Goal: Transaction & Acquisition: Book appointment/travel/reservation

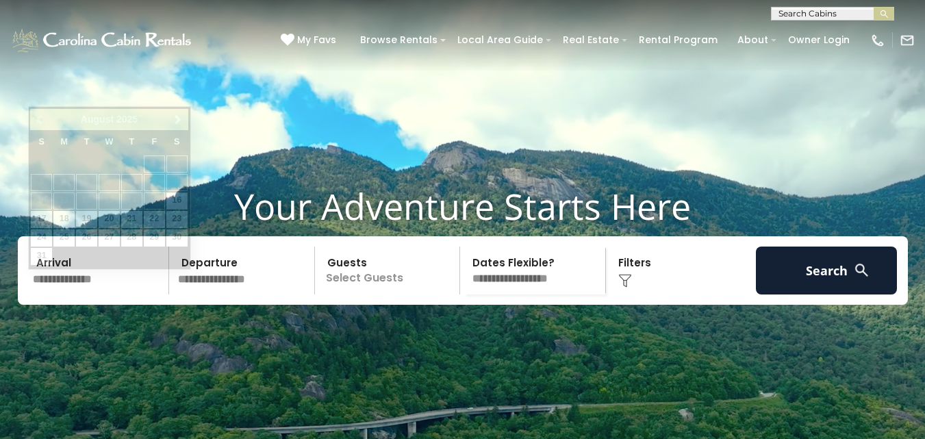
click at [90, 294] on input "text" at bounding box center [99, 271] width 142 height 48
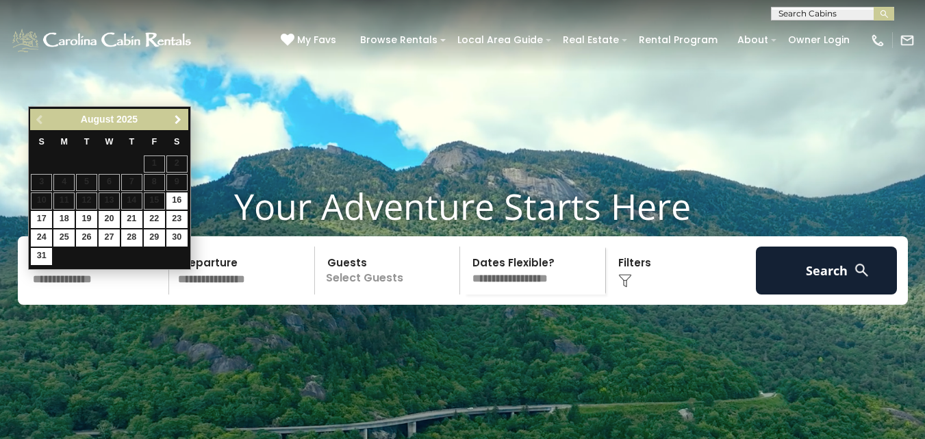
click at [181, 120] on span "Next" at bounding box center [178, 119] width 11 height 11
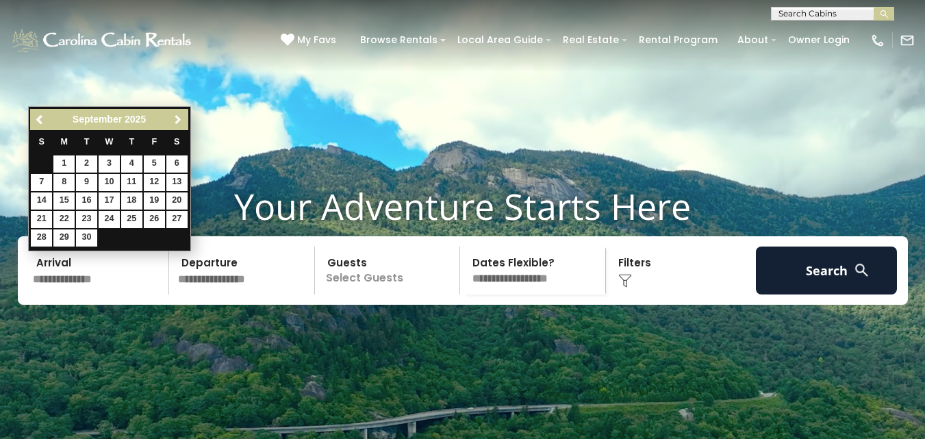
click at [181, 120] on span "Next" at bounding box center [178, 119] width 11 height 11
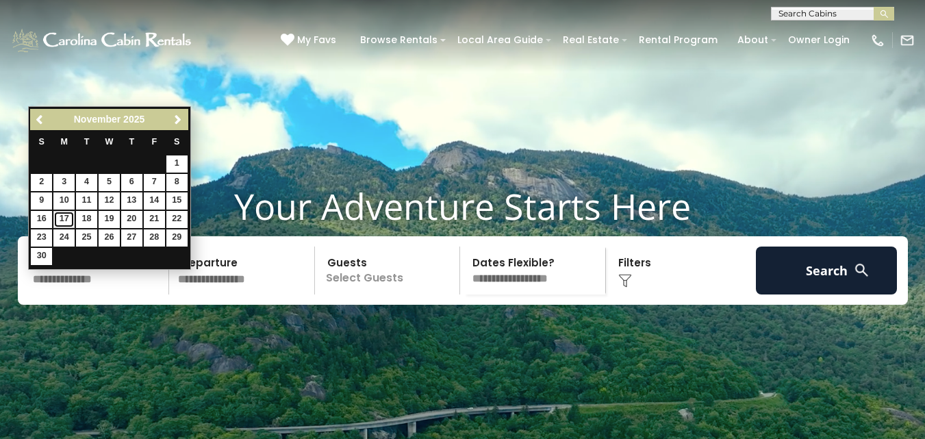
click at [68, 216] on link "17" at bounding box center [63, 219] width 21 height 17
type input "********"
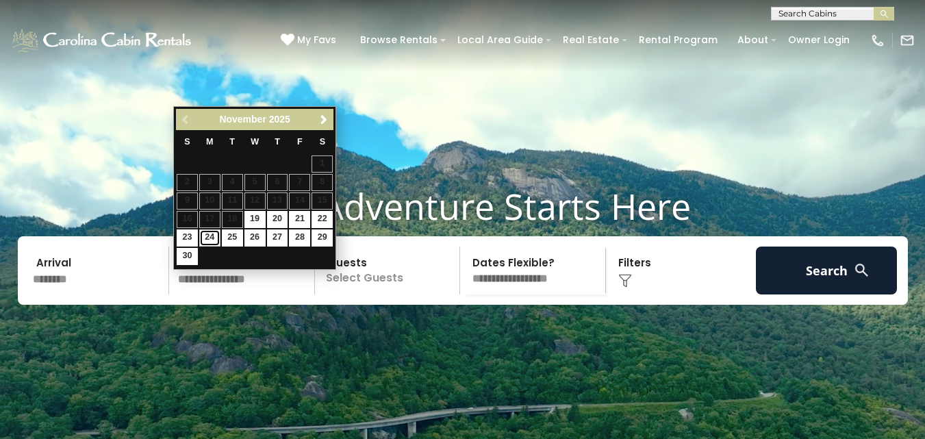
click at [207, 237] on link "24" at bounding box center [209, 237] width 21 height 17
type input "********"
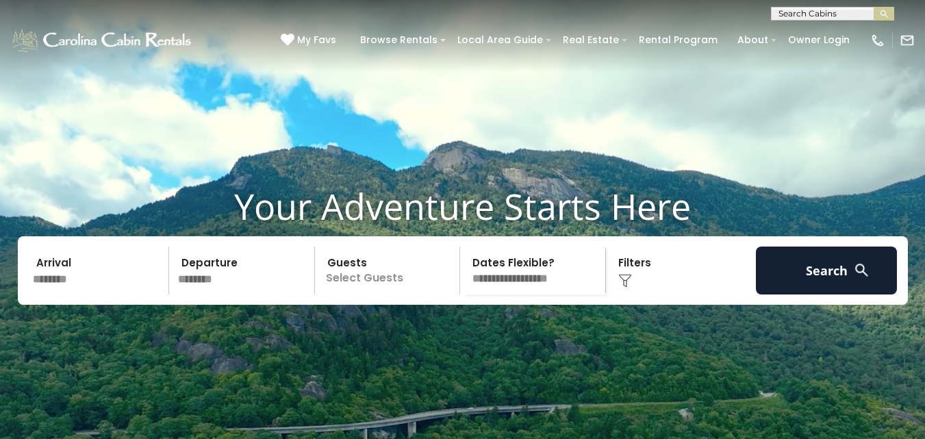
click at [363, 294] on p "Select Guests" at bounding box center [389, 271] width 141 height 48
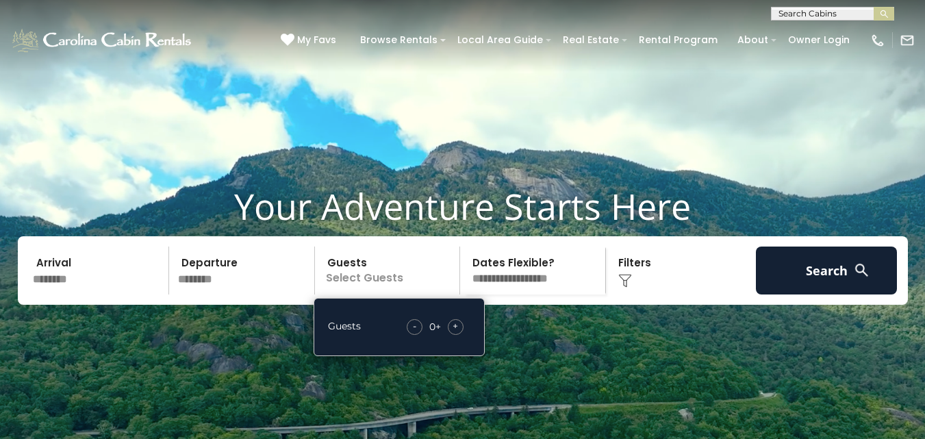
click at [457, 333] on span "+" at bounding box center [455, 326] width 5 height 14
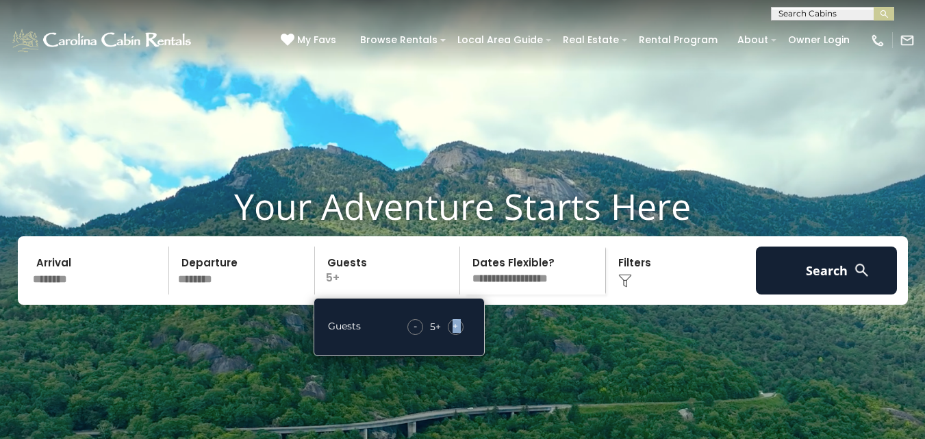
click at [457, 333] on span "+" at bounding box center [455, 326] width 5 height 14
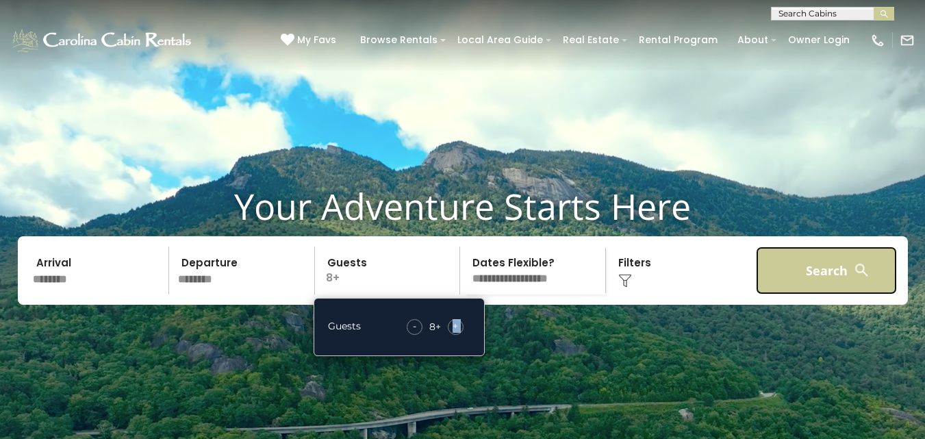
click at [817, 287] on button "Search" at bounding box center [827, 271] width 142 height 48
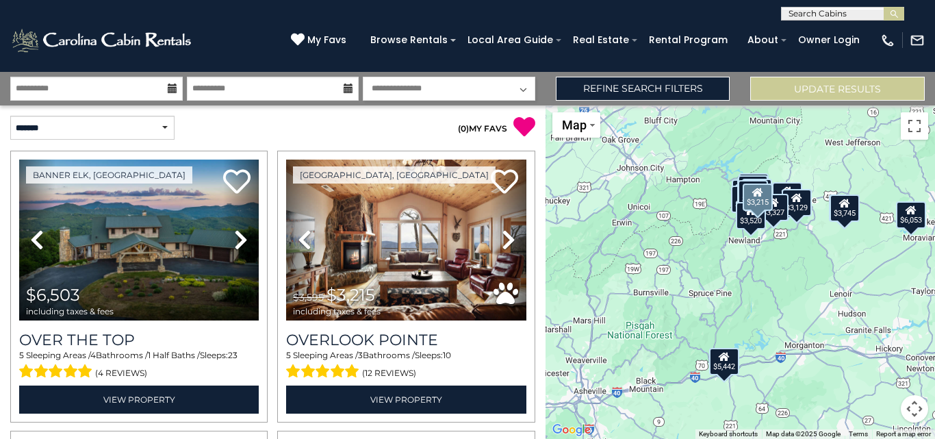
click at [531, 346] on div "[GEOGRAPHIC_DATA], [GEOGRAPHIC_DATA] Previous" at bounding box center [406, 287] width 267 height 272
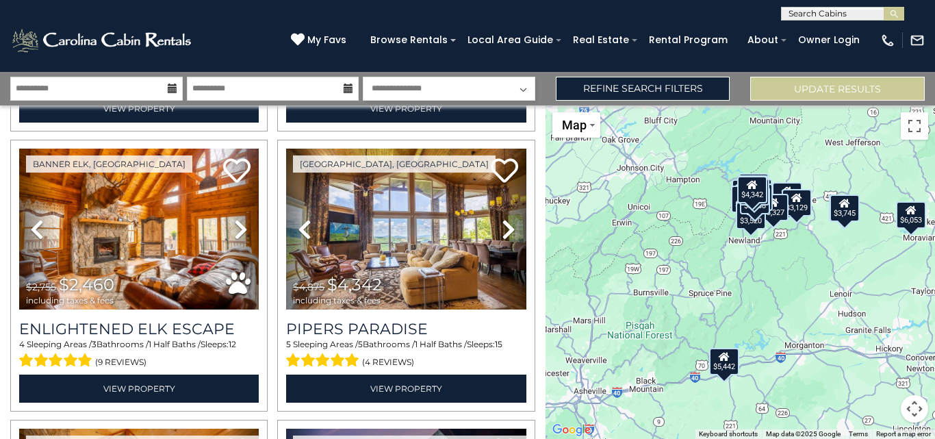
scroll to position [2543, 0]
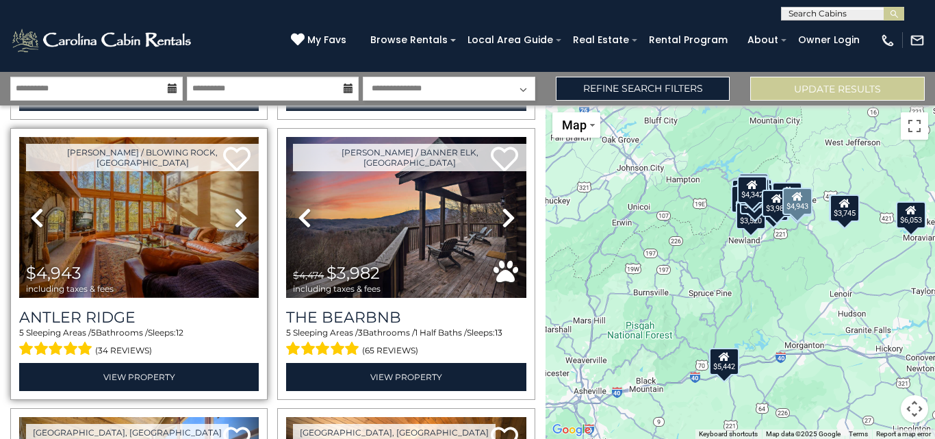
click at [192, 195] on img at bounding box center [139, 217] width 240 height 161
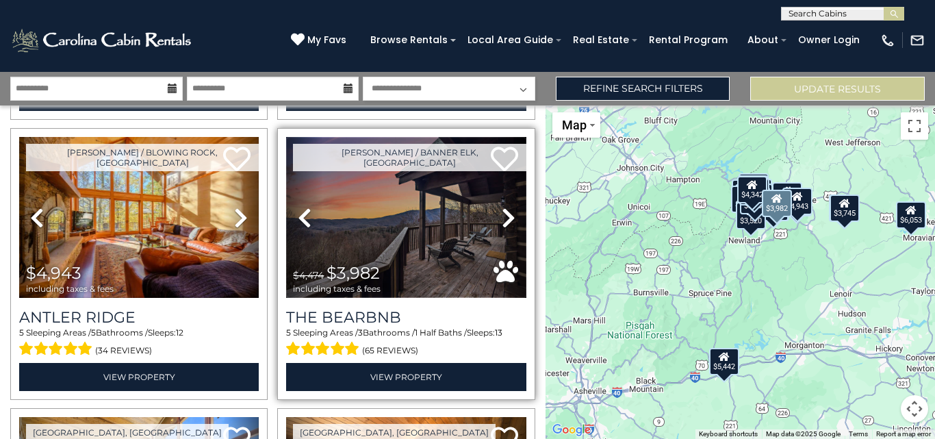
click at [398, 200] on img at bounding box center [406, 217] width 240 height 161
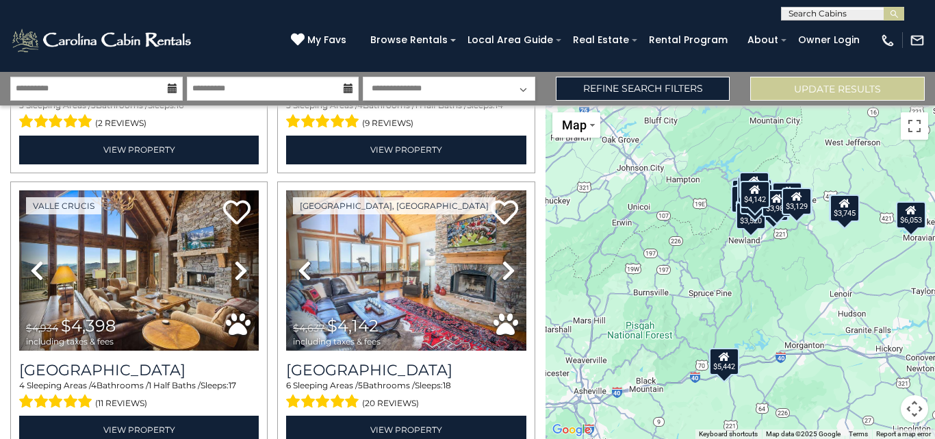
scroll to position [3045, 0]
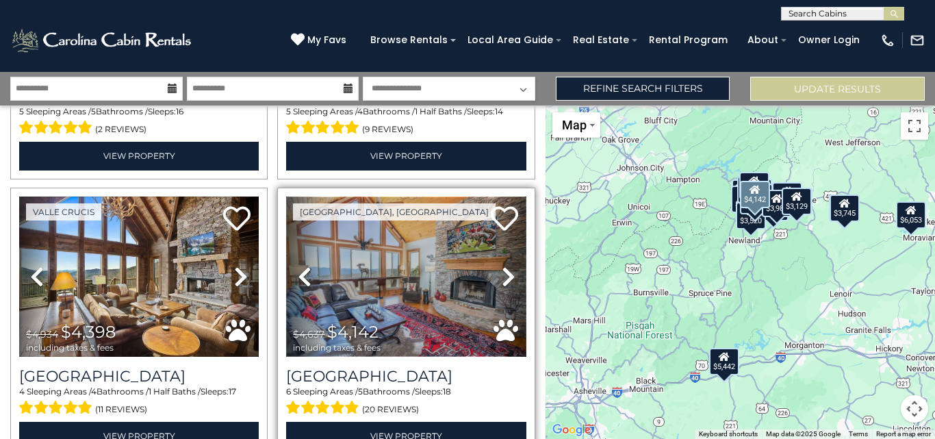
click at [459, 283] on img at bounding box center [406, 277] width 240 height 161
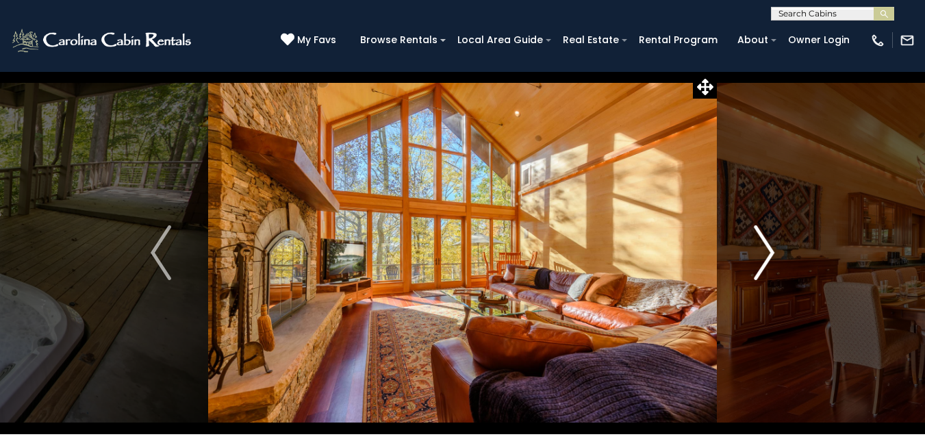
click at [767, 251] on img "Next" at bounding box center [764, 252] width 21 height 55
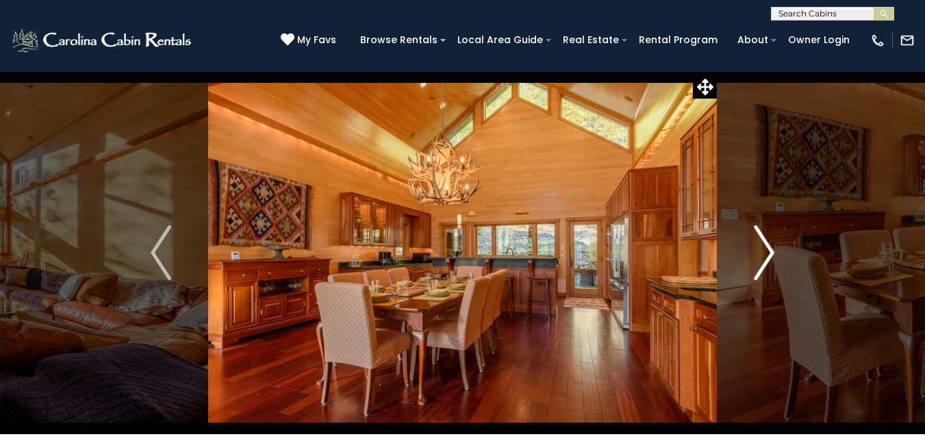
click at [767, 251] on img "Next" at bounding box center [764, 252] width 21 height 55
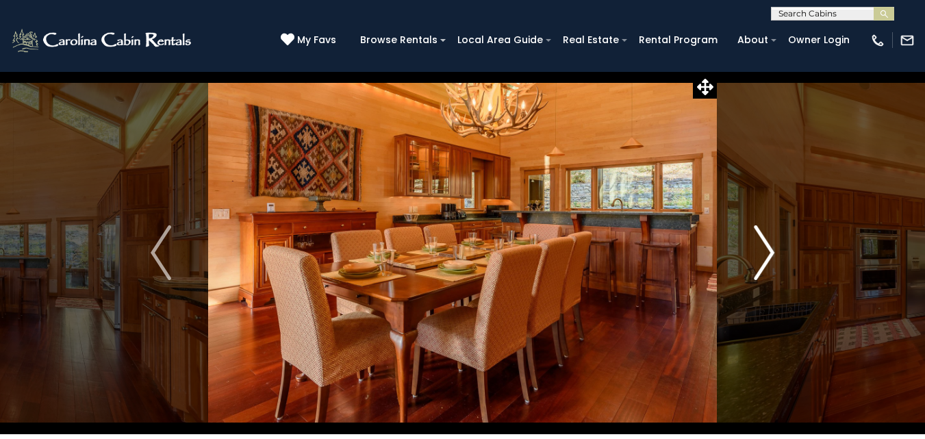
click at [767, 251] on img "Next" at bounding box center [764, 252] width 21 height 55
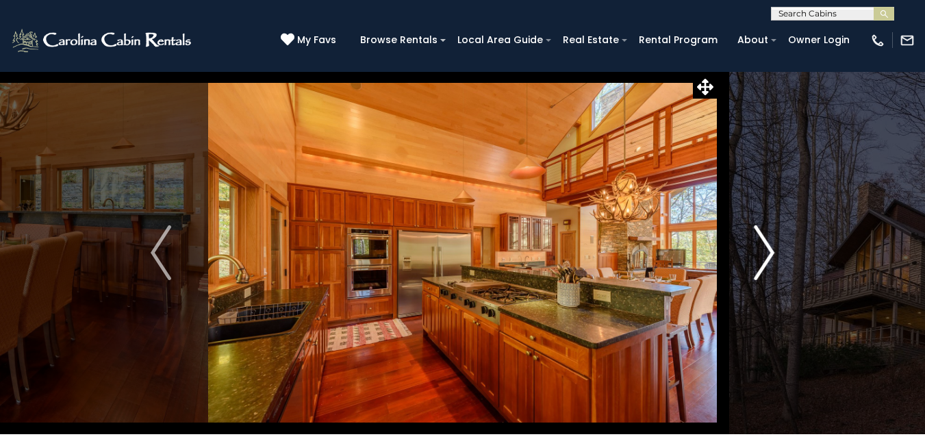
click at [767, 251] on img "Next" at bounding box center [764, 252] width 21 height 55
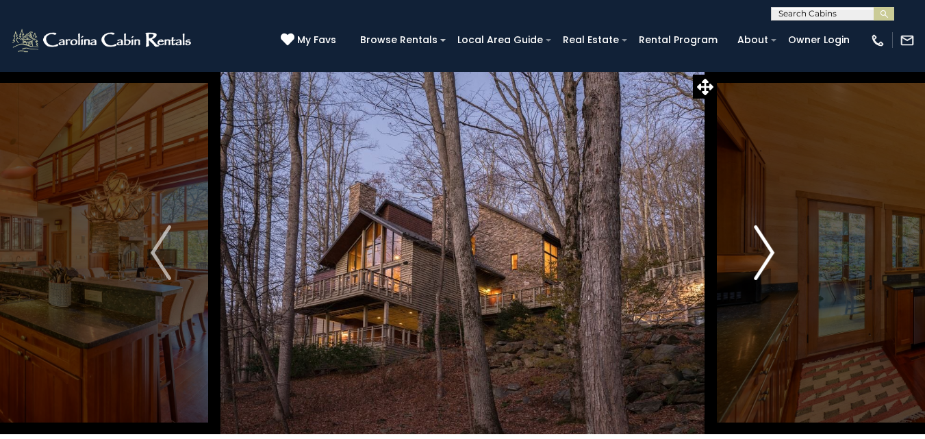
click at [767, 251] on img "Next" at bounding box center [764, 252] width 21 height 55
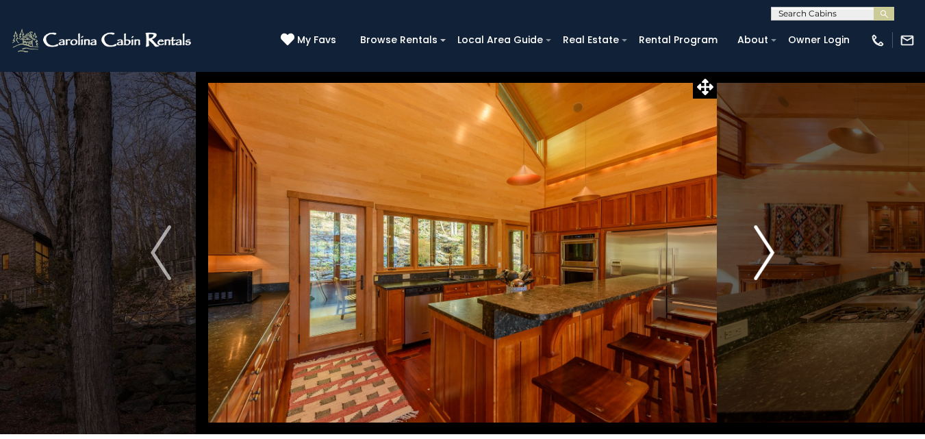
click at [767, 251] on img "Next" at bounding box center [764, 252] width 21 height 55
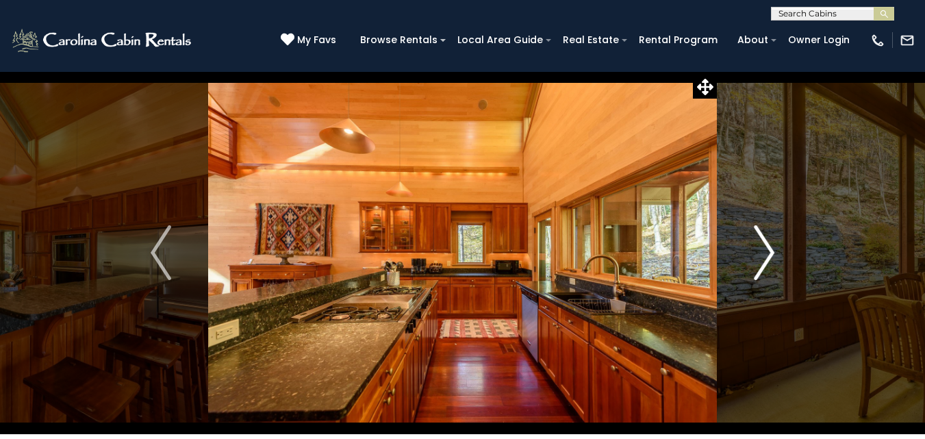
click at [767, 251] on img "Next" at bounding box center [764, 252] width 21 height 55
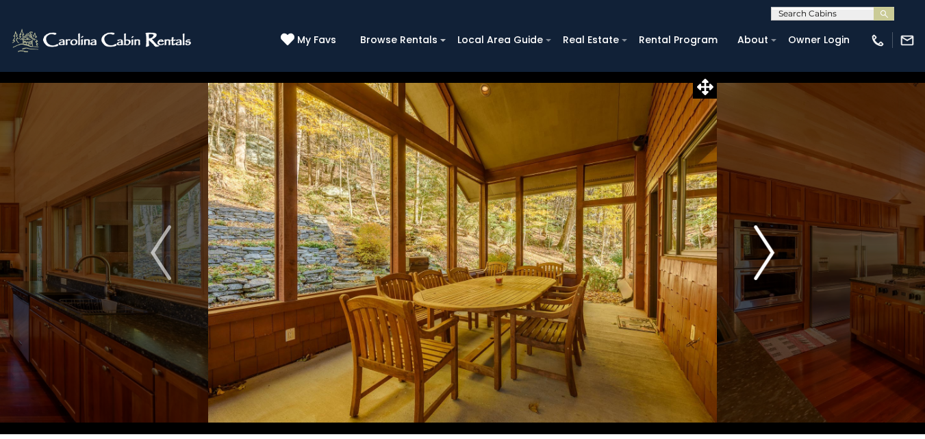
click at [767, 251] on img "Next" at bounding box center [764, 252] width 21 height 55
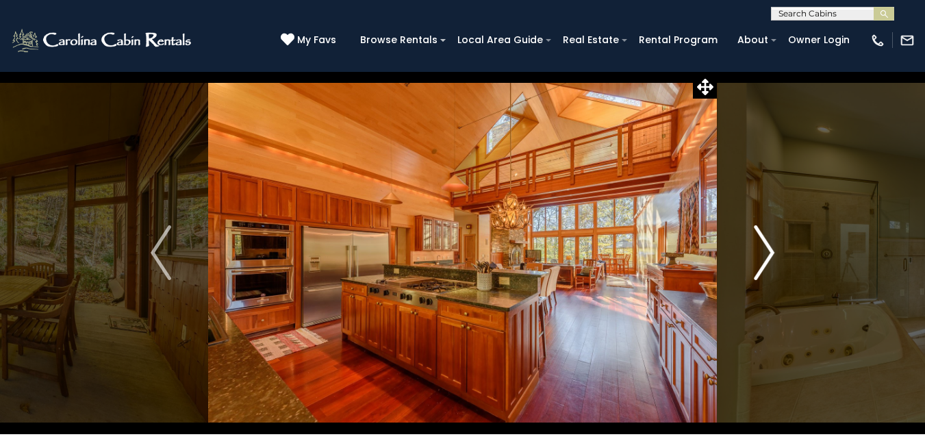
click at [767, 251] on img "Next" at bounding box center [764, 252] width 21 height 55
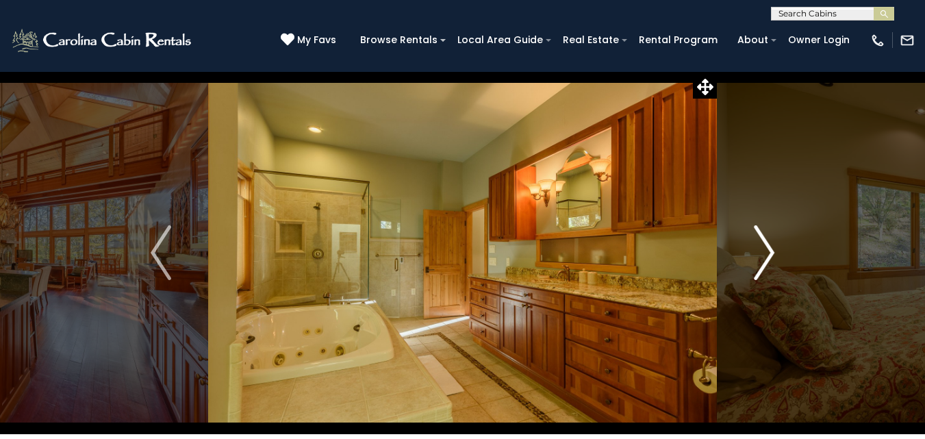
click at [767, 251] on img "Next" at bounding box center [764, 252] width 21 height 55
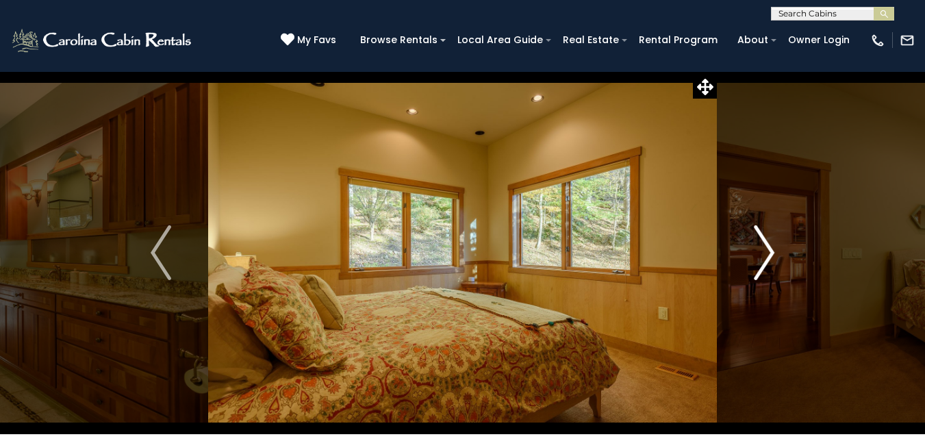
click at [767, 251] on img "Next" at bounding box center [764, 252] width 21 height 55
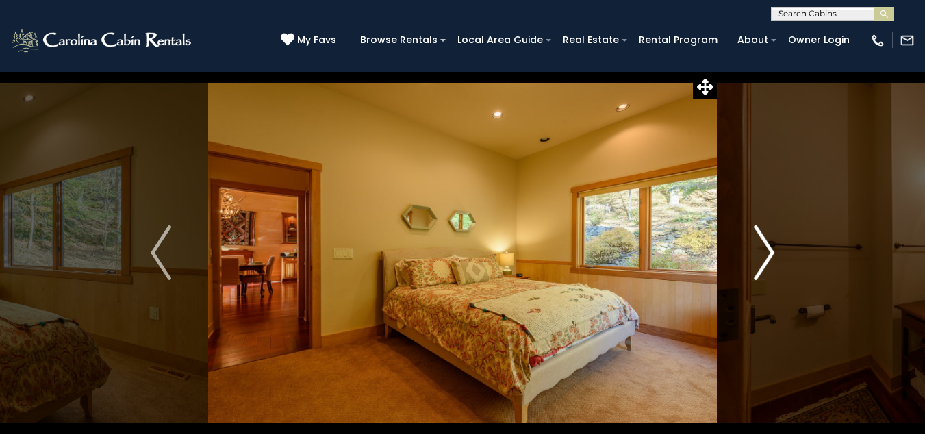
click at [767, 251] on img "Next" at bounding box center [764, 252] width 21 height 55
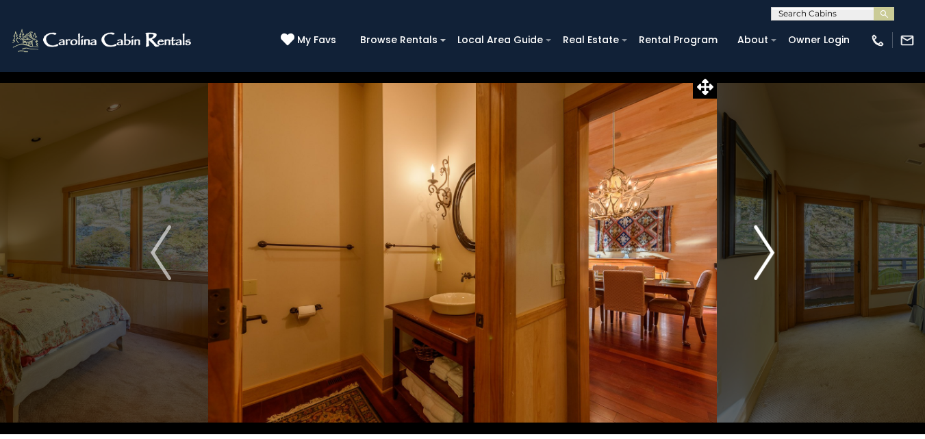
click at [767, 251] on img "Next" at bounding box center [764, 252] width 21 height 55
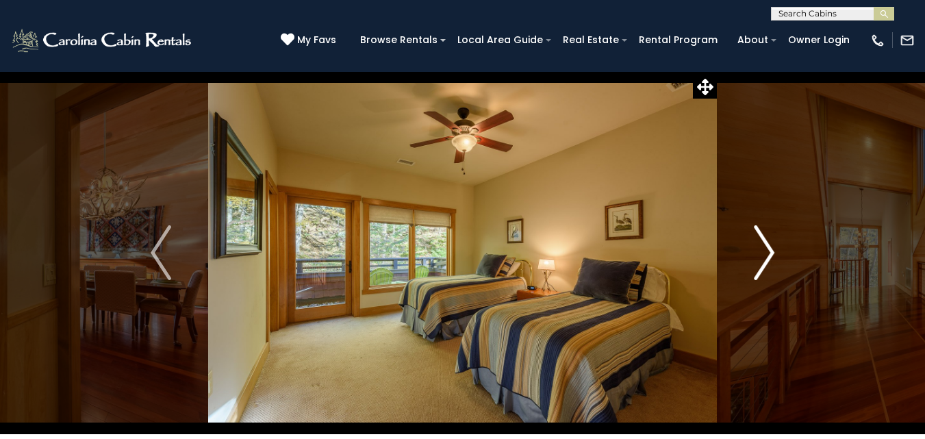
click at [767, 251] on img "Next" at bounding box center [764, 252] width 21 height 55
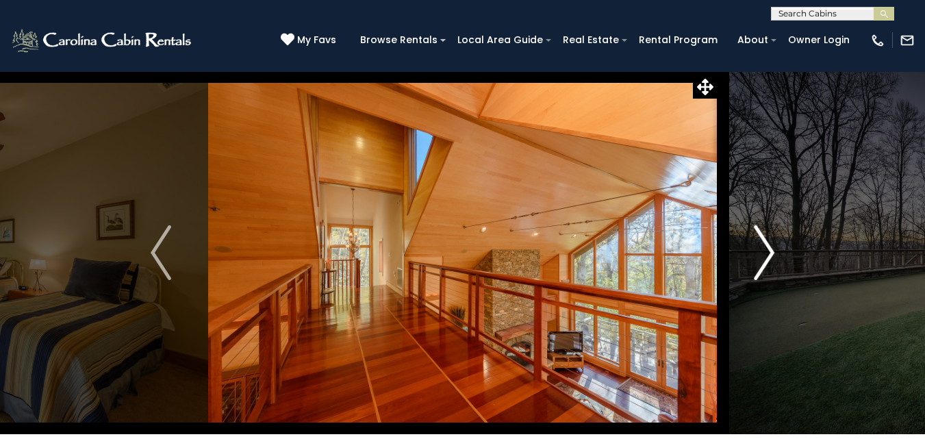
click at [767, 251] on img "Next" at bounding box center [764, 252] width 21 height 55
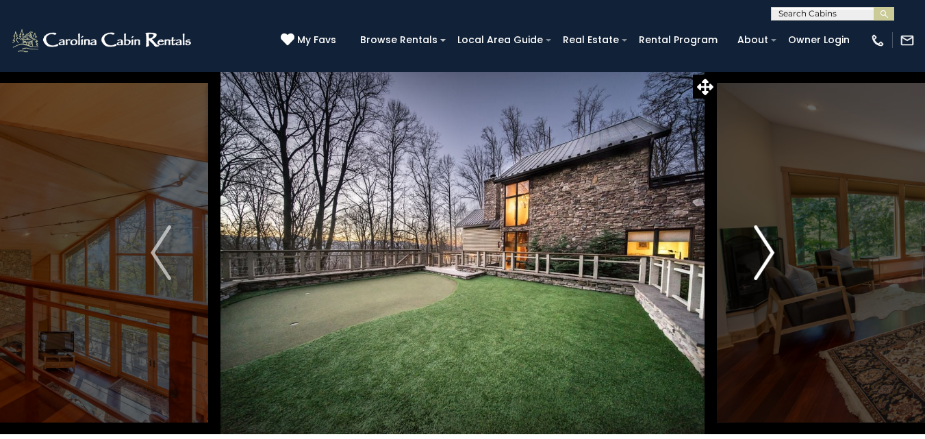
click at [767, 251] on img "Next" at bounding box center [764, 252] width 21 height 55
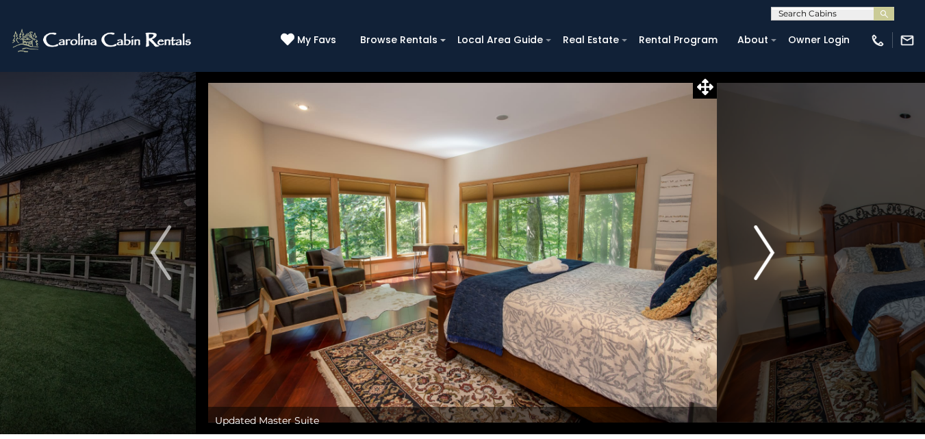
click at [767, 251] on img "Next" at bounding box center [764, 252] width 21 height 55
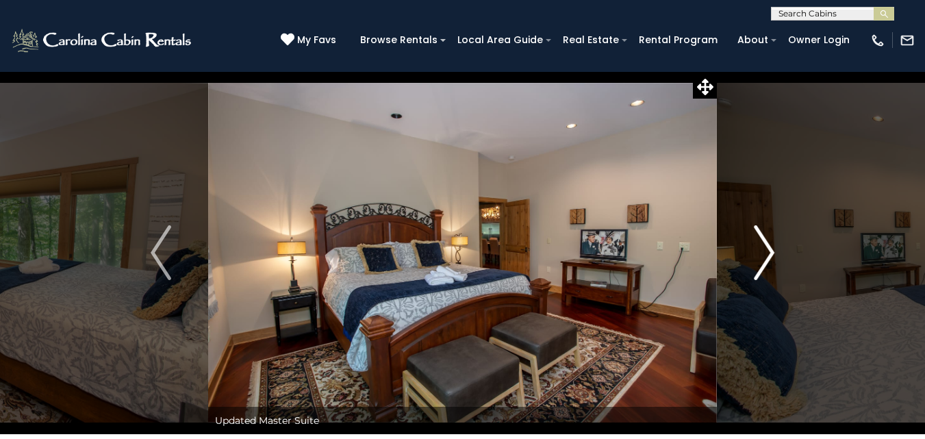
click at [767, 251] on img "Next" at bounding box center [764, 252] width 21 height 55
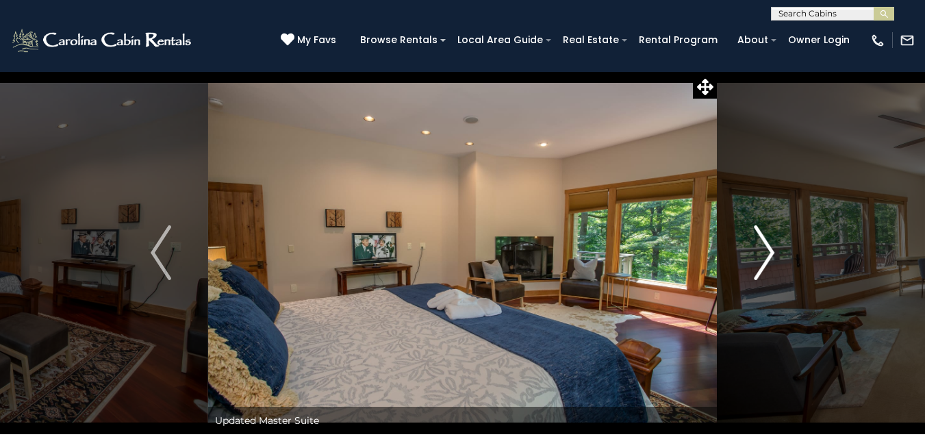
click at [767, 251] on img "Next" at bounding box center [764, 252] width 21 height 55
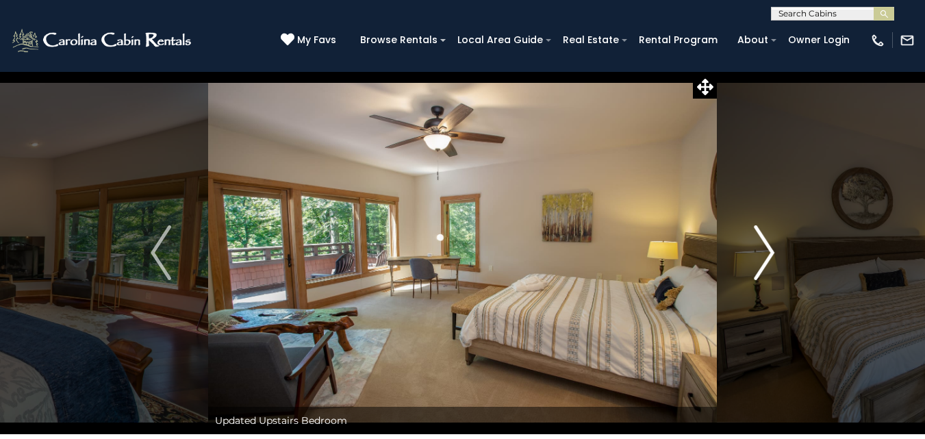
click at [767, 251] on img "Next" at bounding box center [764, 252] width 21 height 55
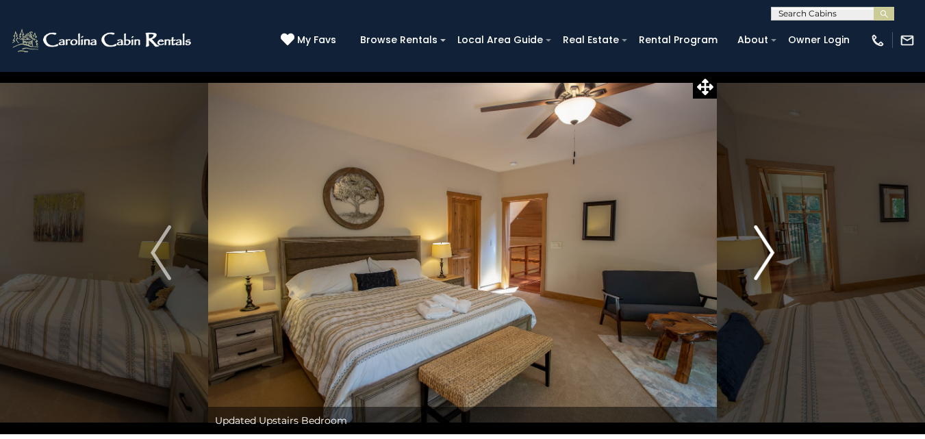
click at [767, 251] on img "Next" at bounding box center [764, 252] width 21 height 55
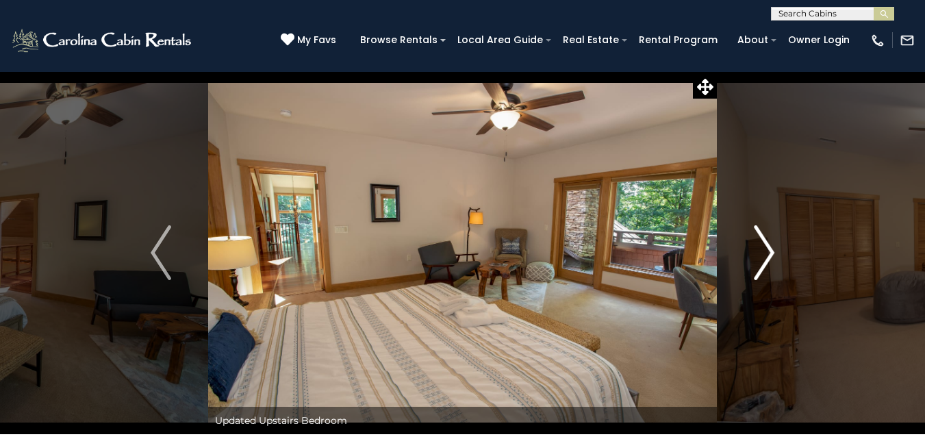
click at [767, 251] on img "Next" at bounding box center [764, 252] width 21 height 55
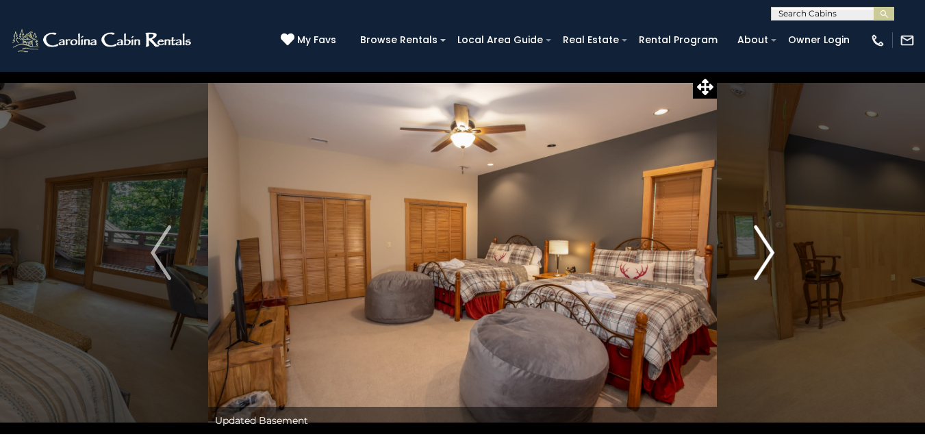
click at [767, 251] on img "Next" at bounding box center [764, 252] width 21 height 55
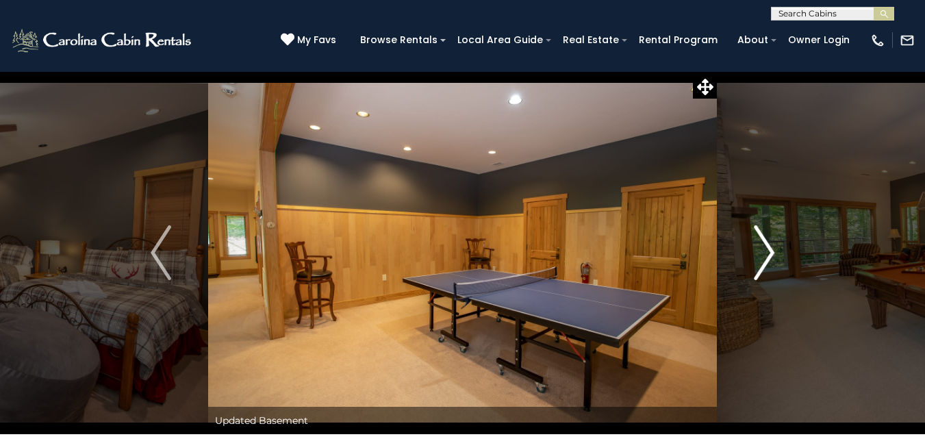
click at [767, 251] on img "Next" at bounding box center [764, 252] width 21 height 55
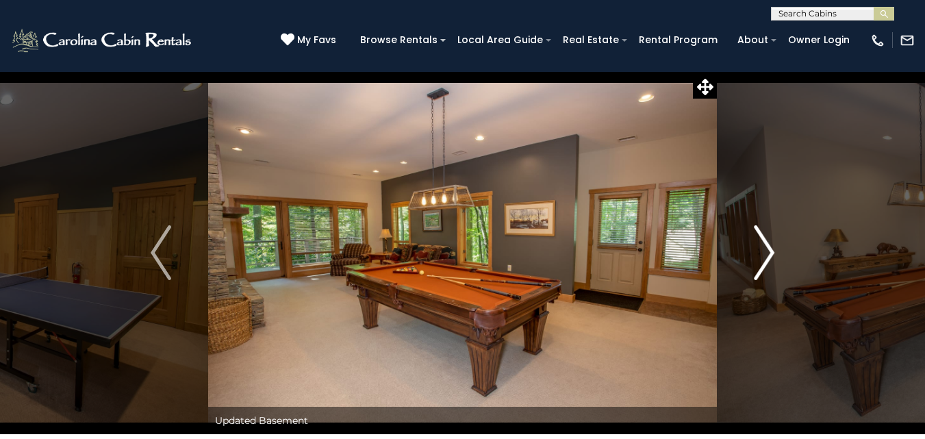
click at [767, 251] on img "Next" at bounding box center [764, 252] width 21 height 55
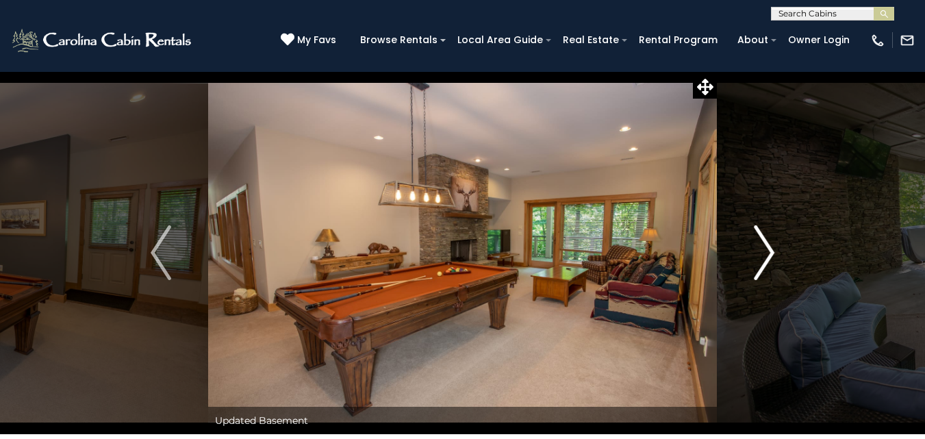
click at [767, 251] on img "Next" at bounding box center [764, 252] width 21 height 55
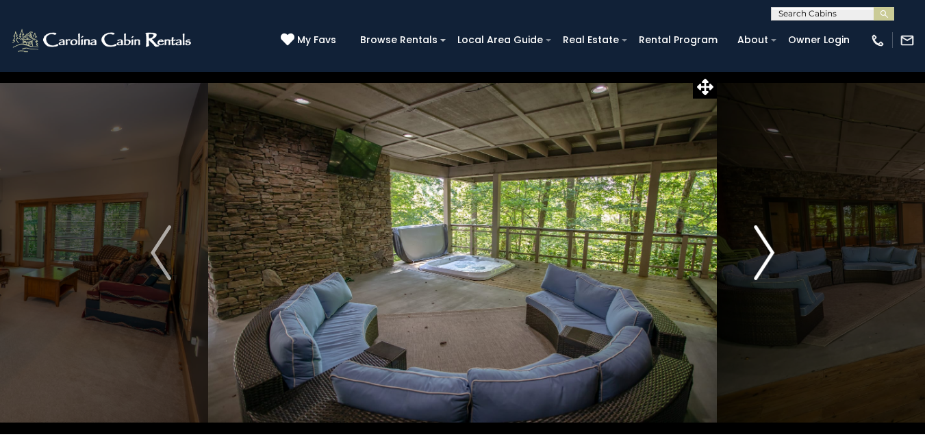
click at [767, 251] on img "Next" at bounding box center [764, 252] width 21 height 55
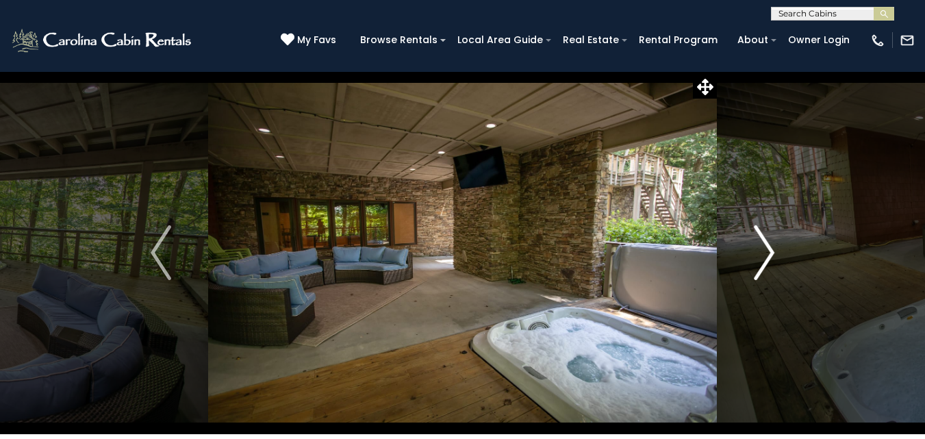
click at [767, 251] on img "Next" at bounding box center [764, 252] width 21 height 55
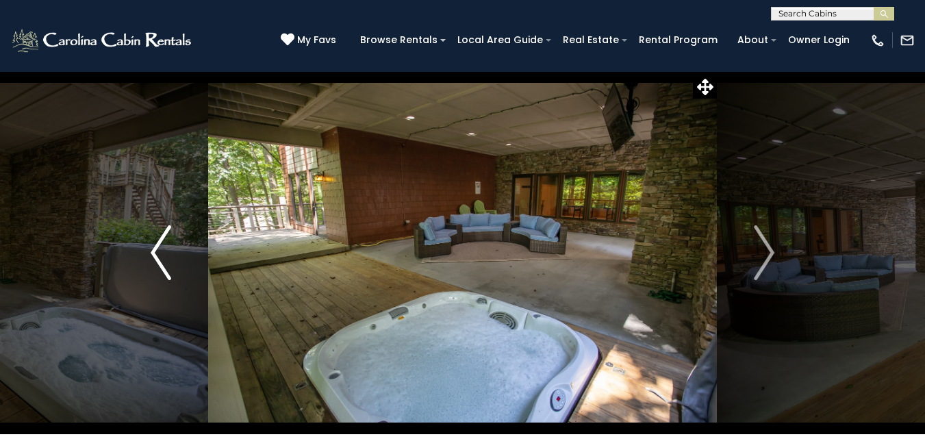
click at [157, 251] on img "Previous" at bounding box center [161, 252] width 21 height 55
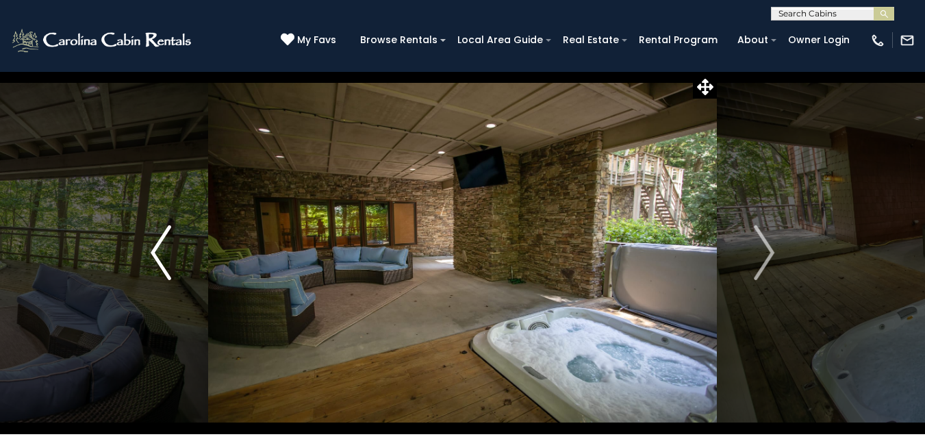
click at [157, 251] on img "Previous" at bounding box center [161, 252] width 21 height 55
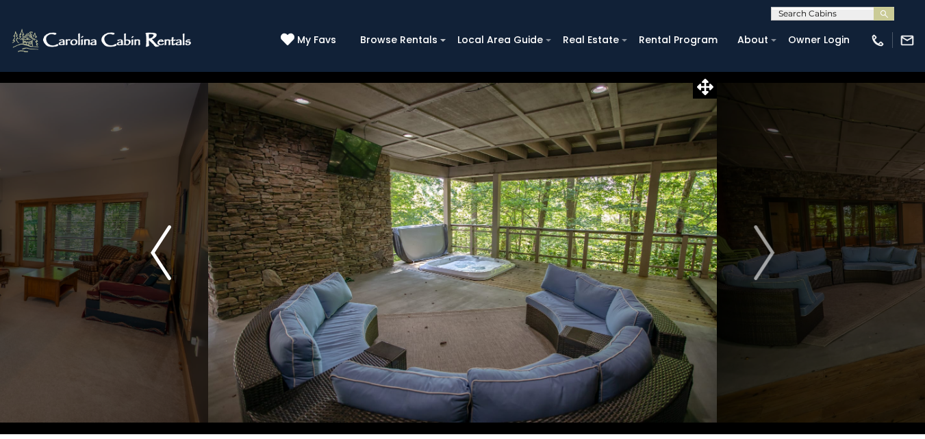
click at [157, 251] on img "Previous" at bounding box center [161, 252] width 21 height 55
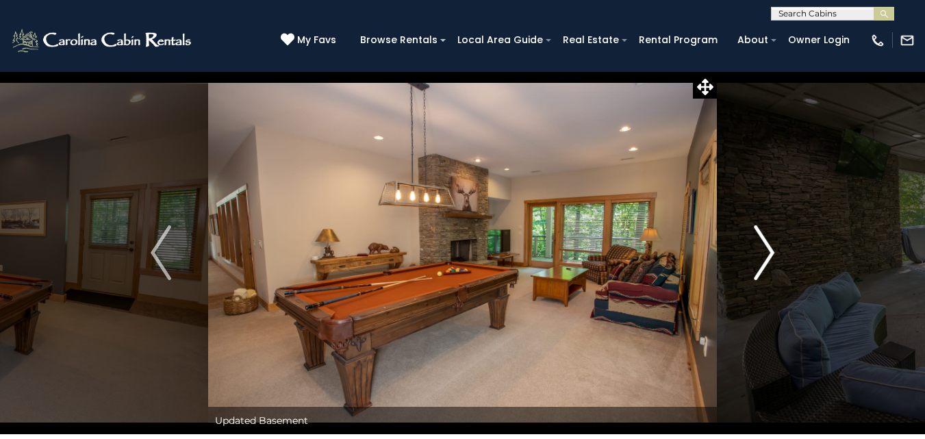
click at [772, 251] on img "Next" at bounding box center [764, 252] width 21 height 55
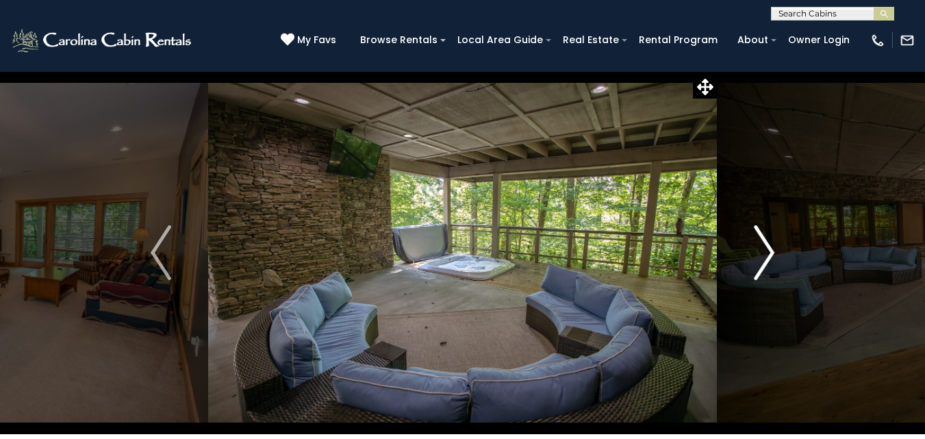
click at [772, 251] on img "Next" at bounding box center [764, 252] width 21 height 55
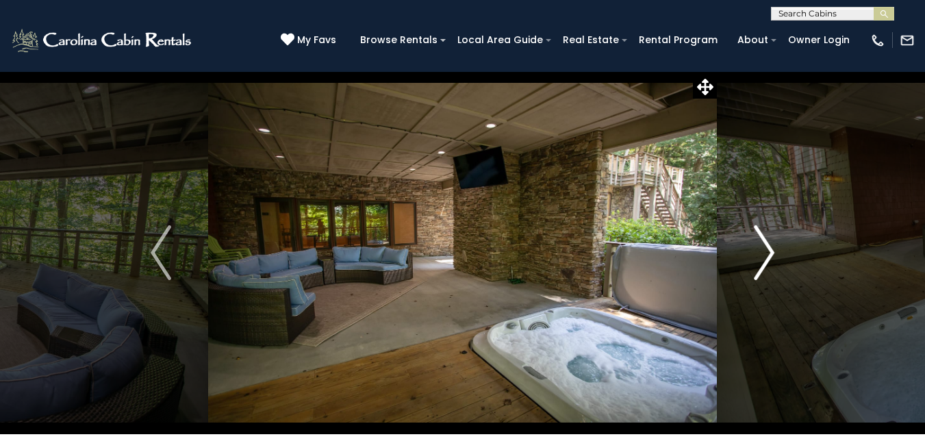
click at [772, 251] on img "Next" at bounding box center [764, 252] width 21 height 55
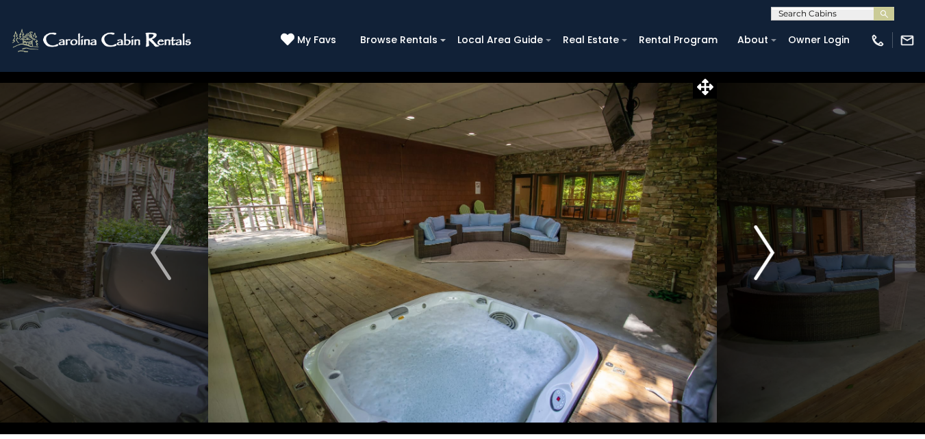
click at [772, 251] on img "Next" at bounding box center [764, 252] width 21 height 55
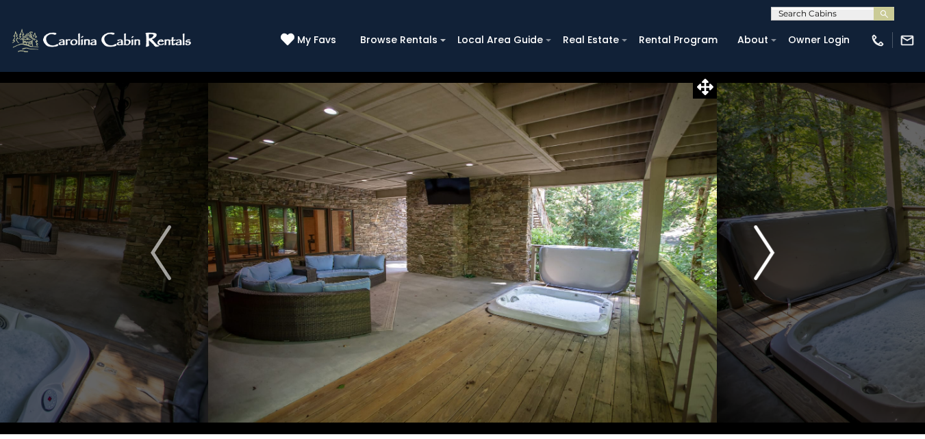
click at [772, 251] on img "Next" at bounding box center [764, 252] width 21 height 55
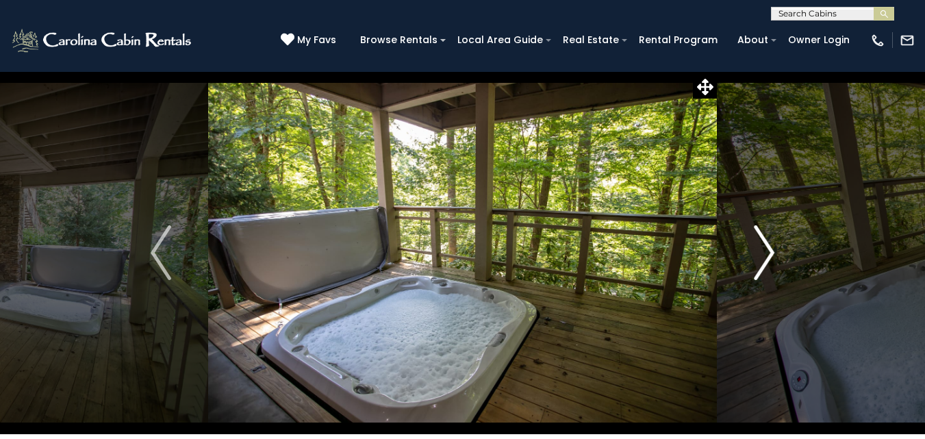
click at [772, 251] on img "Next" at bounding box center [764, 252] width 21 height 55
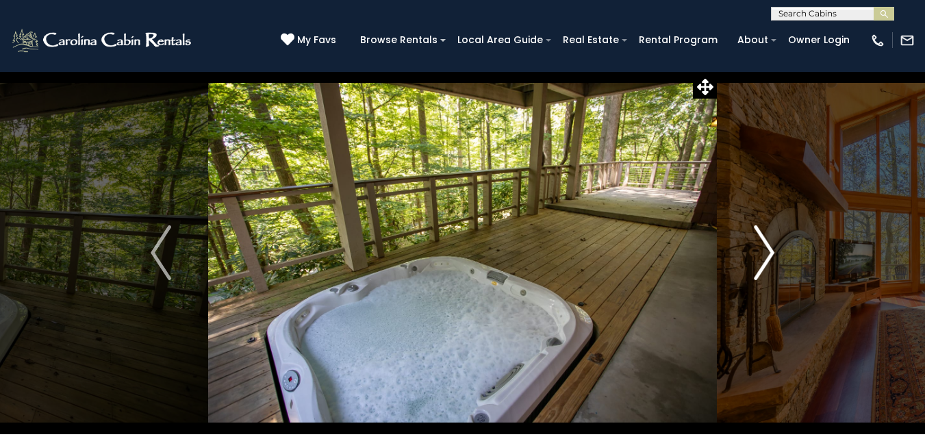
click at [772, 251] on img "Next" at bounding box center [764, 252] width 21 height 55
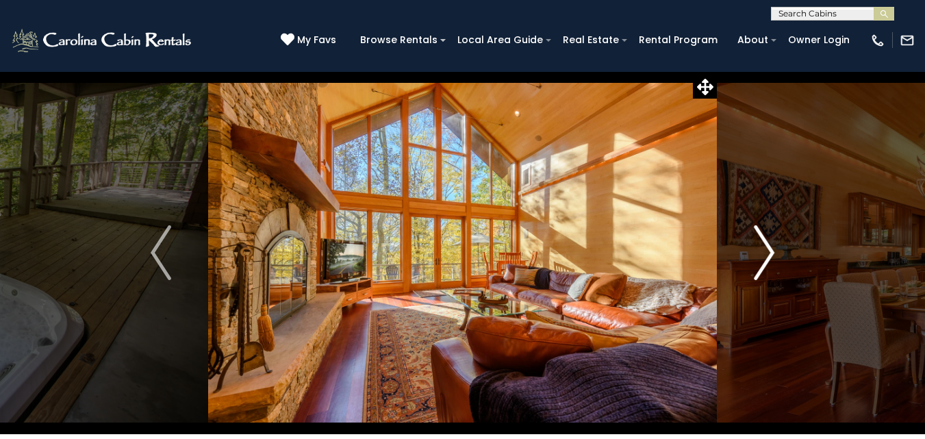
click at [772, 251] on img "Next" at bounding box center [764, 252] width 21 height 55
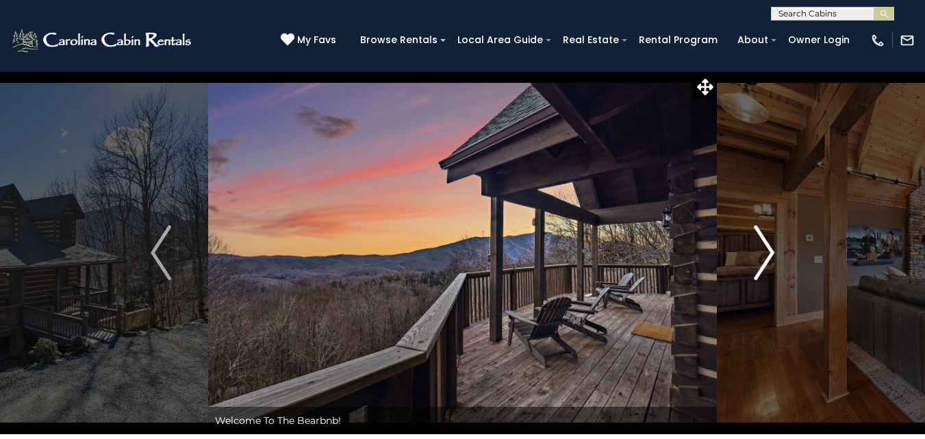
click at [774, 251] on img "Next" at bounding box center [764, 252] width 21 height 55
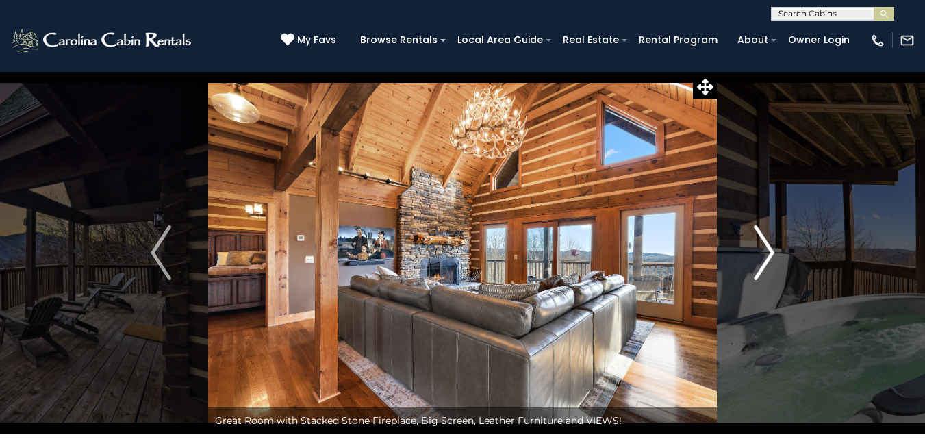
click at [774, 251] on img "Next" at bounding box center [764, 252] width 21 height 55
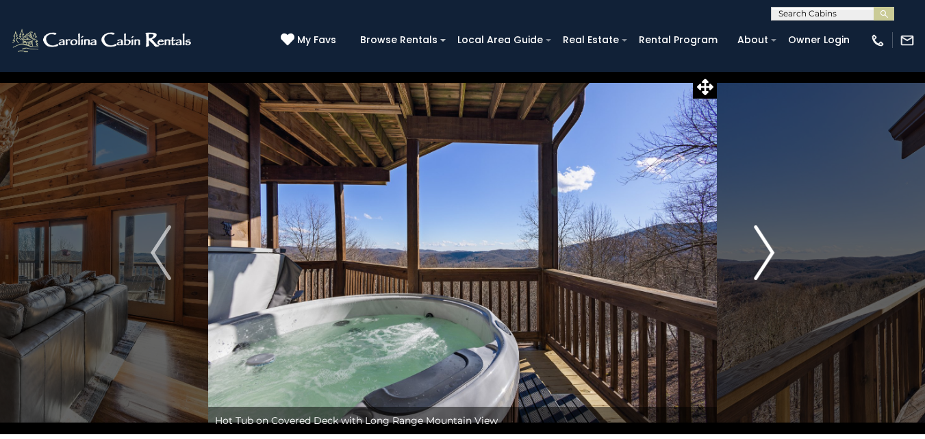
click at [774, 251] on img "Next" at bounding box center [764, 252] width 21 height 55
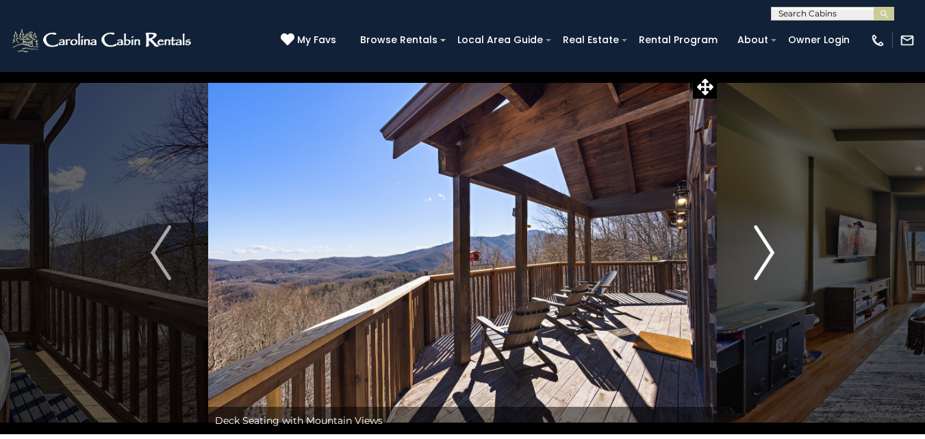
click at [774, 251] on img "Next" at bounding box center [764, 252] width 21 height 55
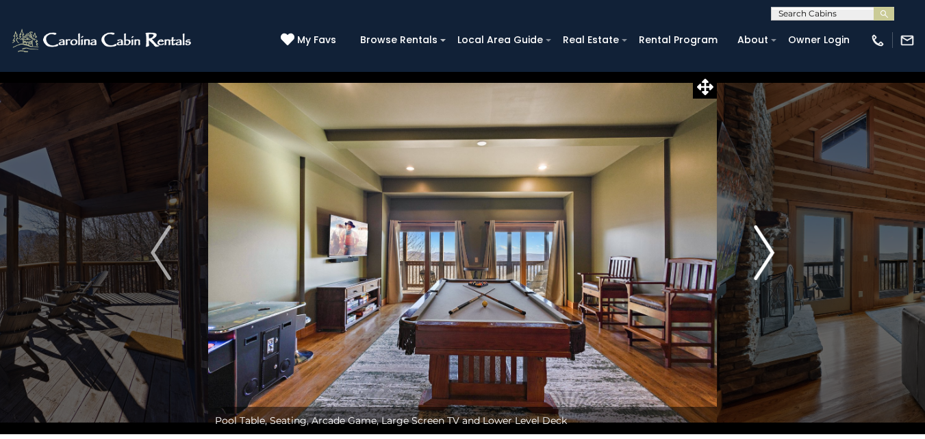
click at [774, 251] on img "Next" at bounding box center [764, 252] width 21 height 55
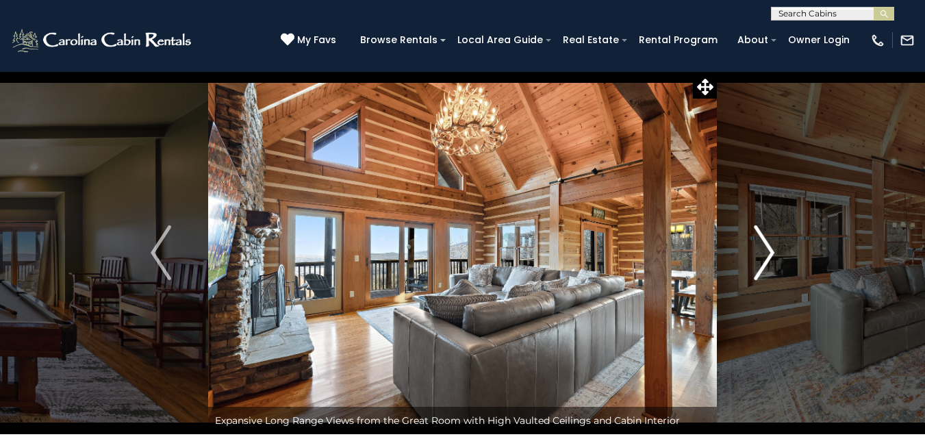
click at [774, 251] on img "Next" at bounding box center [764, 252] width 21 height 55
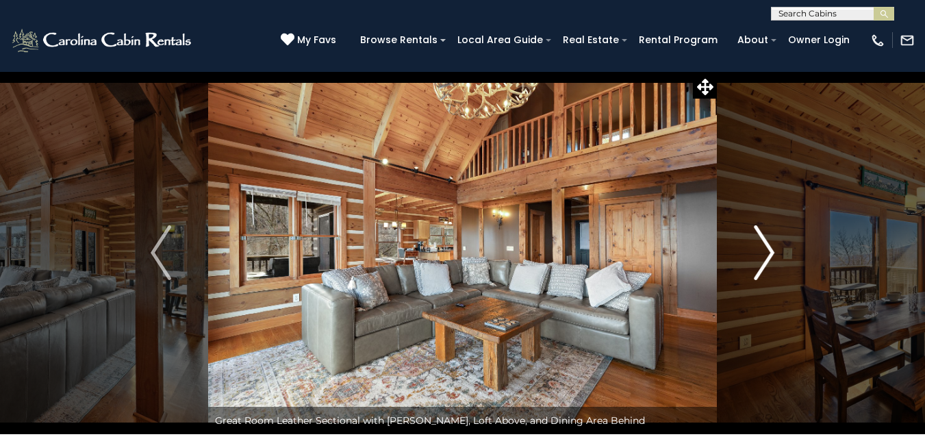
click at [774, 251] on img "Next" at bounding box center [764, 252] width 21 height 55
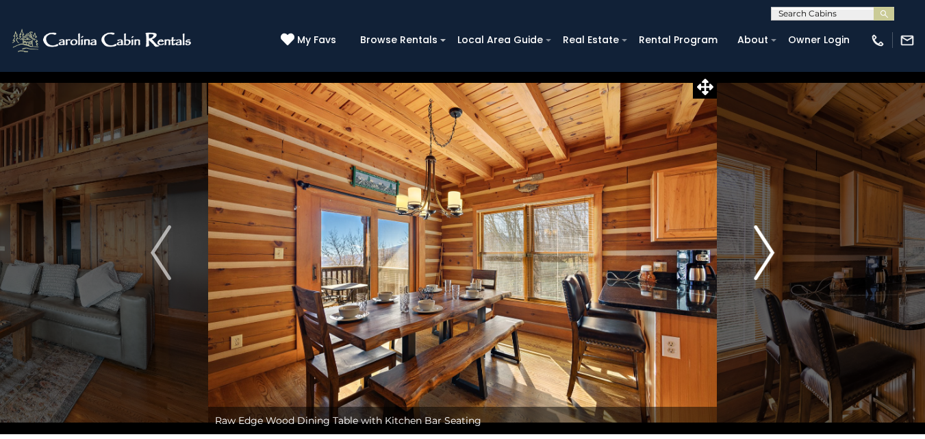
click at [774, 251] on img "Next" at bounding box center [764, 252] width 21 height 55
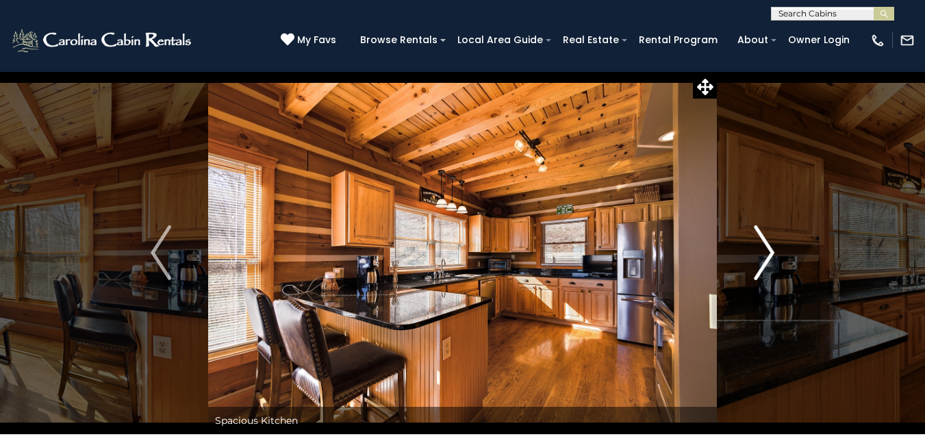
click at [774, 251] on img "Next" at bounding box center [764, 252] width 21 height 55
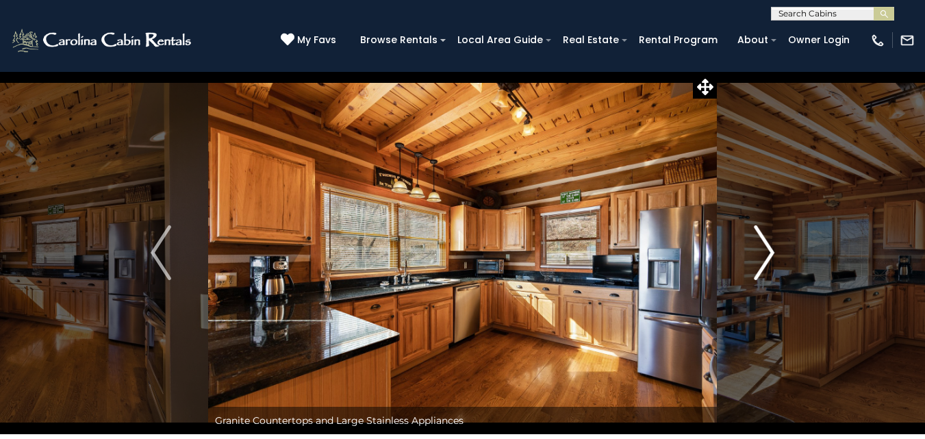
click at [774, 251] on img "Next" at bounding box center [764, 252] width 21 height 55
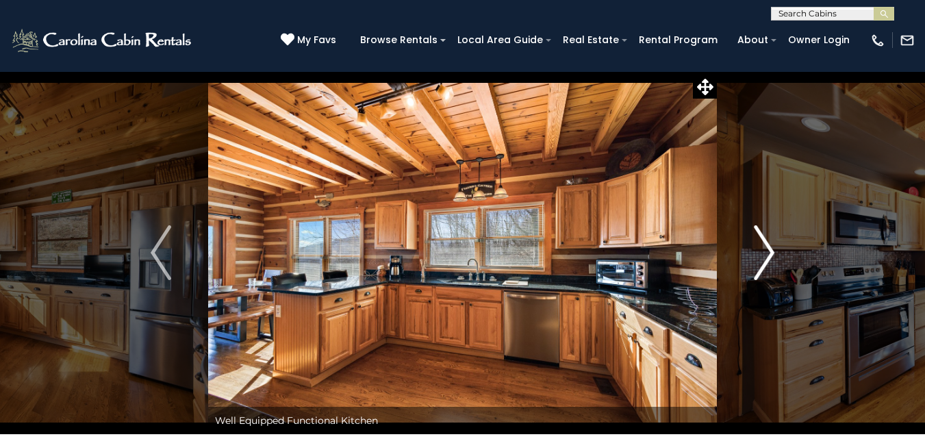
click at [774, 251] on img "Next" at bounding box center [764, 252] width 21 height 55
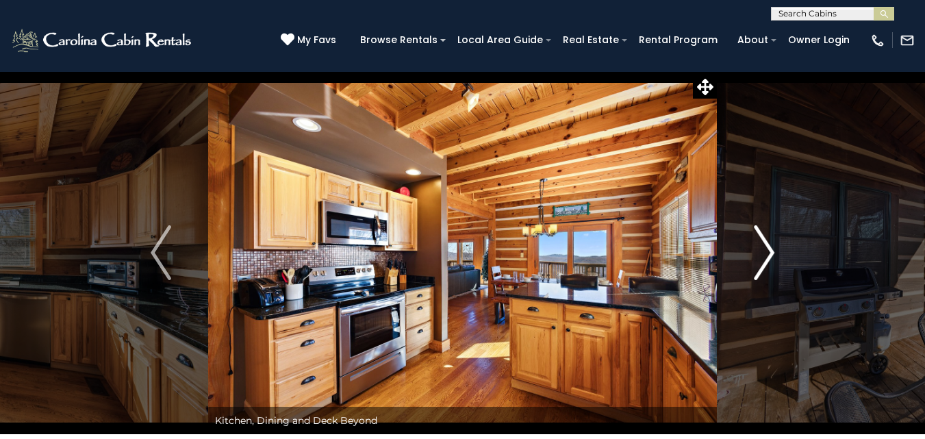
click at [774, 251] on img "Next" at bounding box center [764, 252] width 21 height 55
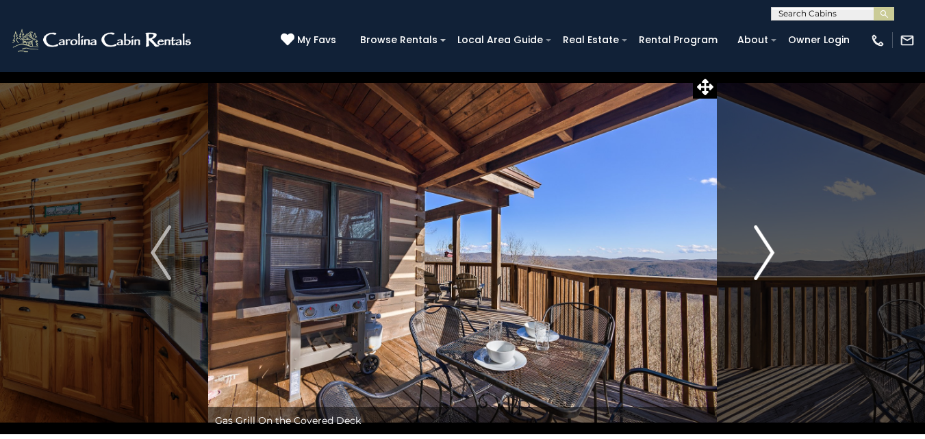
click at [774, 251] on img "Next" at bounding box center [764, 252] width 21 height 55
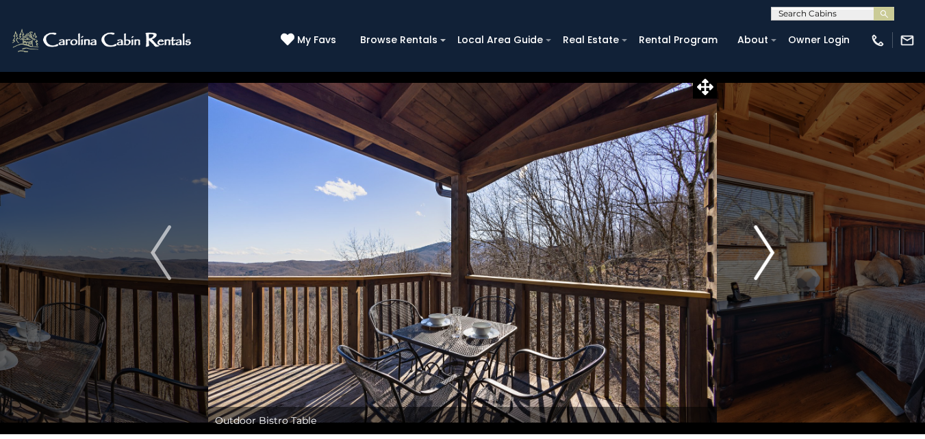
click at [774, 251] on img "Next" at bounding box center [764, 252] width 21 height 55
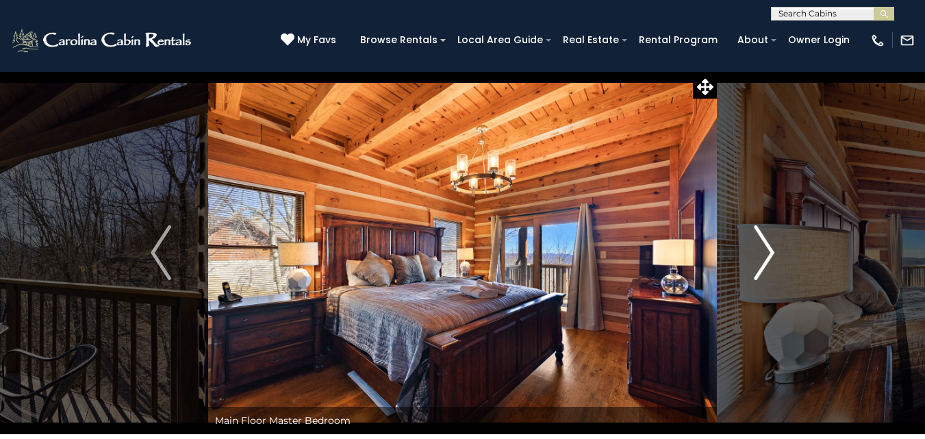
click at [774, 251] on img "Next" at bounding box center [764, 252] width 21 height 55
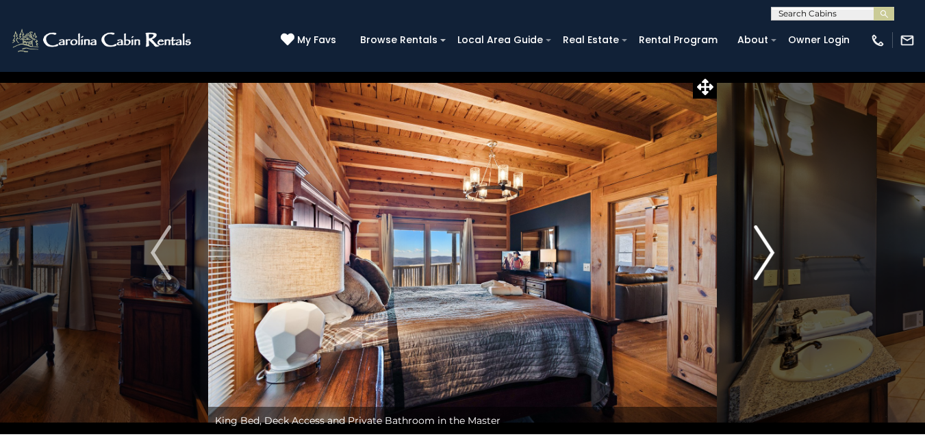
click at [774, 251] on img "Next" at bounding box center [764, 252] width 21 height 55
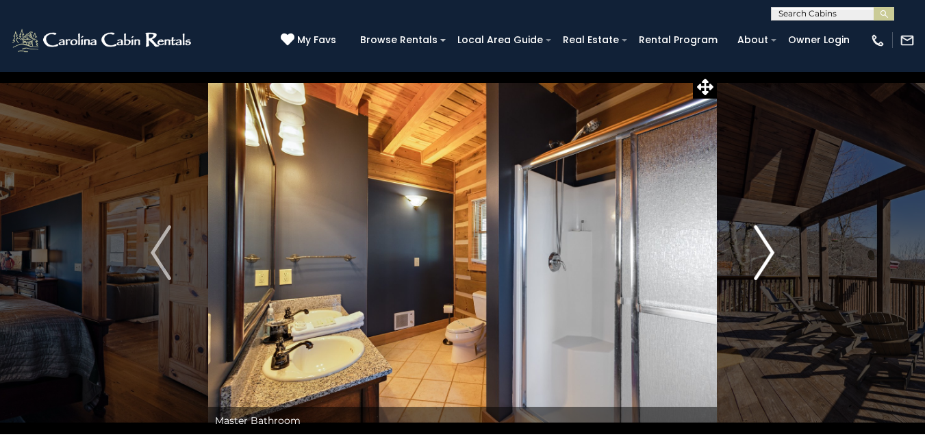
click at [774, 251] on img "Next" at bounding box center [764, 252] width 21 height 55
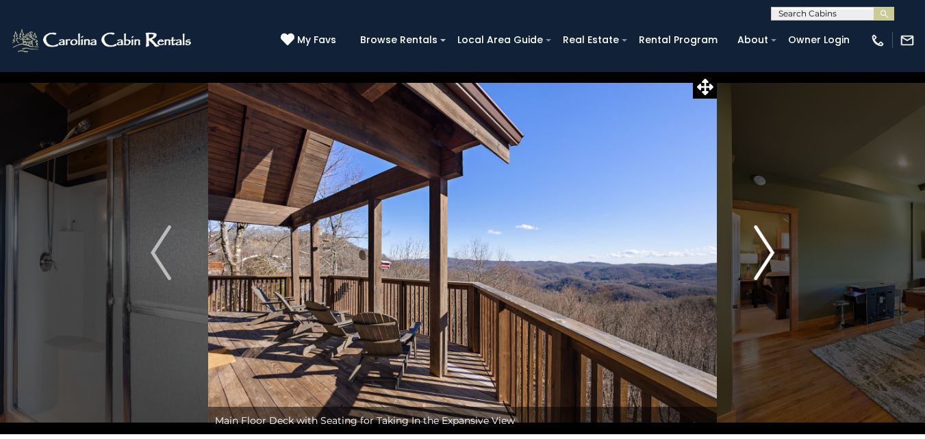
click at [774, 251] on img "Next" at bounding box center [764, 252] width 21 height 55
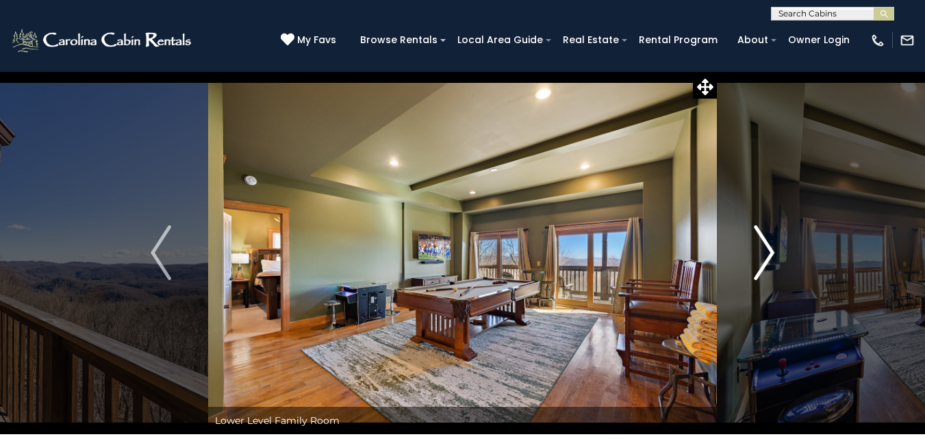
click at [774, 251] on img "Next" at bounding box center [764, 252] width 21 height 55
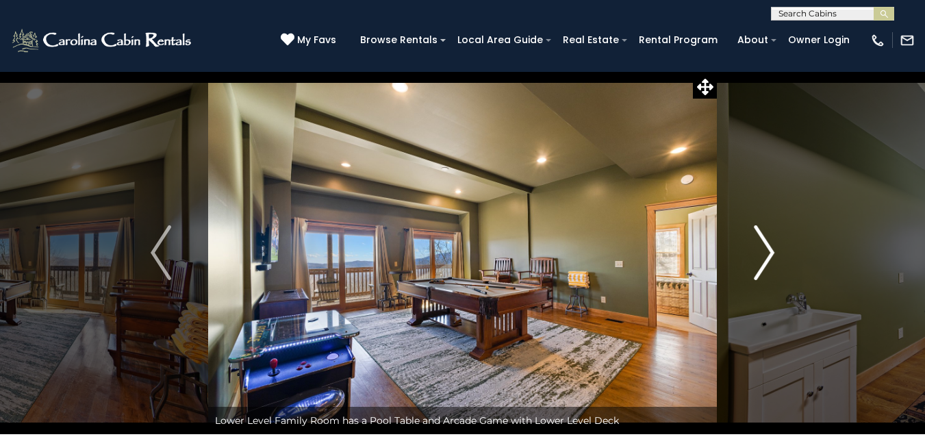
click at [774, 251] on img "Next" at bounding box center [764, 252] width 21 height 55
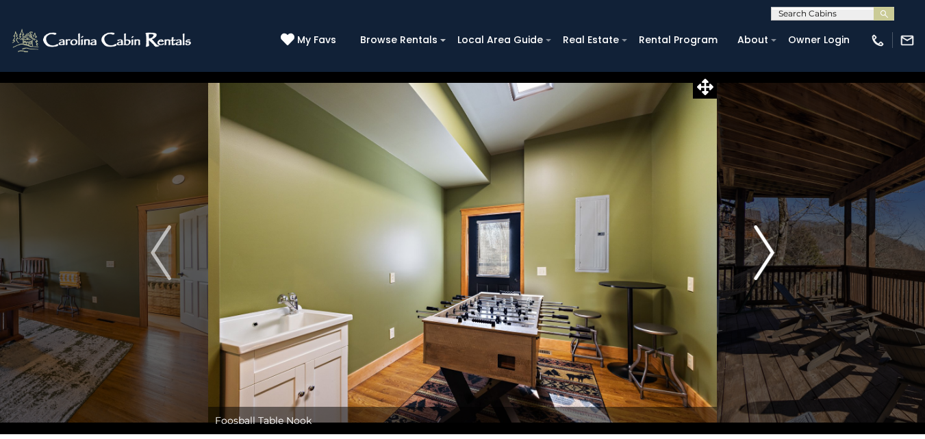
click at [774, 251] on img "Next" at bounding box center [764, 252] width 21 height 55
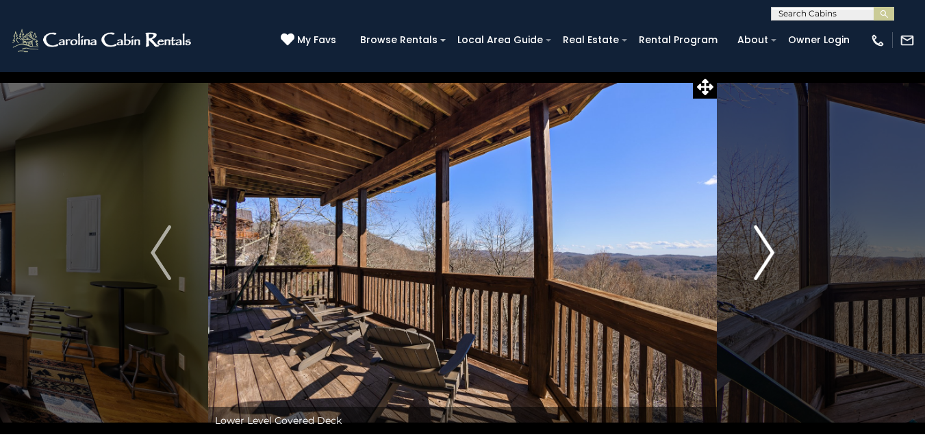
click at [774, 251] on img "Next" at bounding box center [764, 252] width 21 height 55
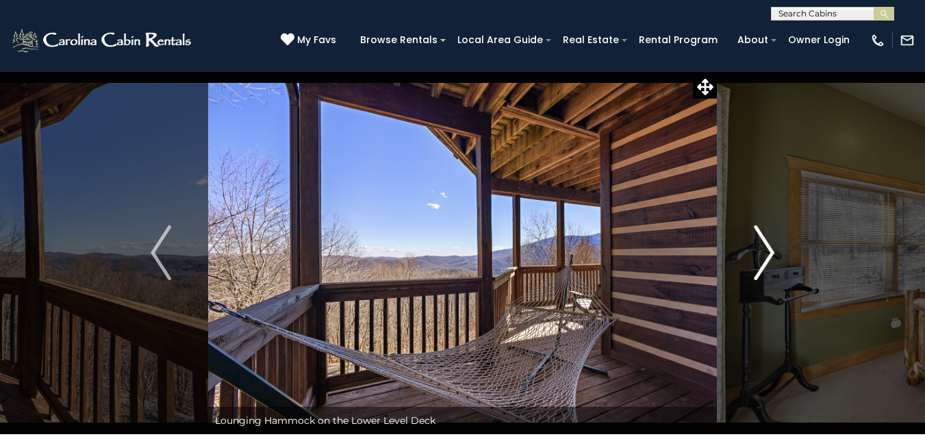
click at [774, 251] on img "Next" at bounding box center [764, 252] width 21 height 55
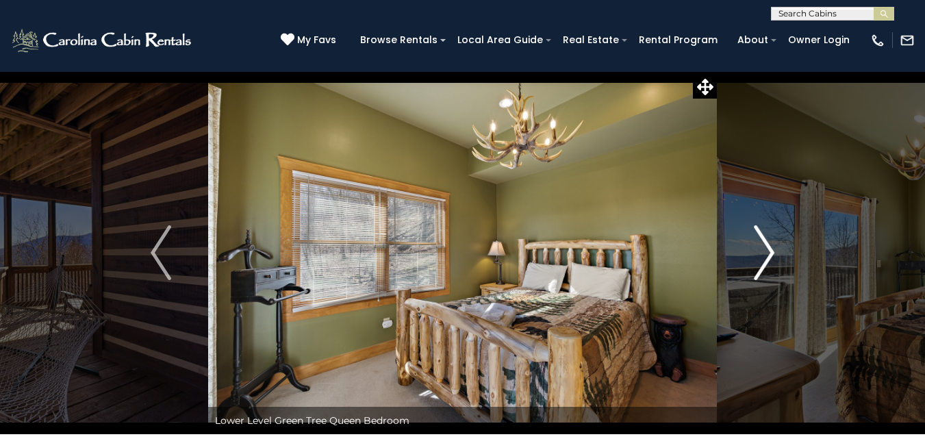
click at [774, 251] on img "Next" at bounding box center [764, 252] width 21 height 55
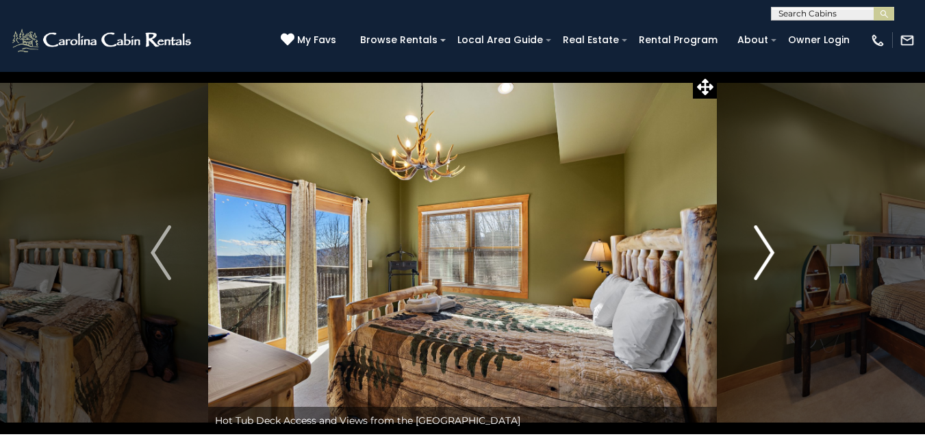
click at [774, 251] on img "Next" at bounding box center [764, 252] width 21 height 55
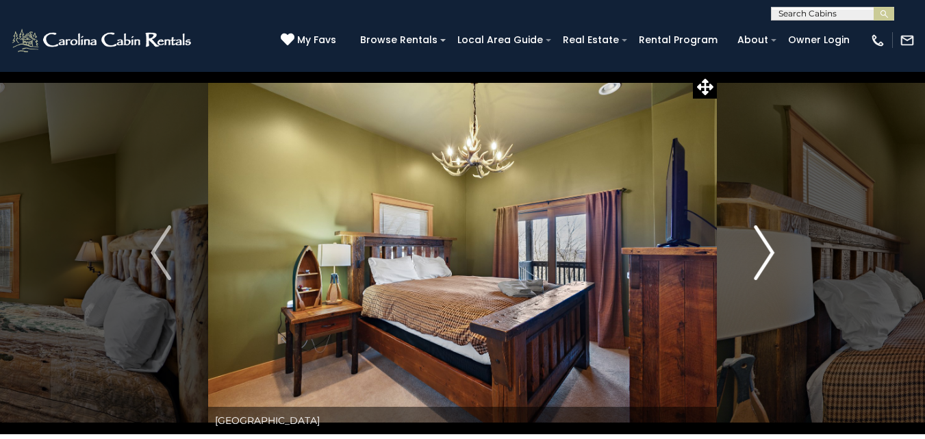
click at [774, 251] on img "Next" at bounding box center [764, 252] width 21 height 55
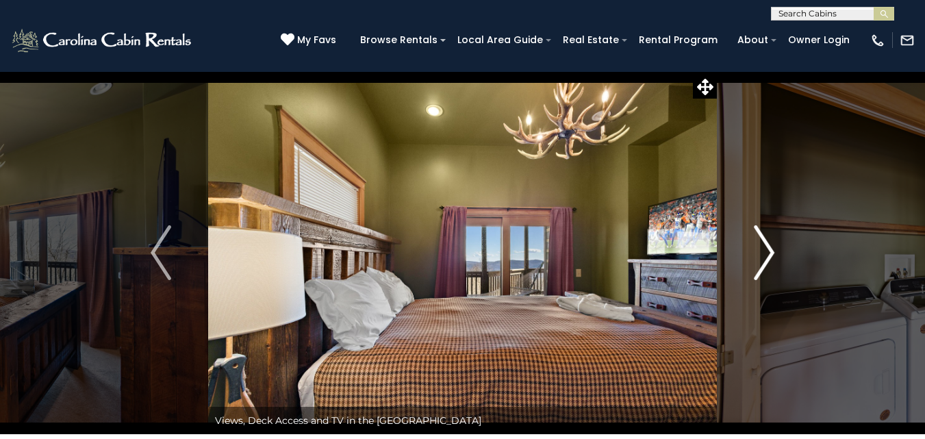
click at [774, 251] on img "Next" at bounding box center [764, 252] width 21 height 55
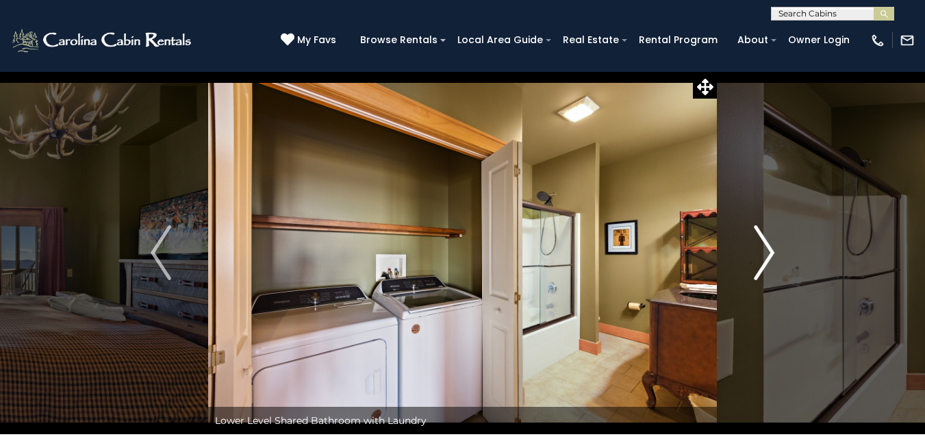
click at [774, 251] on img "Next" at bounding box center [764, 252] width 21 height 55
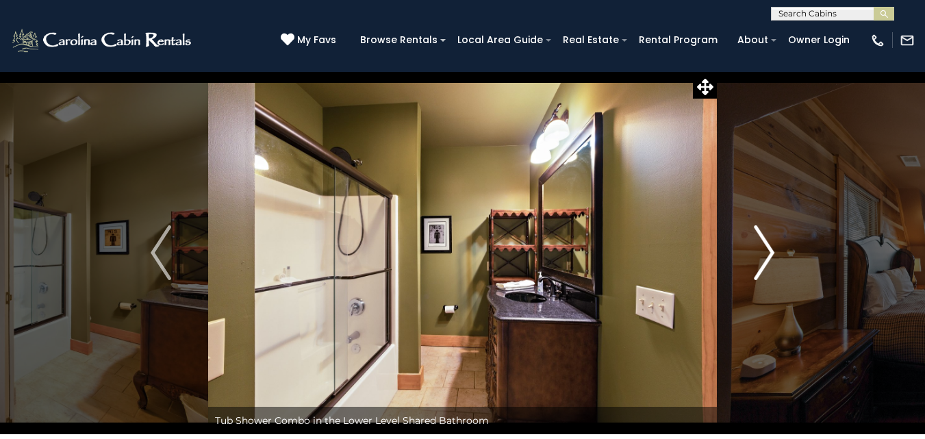
click at [774, 251] on img "Next" at bounding box center [764, 252] width 21 height 55
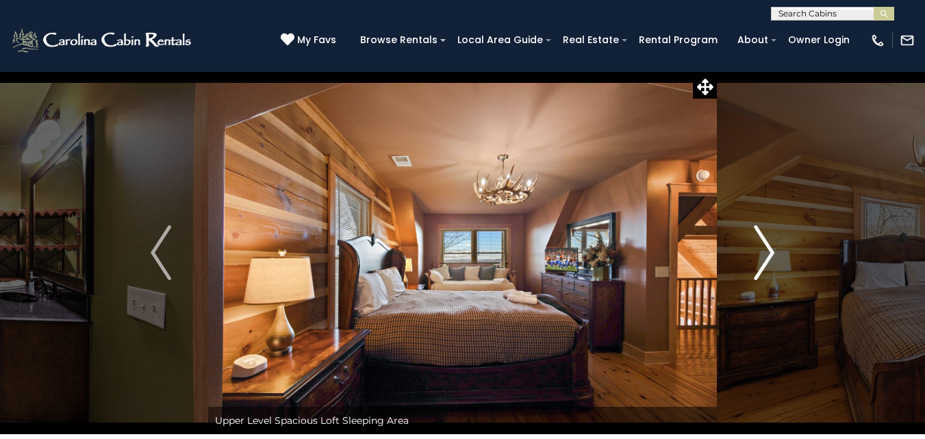
click at [774, 251] on img "Next" at bounding box center [764, 252] width 21 height 55
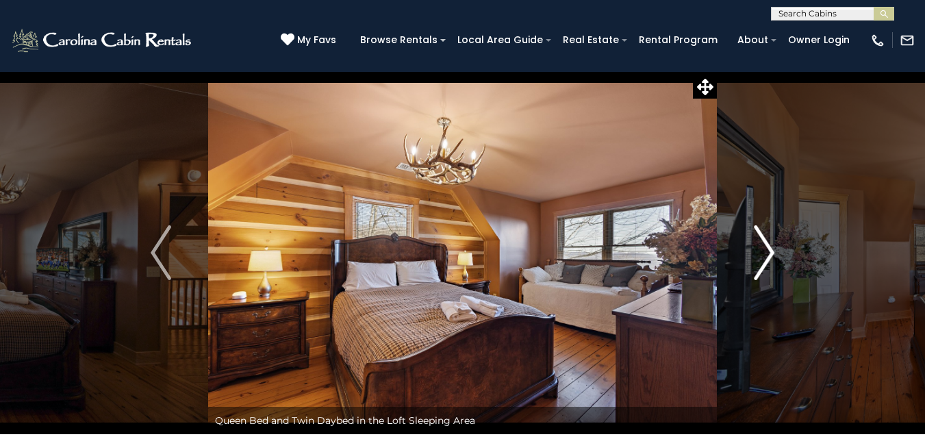
click at [774, 251] on img "Next" at bounding box center [764, 252] width 21 height 55
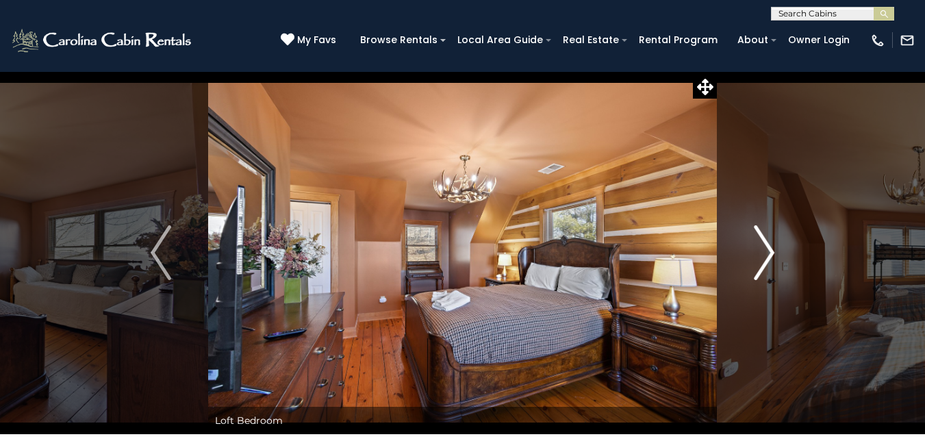
click at [774, 251] on img "Next" at bounding box center [764, 252] width 21 height 55
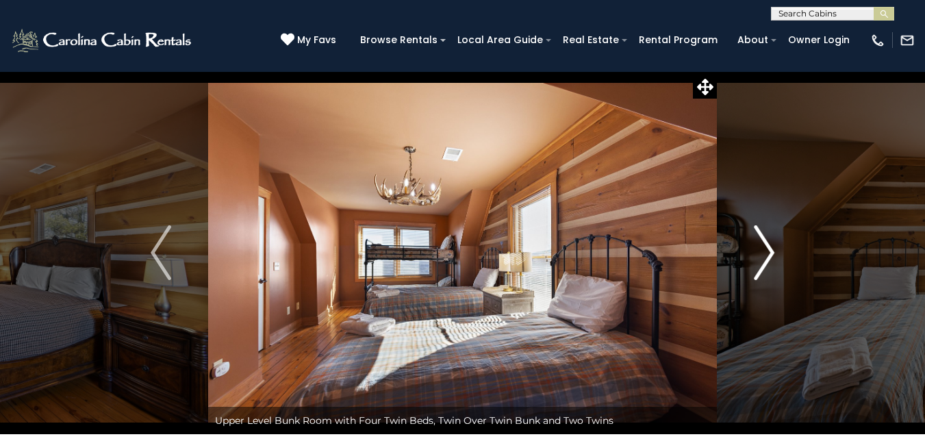
click at [774, 251] on img "Next" at bounding box center [764, 252] width 21 height 55
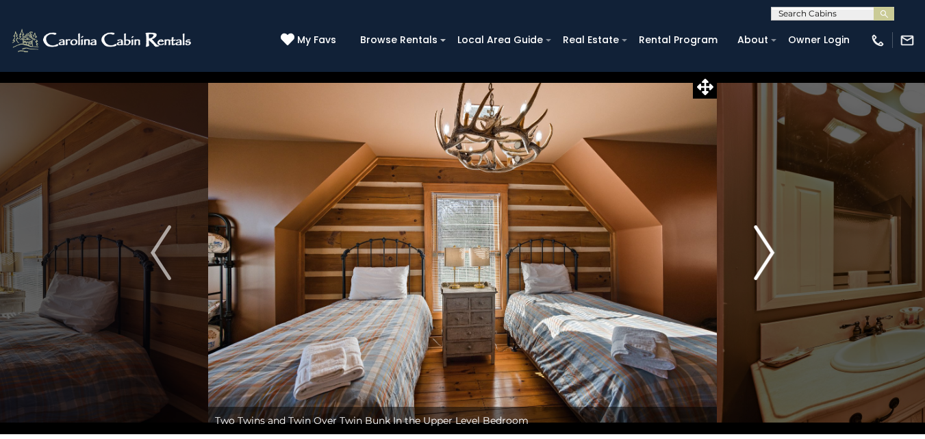
click at [774, 251] on img "Next" at bounding box center [764, 252] width 21 height 55
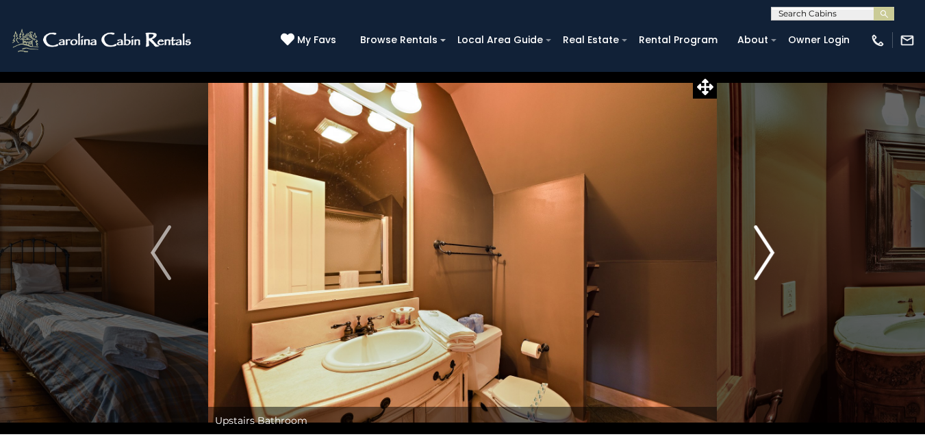
click at [774, 251] on img "Next" at bounding box center [764, 252] width 21 height 55
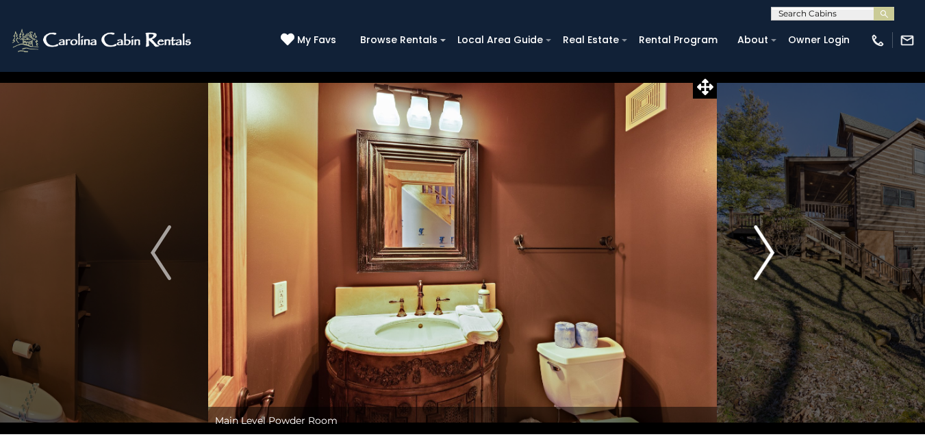
click at [774, 251] on img "Next" at bounding box center [764, 252] width 21 height 55
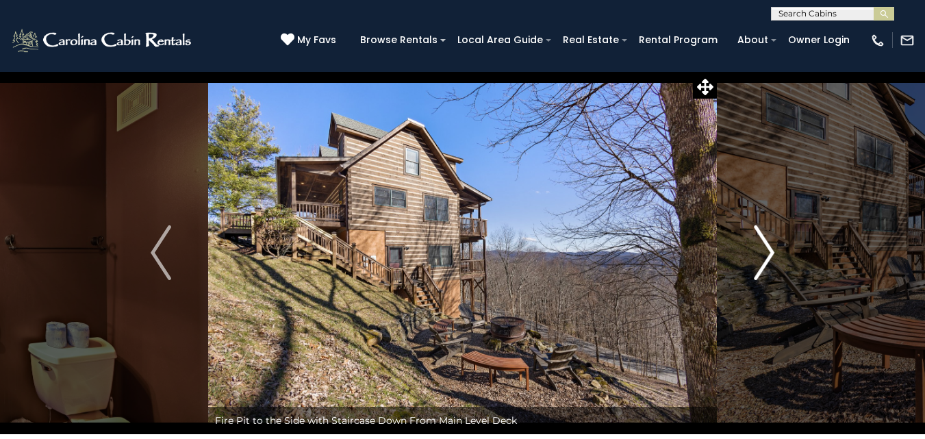
click at [774, 251] on img "Next" at bounding box center [764, 252] width 21 height 55
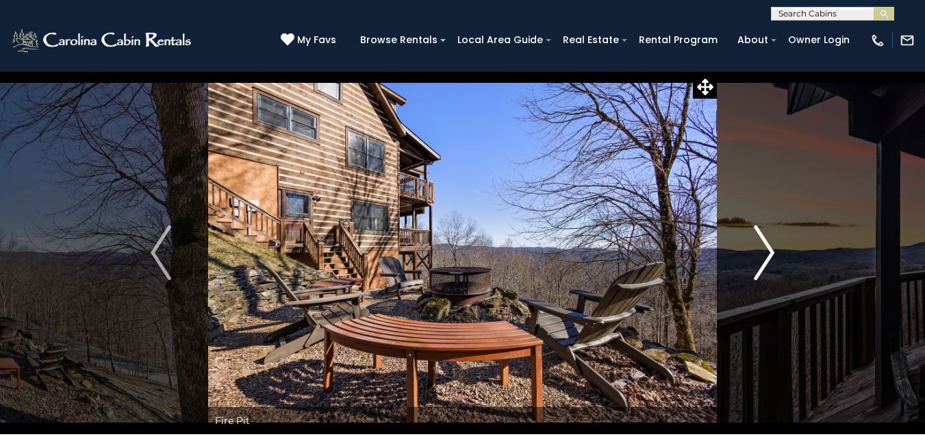
click at [774, 251] on img "Next" at bounding box center [764, 252] width 21 height 55
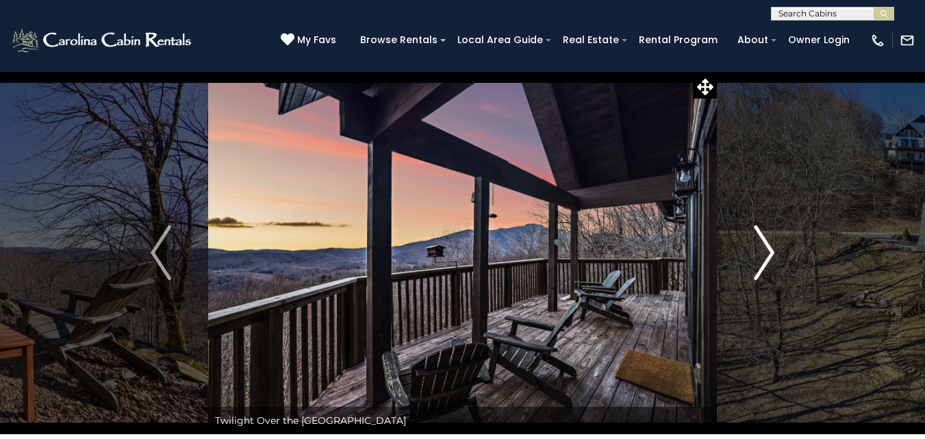
click at [774, 251] on img "Next" at bounding box center [764, 252] width 21 height 55
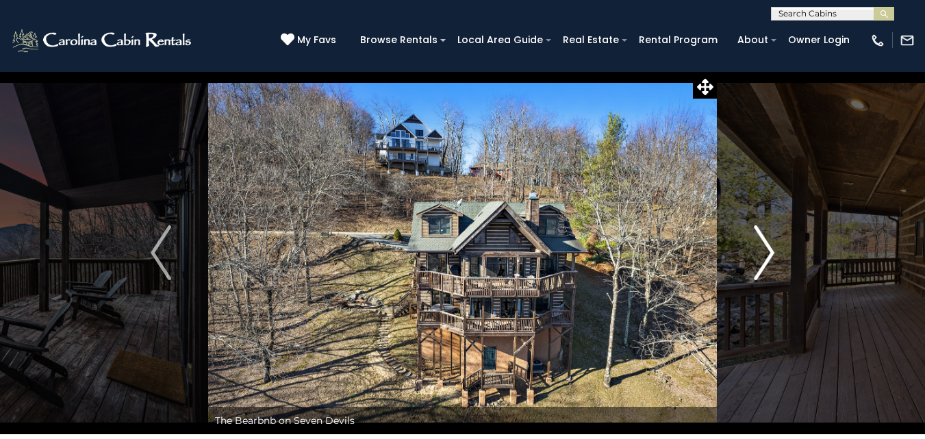
click at [774, 251] on img "Next" at bounding box center [764, 252] width 21 height 55
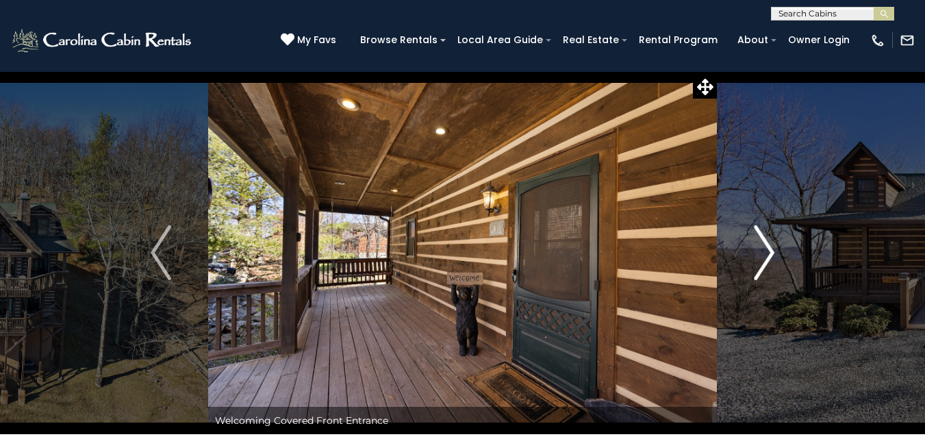
click at [774, 251] on img "Next" at bounding box center [764, 252] width 21 height 55
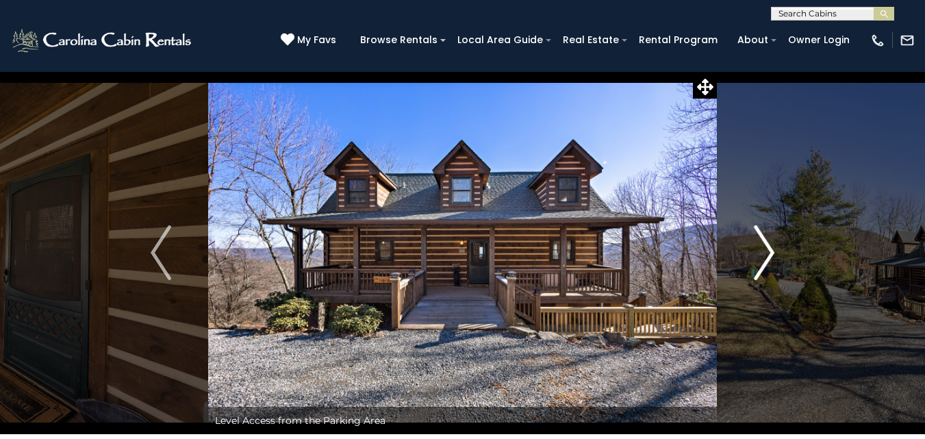
click at [774, 251] on img "Next" at bounding box center [764, 252] width 21 height 55
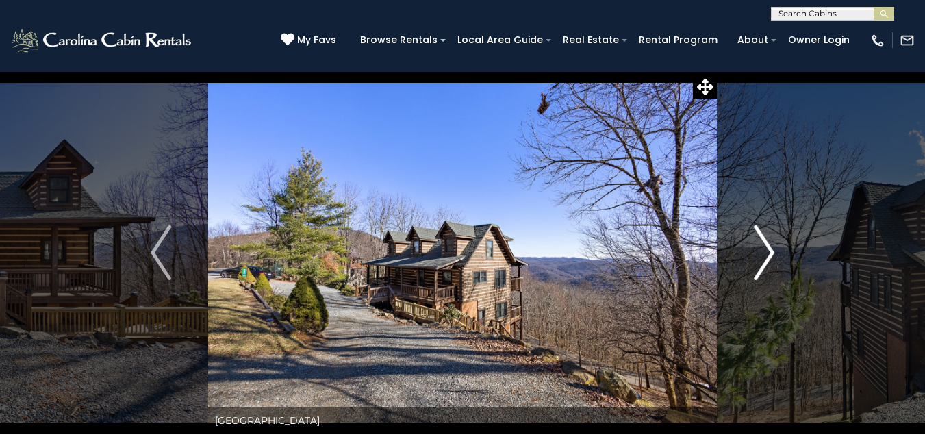
click at [774, 251] on img "Next" at bounding box center [764, 252] width 21 height 55
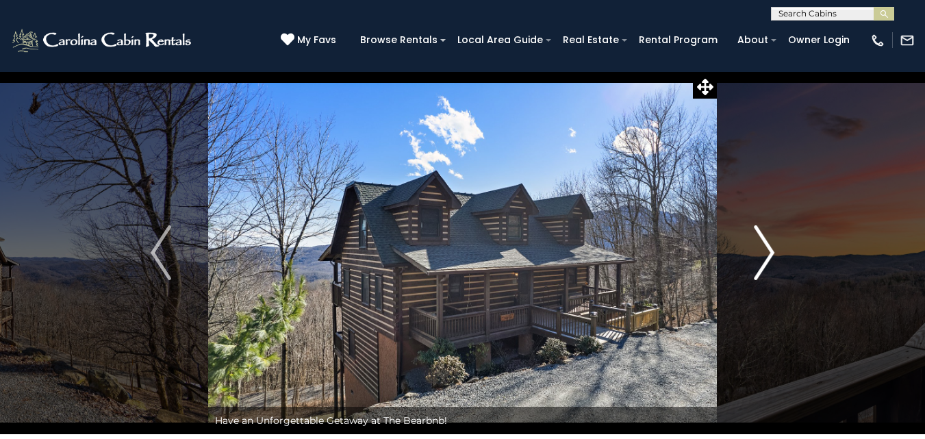
click at [774, 251] on img "Next" at bounding box center [764, 252] width 21 height 55
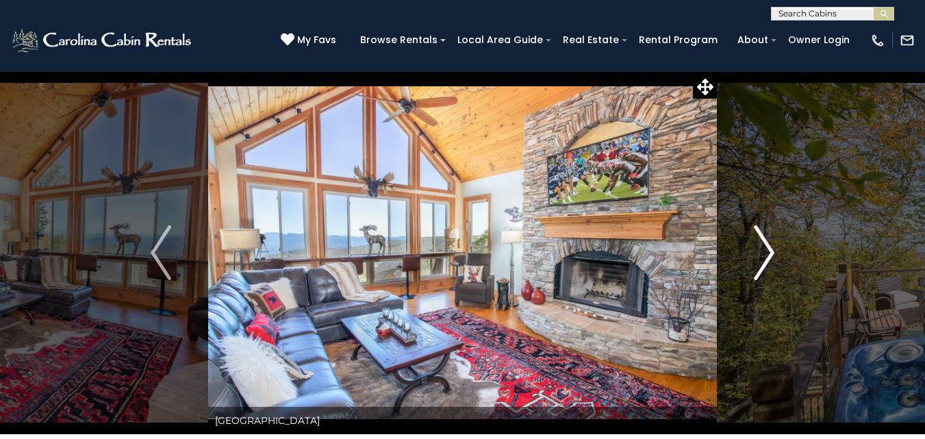
click at [769, 249] on img "Next" at bounding box center [764, 252] width 21 height 55
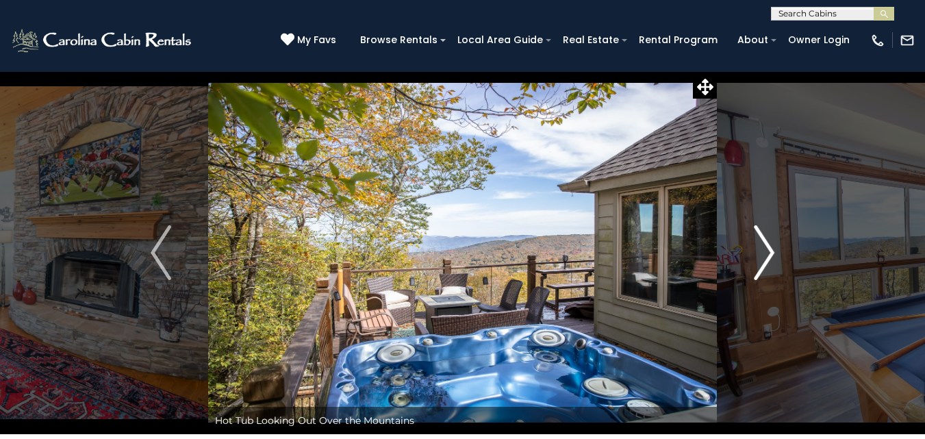
click at [769, 249] on img "Next" at bounding box center [764, 252] width 21 height 55
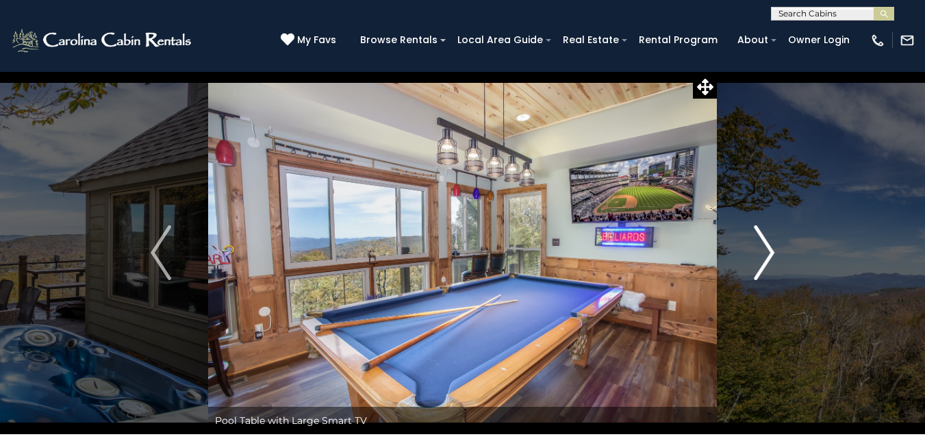
click at [769, 249] on img "Next" at bounding box center [764, 252] width 21 height 55
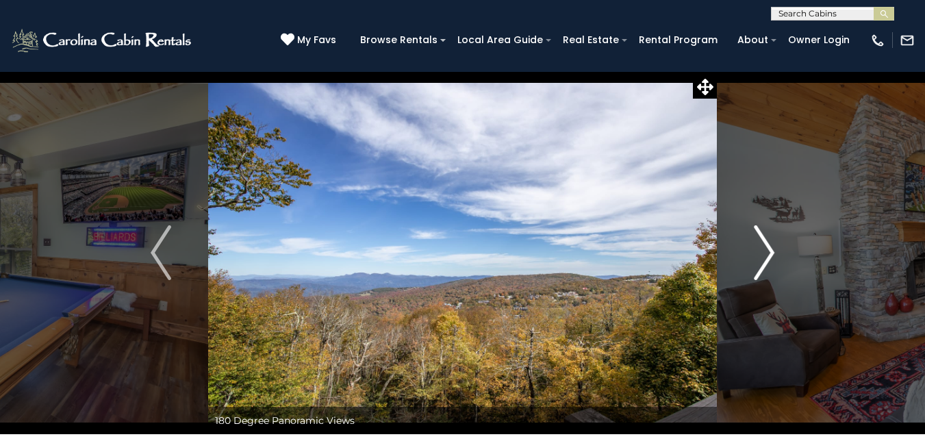
click at [769, 249] on img "Next" at bounding box center [764, 252] width 21 height 55
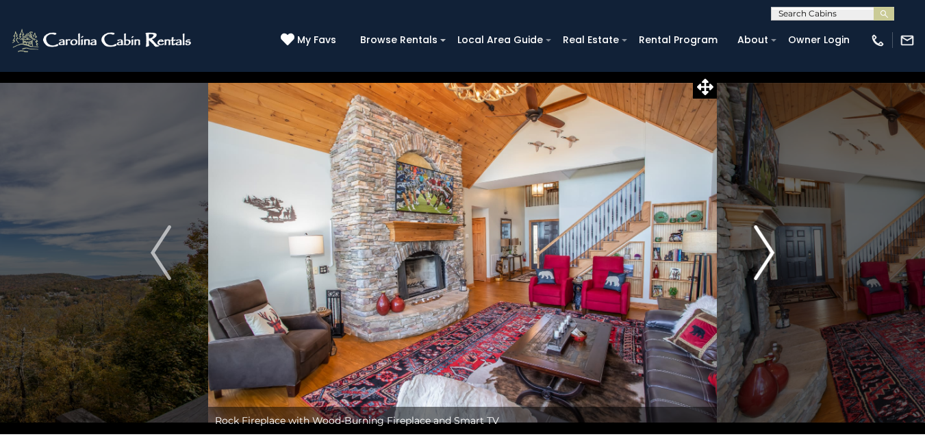
click at [769, 249] on img "Next" at bounding box center [764, 252] width 21 height 55
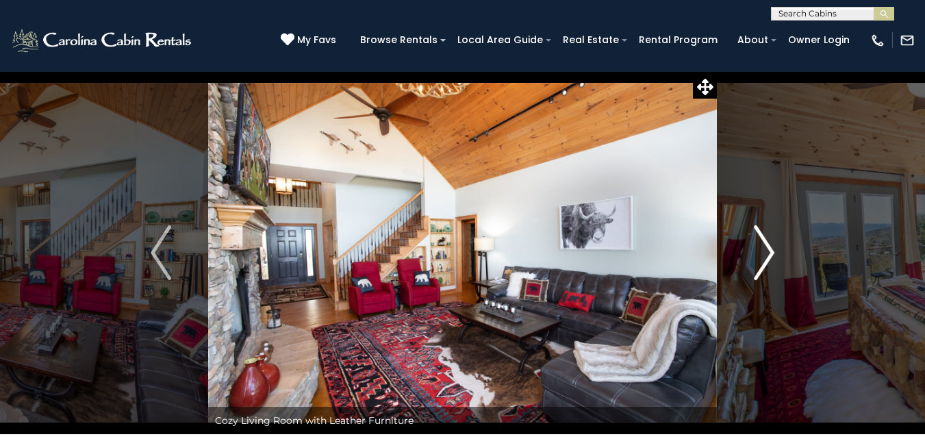
click at [769, 249] on img "Next" at bounding box center [764, 252] width 21 height 55
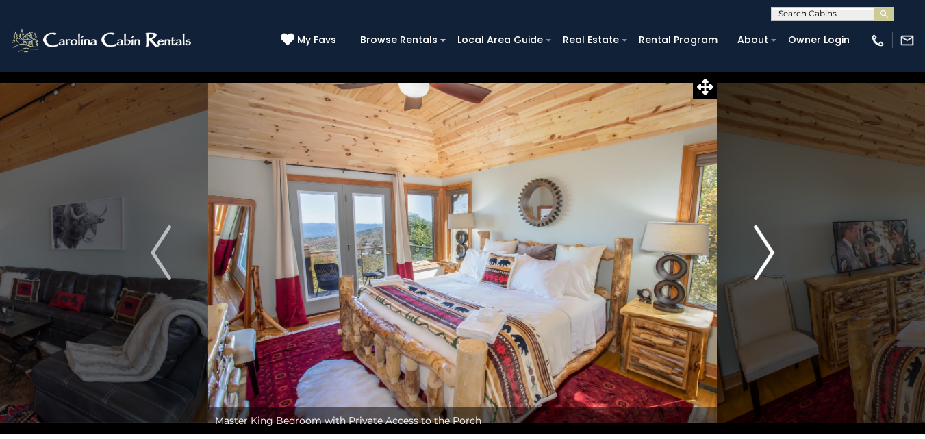
click at [769, 249] on img "Next" at bounding box center [764, 252] width 21 height 55
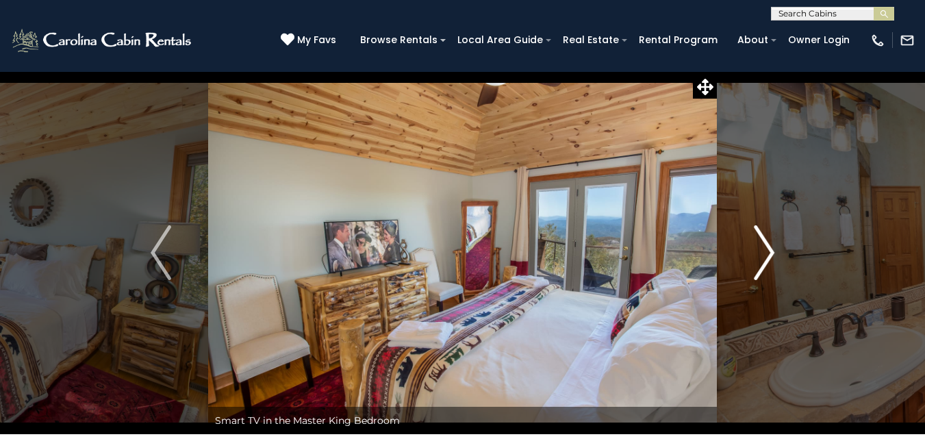
click at [769, 249] on img "Next" at bounding box center [764, 252] width 21 height 55
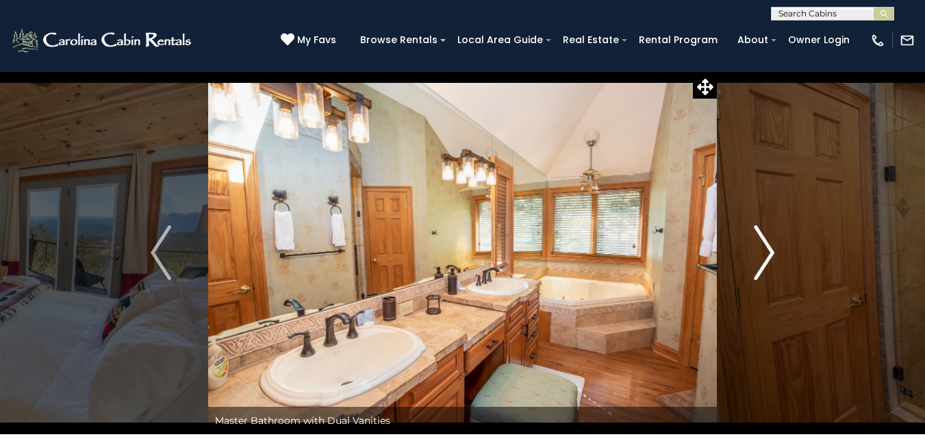
click at [769, 249] on img "Next" at bounding box center [764, 252] width 21 height 55
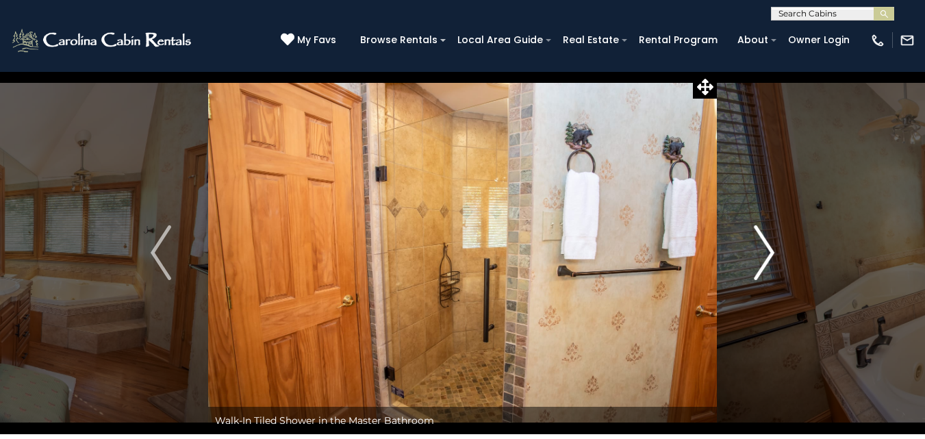
click at [769, 249] on img "Next" at bounding box center [764, 252] width 21 height 55
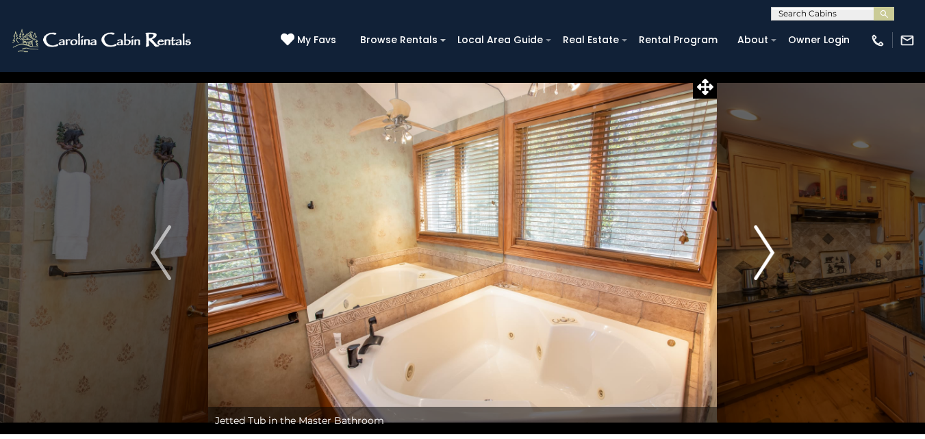
click at [769, 249] on img "Next" at bounding box center [764, 252] width 21 height 55
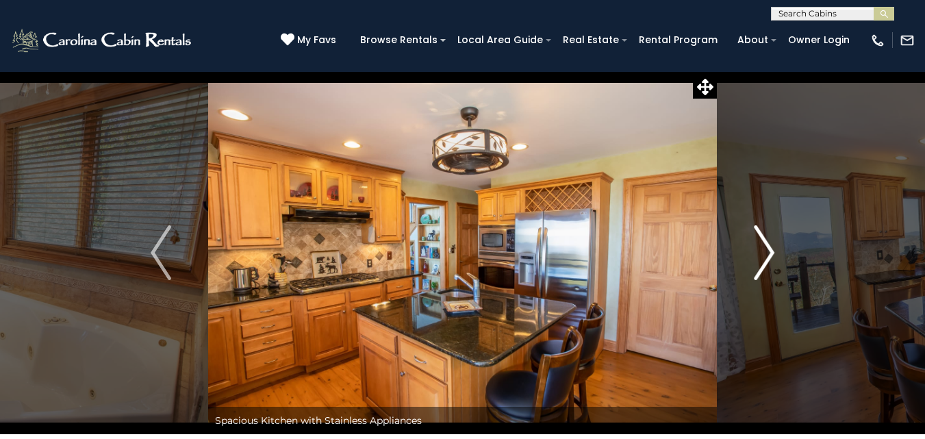
click at [769, 249] on img "Next" at bounding box center [764, 252] width 21 height 55
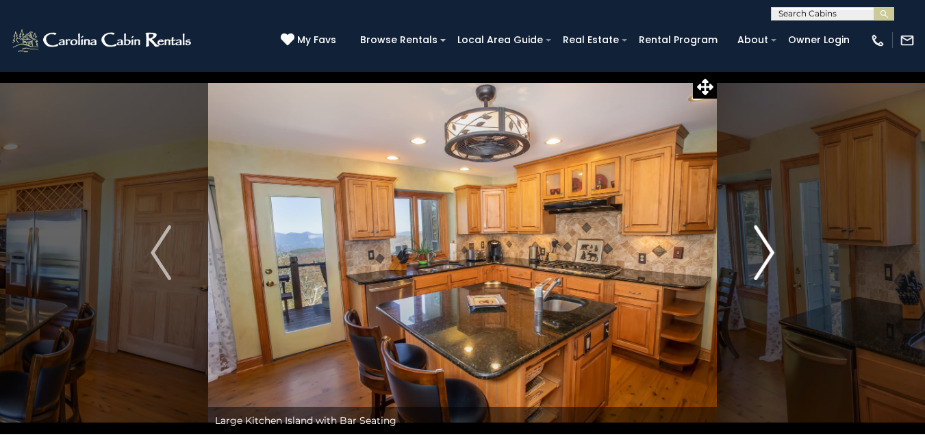
click at [769, 249] on img "Next" at bounding box center [764, 252] width 21 height 55
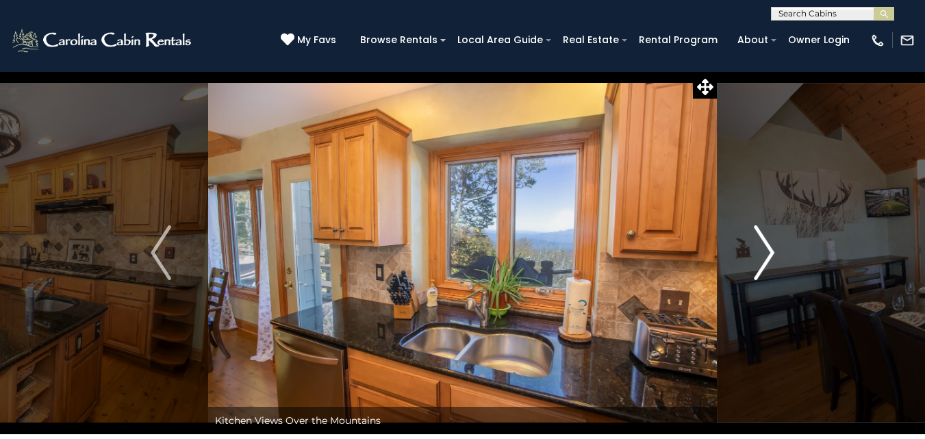
click at [769, 249] on img "Next" at bounding box center [764, 252] width 21 height 55
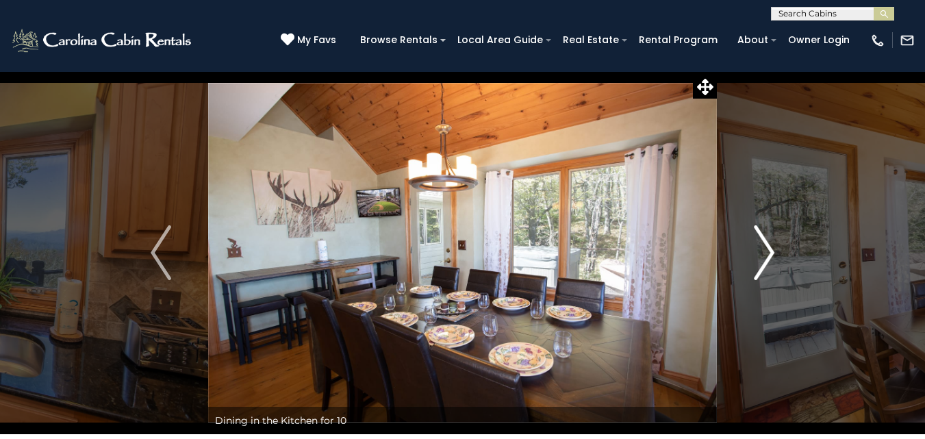
click at [769, 249] on img "Next" at bounding box center [764, 252] width 21 height 55
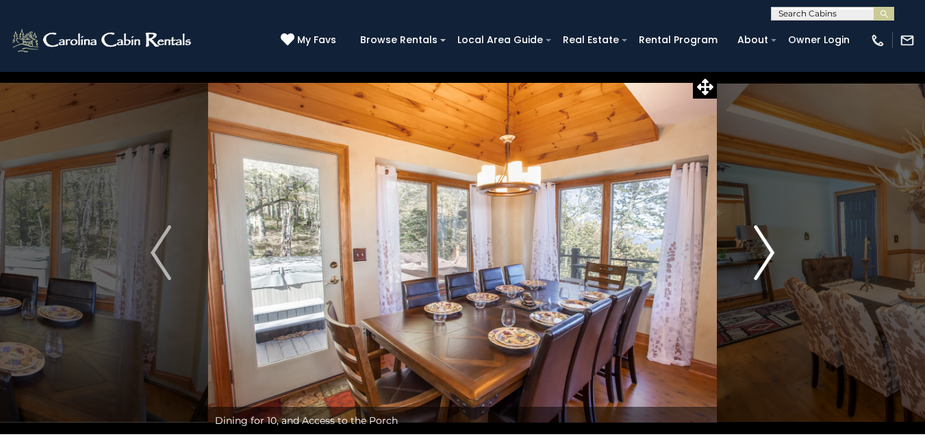
click at [769, 249] on img "Next" at bounding box center [764, 252] width 21 height 55
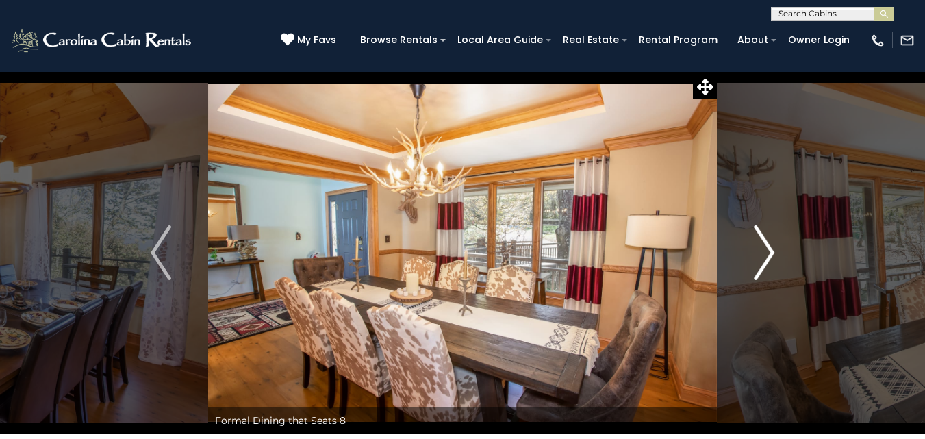
click at [769, 249] on img "Next" at bounding box center [764, 252] width 21 height 55
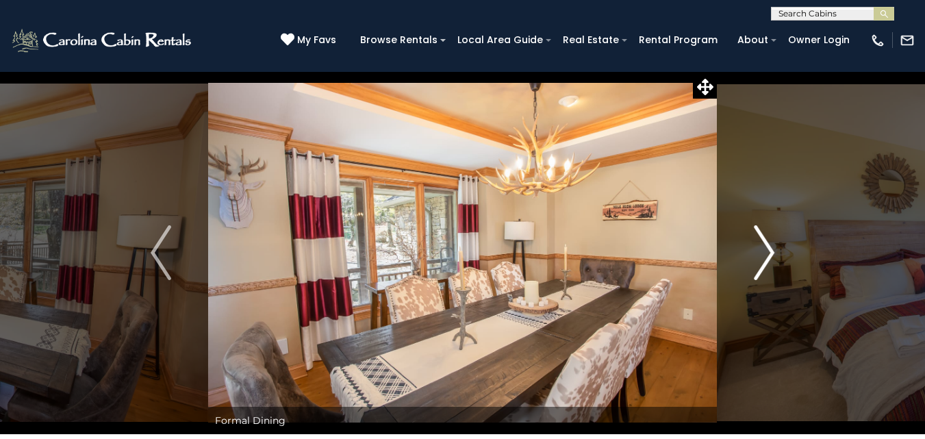
click at [769, 249] on img "Next" at bounding box center [764, 252] width 21 height 55
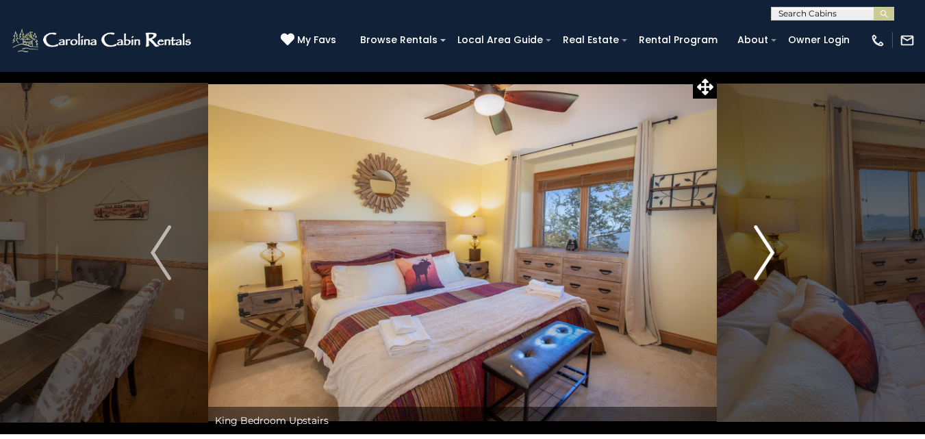
click at [769, 249] on img "Next" at bounding box center [764, 252] width 21 height 55
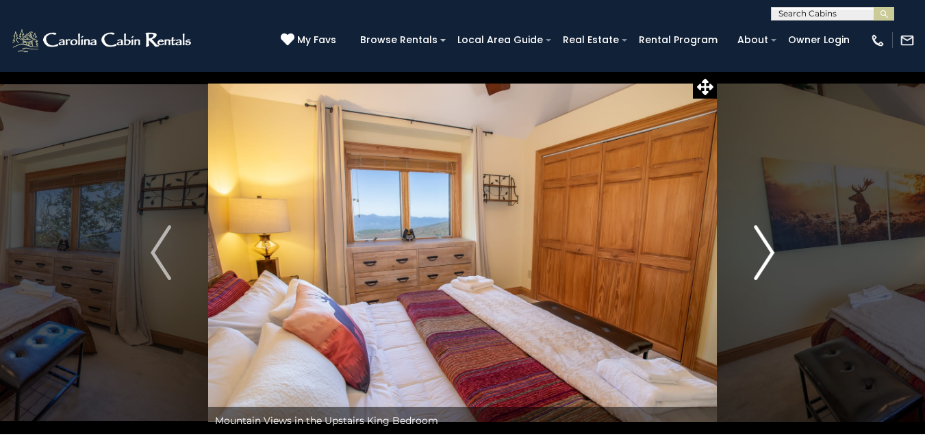
click at [769, 249] on img "Next" at bounding box center [764, 252] width 21 height 55
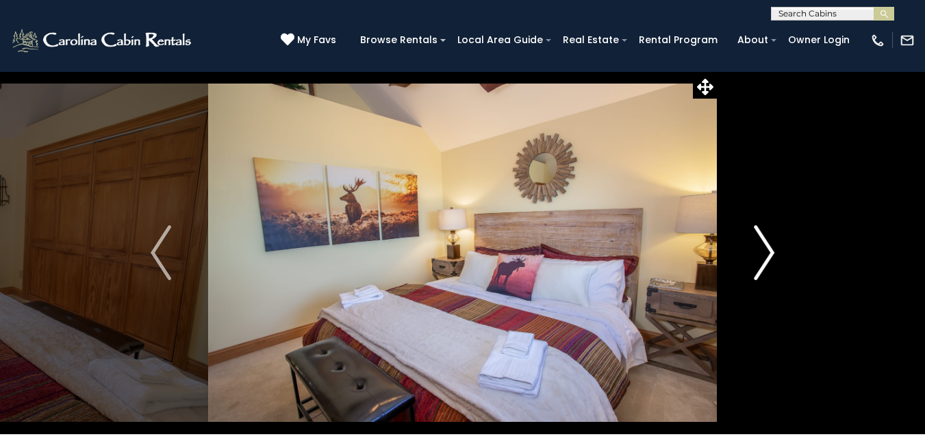
click at [769, 249] on img "Next" at bounding box center [764, 252] width 21 height 55
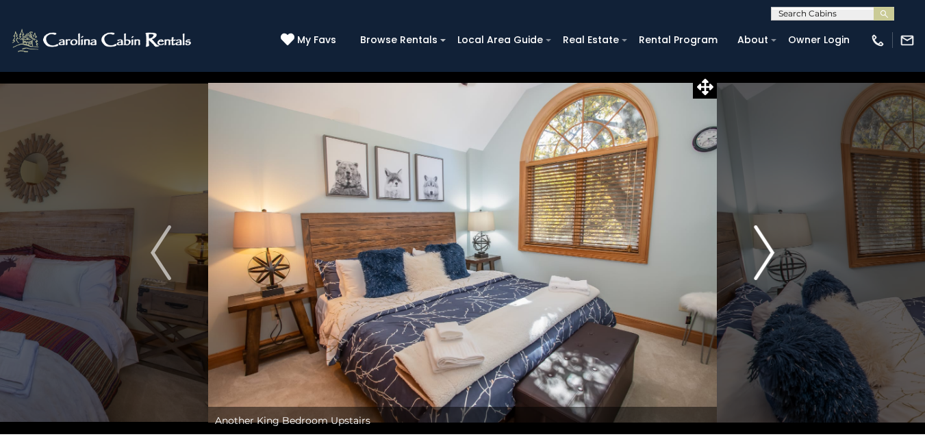
click at [769, 249] on img "Next" at bounding box center [764, 252] width 21 height 55
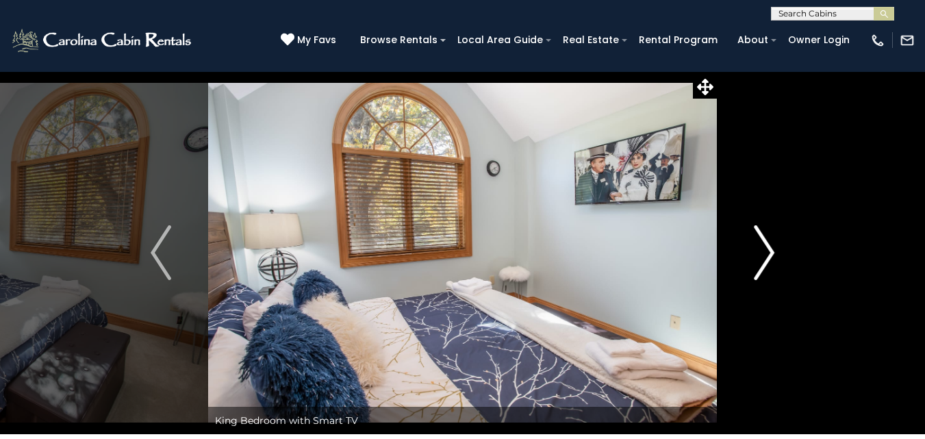
click at [769, 249] on img "Next" at bounding box center [764, 252] width 21 height 55
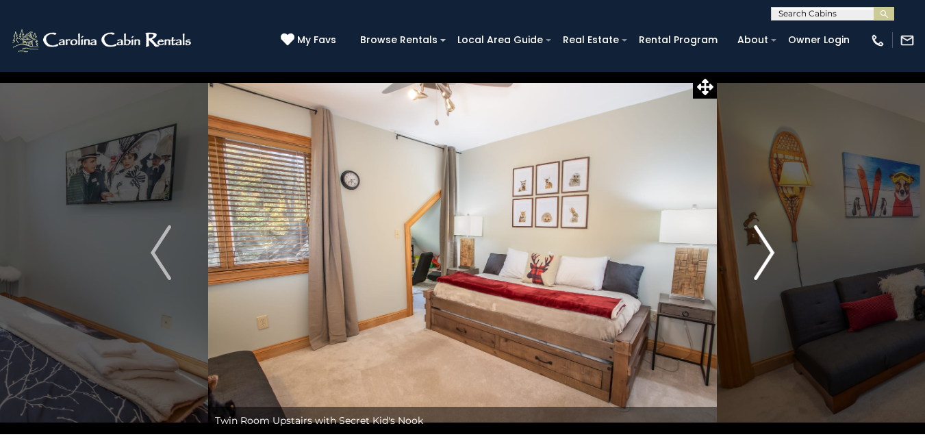
click at [769, 249] on img "Next" at bounding box center [764, 252] width 21 height 55
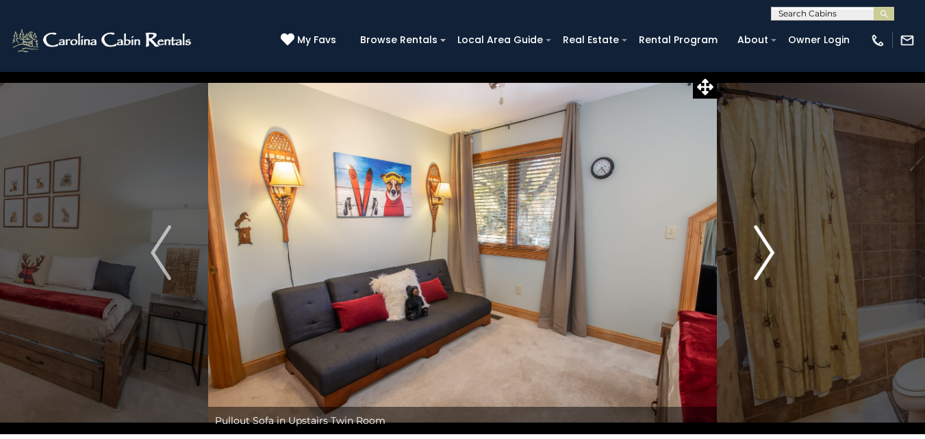
click at [769, 249] on img "Next" at bounding box center [764, 252] width 21 height 55
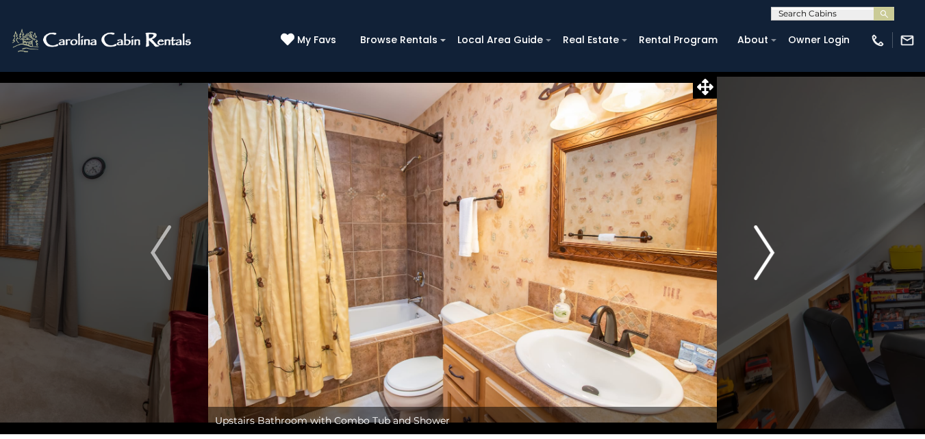
click at [769, 249] on img "Next" at bounding box center [764, 252] width 21 height 55
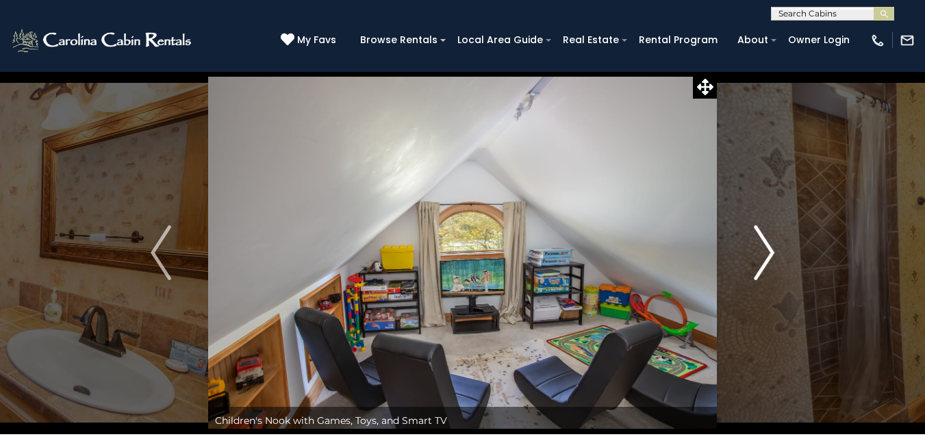
click at [769, 249] on img "Next" at bounding box center [764, 252] width 21 height 55
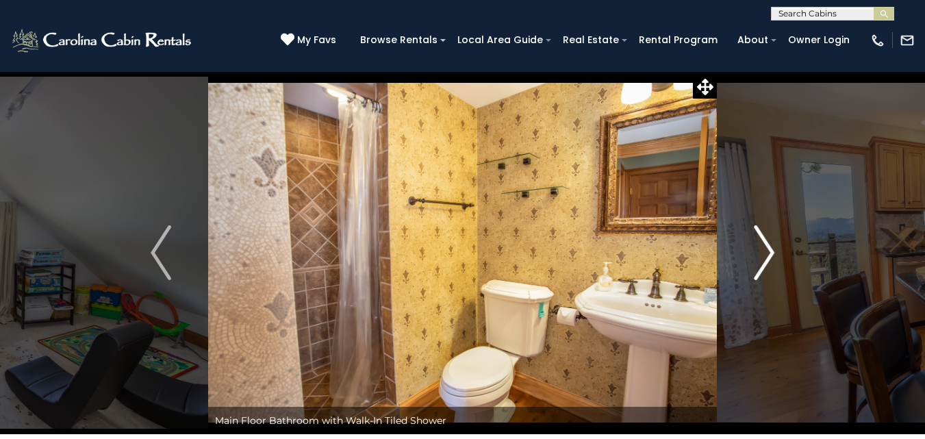
click at [769, 249] on img "Next" at bounding box center [764, 252] width 21 height 55
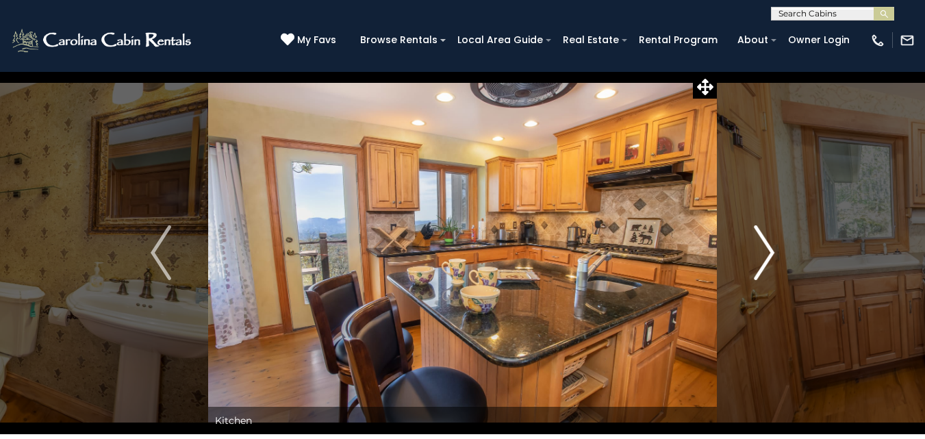
click at [769, 249] on img "Next" at bounding box center [764, 252] width 21 height 55
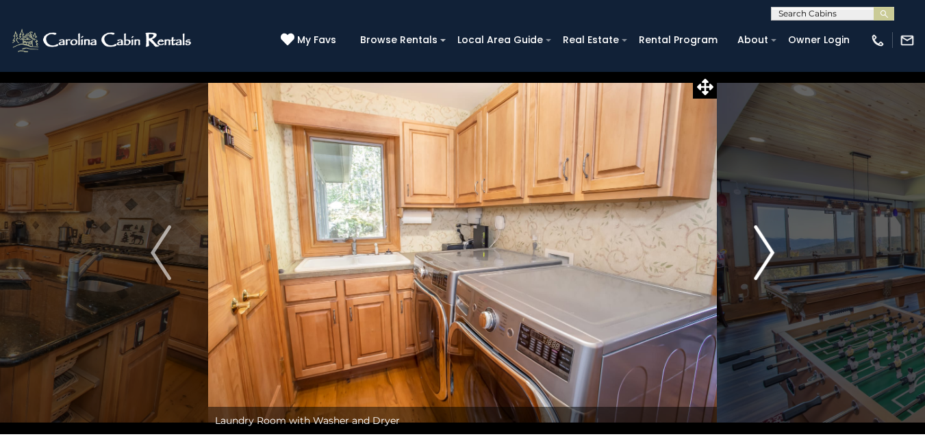
click at [769, 249] on img "Next" at bounding box center [764, 252] width 21 height 55
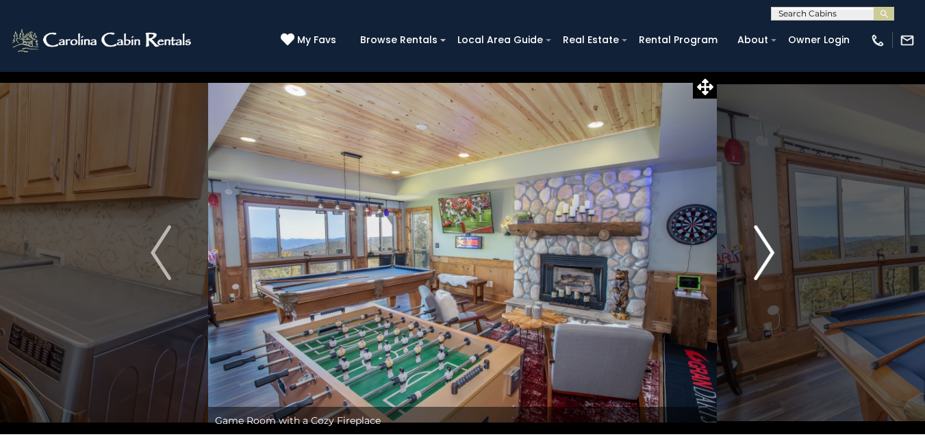
click at [769, 249] on img "Next" at bounding box center [764, 252] width 21 height 55
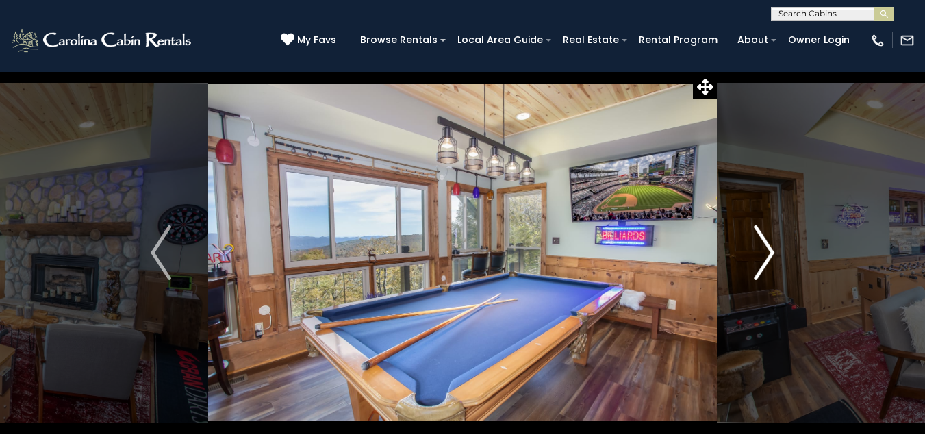
click at [769, 249] on img "Next" at bounding box center [764, 252] width 21 height 55
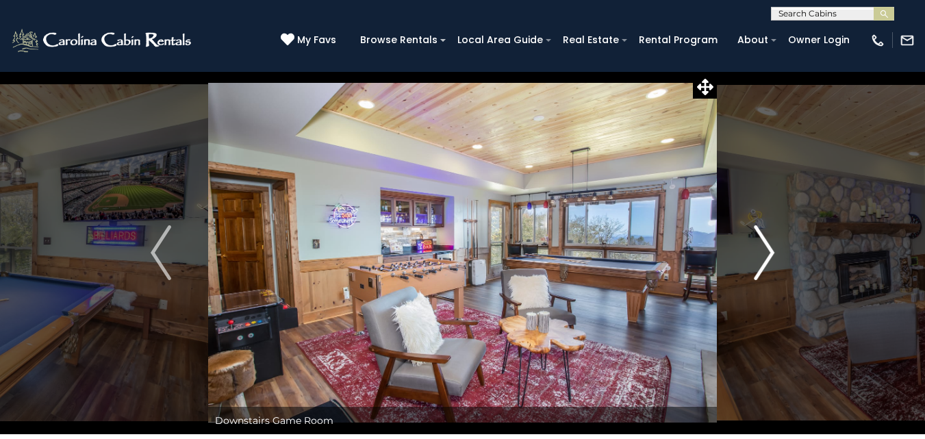
click at [769, 249] on img "Next" at bounding box center [764, 252] width 21 height 55
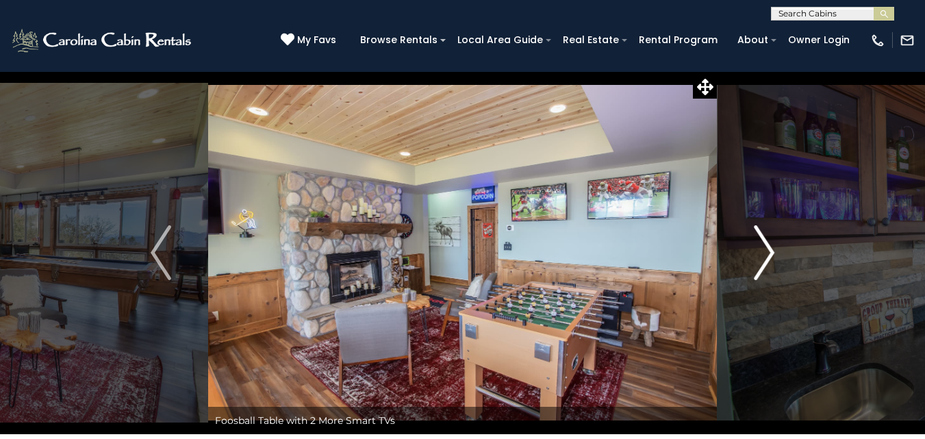
click at [769, 249] on img "Next" at bounding box center [764, 252] width 21 height 55
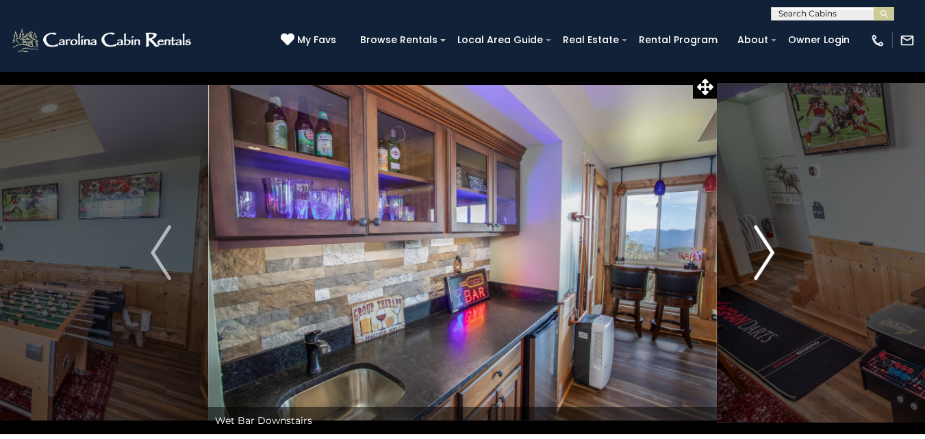
click at [769, 249] on img "Next" at bounding box center [764, 252] width 21 height 55
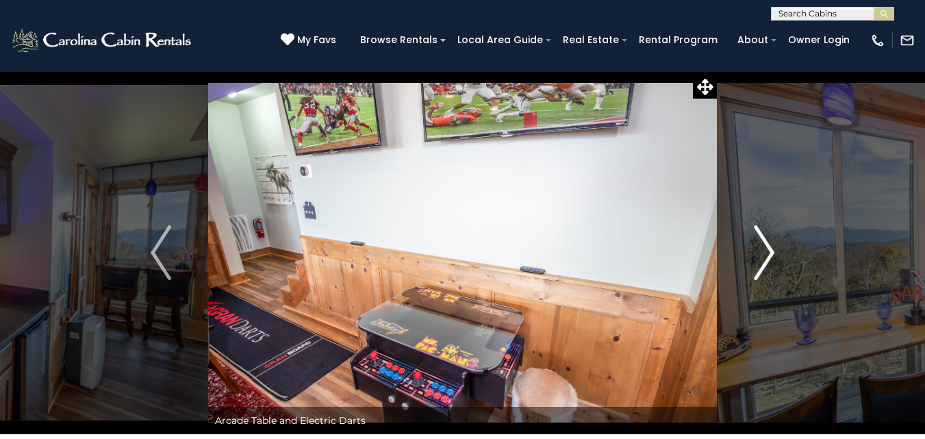
click at [769, 249] on img "Next" at bounding box center [764, 252] width 21 height 55
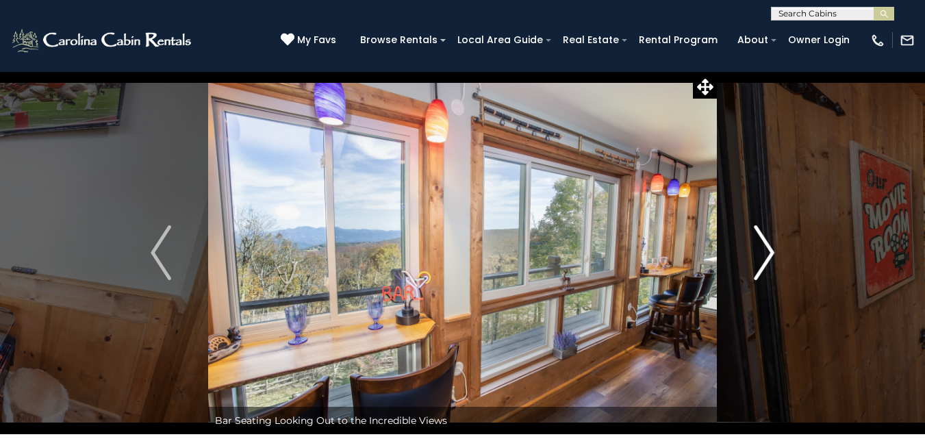
click at [769, 249] on img "Next" at bounding box center [764, 252] width 21 height 55
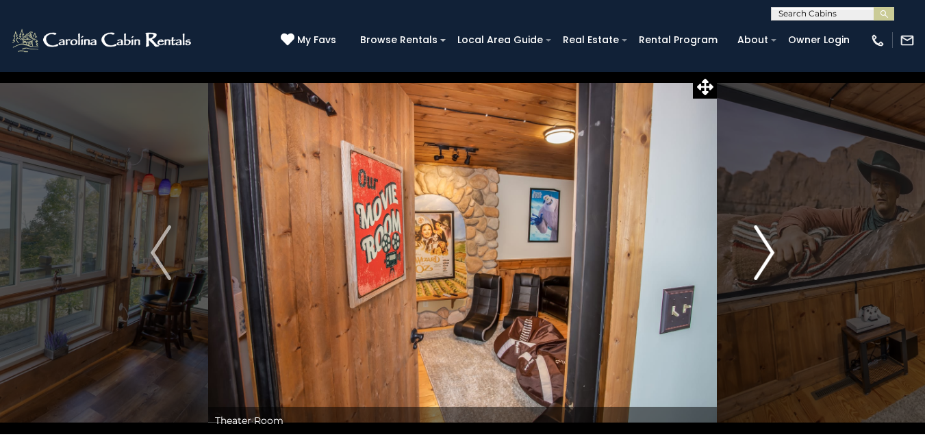
click at [769, 249] on img "Next" at bounding box center [764, 252] width 21 height 55
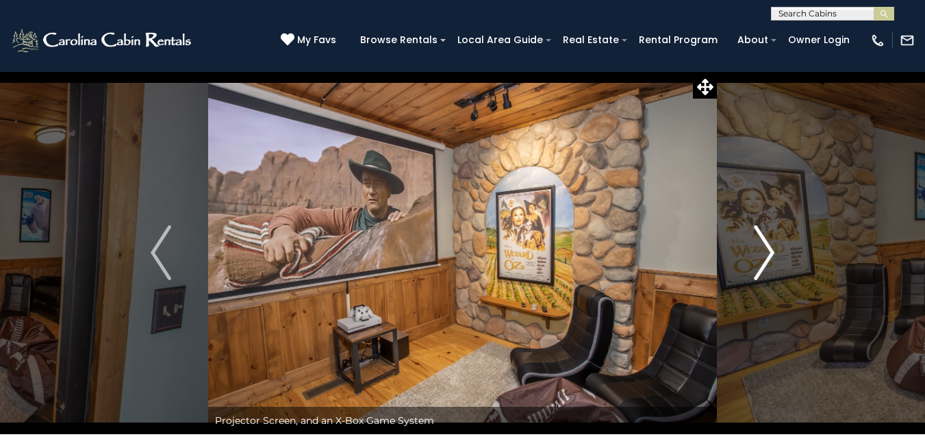
click at [769, 249] on img "Next" at bounding box center [764, 252] width 21 height 55
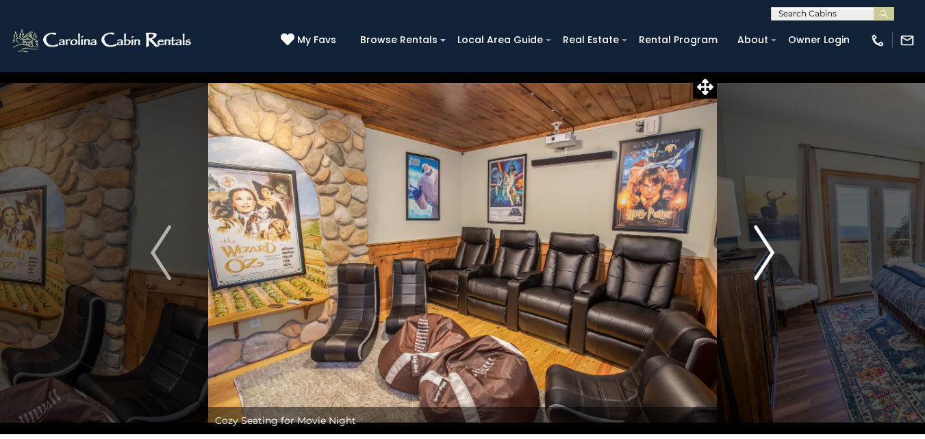
click at [769, 249] on img "Next" at bounding box center [764, 252] width 21 height 55
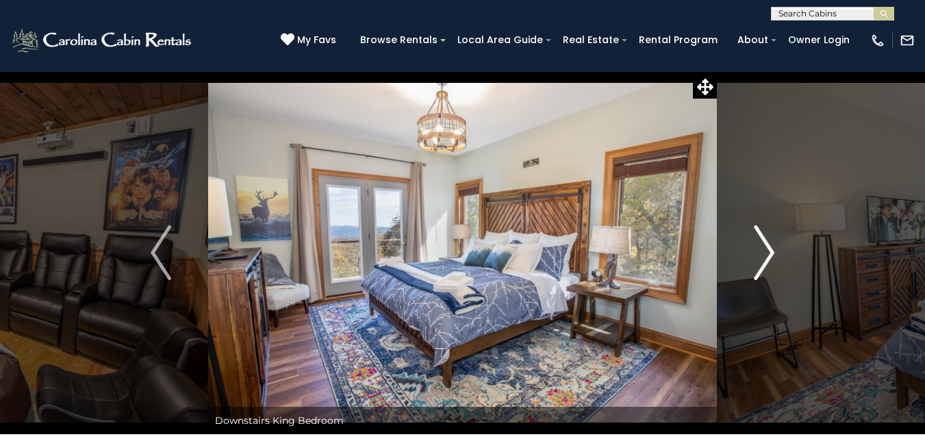
click at [769, 249] on img "Next" at bounding box center [764, 252] width 21 height 55
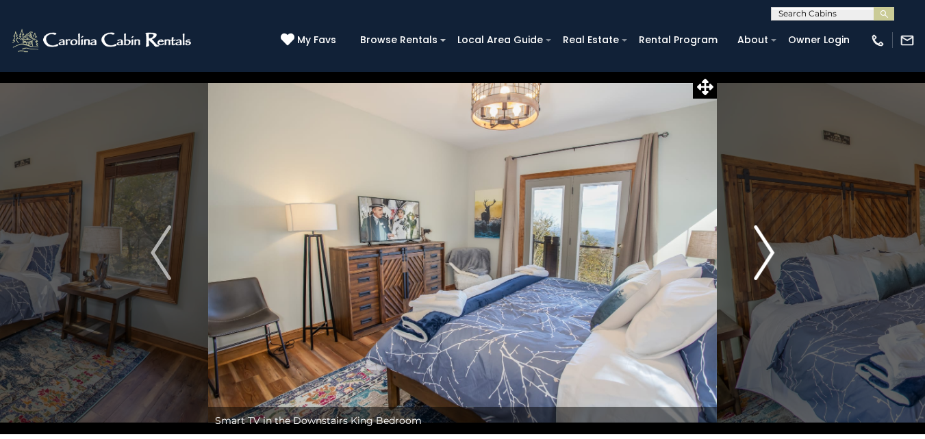
click at [769, 249] on img "Next" at bounding box center [764, 252] width 21 height 55
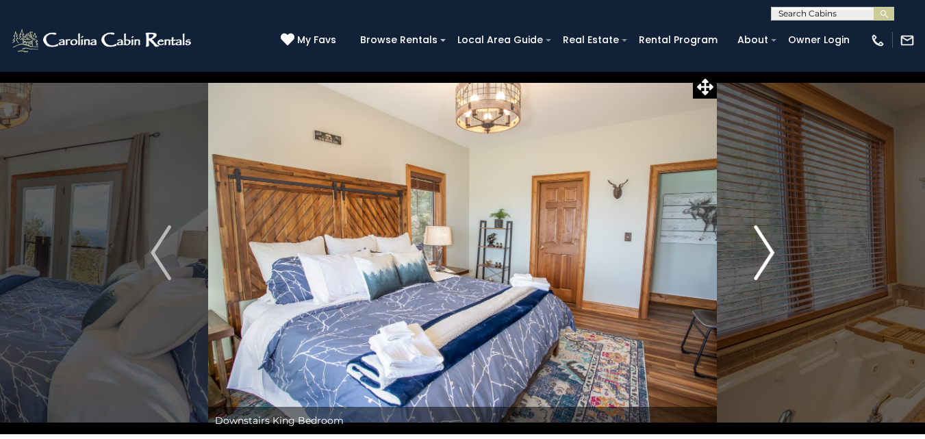
click at [769, 249] on img "Next" at bounding box center [764, 252] width 21 height 55
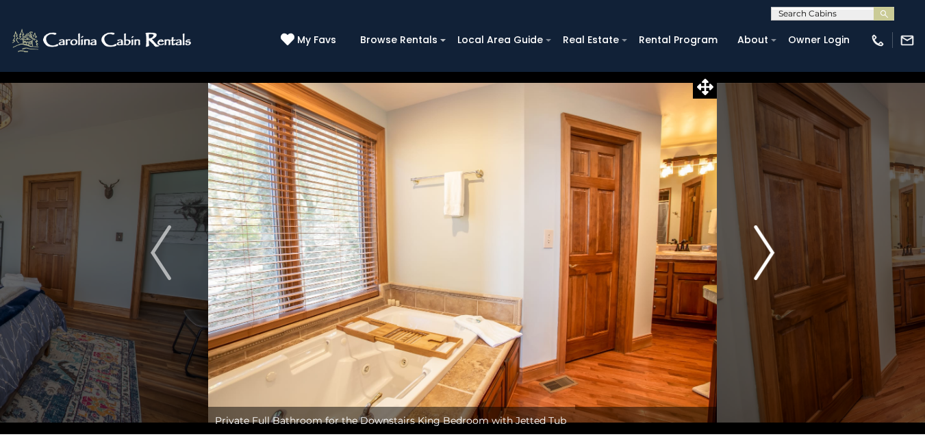
click at [769, 249] on img "Next" at bounding box center [764, 252] width 21 height 55
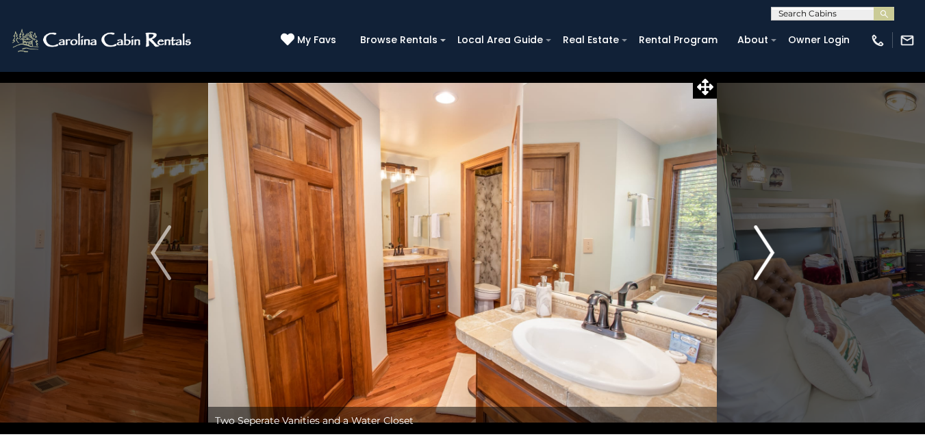
click at [769, 249] on img "Next" at bounding box center [764, 252] width 21 height 55
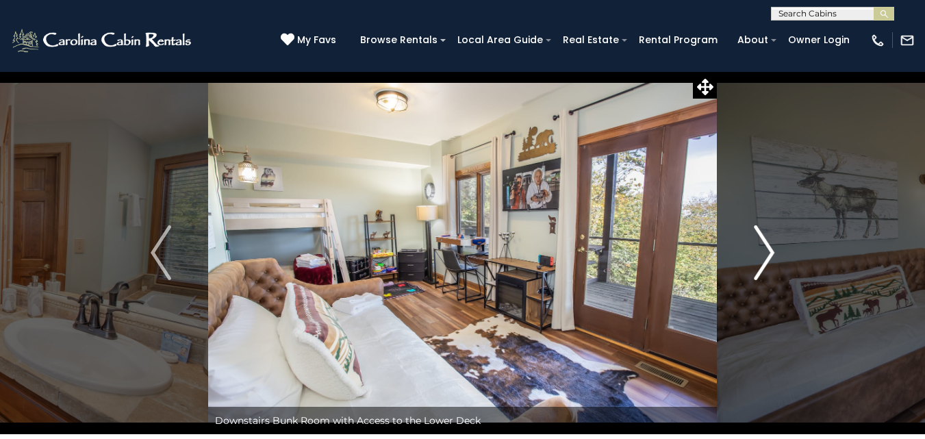
click at [769, 249] on img "Next" at bounding box center [764, 252] width 21 height 55
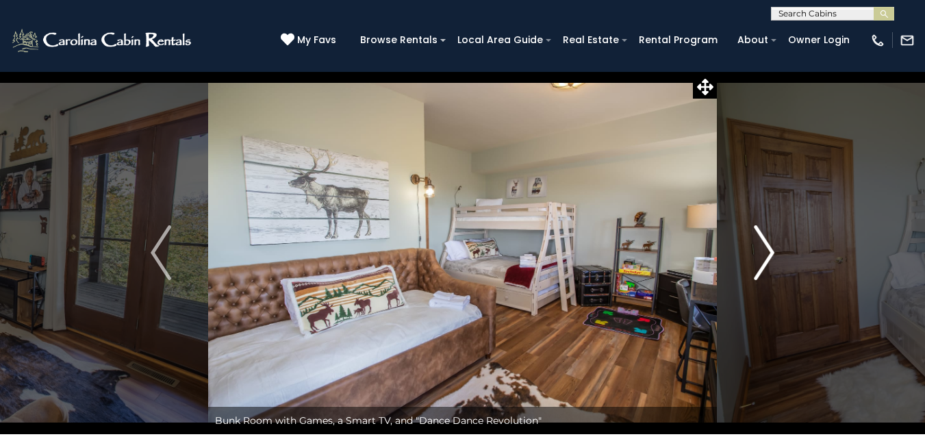
click at [769, 249] on img "Next" at bounding box center [764, 252] width 21 height 55
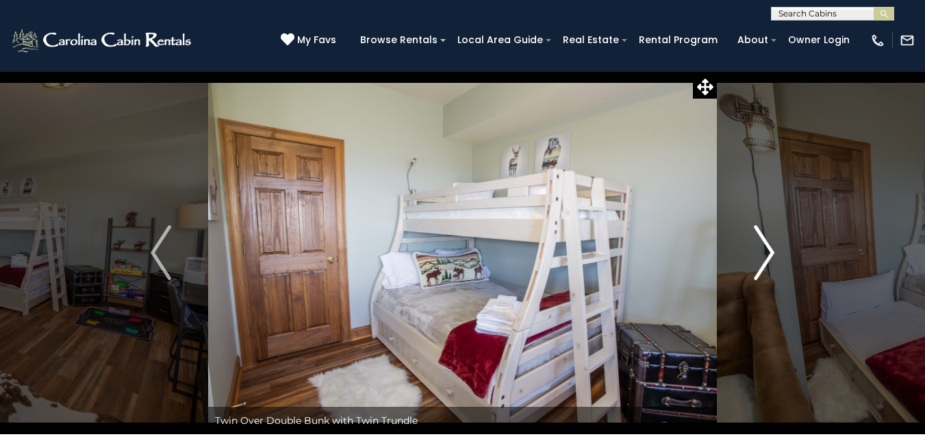
click at [769, 249] on img "Next" at bounding box center [764, 252] width 21 height 55
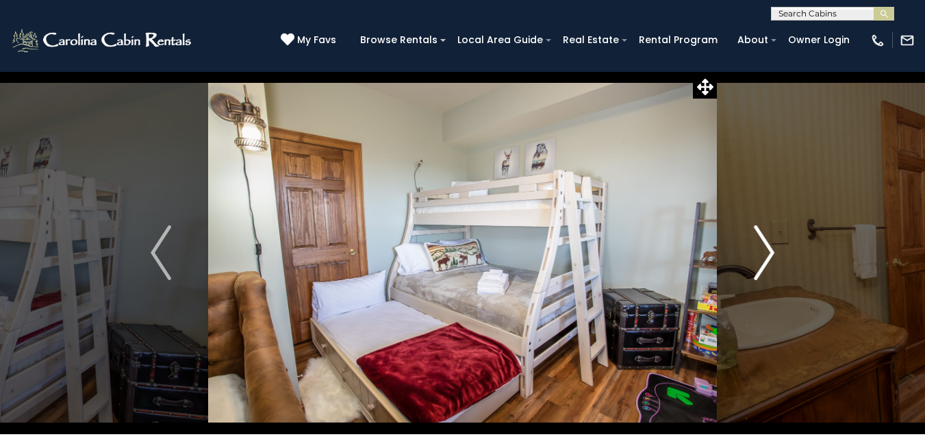
click at [769, 249] on img "Next" at bounding box center [764, 252] width 21 height 55
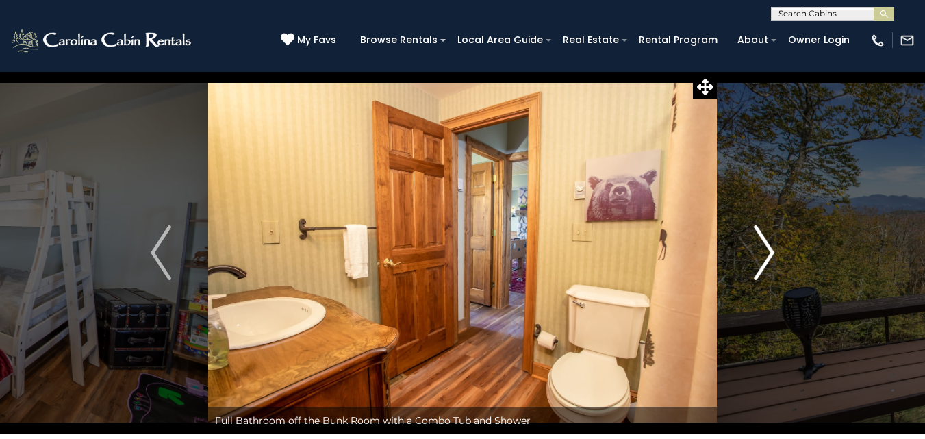
click at [769, 249] on img "Next" at bounding box center [764, 252] width 21 height 55
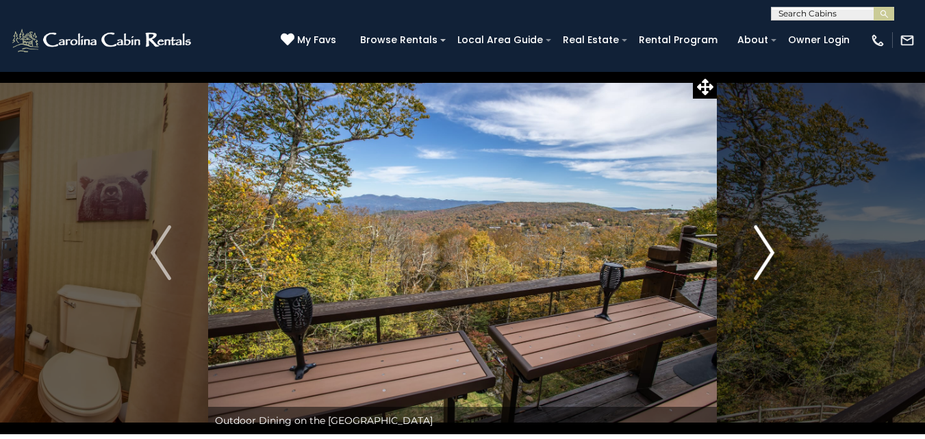
click at [769, 249] on img "Next" at bounding box center [764, 252] width 21 height 55
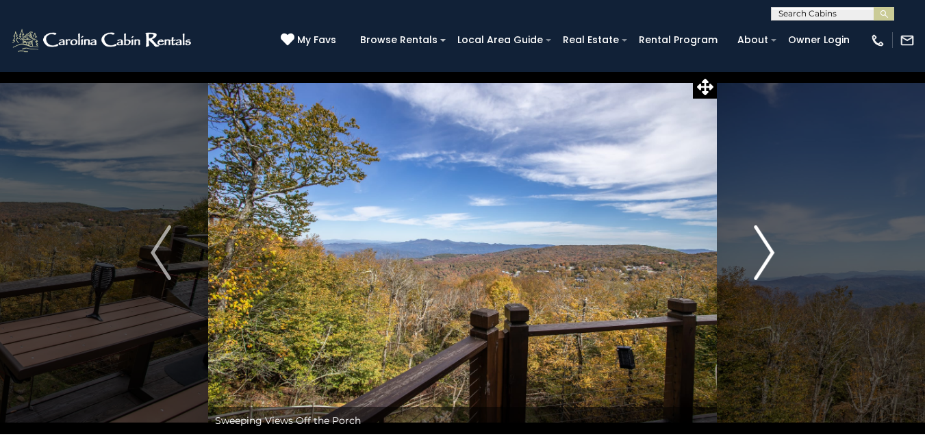
click at [769, 249] on img "Next" at bounding box center [764, 252] width 21 height 55
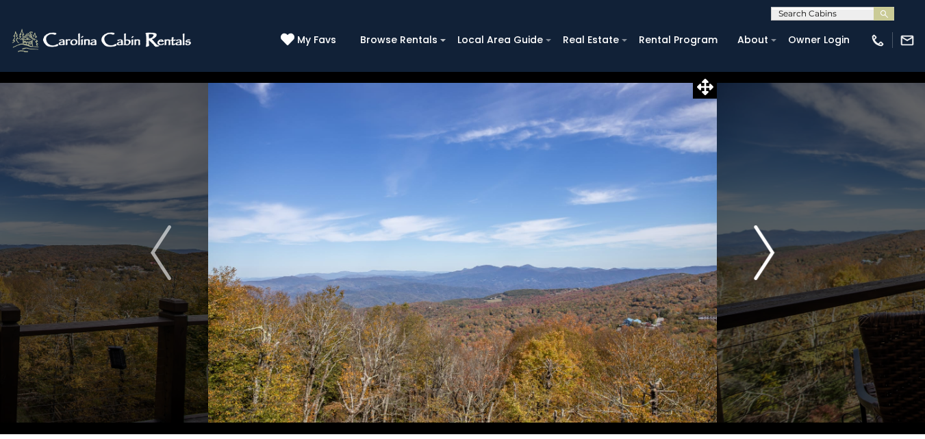
click at [769, 249] on img "Next" at bounding box center [764, 252] width 21 height 55
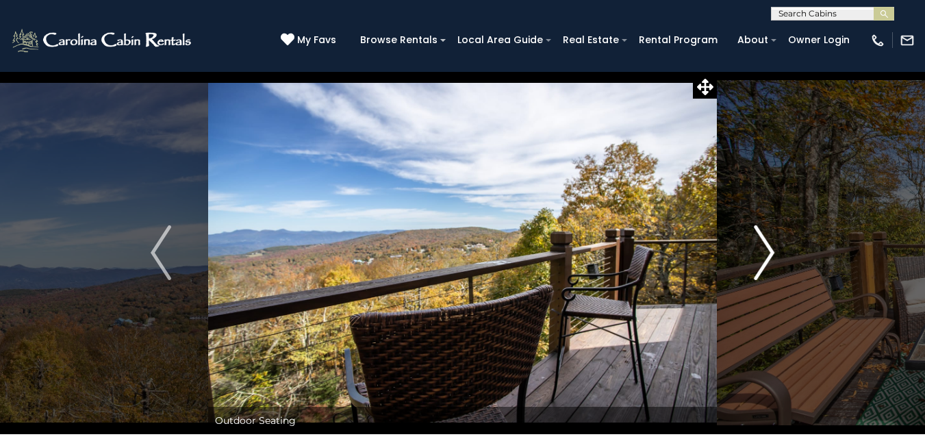
click at [769, 249] on img "Next" at bounding box center [764, 252] width 21 height 55
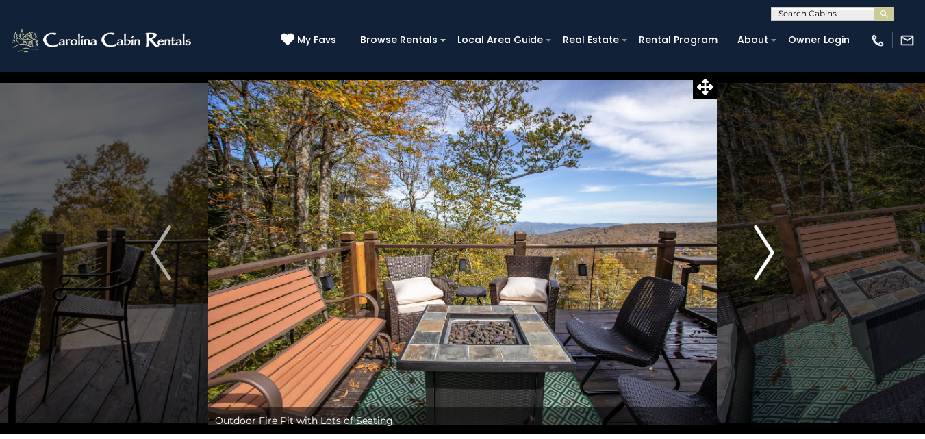
click at [769, 249] on img "Next" at bounding box center [764, 252] width 21 height 55
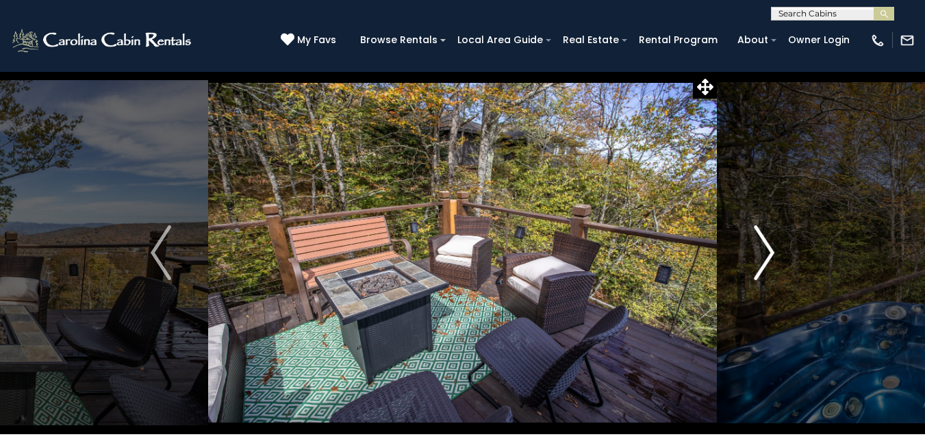
click at [769, 249] on img "Next" at bounding box center [764, 252] width 21 height 55
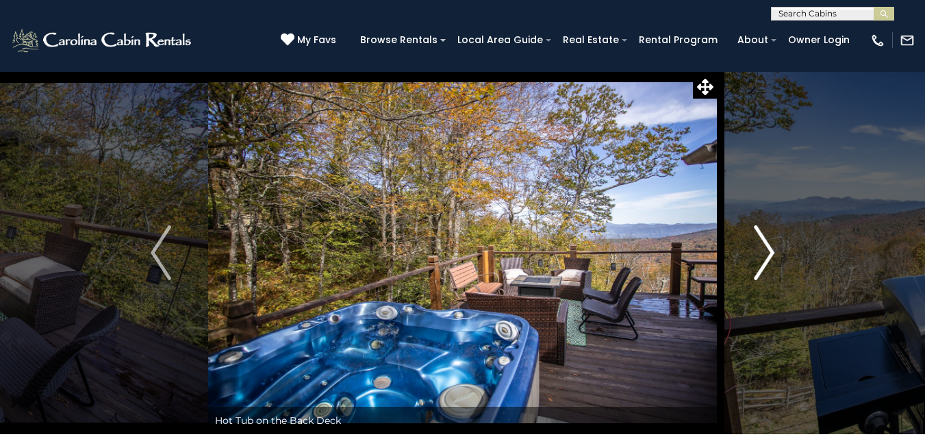
click at [769, 249] on img "Next" at bounding box center [764, 252] width 21 height 55
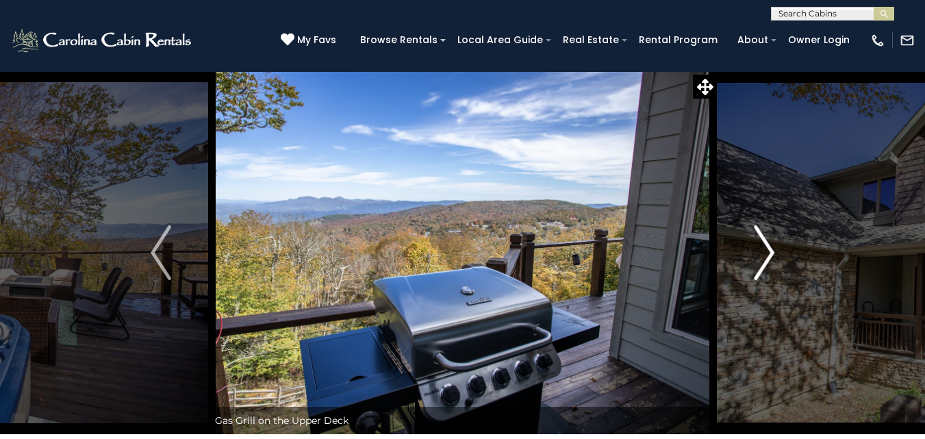
click at [769, 249] on img "Next" at bounding box center [764, 252] width 21 height 55
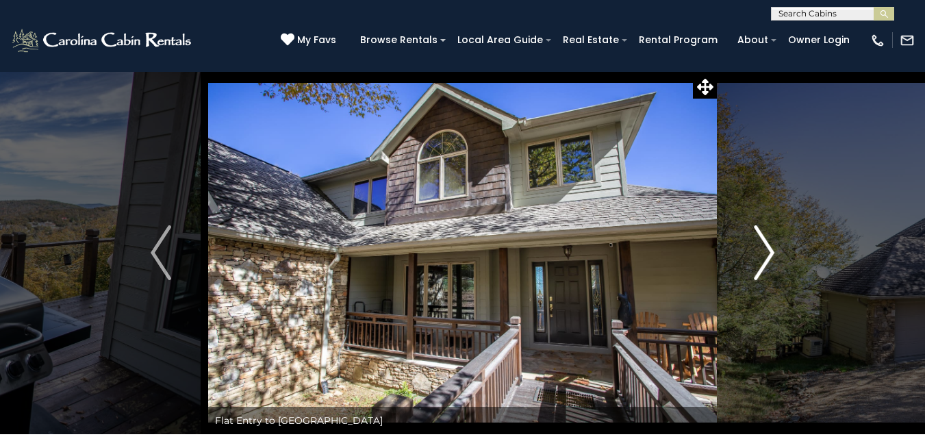
click at [769, 249] on img "Next" at bounding box center [764, 252] width 21 height 55
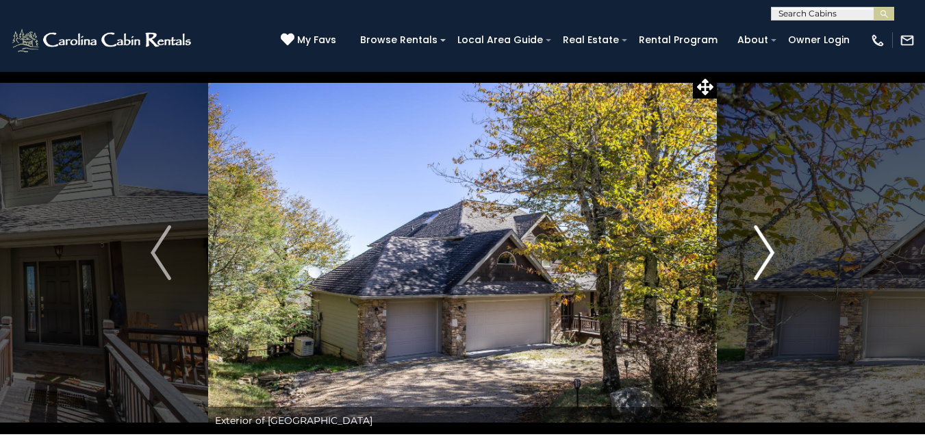
click at [769, 249] on img "Next" at bounding box center [764, 252] width 21 height 55
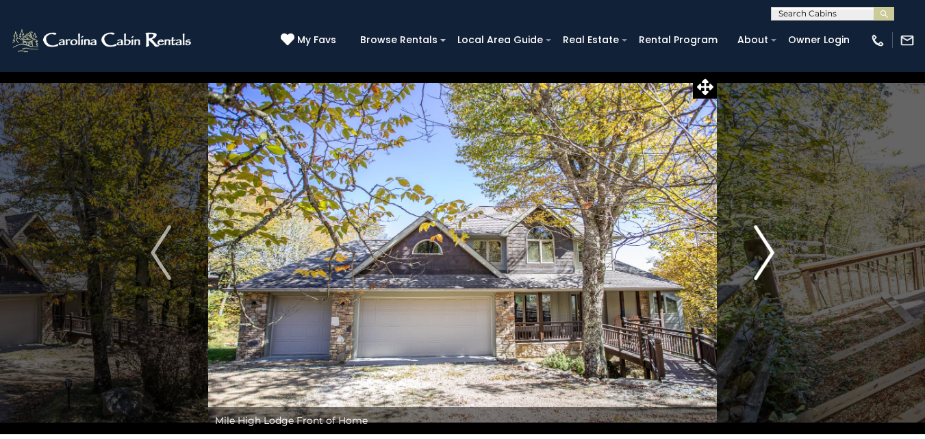
click at [769, 249] on img "Next" at bounding box center [764, 252] width 21 height 55
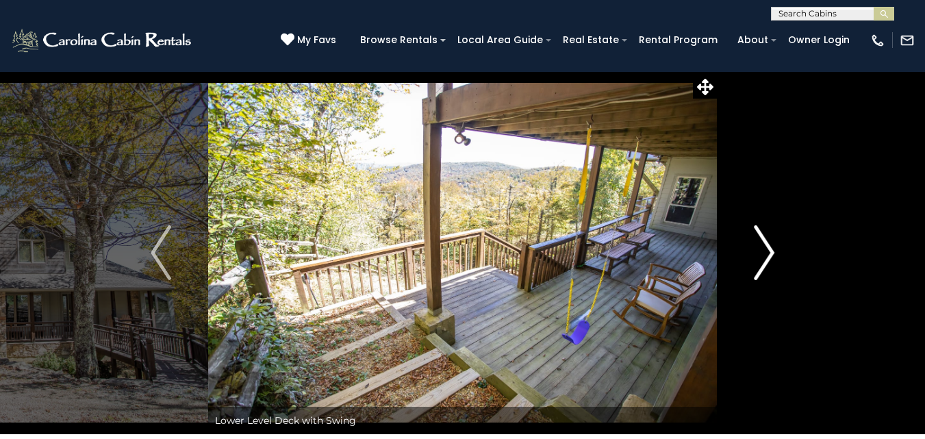
click at [769, 249] on img "Next" at bounding box center [764, 252] width 21 height 55
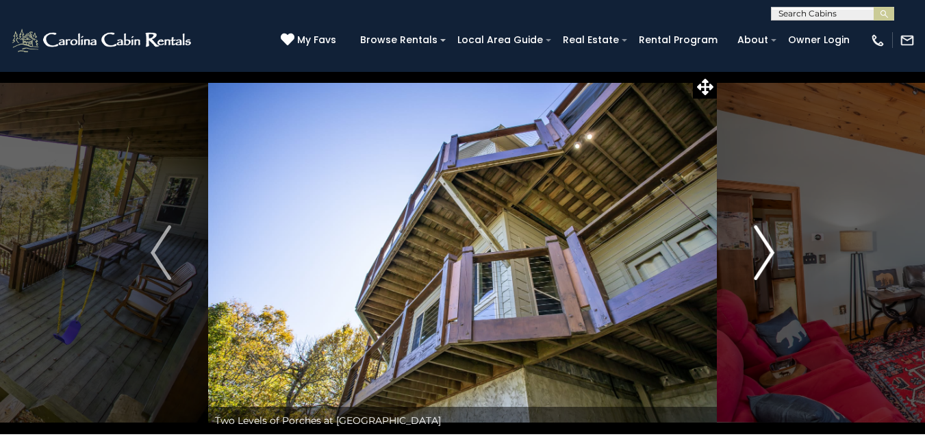
click at [769, 249] on img "Next" at bounding box center [764, 252] width 21 height 55
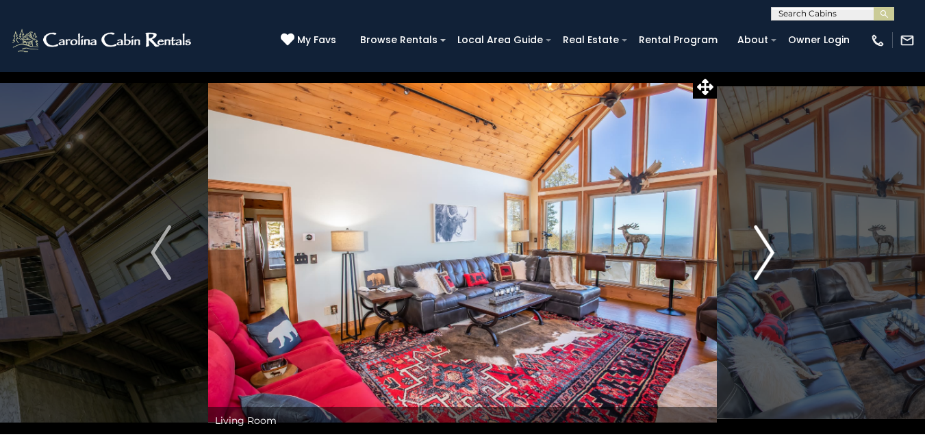
click at [769, 249] on img "Next" at bounding box center [764, 252] width 21 height 55
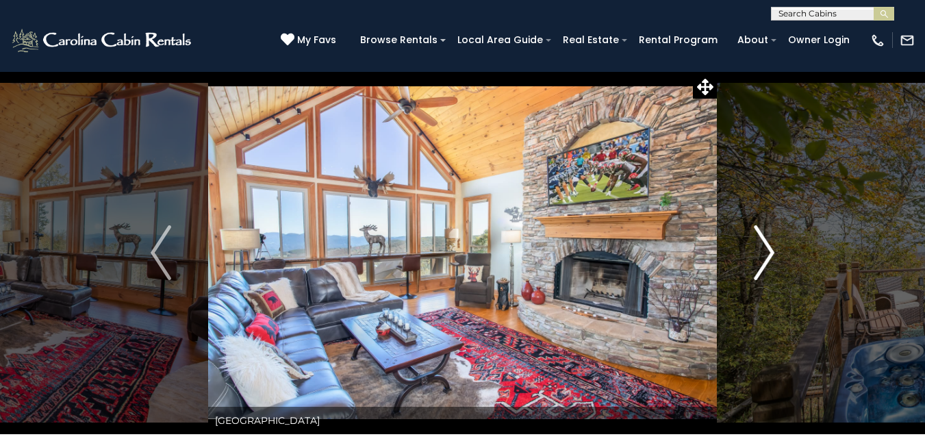
click at [768, 248] on img "Next" at bounding box center [764, 252] width 21 height 55
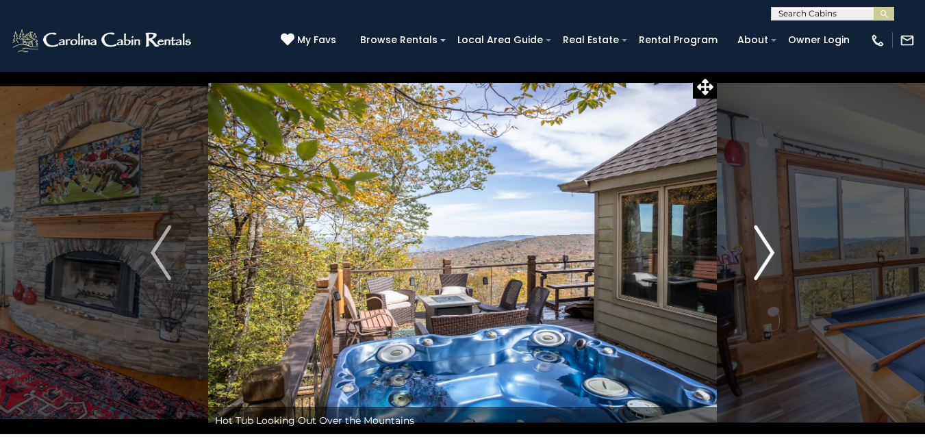
click at [768, 248] on img "Next" at bounding box center [764, 252] width 21 height 55
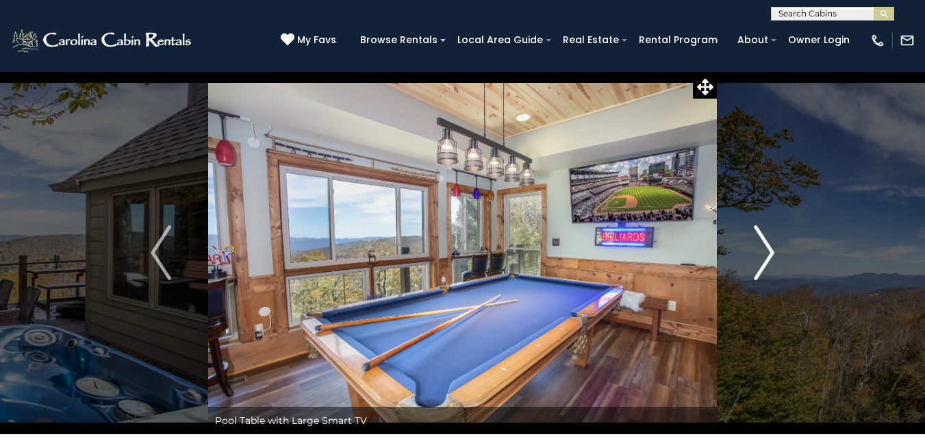
click at [768, 248] on img "Next" at bounding box center [764, 252] width 21 height 55
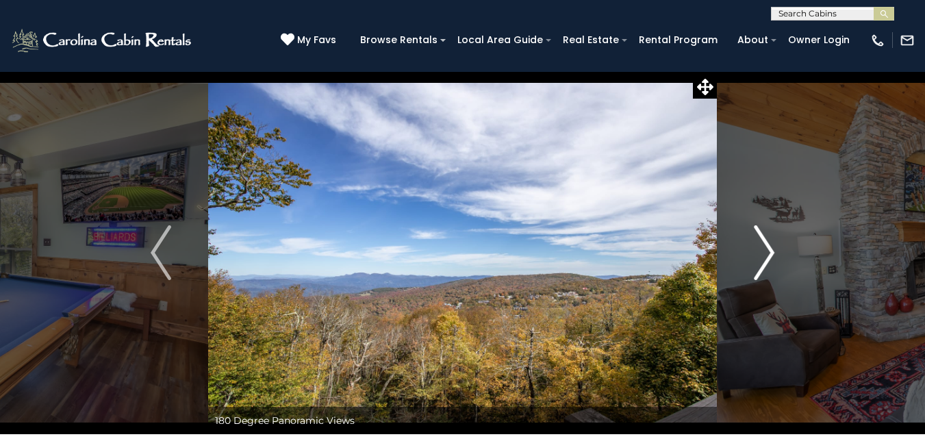
click at [768, 248] on img "Next" at bounding box center [764, 252] width 21 height 55
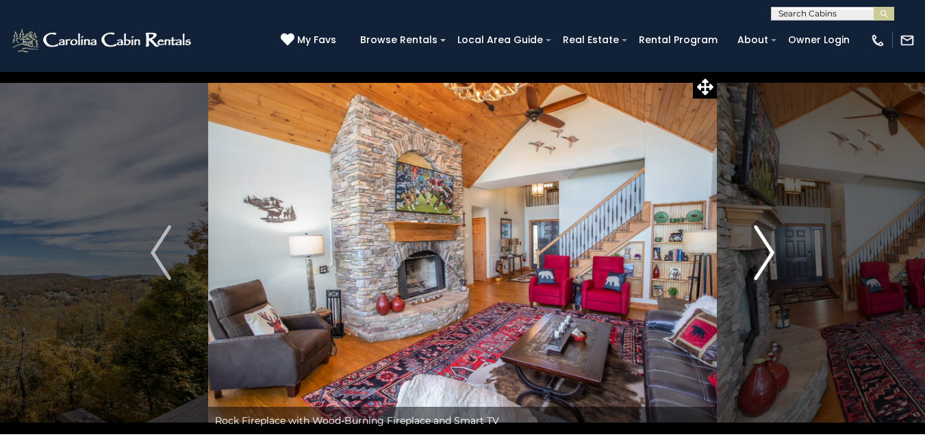
click at [768, 248] on img "Next" at bounding box center [764, 252] width 21 height 55
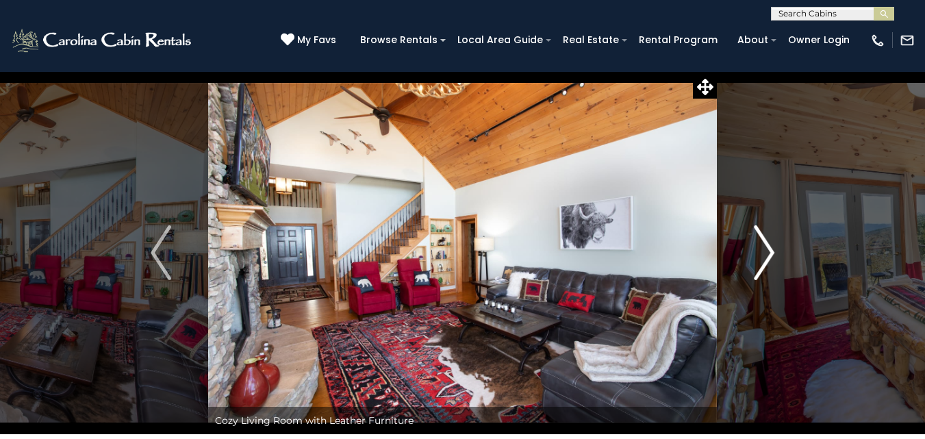
click at [768, 248] on img "Next" at bounding box center [764, 252] width 21 height 55
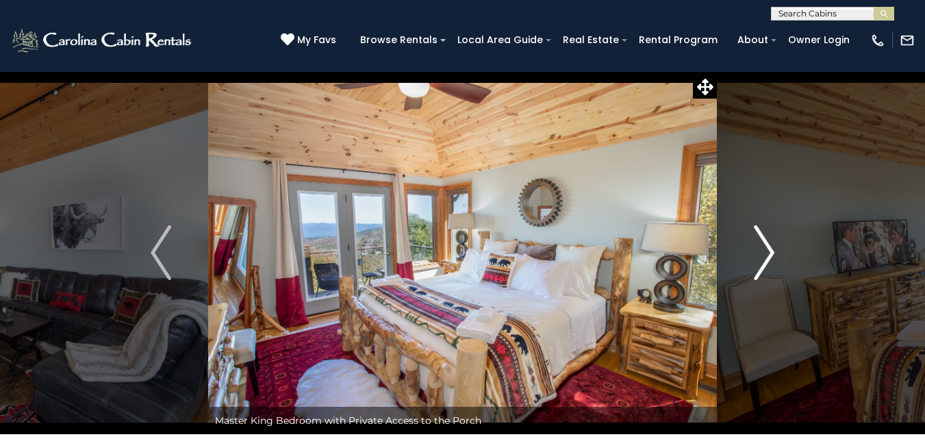
click at [768, 248] on img "Next" at bounding box center [764, 252] width 21 height 55
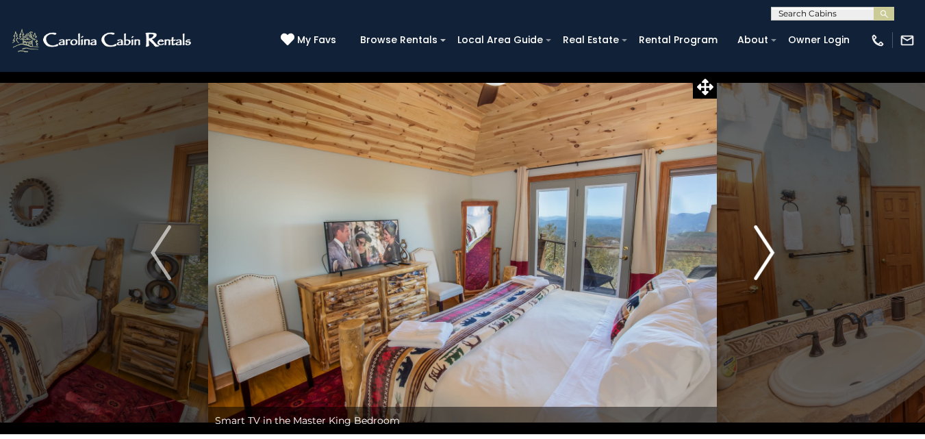
click at [768, 248] on img "Next" at bounding box center [764, 252] width 21 height 55
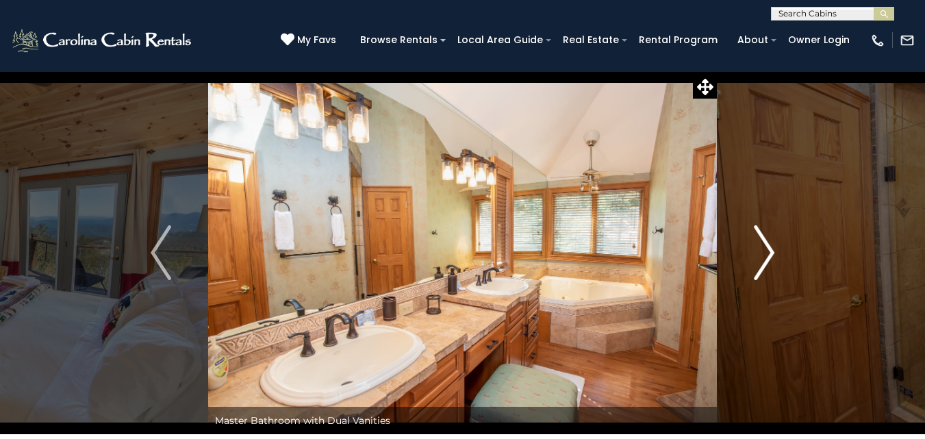
click at [768, 248] on img "Next" at bounding box center [764, 252] width 21 height 55
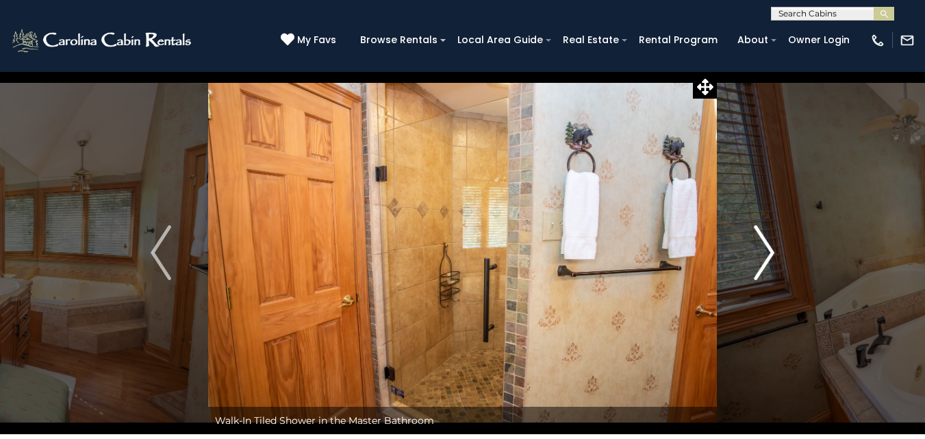
click at [768, 248] on img "Next" at bounding box center [764, 252] width 21 height 55
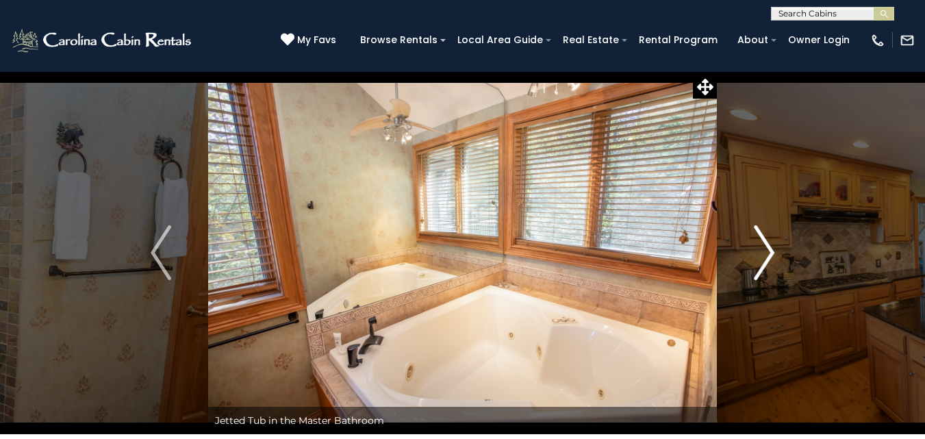
click at [768, 248] on img "Next" at bounding box center [764, 252] width 21 height 55
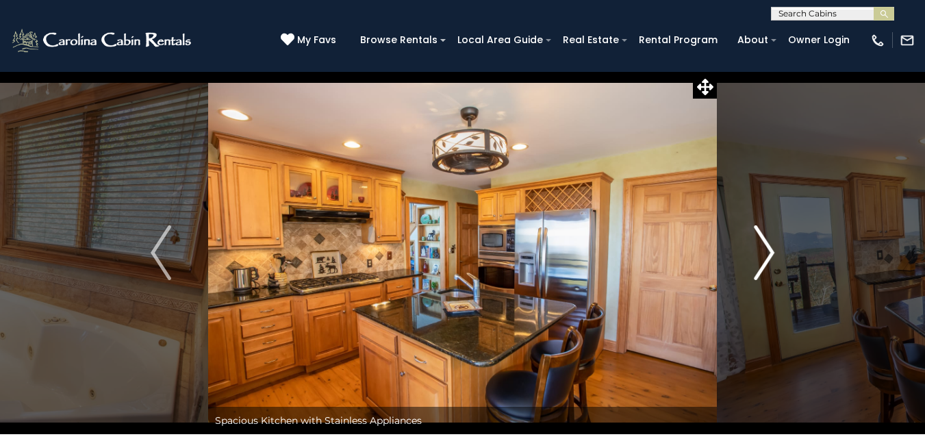
click at [768, 248] on img "Next" at bounding box center [764, 252] width 21 height 55
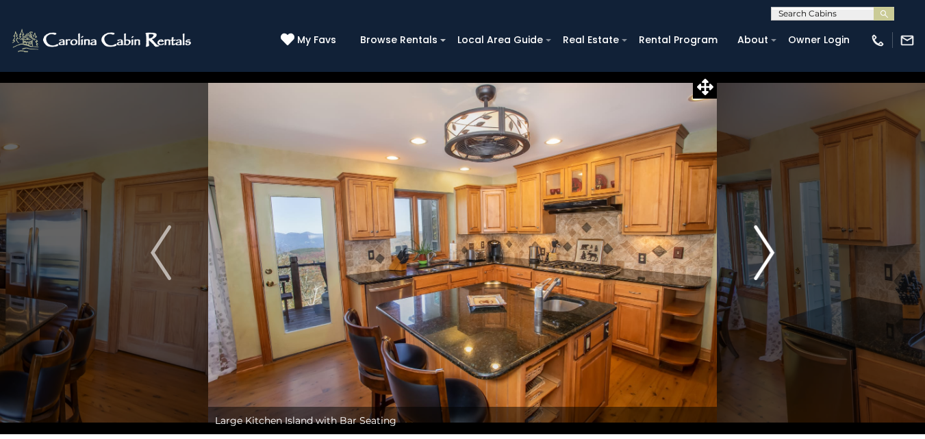
click at [768, 248] on img "Next" at bounding box center [764, 252] width 21 height 55
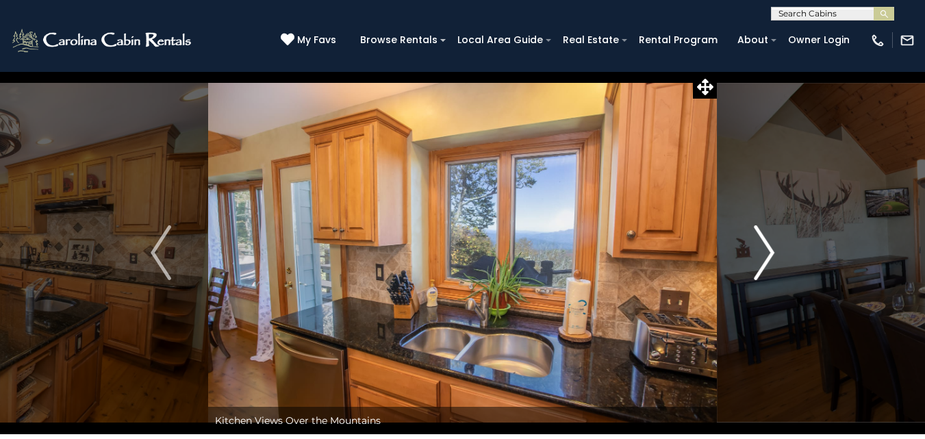
click at [768, 248] on img "Next" at bounding box center [764, 252] width 21 height 55
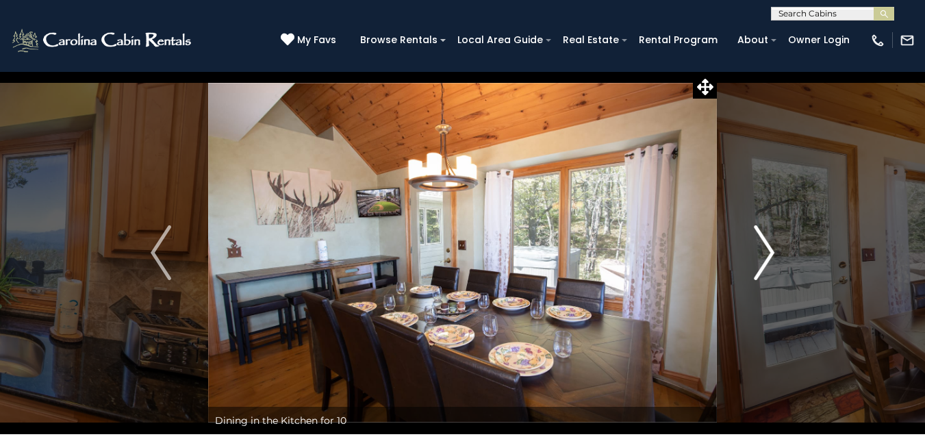
click at [768, 248] on img "Next" at bounding box center [764, 252] width 21 height 55
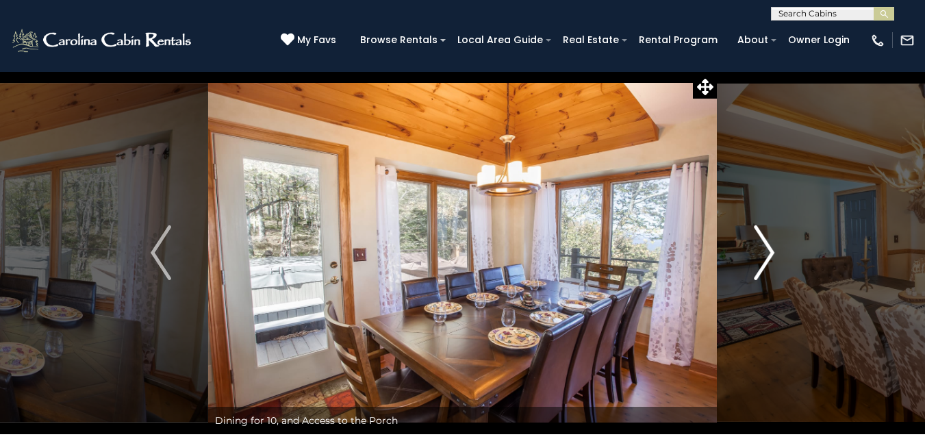
click at [768, 248] on img "Next" at bounding box center [764, 252] width 21 height 55
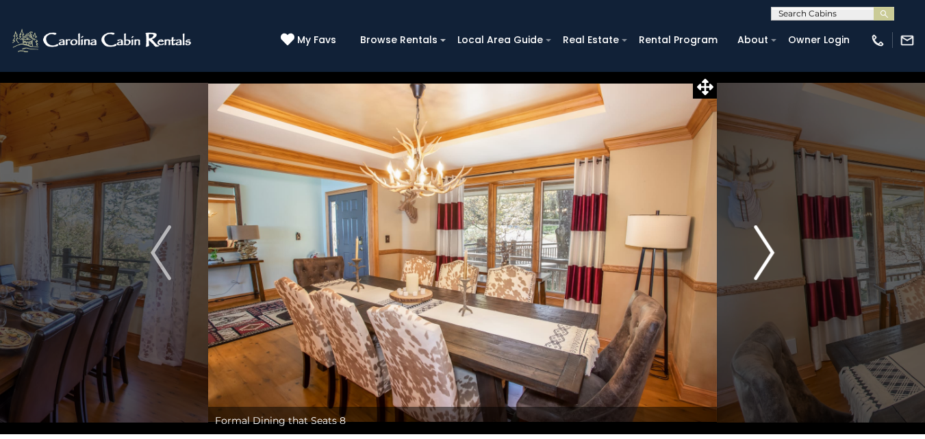
click at [768, 248] on img "Next" at bounding box center [764, 252] width 21 height 55
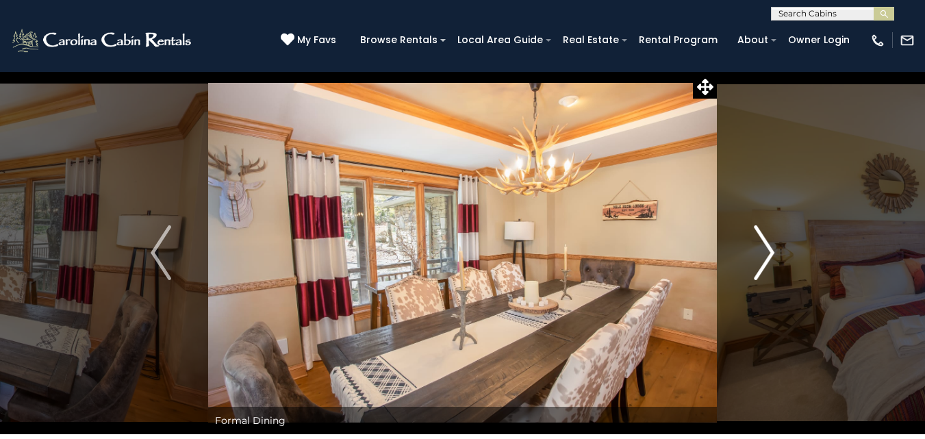
click at [768, 248] on img "Next" at bounding box center [764, 252] width 21 height 55
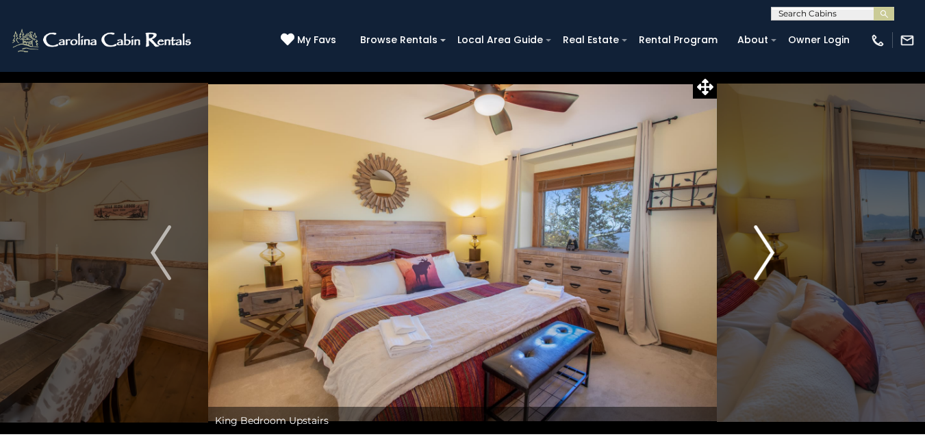
click at [768, 248] on img "Next" at bounding box center [764, 252] width 21 height 55
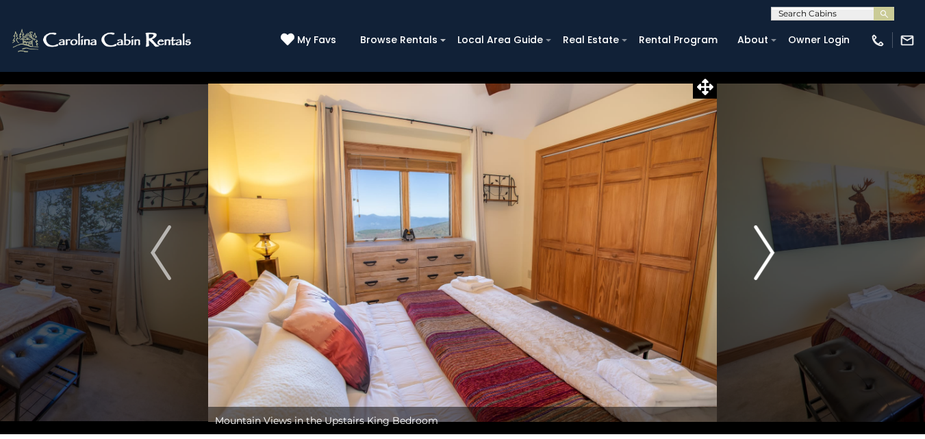
click at [768, 248] on img "Next" at bounding box center [764, 252] width 21 height 55
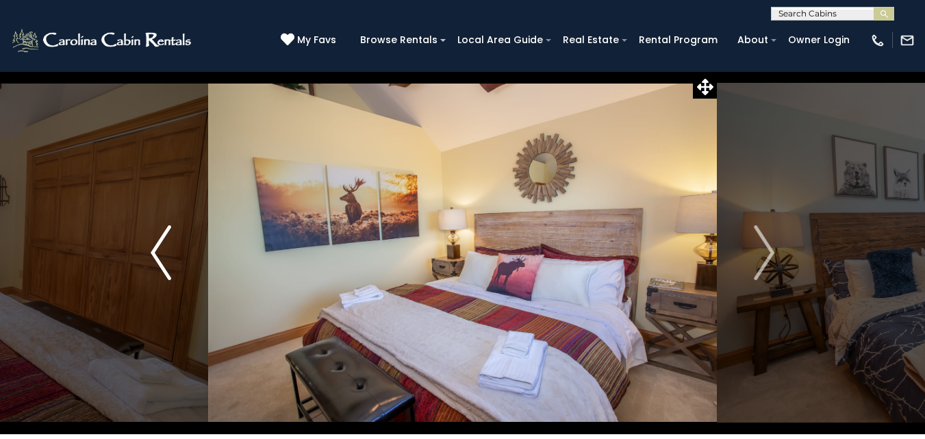
click at [153, 244] on img "Previous" at bounding box center [161, 252] width 21 height 55
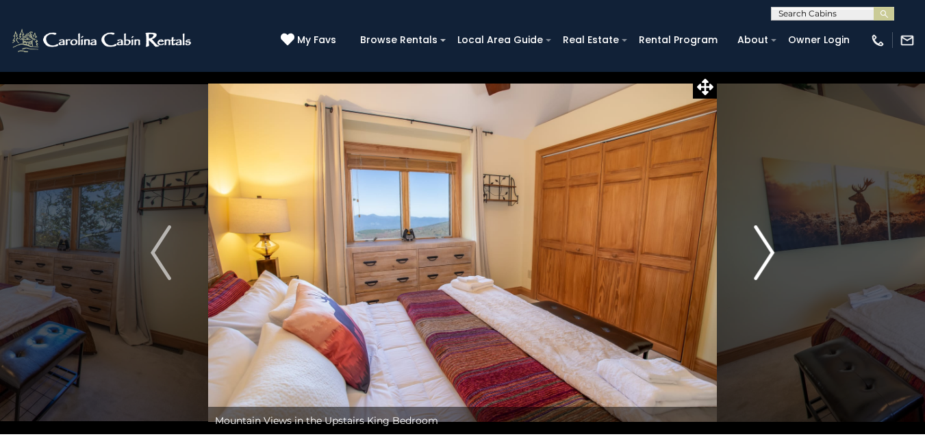
click at [766, 257] on img "Next" at bounding box center [764, 252] width 21 height 55
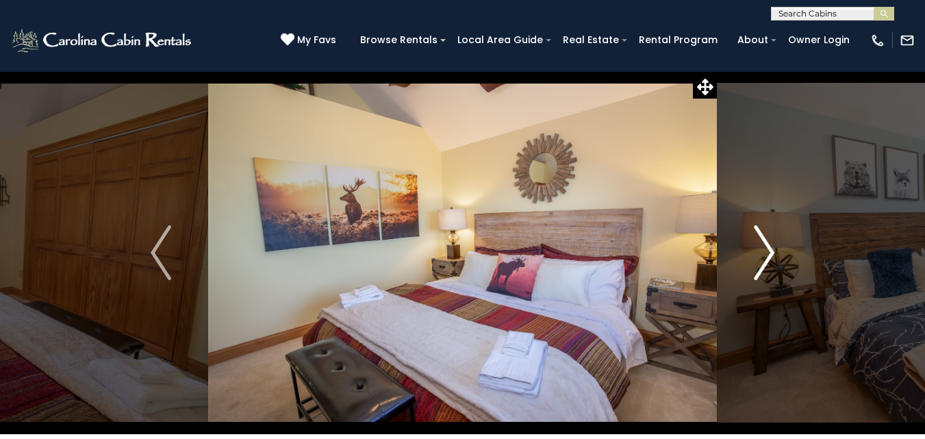
click at [766, 257] on img "Next" at bounding box center [764, 252] width 21 height 55
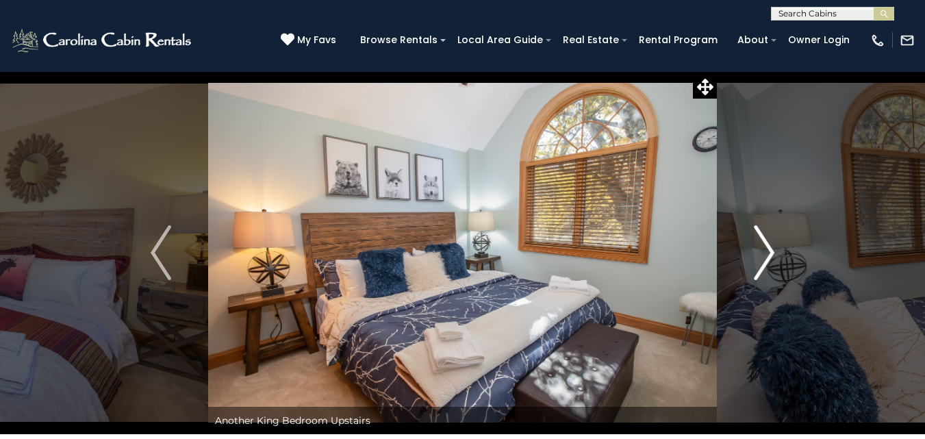
click at [766, 257] on img "Next" at bounding box center [764, 252] width 21 height 55
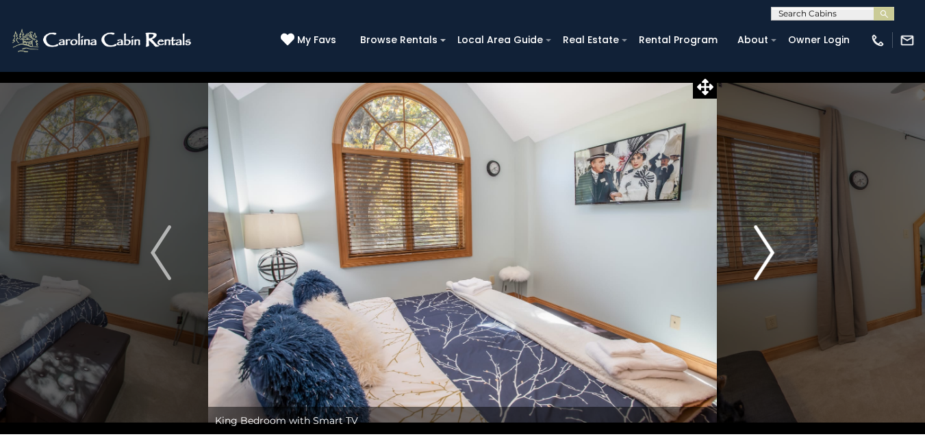
click at [766, 257] on img "Next" at bounding box center [764, 252] width 21 height 55
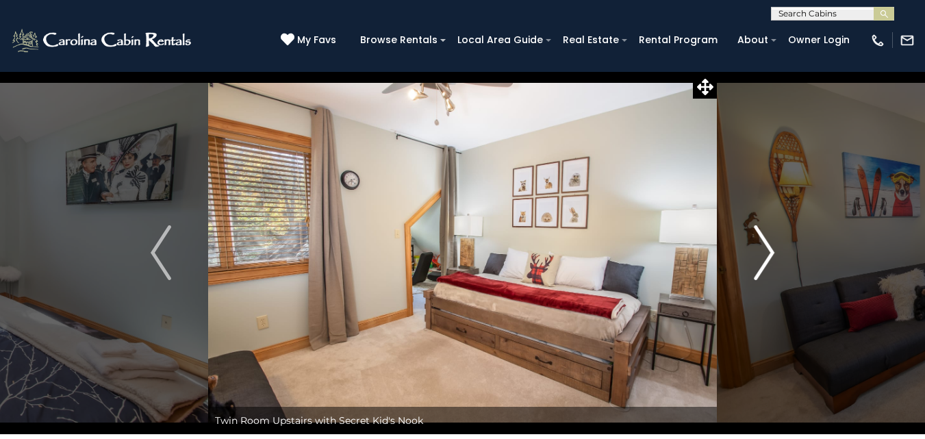
click at [766, 257] on img "Next" at bounding box center [764, 252] width 21 height 55
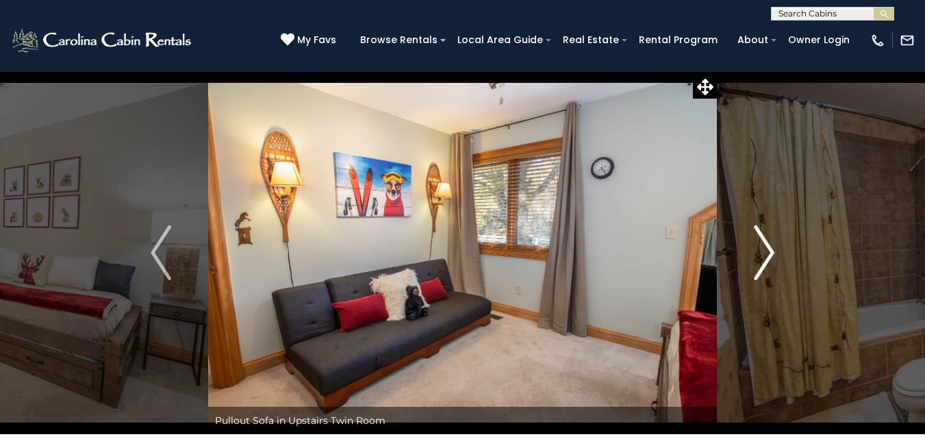
click at [766, 257] on img "Next" at bounding box center [764, 252] width 21 height 55
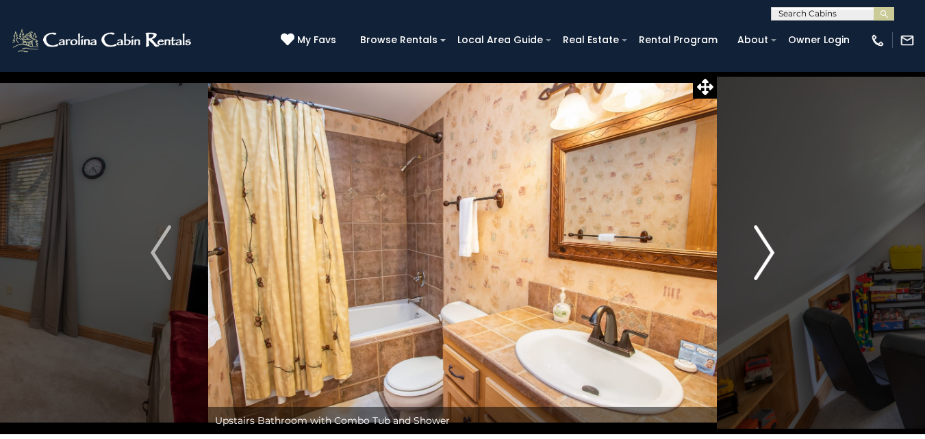
click at [766, 257] on img "Next" at bounding box center [764, 252] width 21 height 55
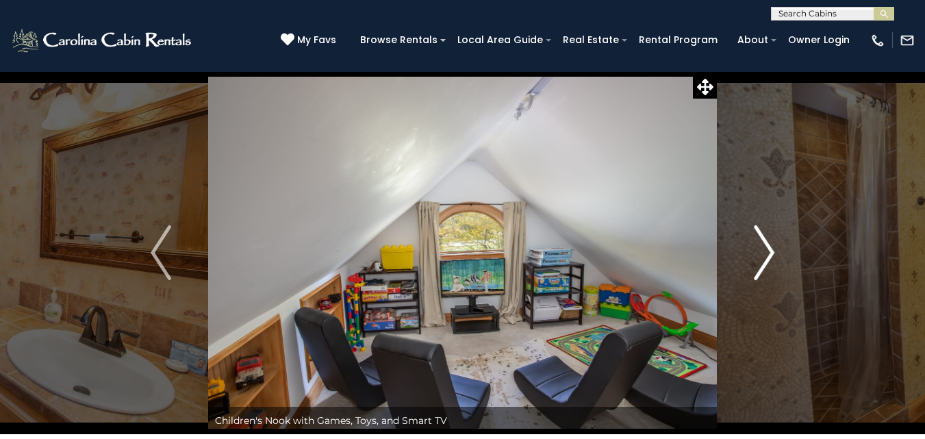
click at [766, 257] on img "Next" at bounding box center [764, 252] width 21 height 55
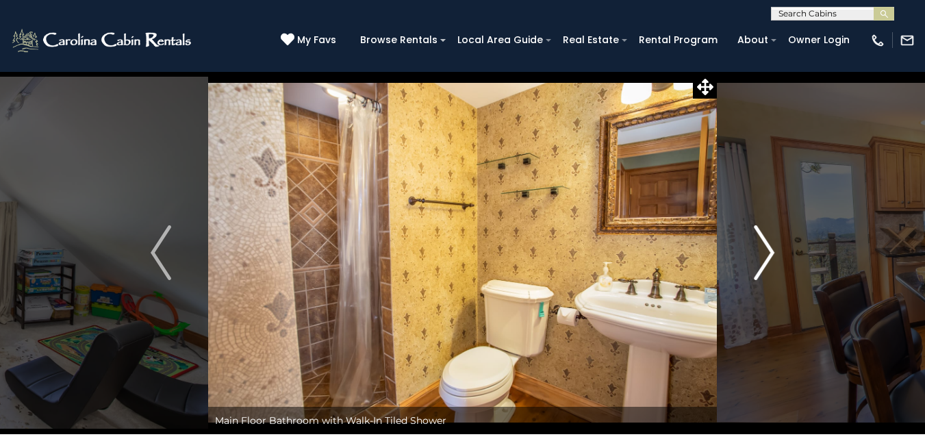
click at [766, 257] on img "Next" at bounding box center [764, 252] width 21 height 55
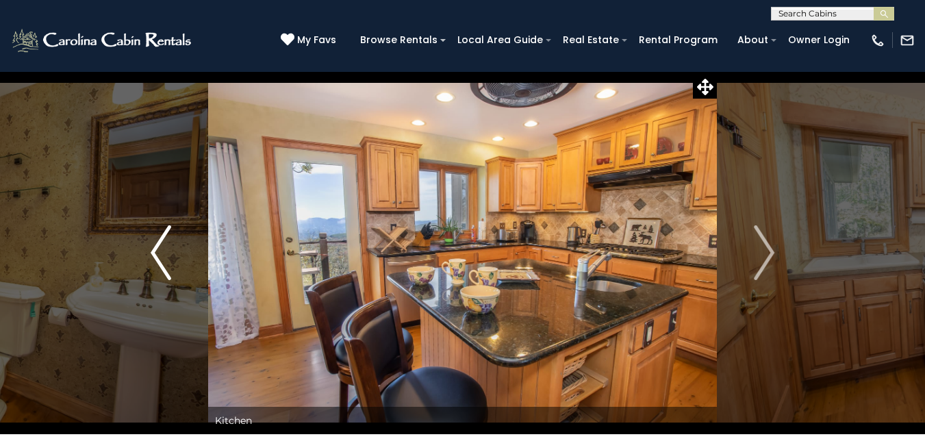
click at [151, 253] on img "Previous" at bounding box center [161, 252] width 21 height 55
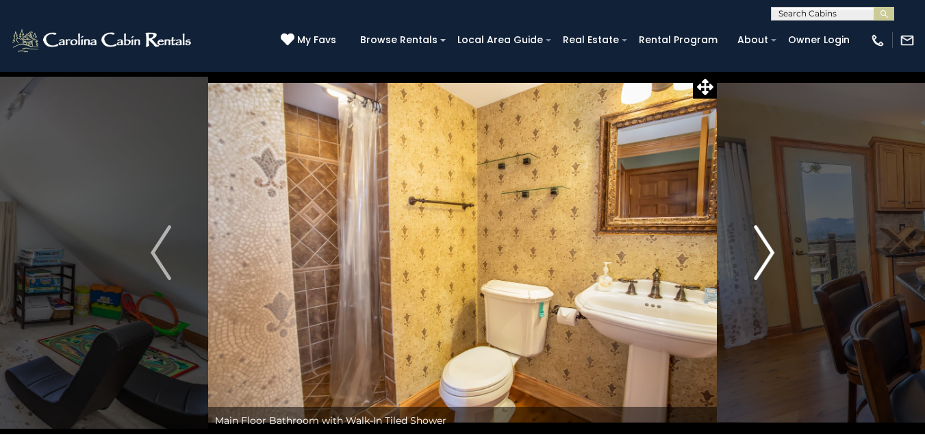
click at [770, 251] on img "Next" at bounding box center [764, 252] width 21 height 55
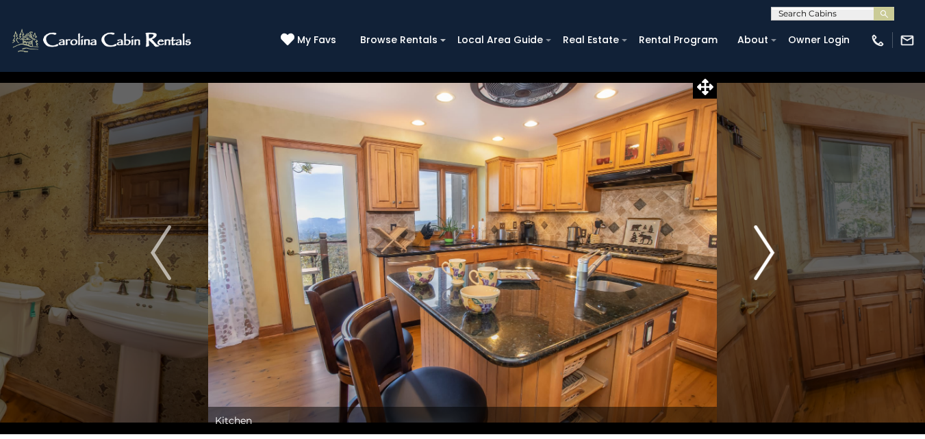
click at [770, 251] on img "Next" at bounding box center [764, 252] width 21 height 55
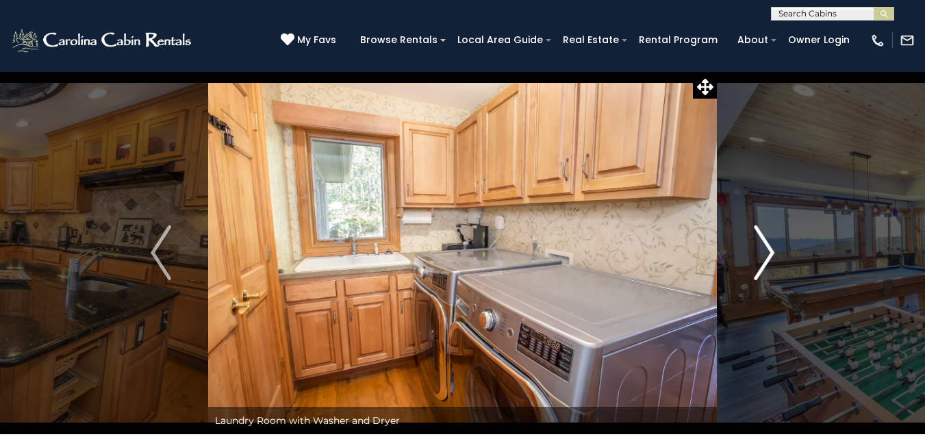
click at [770, 251] on img "Next" at bounding box center [764, 252] width 21 height 55
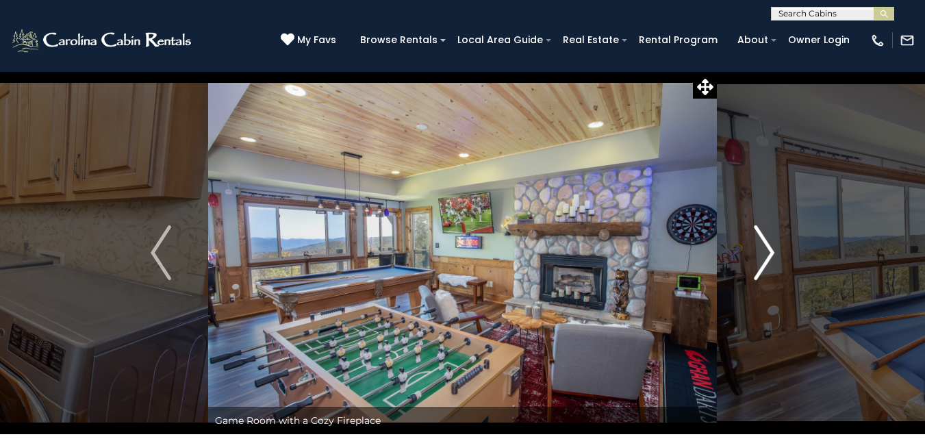
click at [770, 251] on img "Next" at bounding box center [764, 252] width 21 height 55
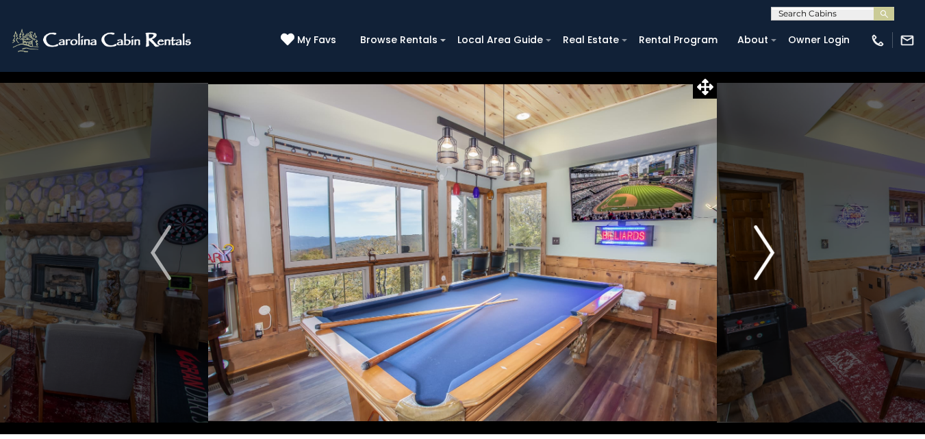
click at [770, 251] on img "Next" at bounding box center [764, 252] width 21 height 55
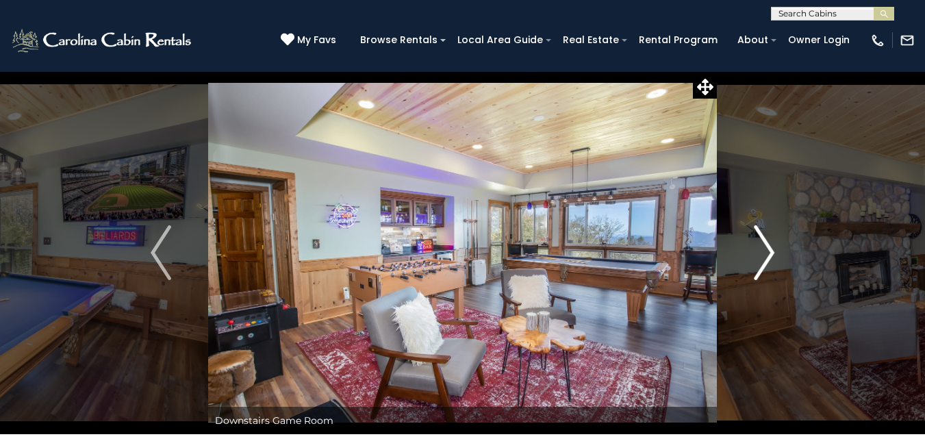
click at [770, 251] on img "Next" at bounding box center [764, 252] width 21 height 55
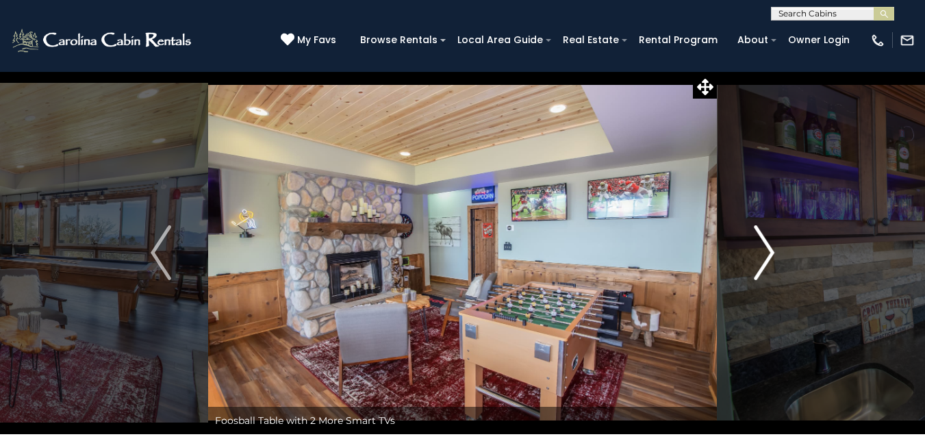
click at [770, 251] on img "Next" at bounding box center [764, 252] width 21 height 55
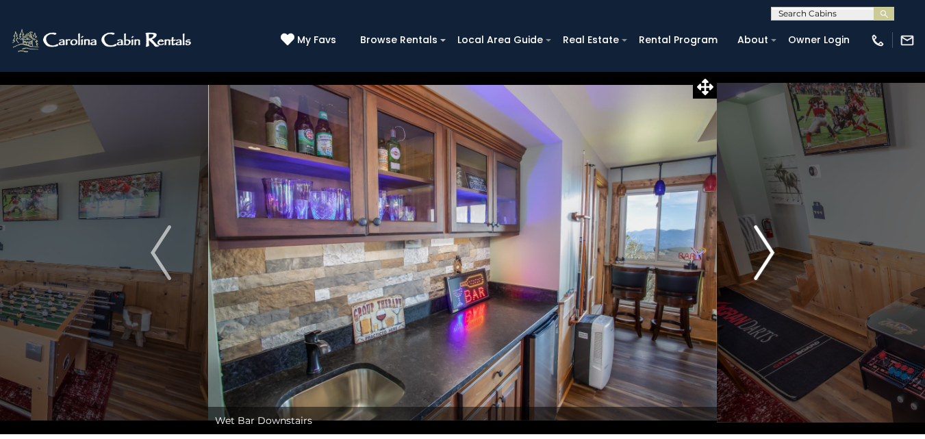
click at [770, 251] on img "Next" at bounding box center [764, 252] width 21 height 55
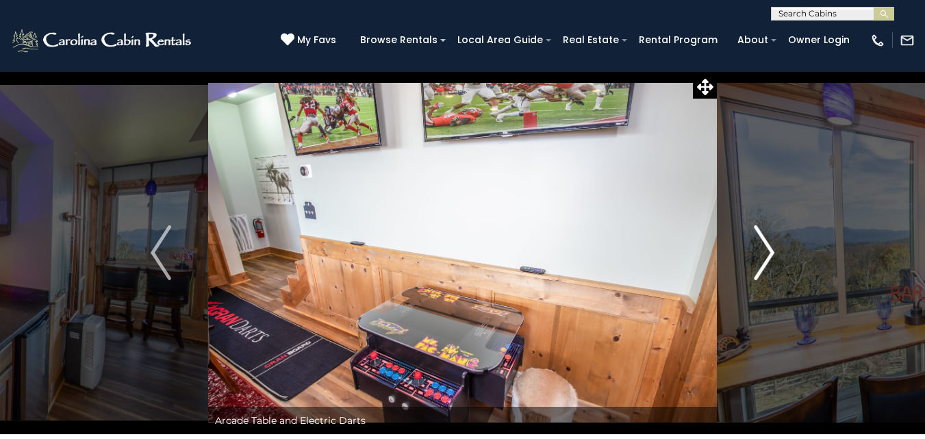
click at [770, 251] on img "Next" at bounding box center [764, 252] width 21 height 55
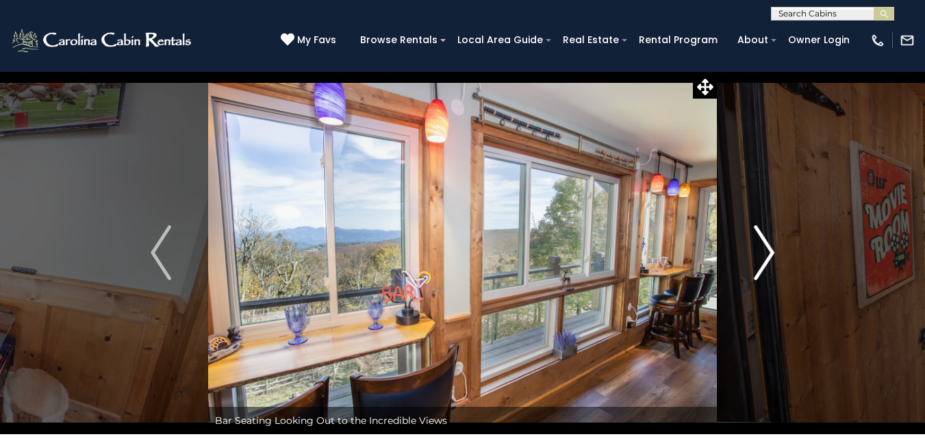
click at [770, 251] on img "Next" at bounding box center [764, 252] width 21 height 55
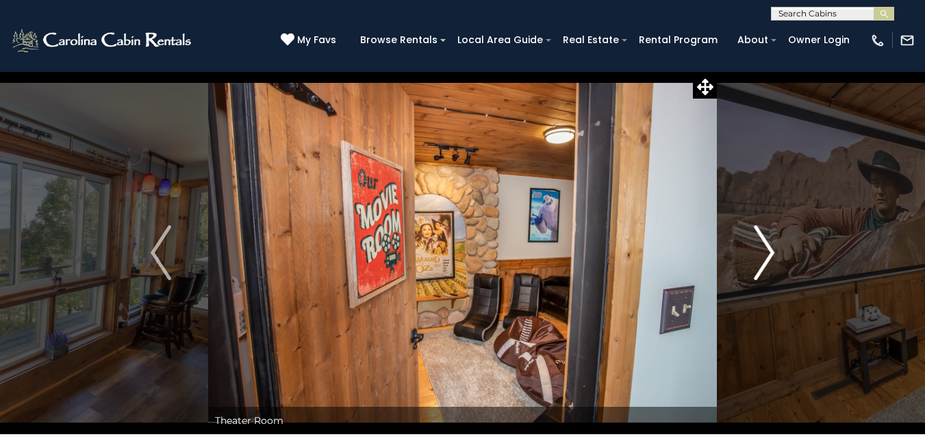
click at [770, 251] on img "Next" at bounding box center [764, 252] width 21 height 55
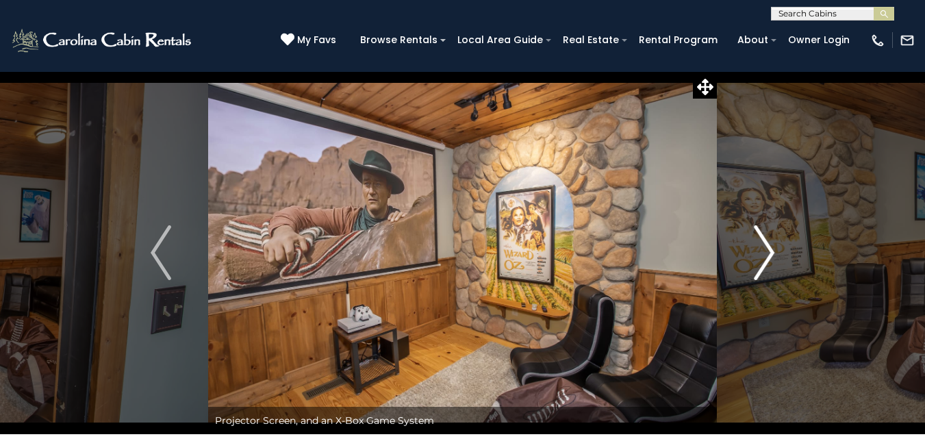
click at [770, 251] on img "Next" at bounding box center [764, 252] width 21 height 55
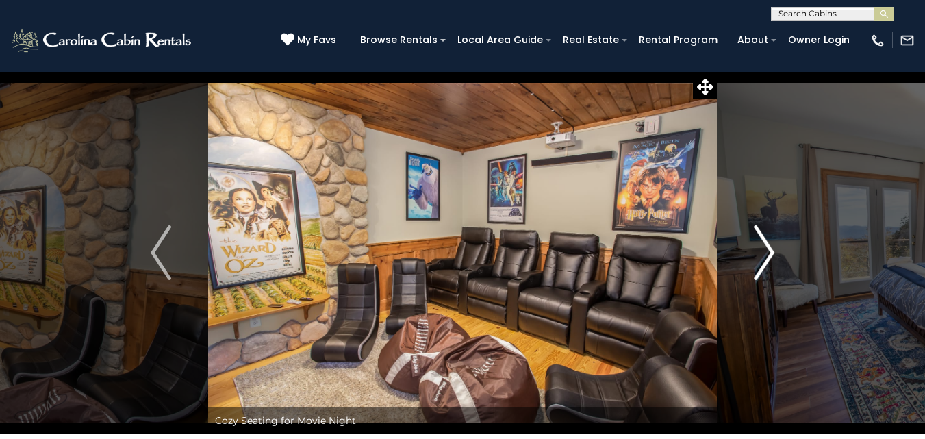
click at [770, 251] on img "Next" at bounding box center [764, 252] width 21 height 55
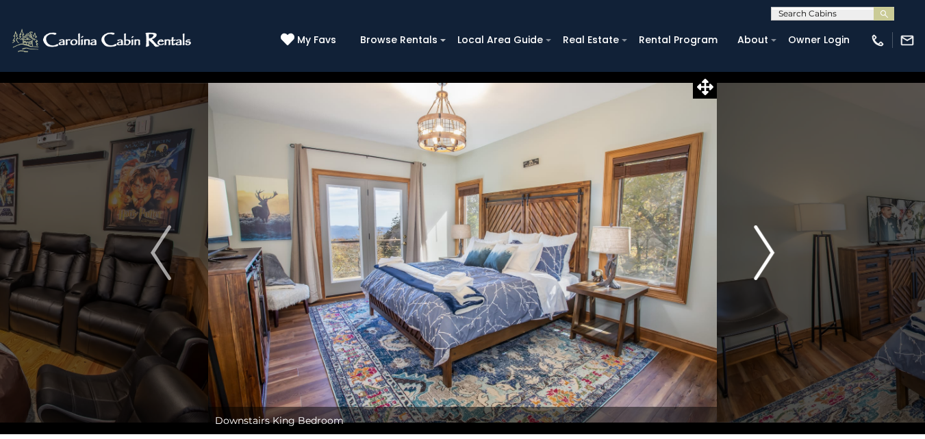
click at [770, 251] on img "Next" at bounding box center [764, 252] width 21 height 55
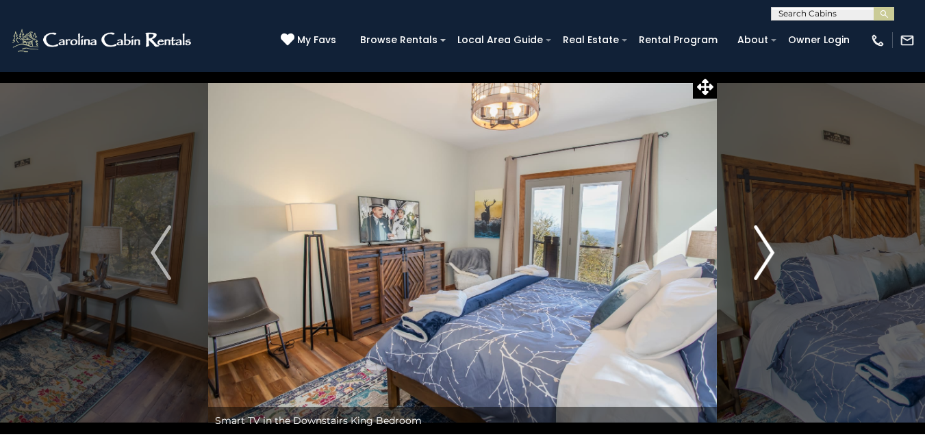
click at [770, 251] on img "Next" at bounding box center [764, 252] width 21 height 55
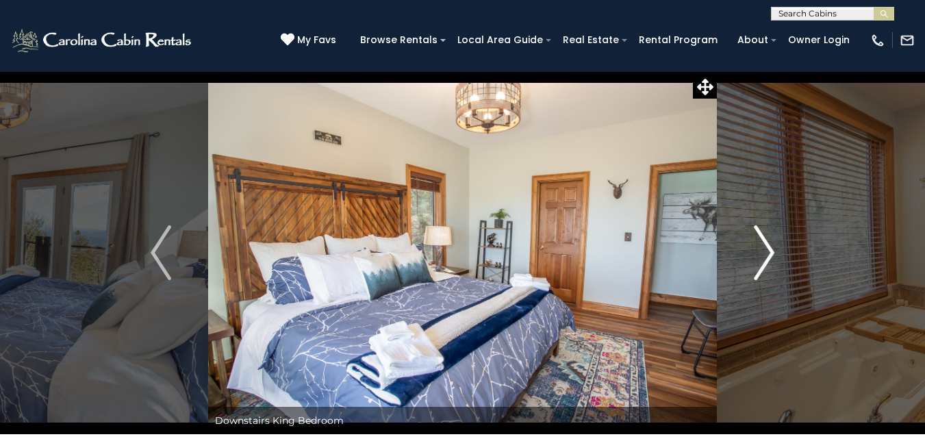
click at [770, 251] on img "Next" at bounding box center [764, 252] width 21 height 55
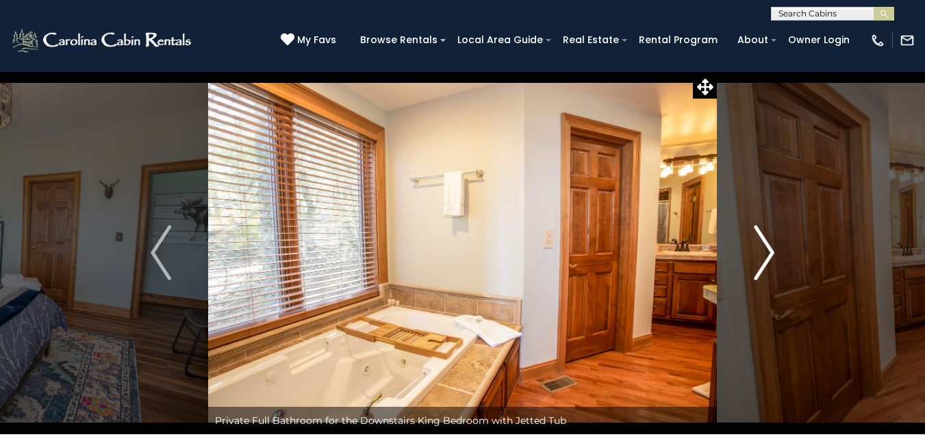
click at [770, 251] on img "Next" at bounding box center [764, 252] width 21 height 55
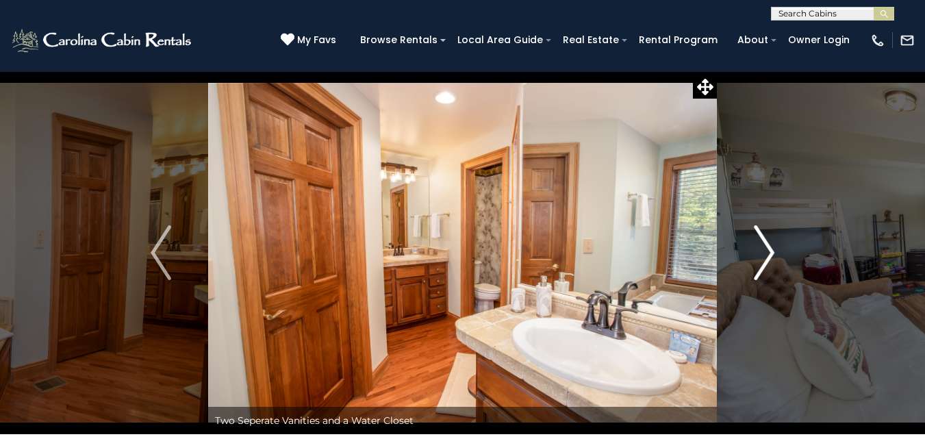
click at [770, 251] on img "Next" at bounding box center [764, 252] width 21 height 55
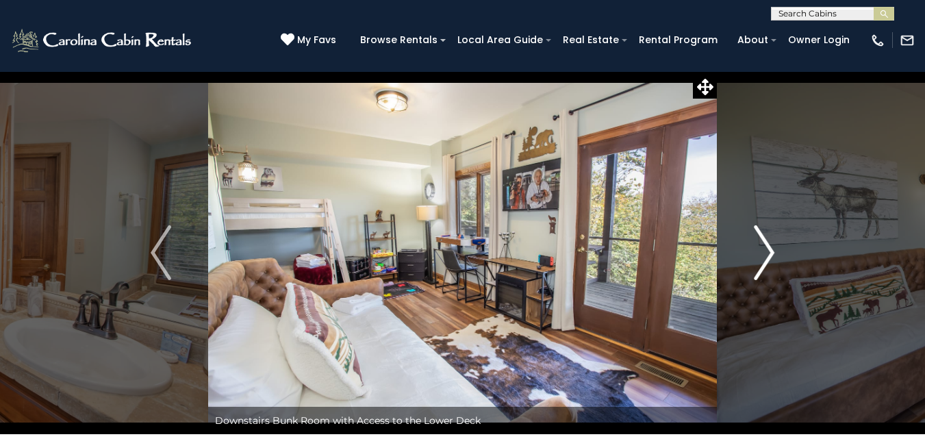
click at [770, 251] on img "Next" at bounding box center [764, 252] width 21 height 55
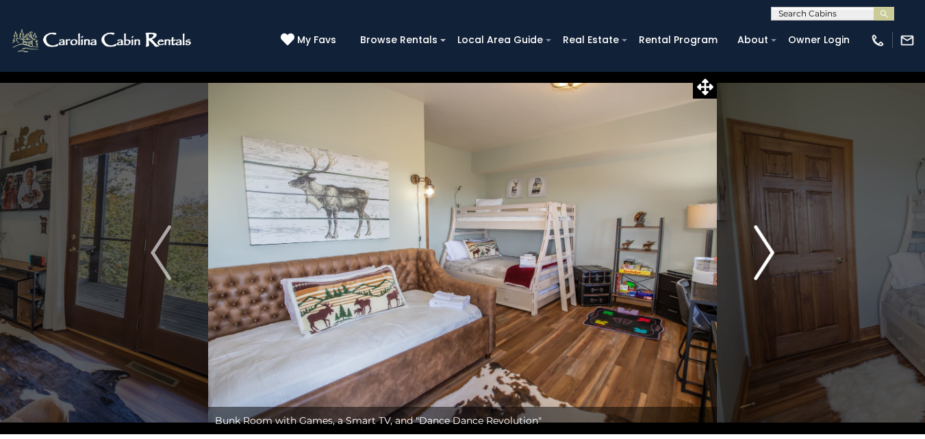
click at [770, 251] on img "Next" at bounding box center [764, 252] width 21 height 55
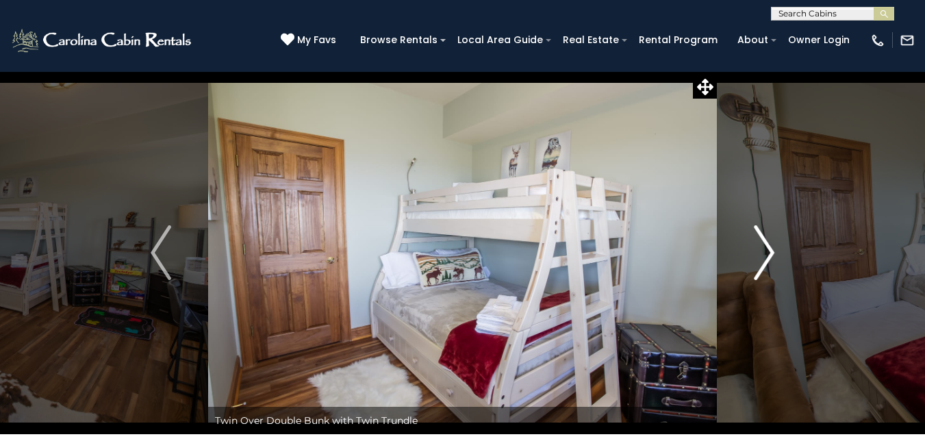
click at [770, 251] on img "Next" at bounding box center [764, 252] width 21 height 55
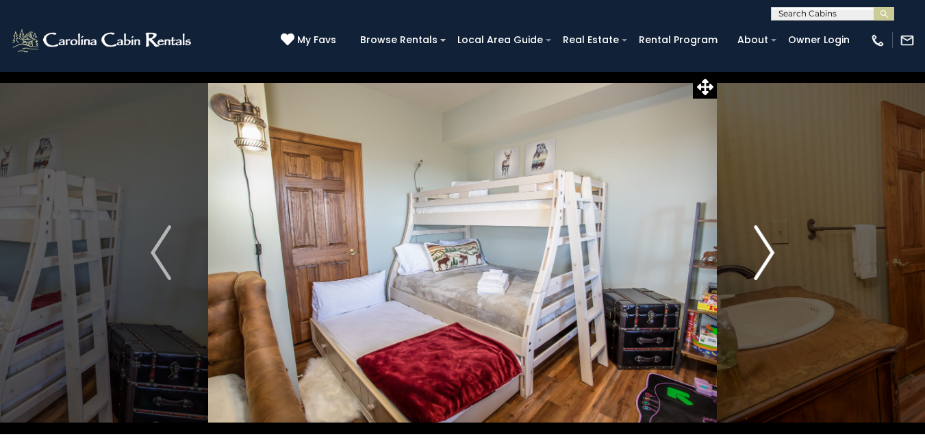
click at [770, 251] on img "Next" at bounding box center [764, 252] width 21 height 55
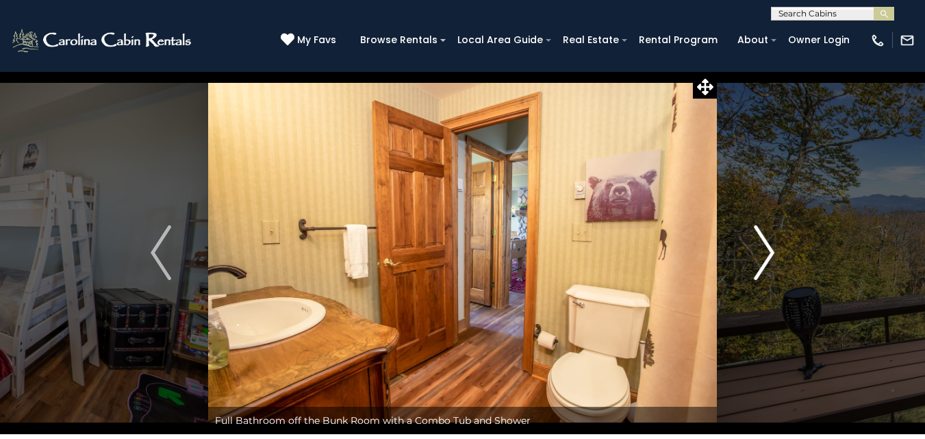
click at [770, 251] on img "Next" at bounding box center [764, 252] width 21 height 55
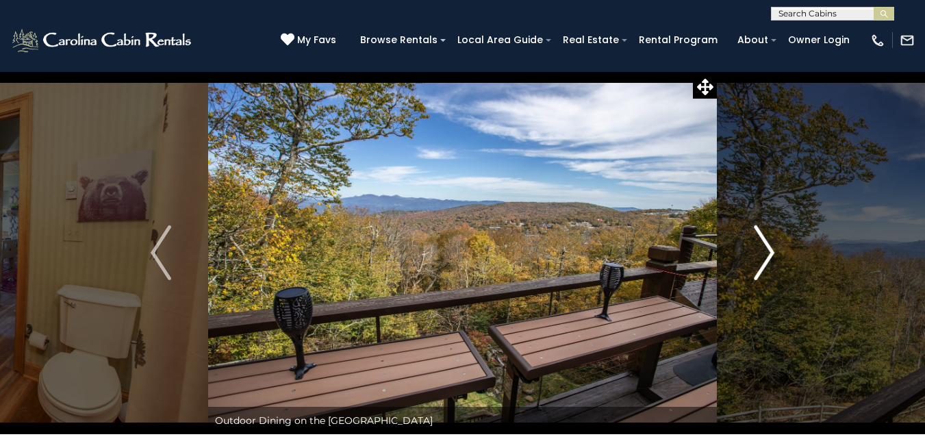
click at [770, 251] on img "Next" at bounding box center [764, 252] width 21 height 55
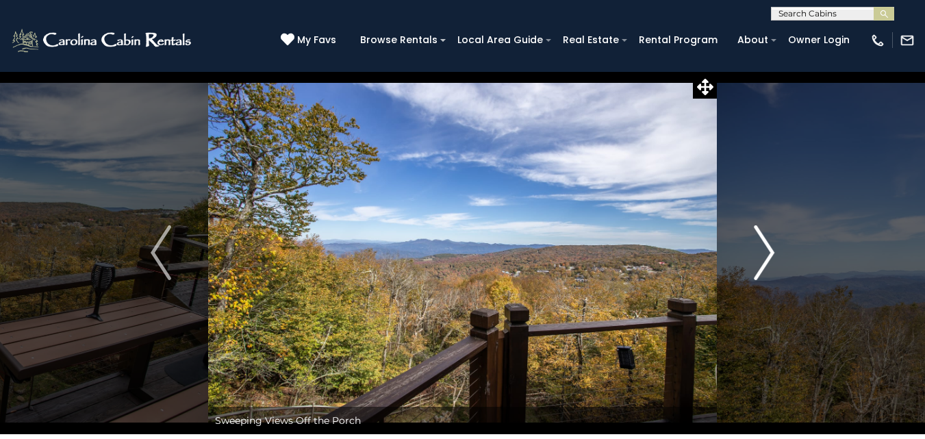
click at [770, 251] on img "Next" at bounding box center [764, 252] width 21 height 55
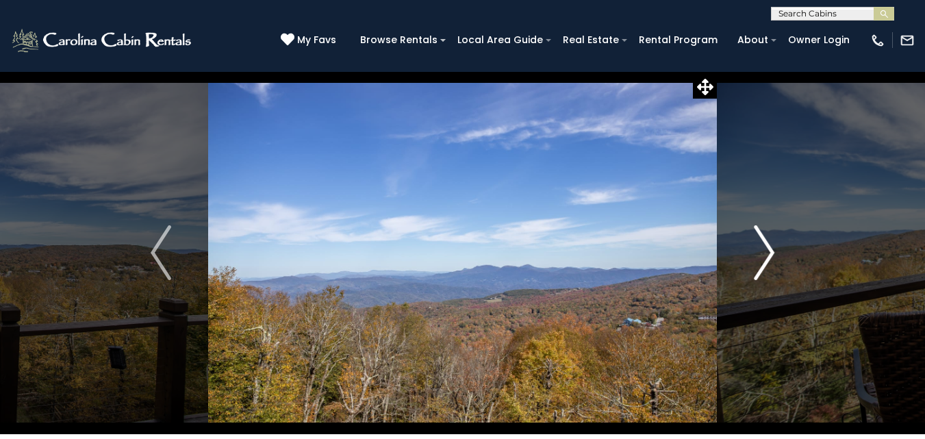
click at [770, 251] on img "Next" at bounding box center [764, 252] width 21 height 55
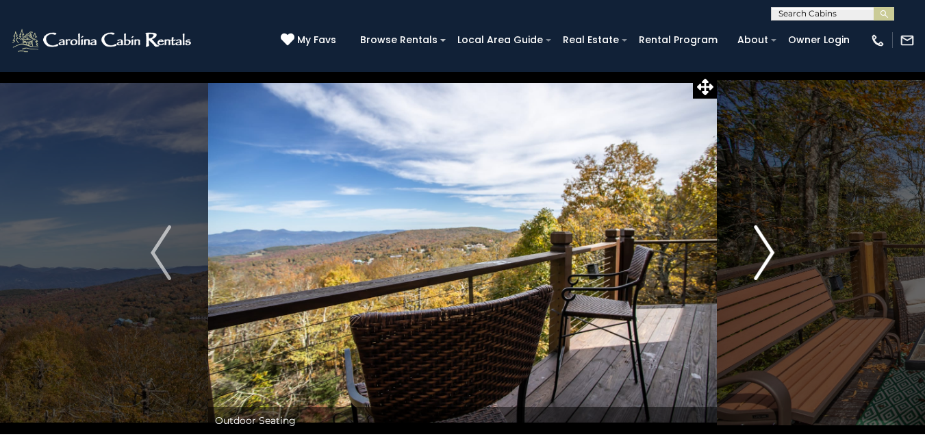
click at [770, 251] on img "Next" at bounding box center [764, 252] width 21 height 55
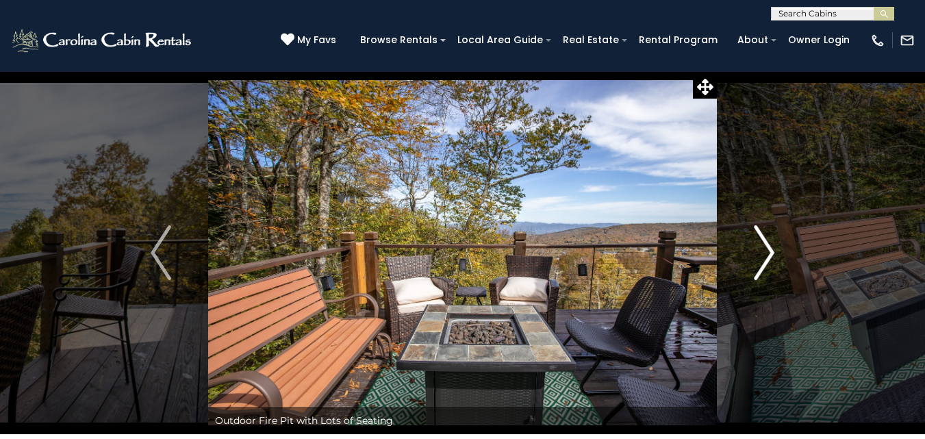
click at [770, 251] on img "Next" at bounding box center [764, 252] width 21 height 55
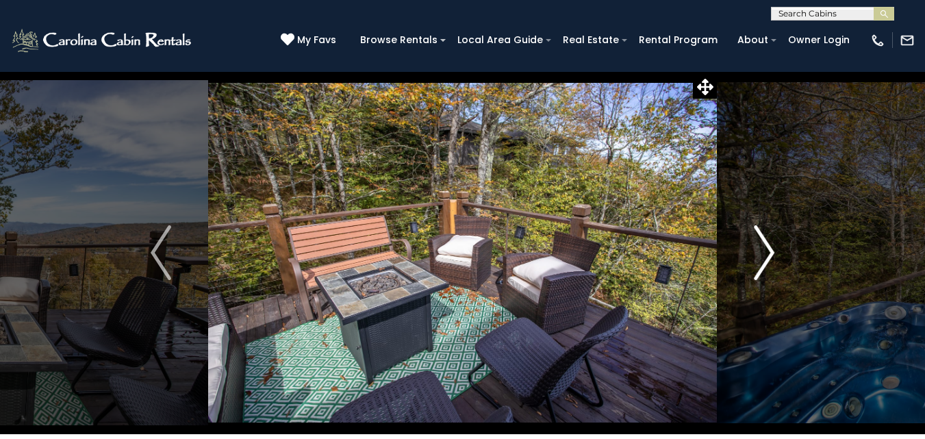
click at [770, 251] on img "Next" at bounding box center [764, 252] width 21 height 55
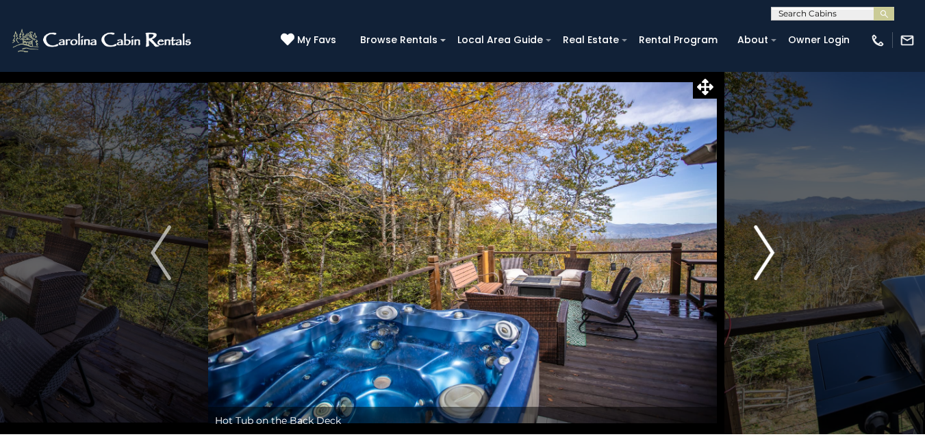
click at [770, 251] on img "Next" at bounding box center [764, 252] width 21 height 55
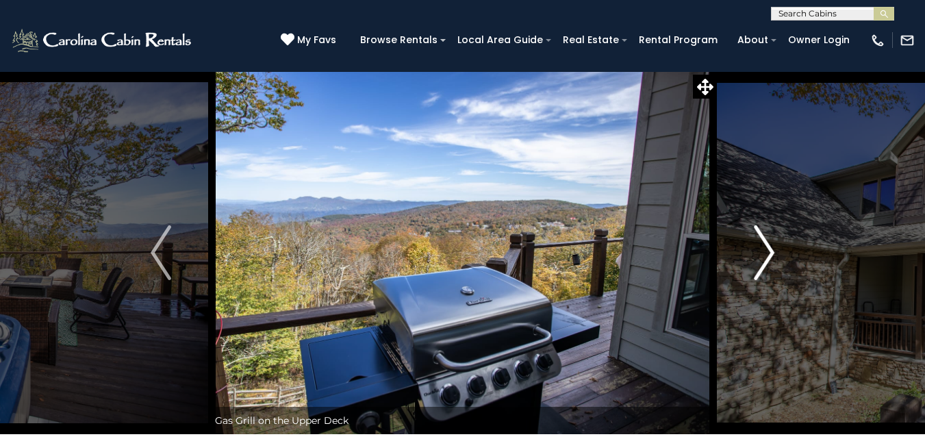
click at [770, 251] on img "Next" at bounding box center [764, 252] width 21 height 55
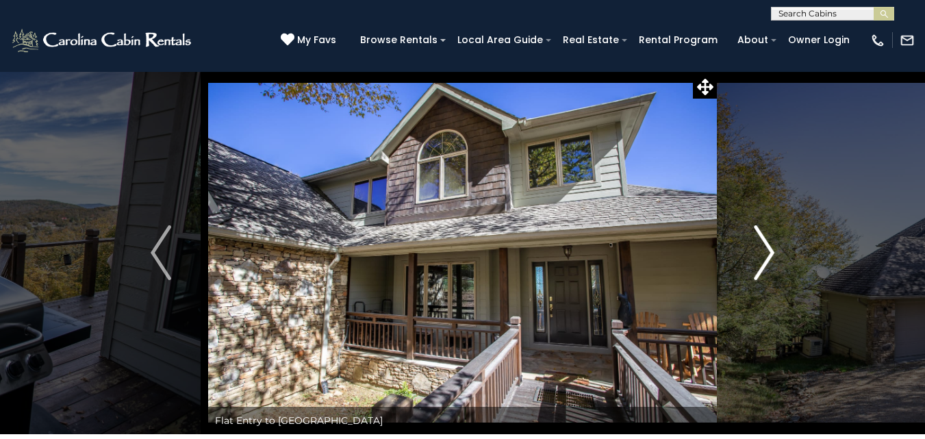
click at [770, 251] on img "Next" at bounding box center [764, 252] width 21 height 55
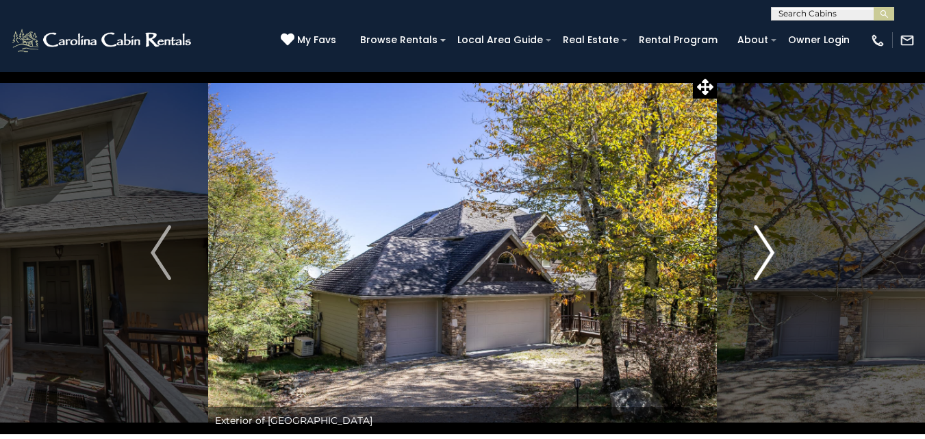
click at [770, 251] on img "Next" at bounding box center [764, 252] width 21 height 55
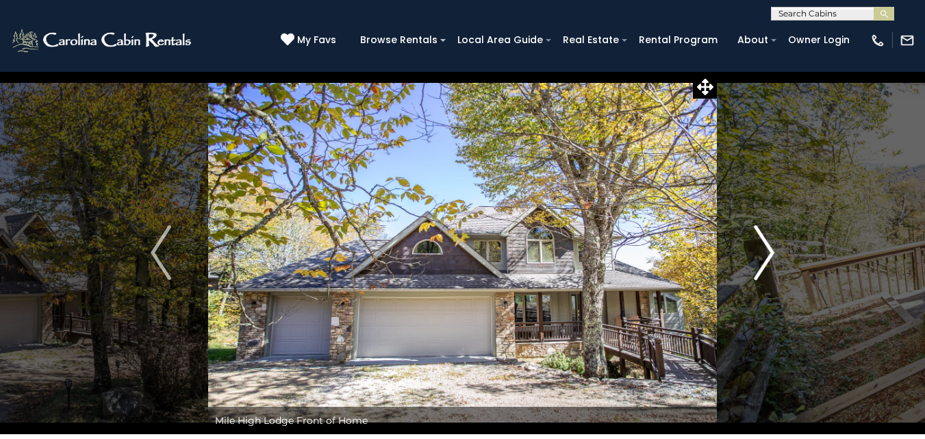
click at [770, 251] on img "Next" at bounding box center [764, 252] width 21 height 55
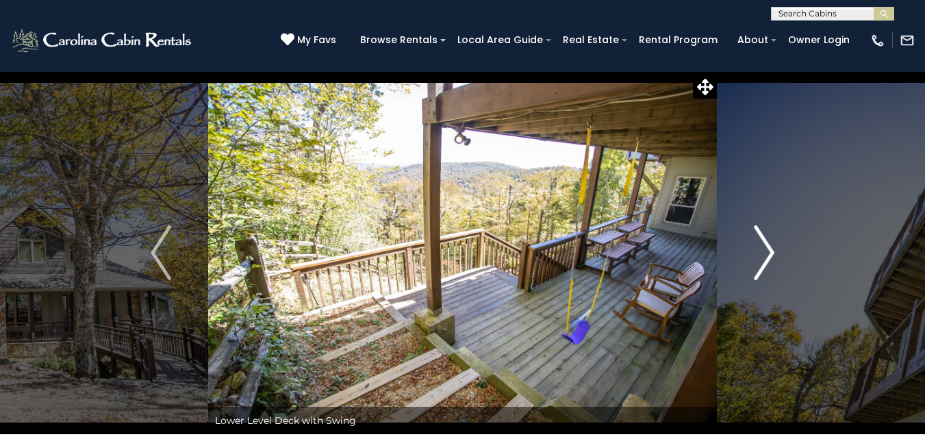
click at [770, 251] on img "Next" at bounding box center [764, 252] width 21 height 55
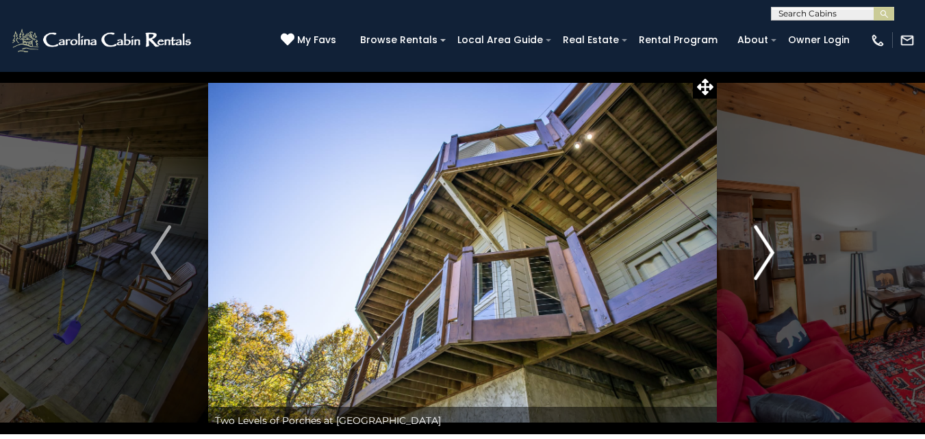
click at [770, 251] on img "Next" at bounding box center [764, 252] width 21 height 55
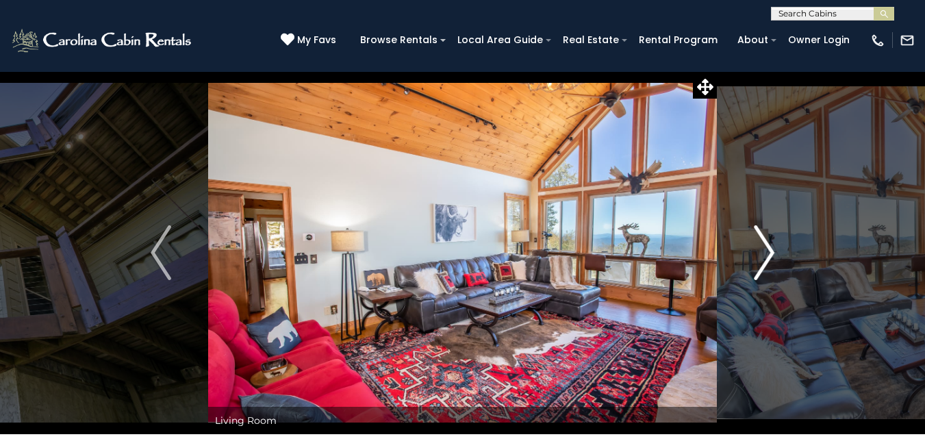
click at [770, 251] on img "Next" at bounding box center [764, 252] width 21 height 55
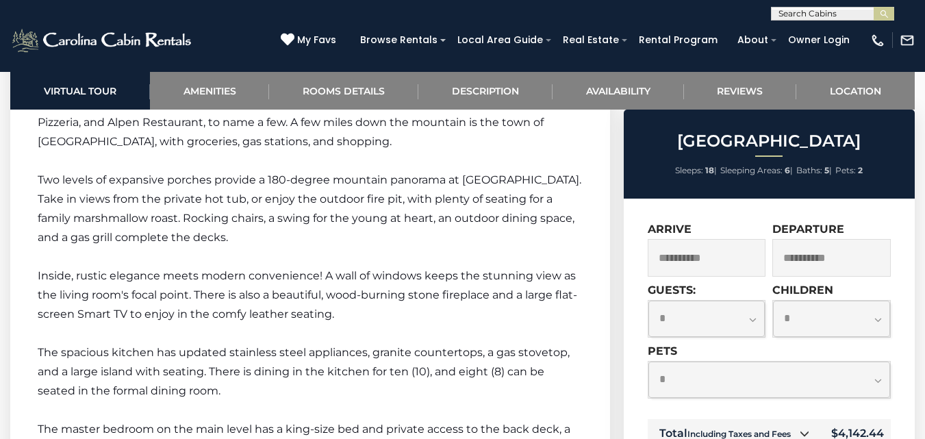
scroll to position [2410, 0]
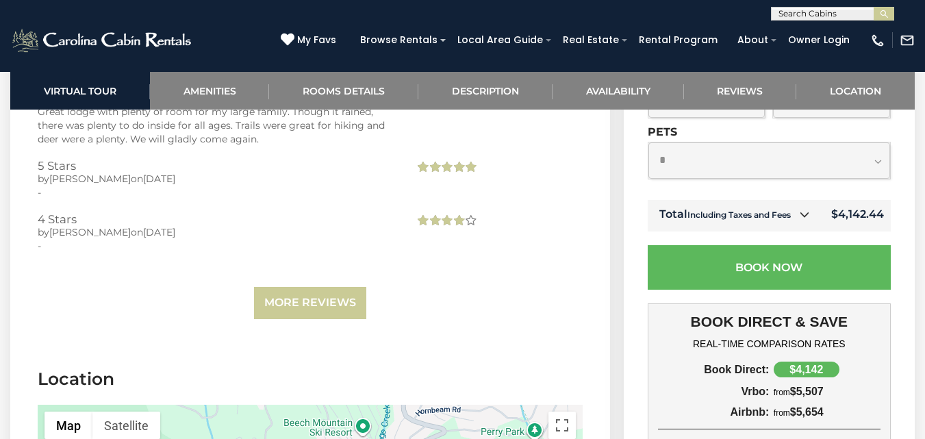
scroll to position [4501, 0]
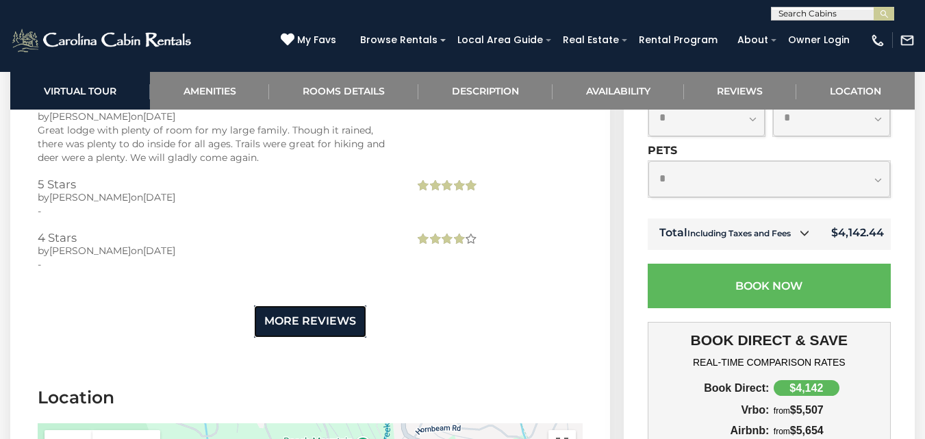
click at [340, 328] on link "More Reviews" at bounding box center [310, 321] width 112 height 32
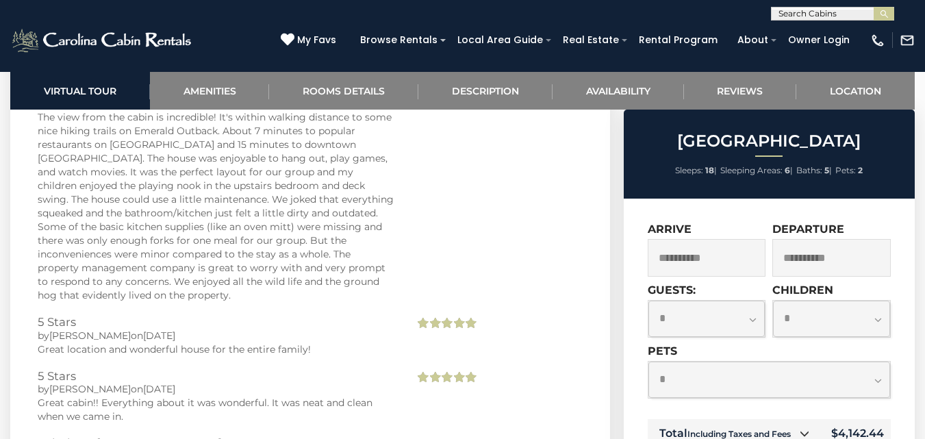
scroll to position [5395, 0]
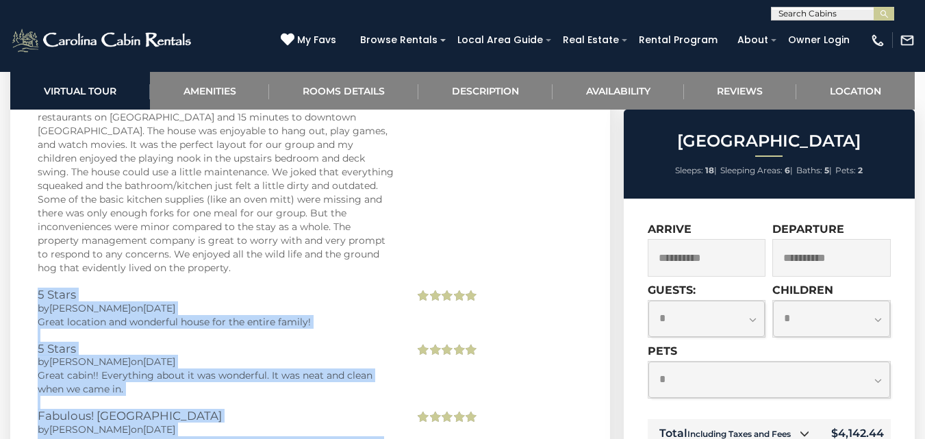
drag, startPoint x: 619, startPoint y: 118, endPoint x: 597, endPoint y: 139, distance: 30.0
click at [597, 139] on section "Reviews Mile High Happiness by Lesley on 06/30/2025 We were lucky enough to sta…" at bounding box center [310, 170] width 600 height 2406
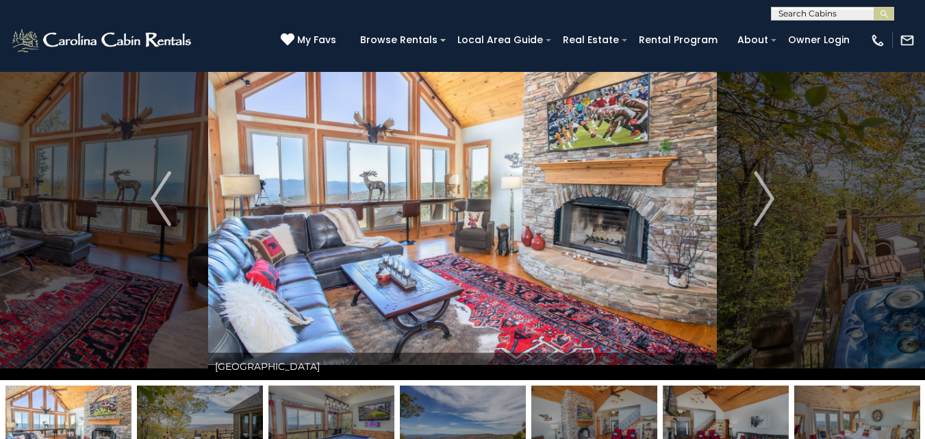
scroll to position [0, 0]
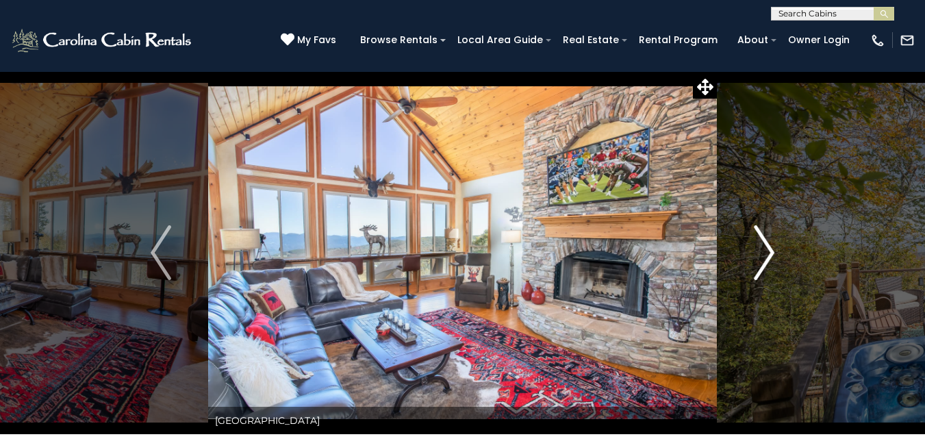
click at [773, 255] on img "Next" at bounding box center [764, 252] width 21 height 55
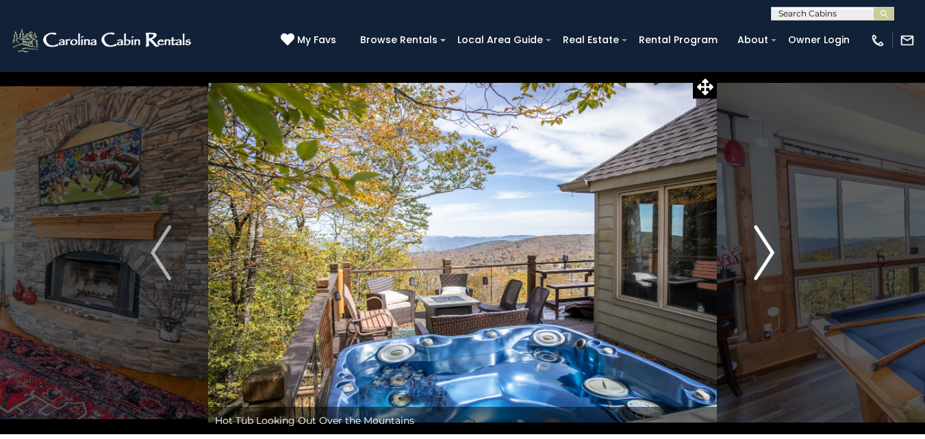
click at [773, 255] on img "Next" at bounding box center [764, 252] width 21 height 55
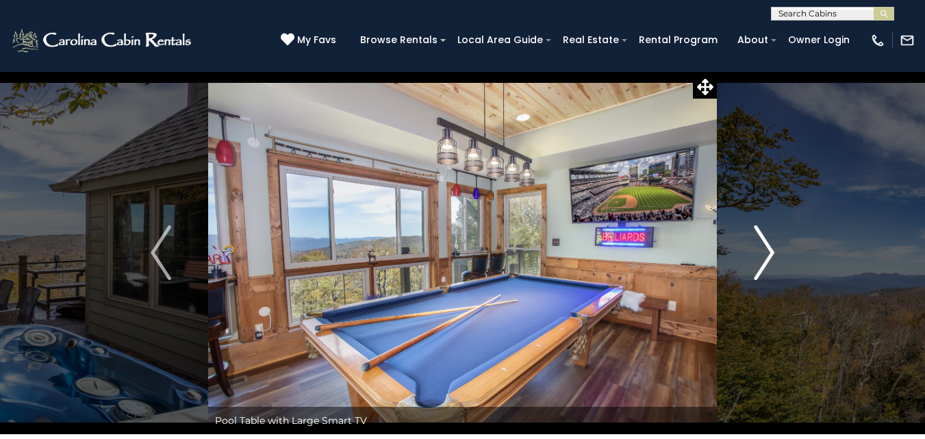
click at [773, 255] on img "Next" at bounding box center [764, 252] width 21 height 55
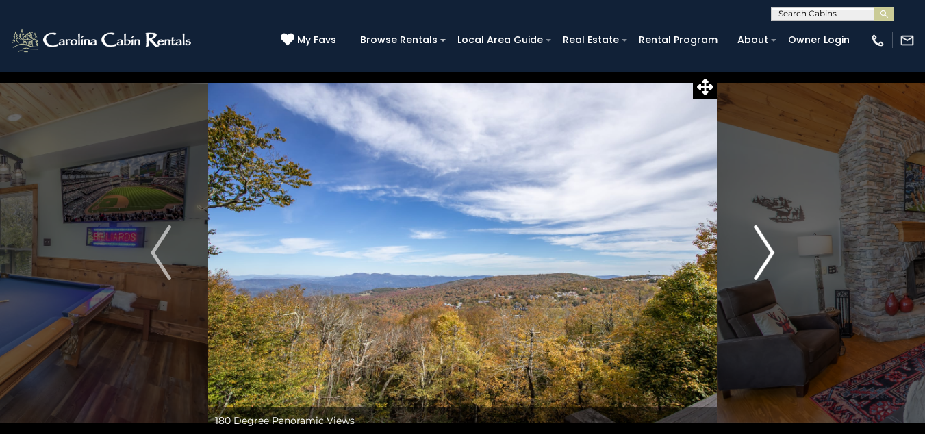
click at [773, 255] on img "Next" at bounding box center [764, 252] width 21 height 55
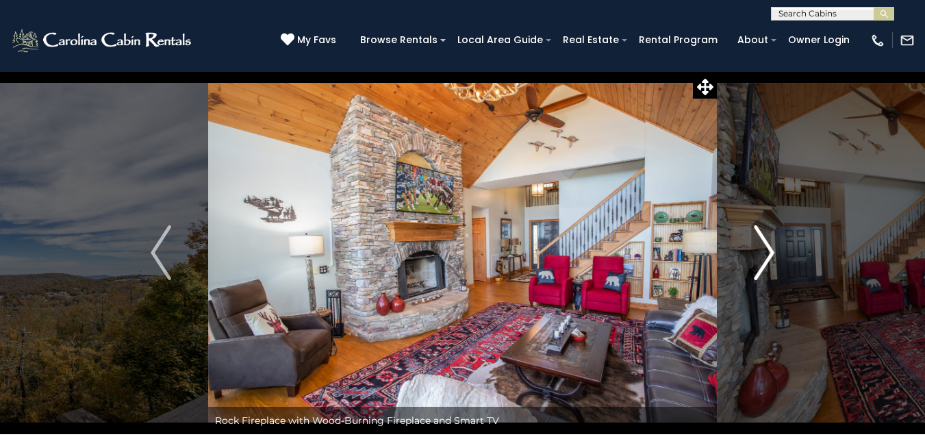
click at [773, 255] on img "Next" at bounding box center [764, 252] width 21 height 55
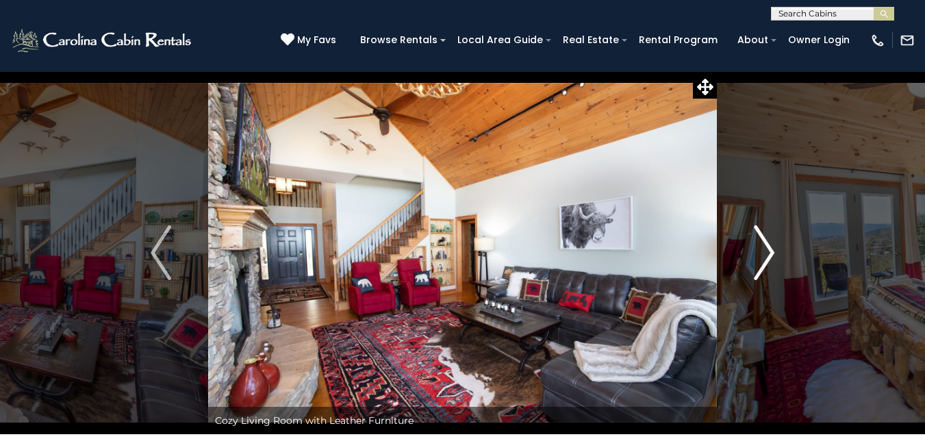
click at [773, 255] on img "Next" at bounding box center [764, 252] width 21 height 55
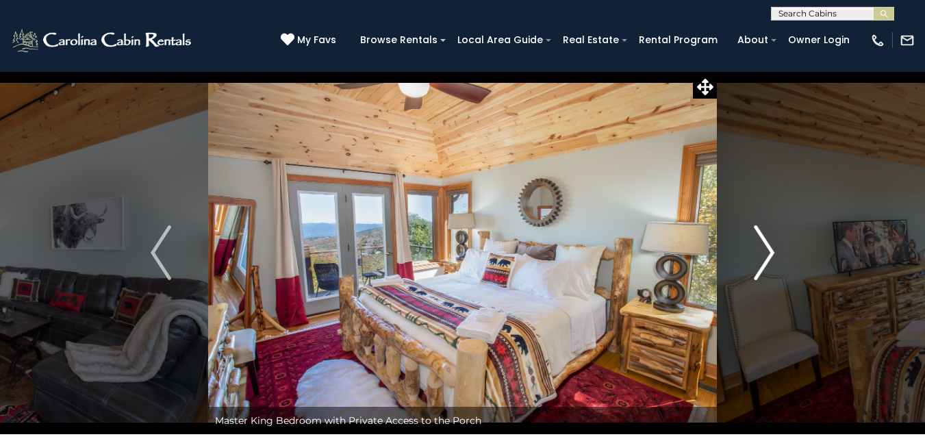
click at [773, 255] on img "Next" at bounding box center [764, 252] width 21 height 55
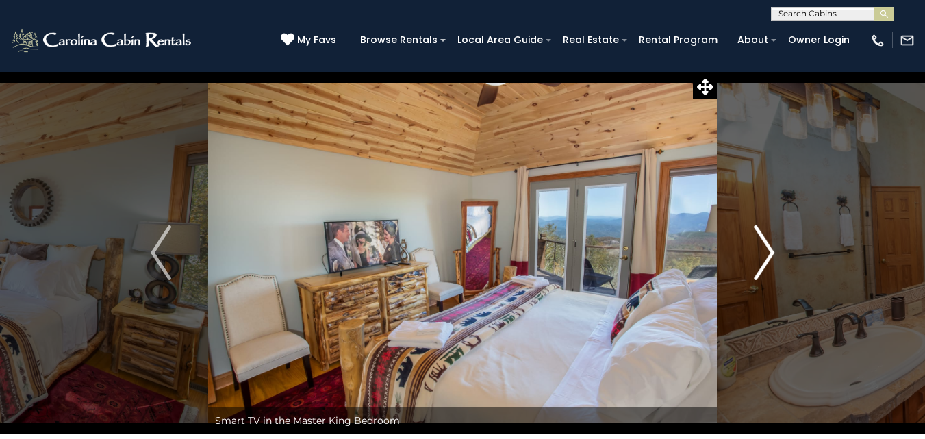
click at [773, 255] on img "Next" at bounding box center [764, 252] width 21 height 55
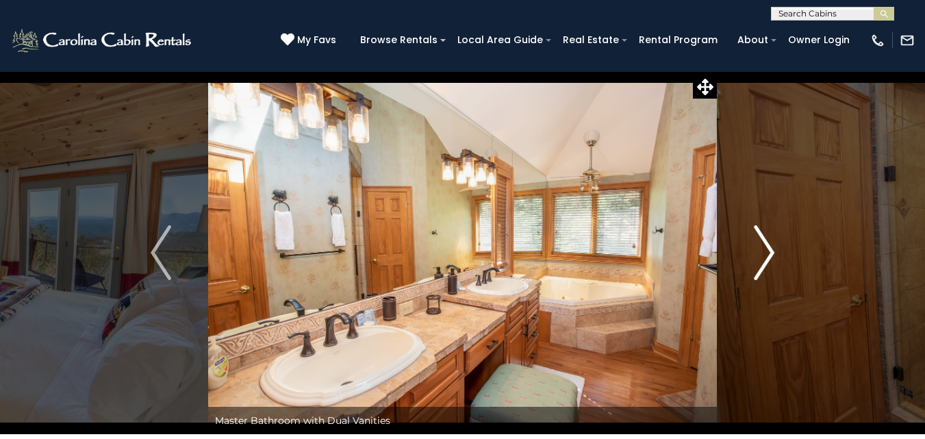
click at [773, 255] on img "Next" at bounding box center [764, 252] width 21 height 55
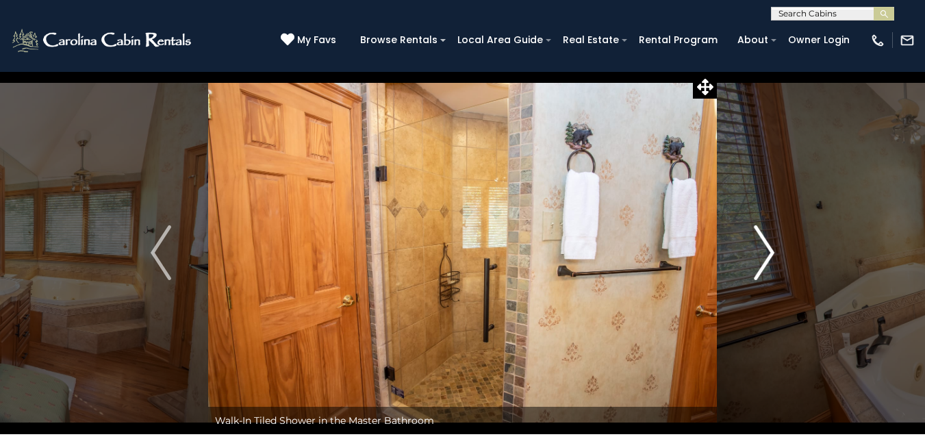
click at [773, 255] on img "Next" at bounding box center [764, 252] width 21 height 55
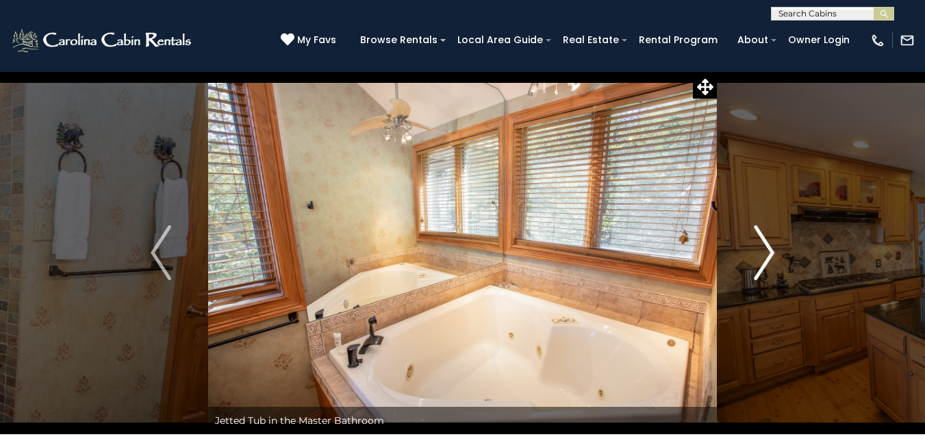
click at [773, 255] on img "Next" at bounding box center [764, 252] width 21 height 55
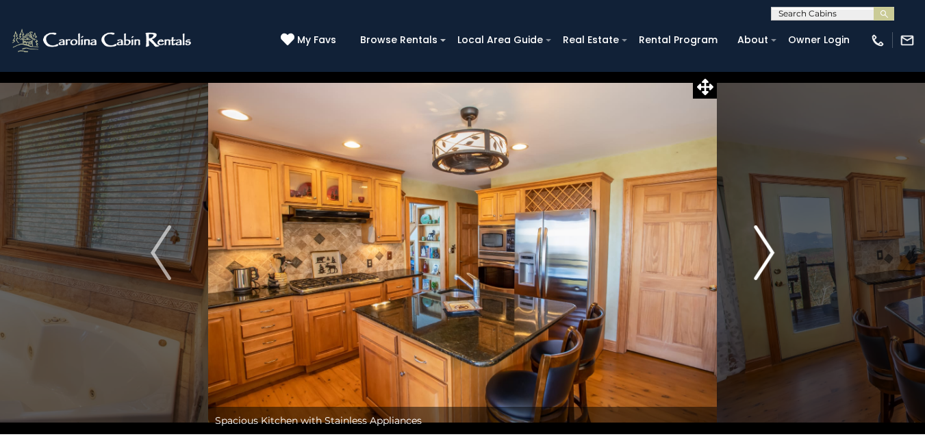
click at [773, 255] on img "Next" at bounding box center [764, 252] width 21 height 55
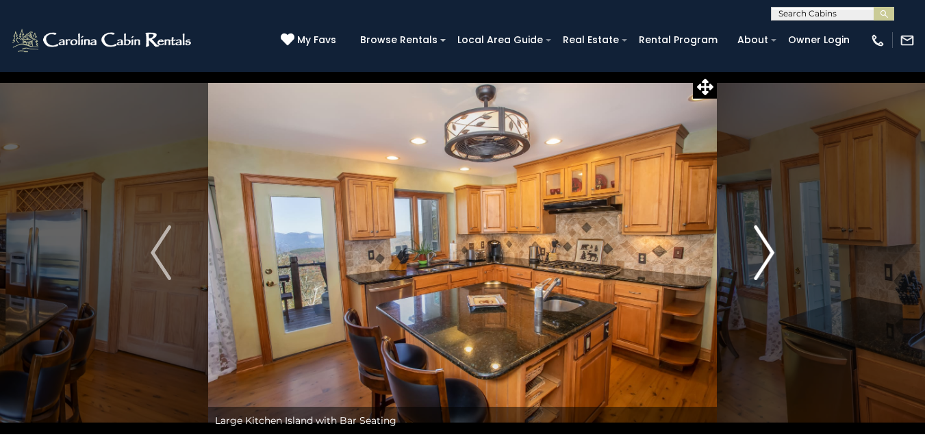
click at [773, 255] on img "Next" at bounding box center [764, 252] width 21 height 55
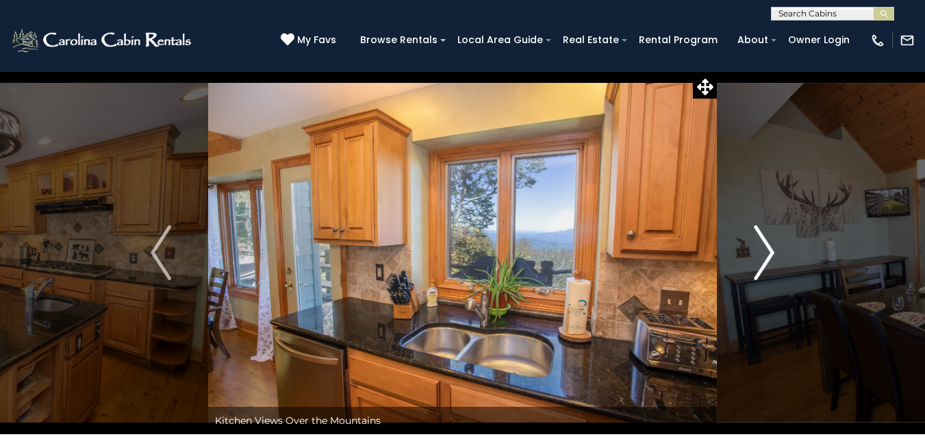
click at [773, 255] on img "Next" at bounding box center [764, 252] width 21 height 55
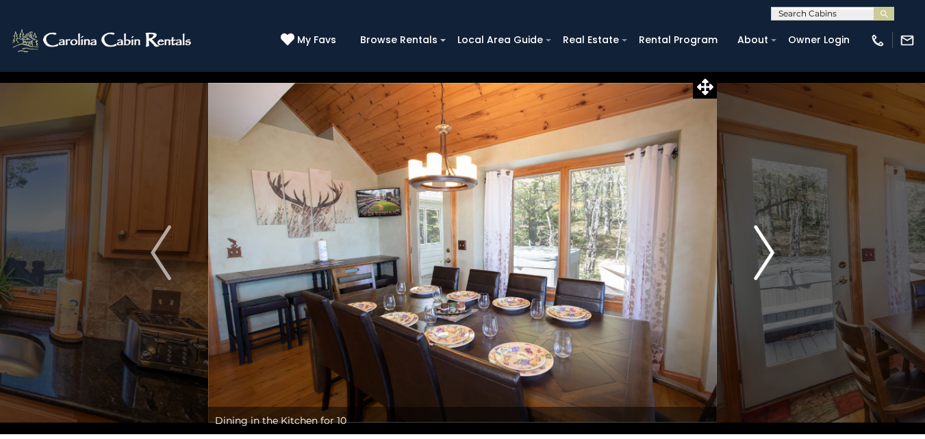
click at [773, 255] on img "Next" at bounding box center [764, 252] width 21 height 55
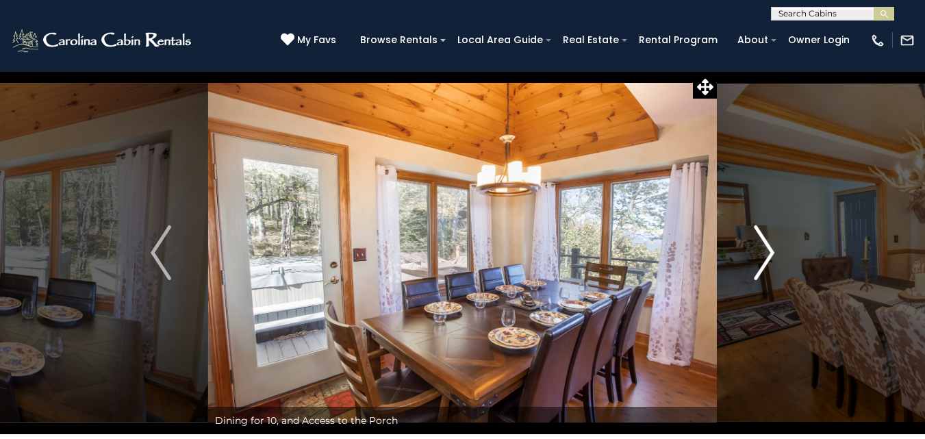
click at [773, 255] on img "Next" at bounding box center [764, 252] width 21 height 55
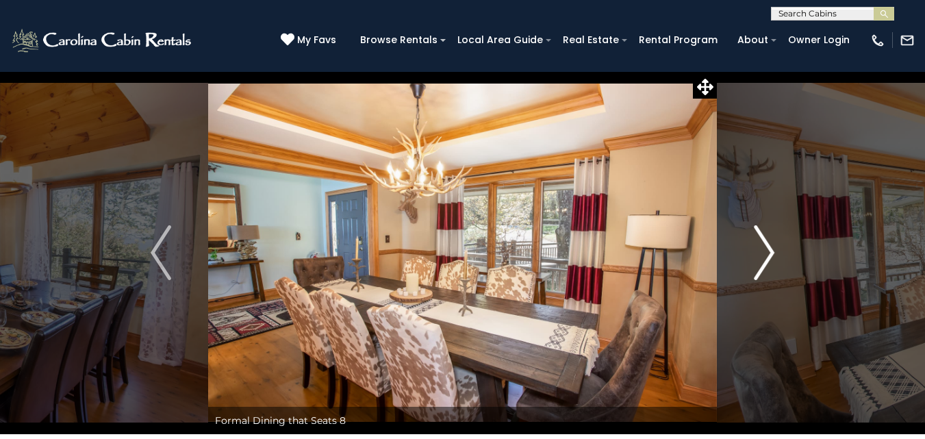
click at [773, 255] on img "Next" at bounding box center [764, 252] width 21 height 55
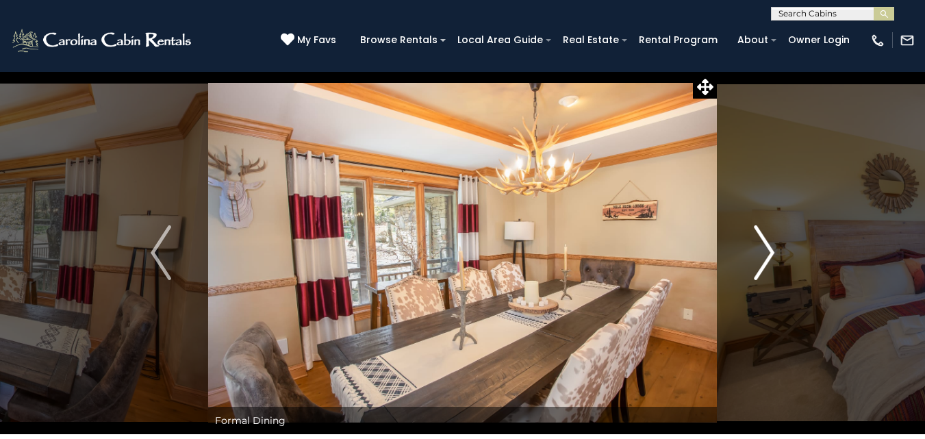
click at [773, 255] on img "Next" at bounding box center [764, 252] width 21 height 55
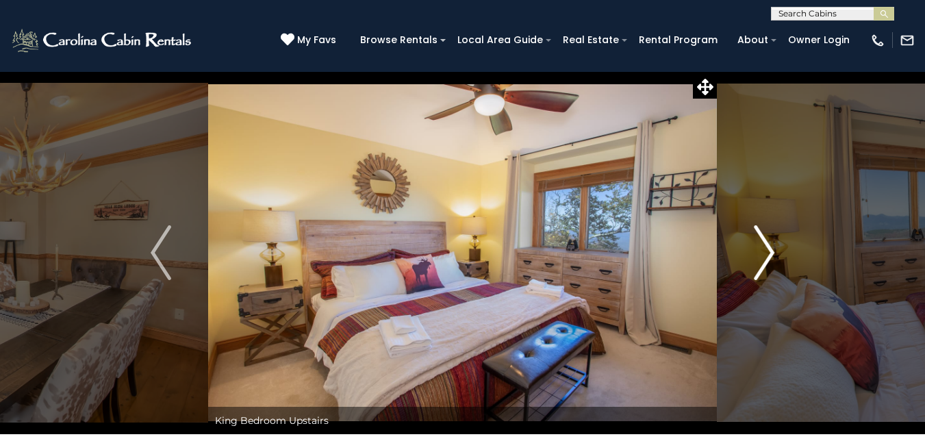
click at [773, 255] on img "Next" at bounding box center [764, 252] width 21 height 55
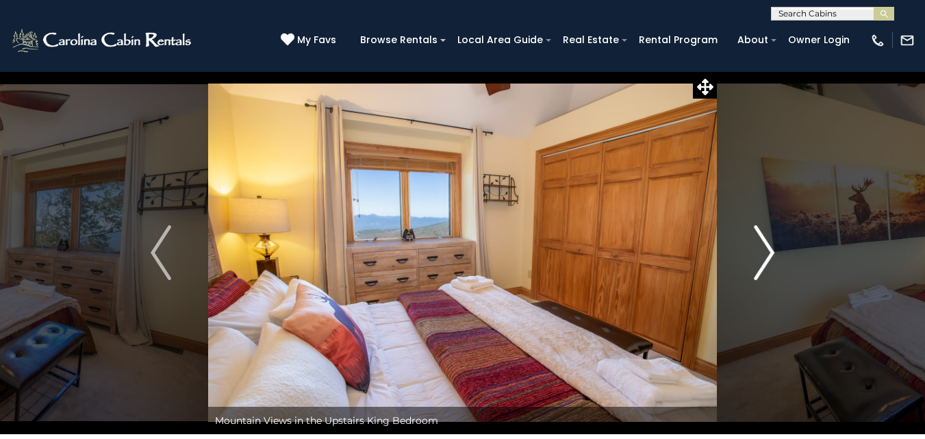
click at [773, 255] on img "Next" at bounding box center [764, 252] width 21 height 55
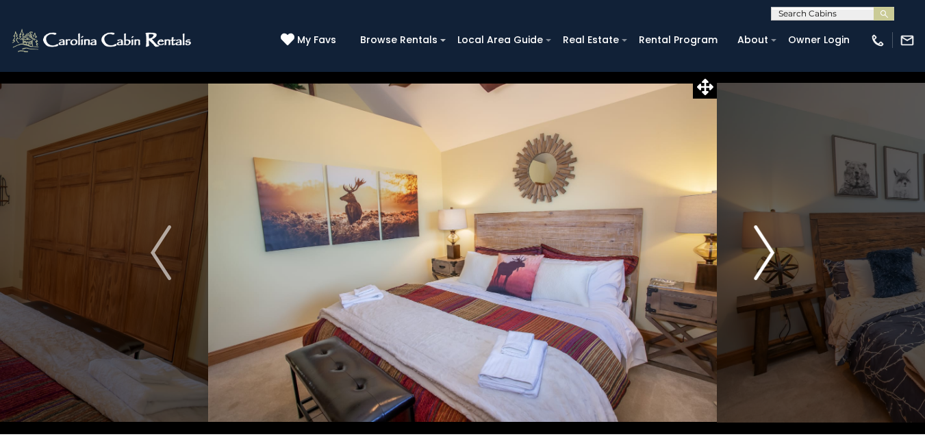
click at [773, 255] on img "Next" at bounding box center [764, 252] width 21 height 55
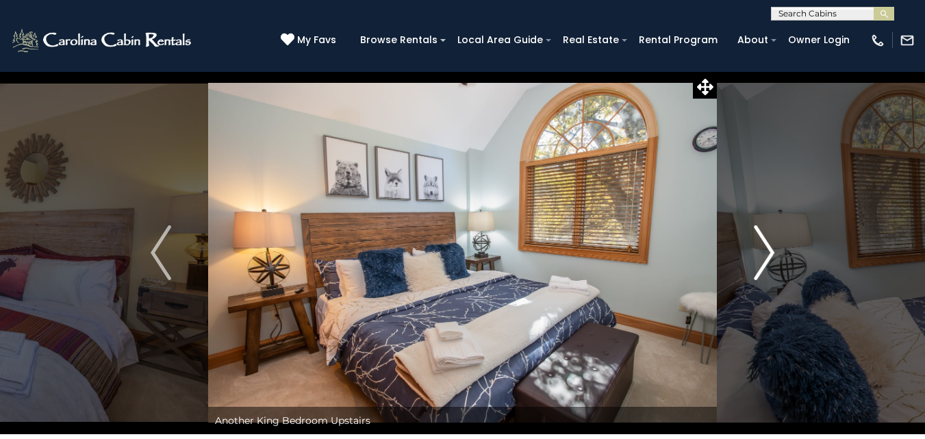
click at [773, 255] on img "Next" at bounding box center [764, 252] width 21 height 55
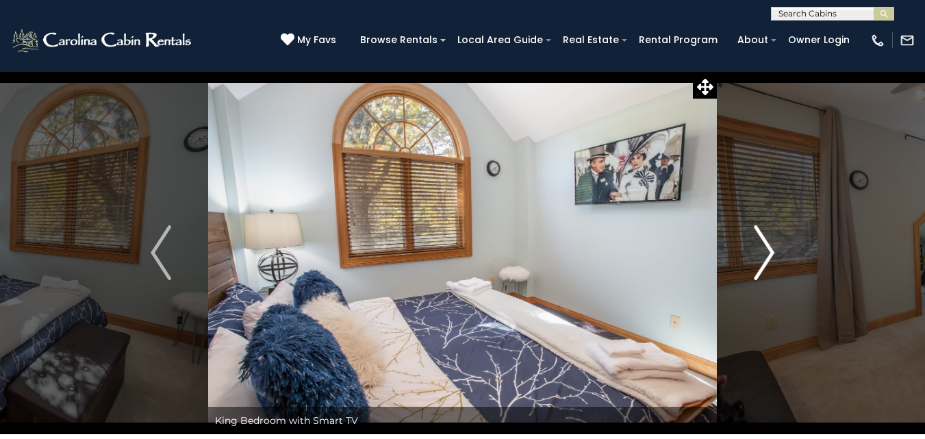
click at [773, 255] on img "Next" at bounding box center [764, 252] width 21 height 55
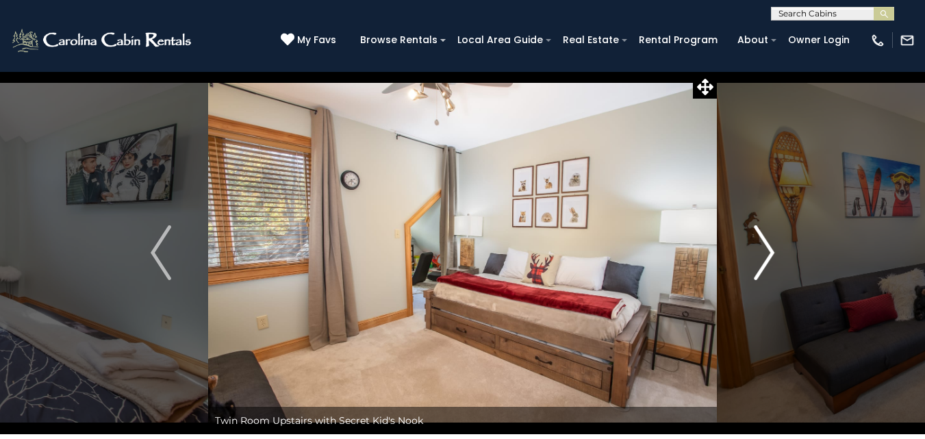
click at [773, 255] on img "Next" at bounding box center [764, 252] width 21 height 55
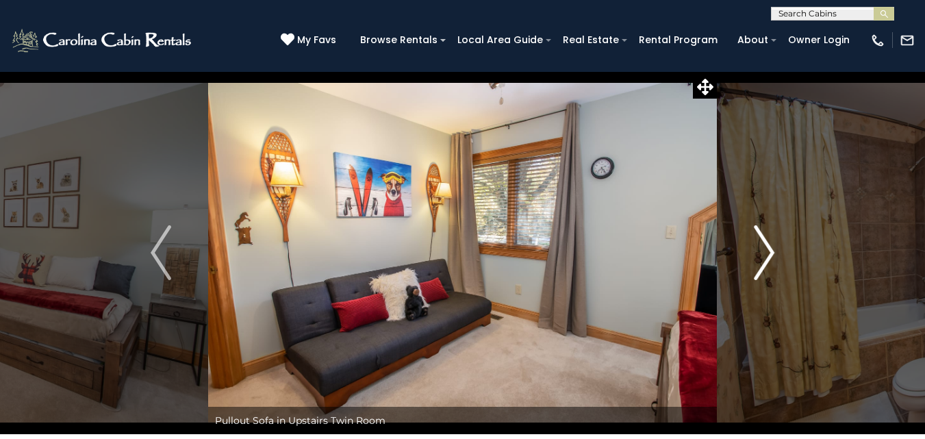
click at [773, 255] on img "Next" at bounding box center [764, 252] width 21 height 55
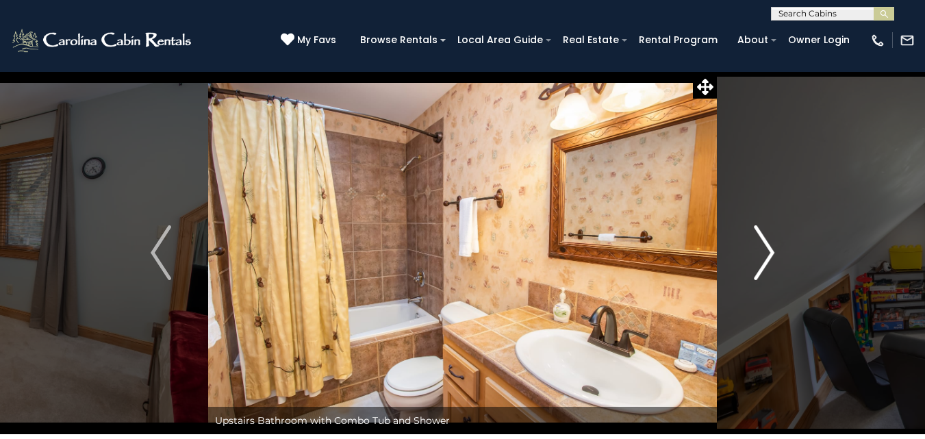
click at [773, 255] on img "Next" at bounding box center [764, 252] width 21 height 55
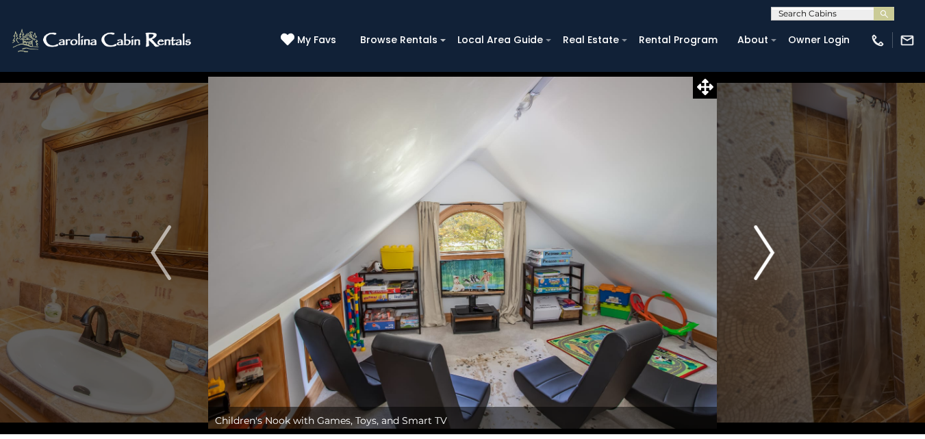
click at [773, 255] on img "Next" at bounding box center [764, 252] width 21 height 55
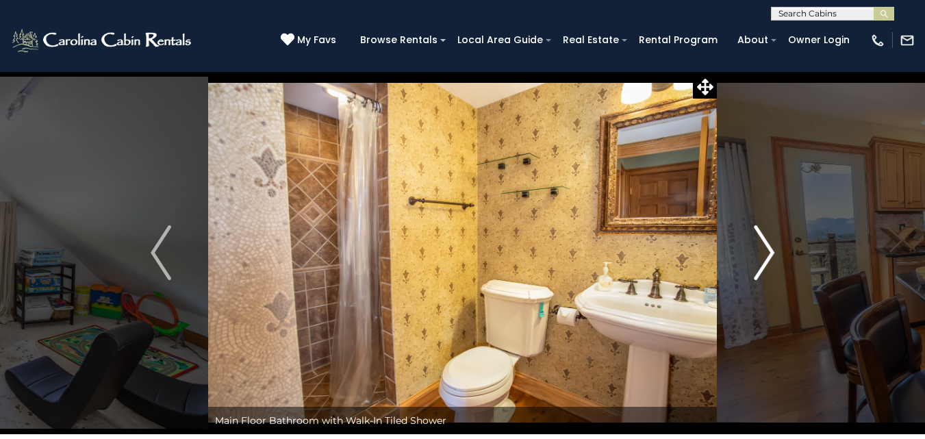
click at [773, 255] on img "Next" at bounding box center [764, 252] width 21 height 55
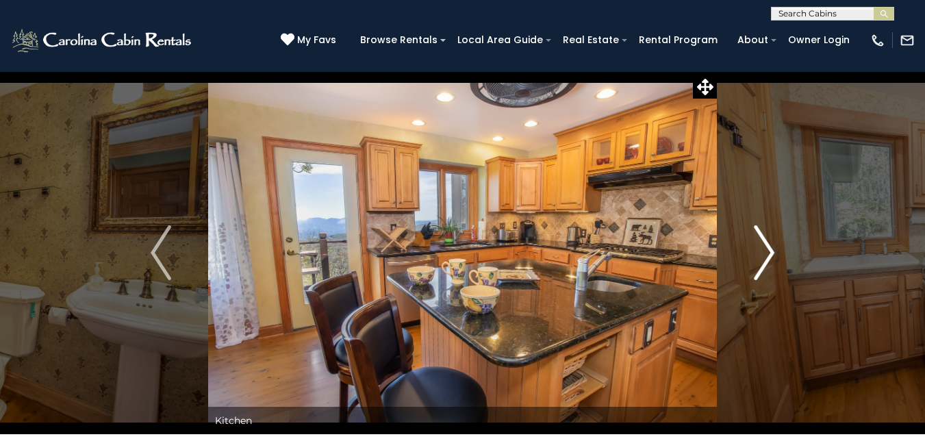
click at [773, 255] on img "Next" at bounding box center [764, 252] width 21 height 55
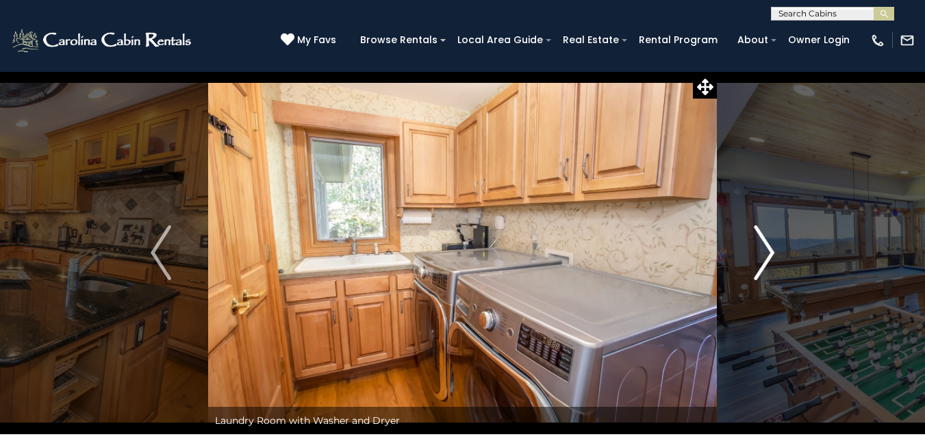
click at [773, 255] on img "Next" at bounding box center [764, 252] width 21 height 55
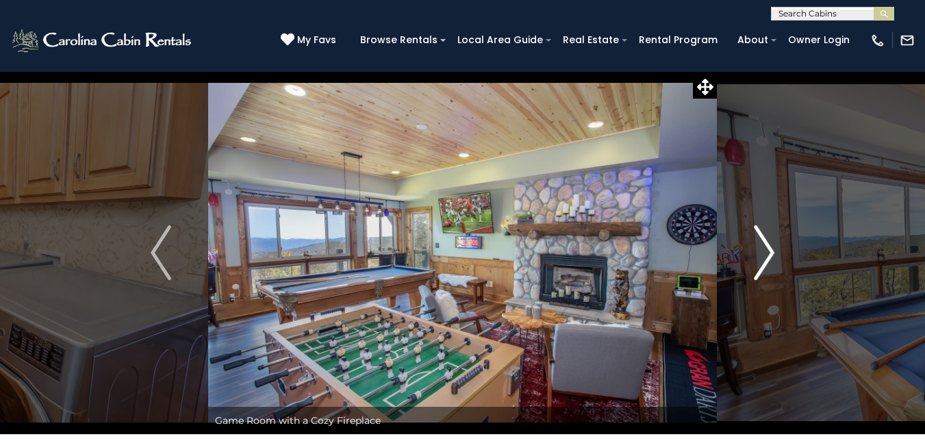
click at [773, 255] on img "Next" at bounding box center [764, 252] width 21 height 55
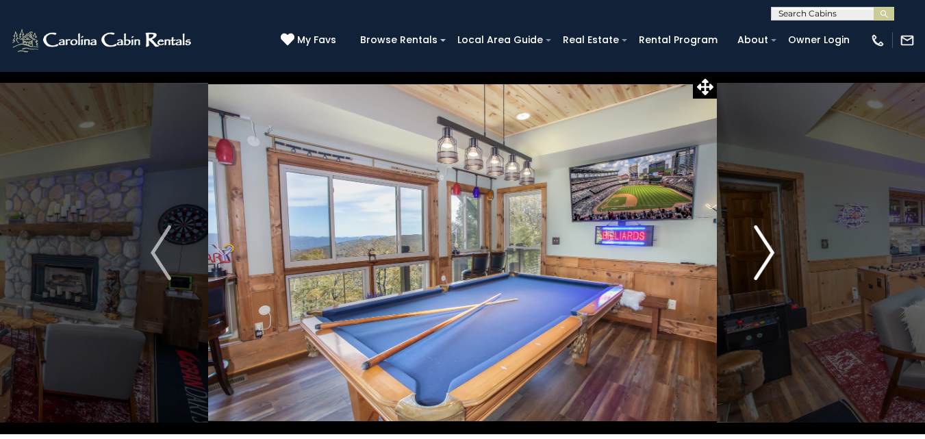
click at [773, 255] on img "Next" at bounding box center [764, 252] width 21 height 55
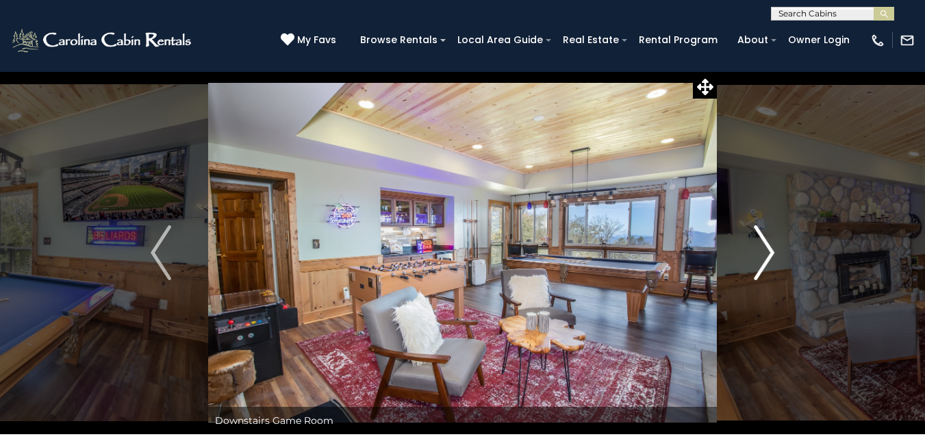
click at [773, 255] on img "Next" at bounding box center [764, 252] width 21 height 55
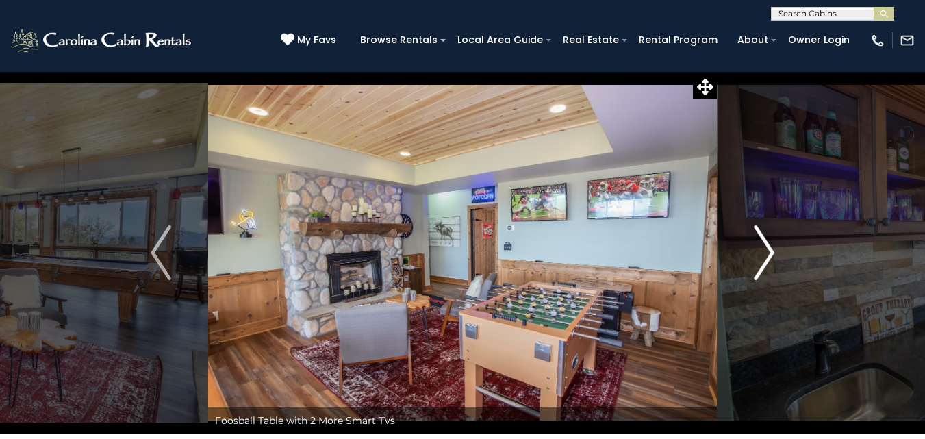
click at [773, 255] on img "Next" at bounding box center [764, 252] width 21 height 55
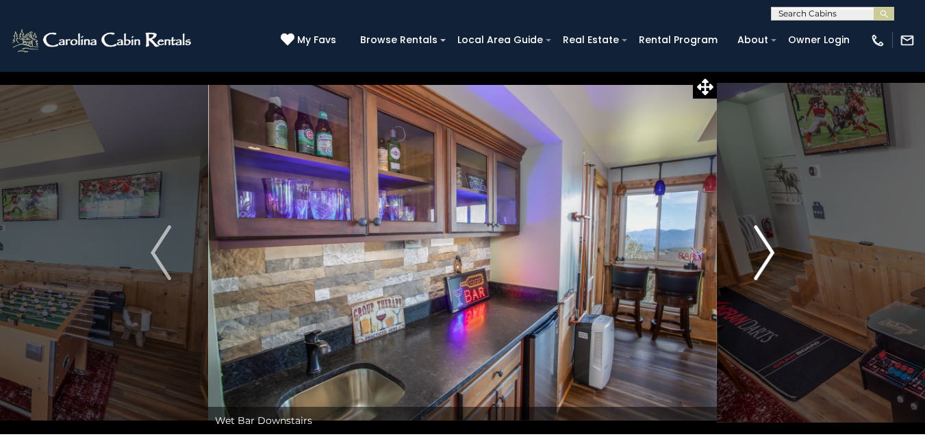
click at [773, 255] on img "Next" at bounding box center [764, 252] width 21 height 55
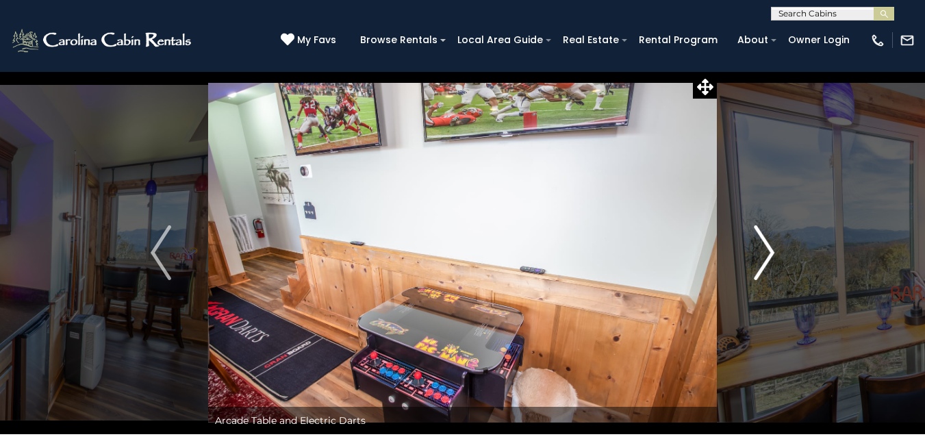
click at [773, 255] on img "Next" at bounding box center [764, 252] width 21 height 55
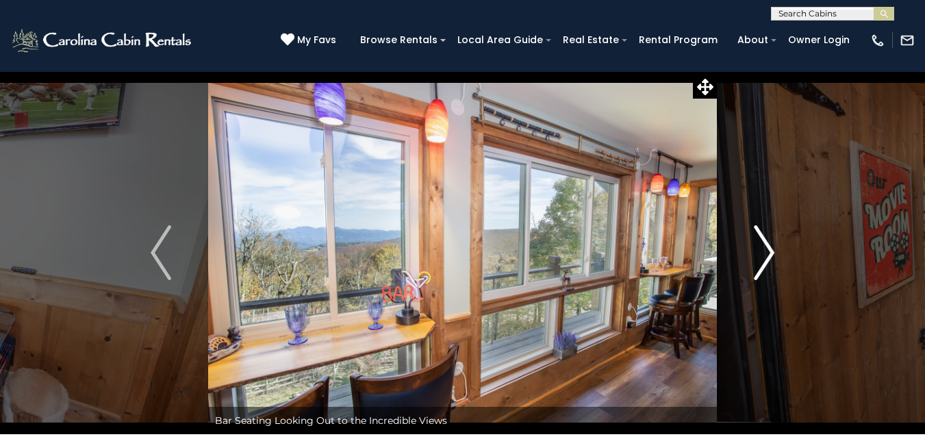
click at [773, 255] on img "Next" at bounding box center [764, 252] width 21 height 55
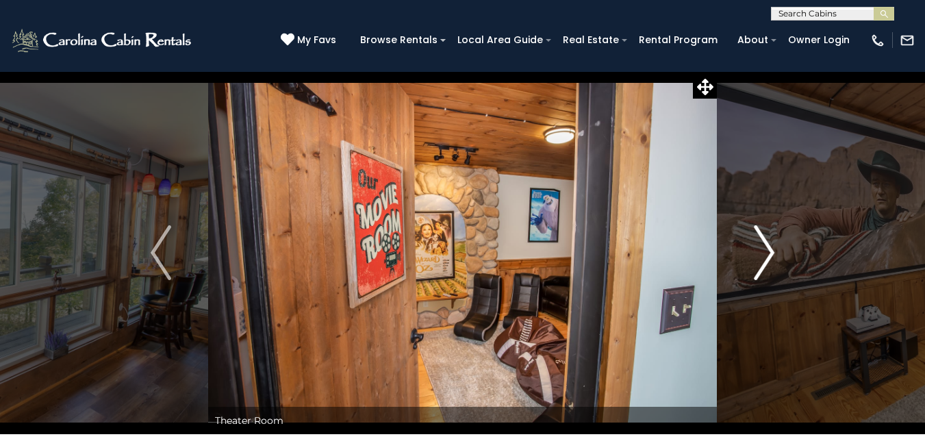
click at [773, 255] on img "Next" at bounding box center [764, 252] width 21 height 55
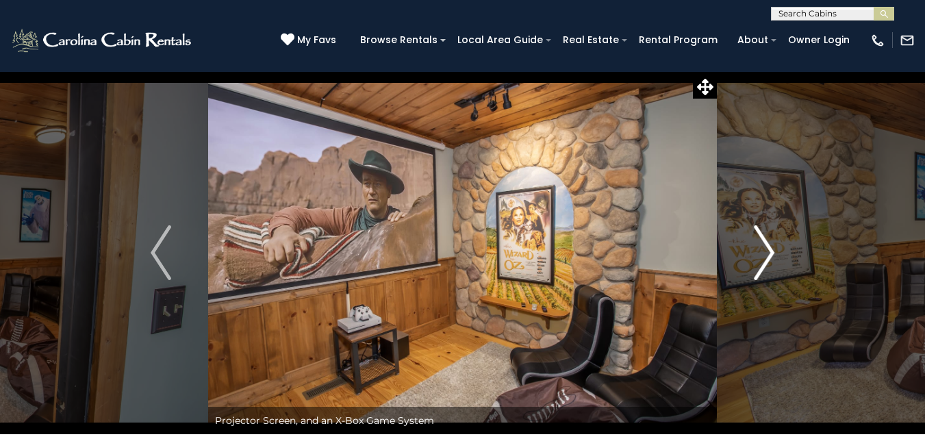
click at [773, 255] on img "Next" at bounding box center [764, 252] width 21 height 55
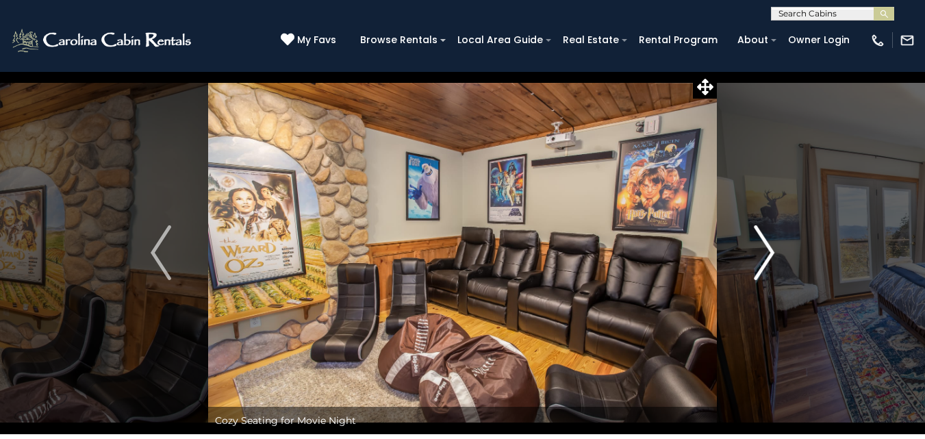
click at [773, 255] on img "Next" at bounding box center [764, 252] width 21 height 55
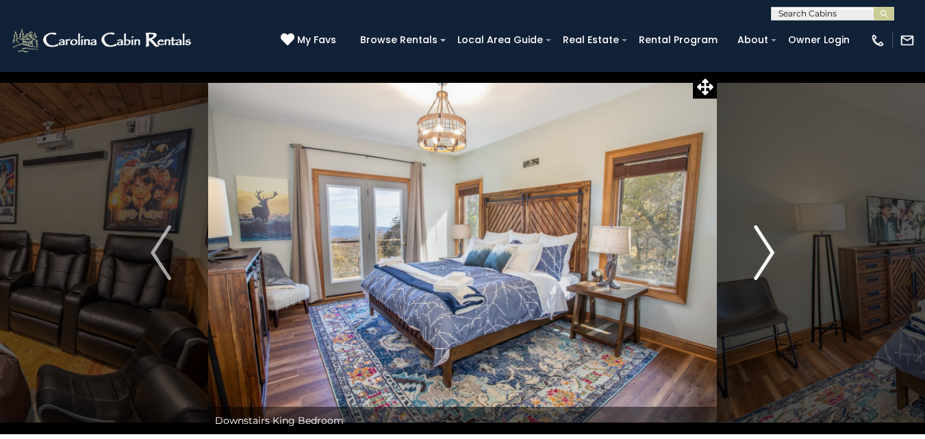
click at [773, 255] on img "Next" at bounding box center [764, 252] width 21 height 55
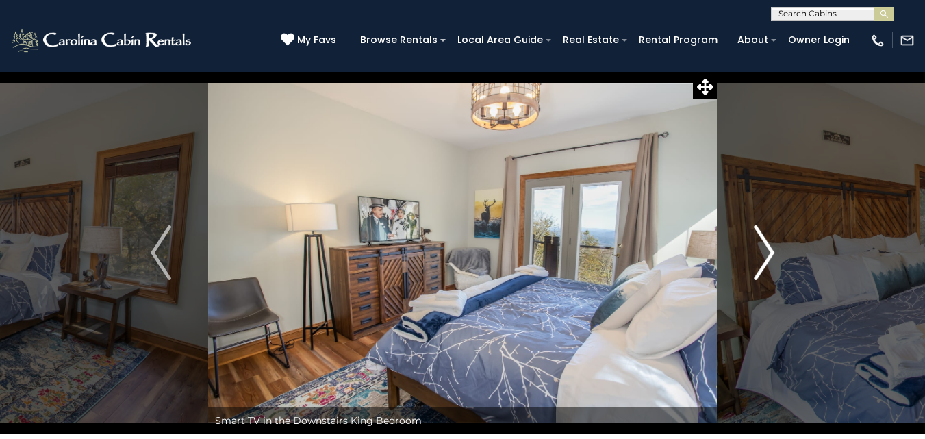
click at [773, 255] on img "Next" at bounding box center [764, 252] width 21 height 55
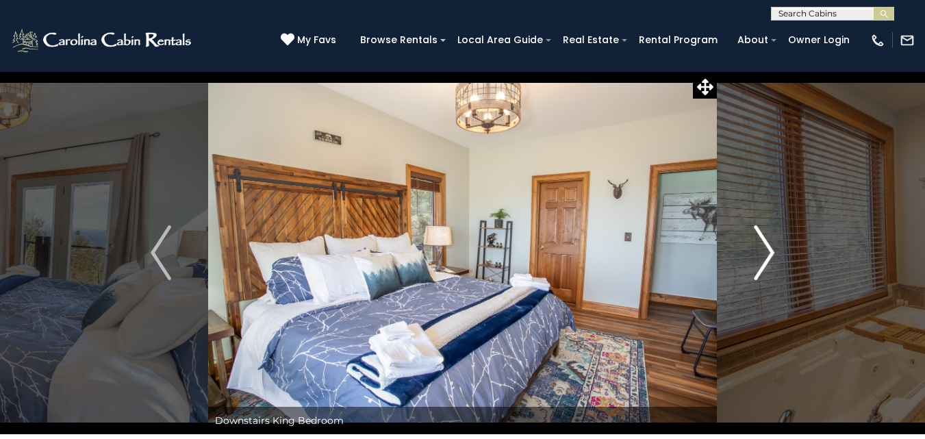
click at [773, 255] on img "Next" at bounding box center [764, 252] width 21 height 55
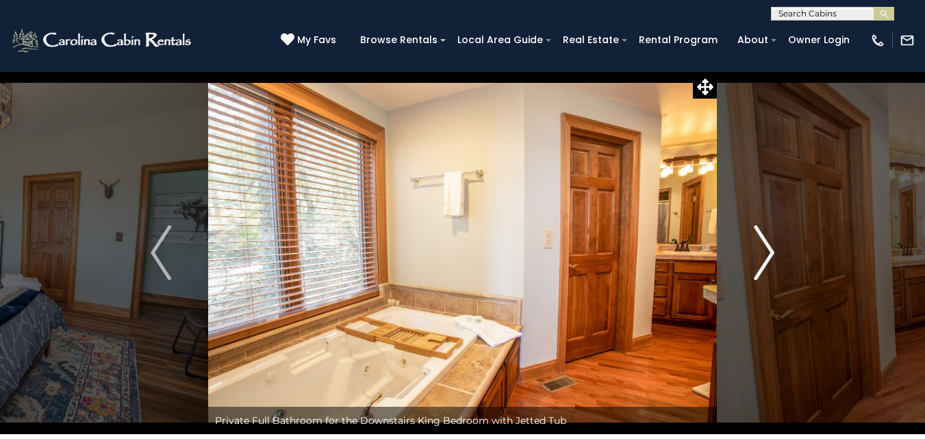
click at [773, 255] on img "Next" at bounding box center [764, 252] width 21 height 55
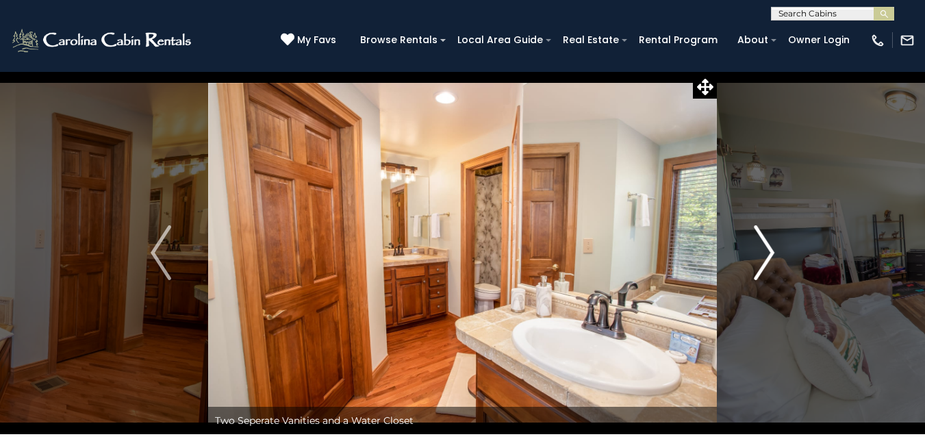
click at [773, 255] on img "Next" at bounding box center [764, 252] width 21 height 55
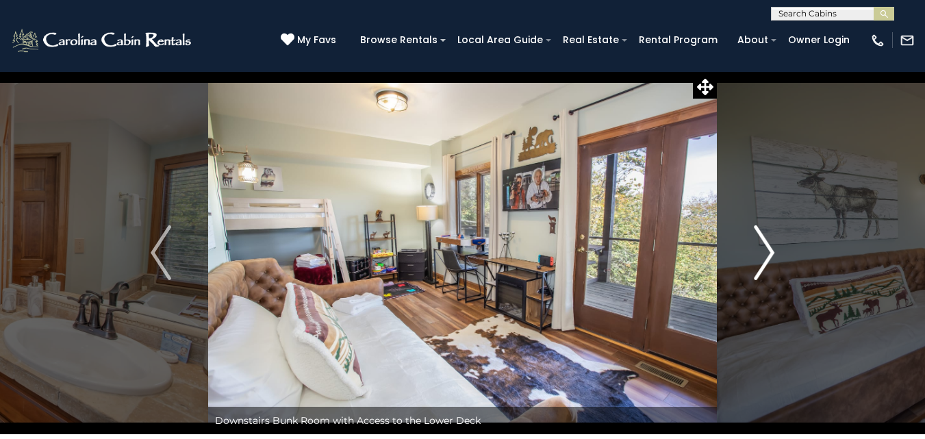
click at [773, 255] on img "Next" at bounding box center [764, 252] width 21 height 55
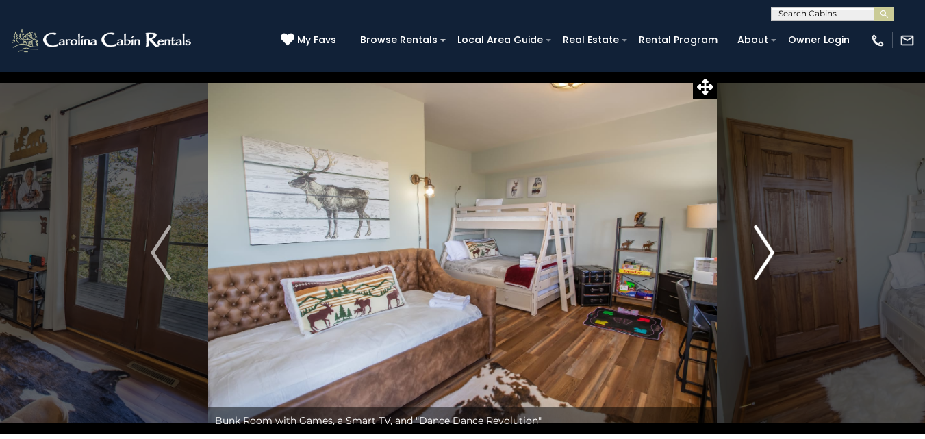
click at [773, 255] on img "Next" at bounding box center [764, 252] width 21 height 55
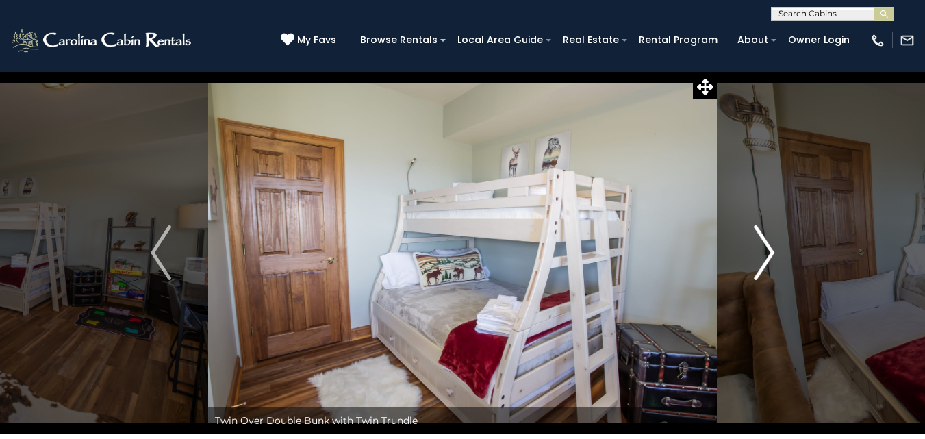
click at [773, 255] on img "Next" at bounding box center [764, 252] width 21 height 55
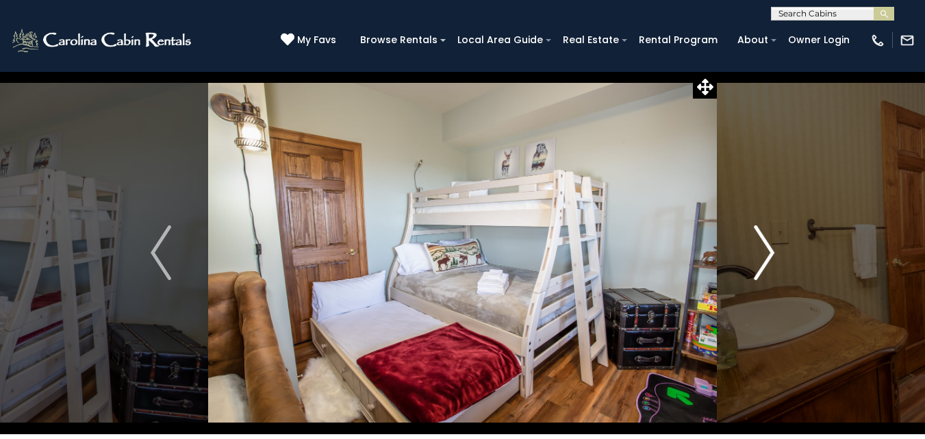
click at [773, 255] on img "Next" at bounding box center [764, 252] width 21 height 55
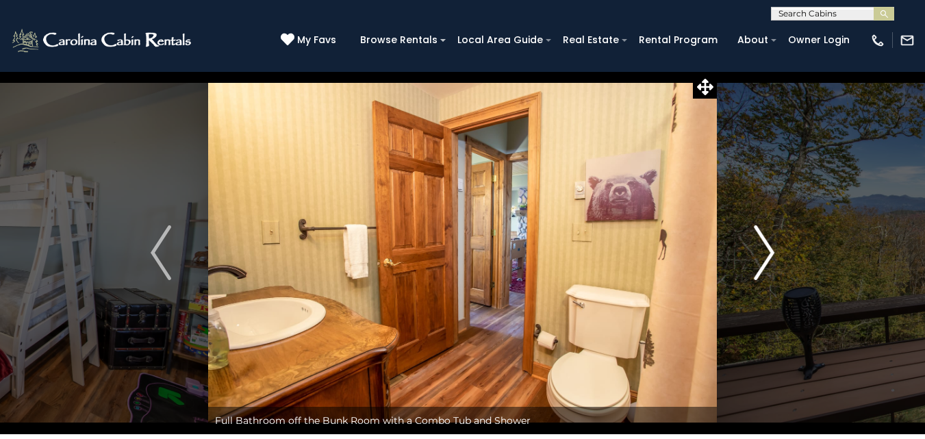
click at [773, 255] on img "Next" at bounding box center [764, 252] width 21 height 55
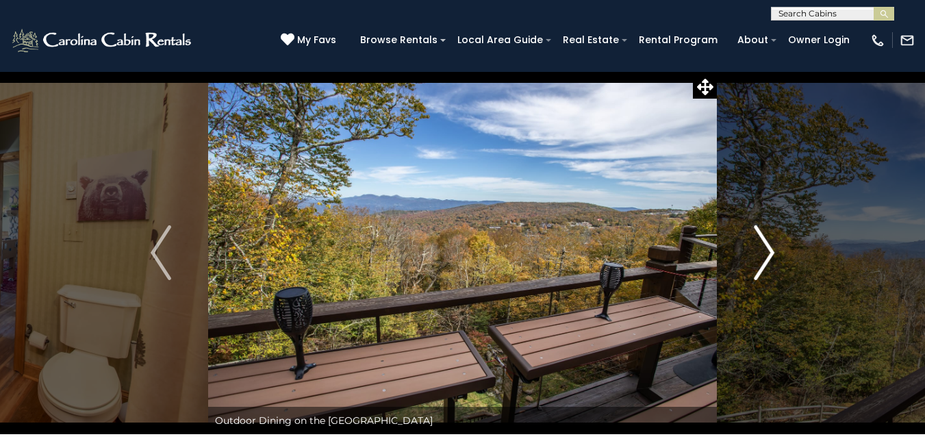
click at [773, 255] on img "Next" at bounding box center [764, 252] width 21 height 55
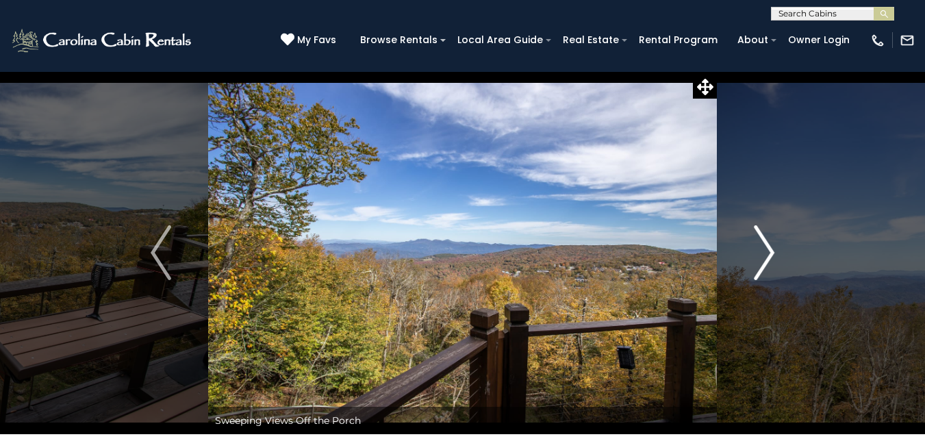
click at [773, 255] on img "Next" at bounding box center [764, 252] width 21 height 55
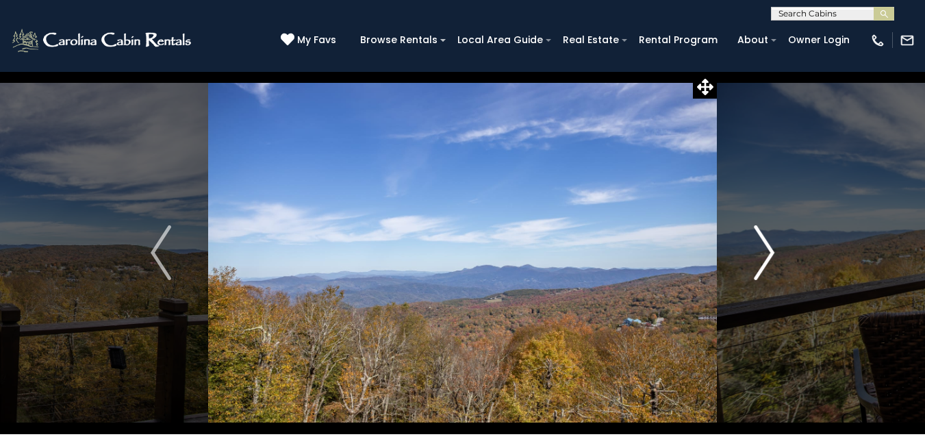
click at [773, 255] on img "Next" at bounding box center [764, 252] width 21 height 55
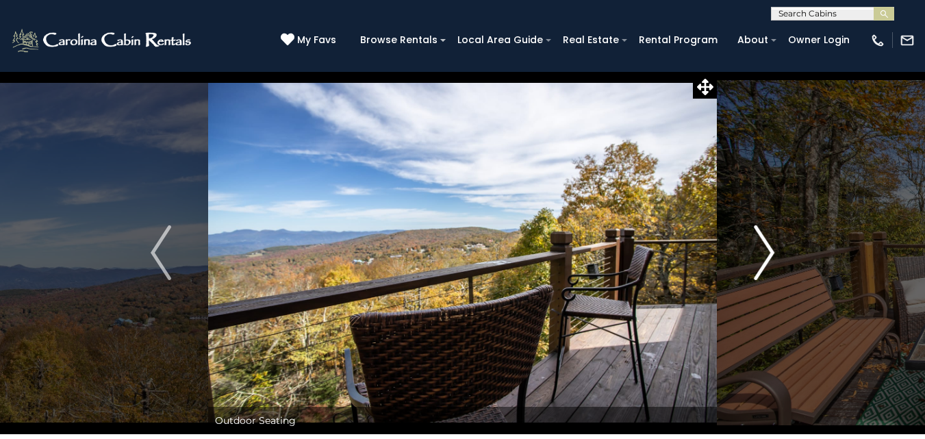
click at [773, 255] on img "Next" at bounding box center [764, 252] width 21 height 55
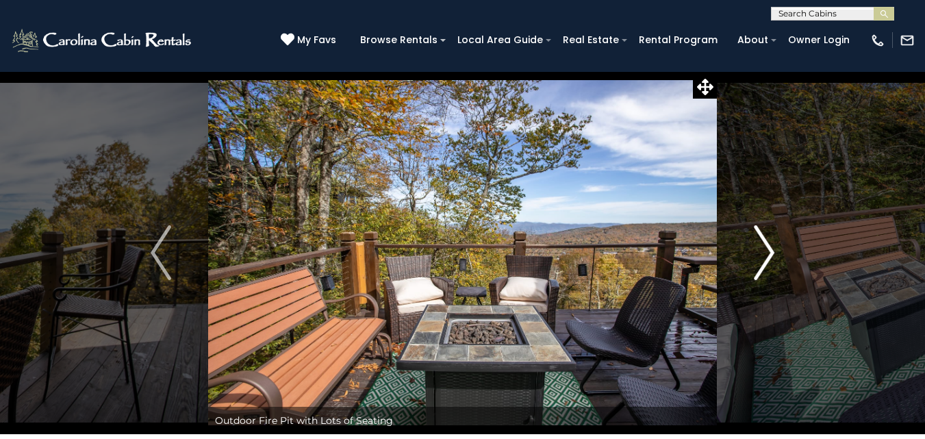
click at [773, 255] on img "Next" at bounding box center [764, 252] width 21 height 55
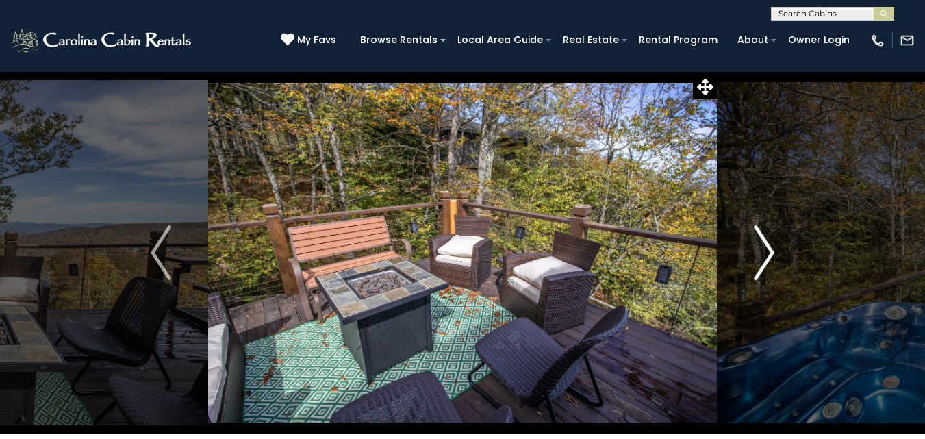
click at [773, 255] on img "Next" at bounding box center [764, 252] width 21 height 55
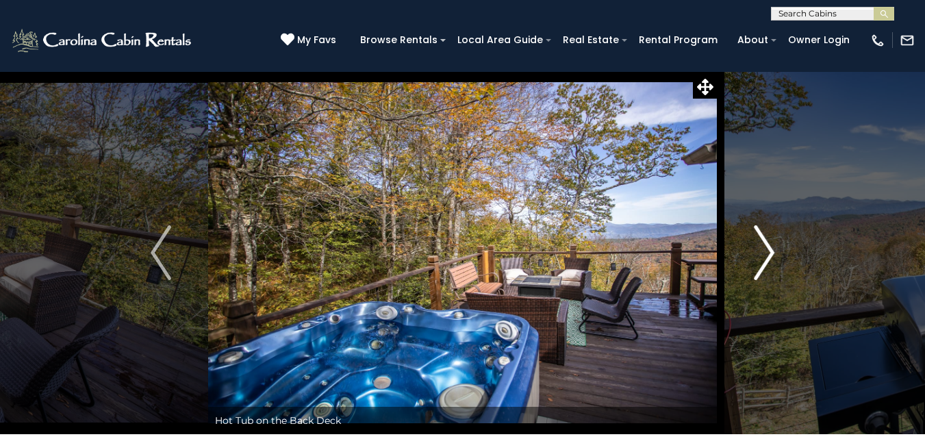
click at [773, 255] on img "Next" at bounding box center [764, 252] width 21 height 55
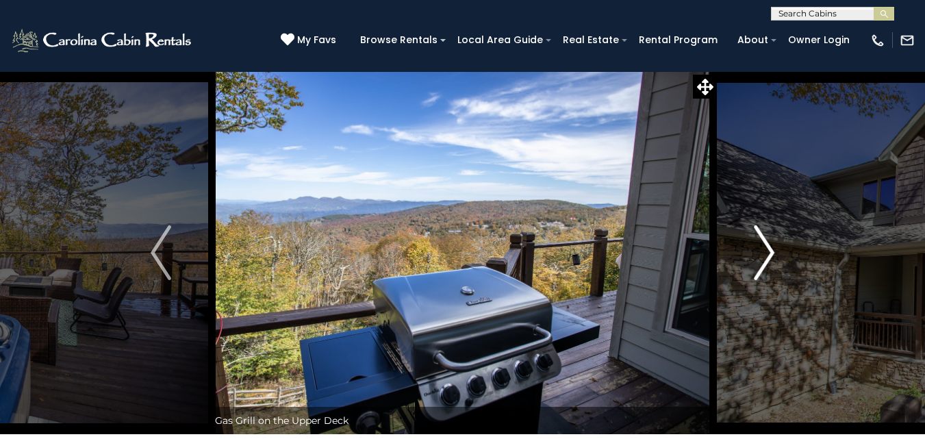
click at [773, 255] on img "Next" at bounding box center [764, 252] width 21 height 55
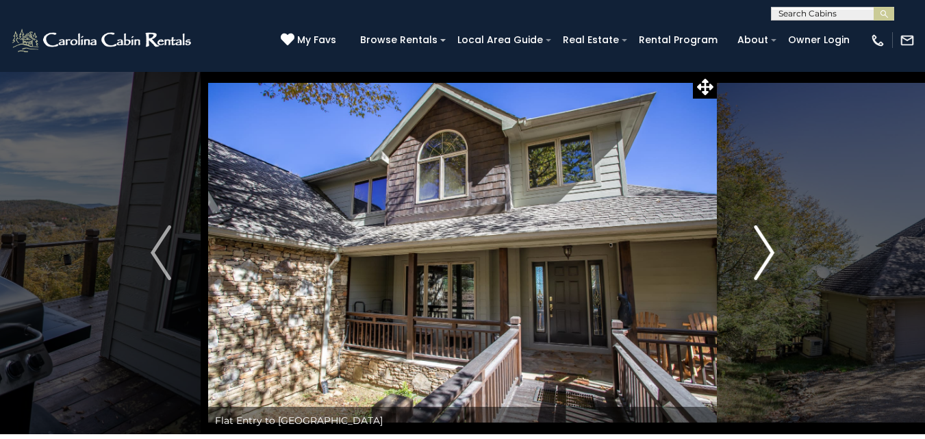
click at [773, 255] on img "Next" at bounding box center [764, 252] width 21 height 55
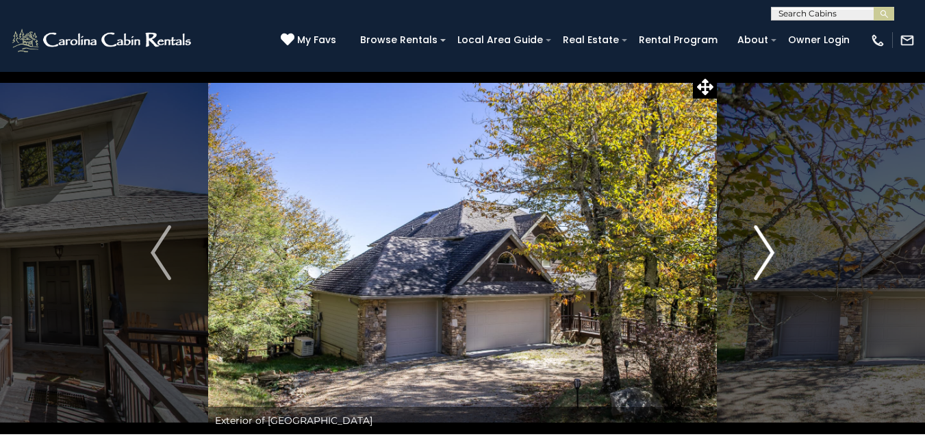
click at [773, 255] on img "Next" at bounding box center [764, 252] width 21 height 55
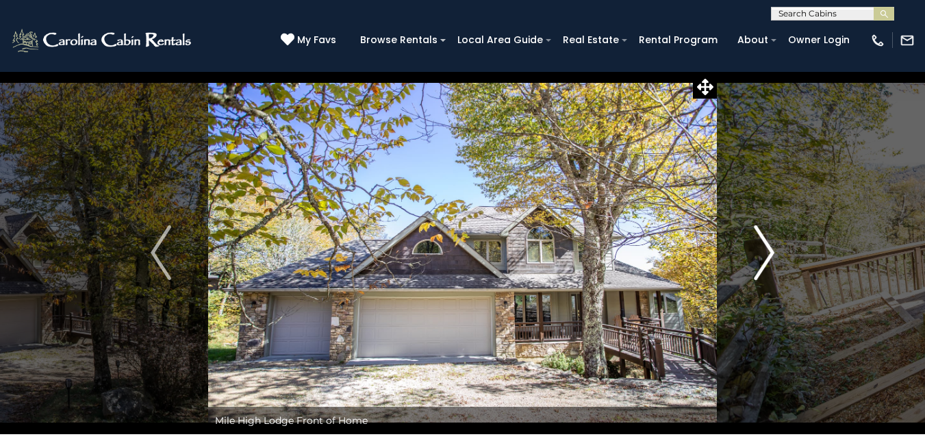
click at [773, 255] on img "Next" at bounding box center [764, 252] width 21 height 55
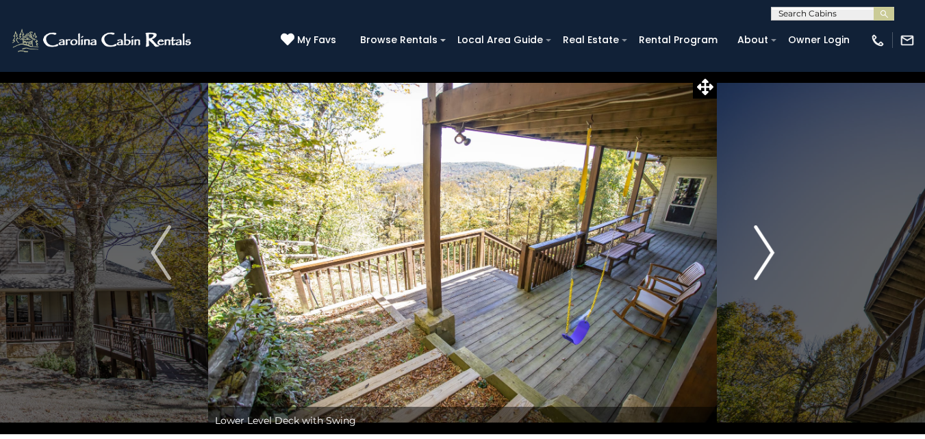
click at [773, 255] on img "Next" at bounding box center [764, 252] width 21 height 55
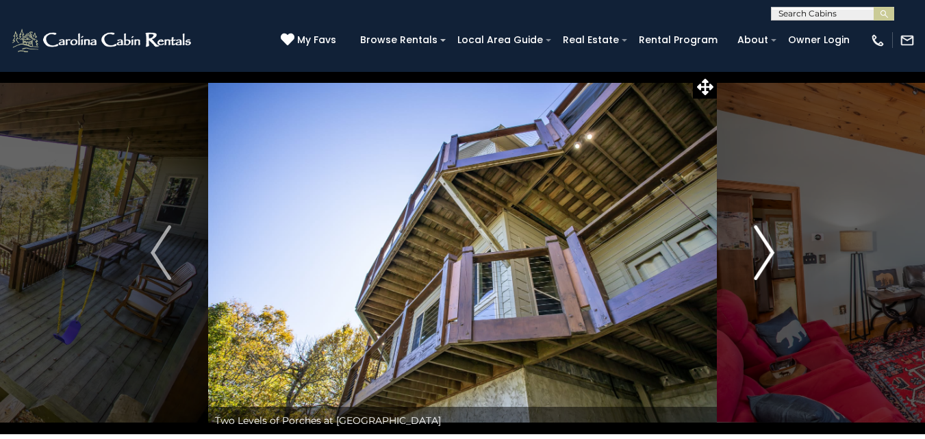
click at [773, 255] on img "Next" at bounding box center [764, 252] width 21 height 55
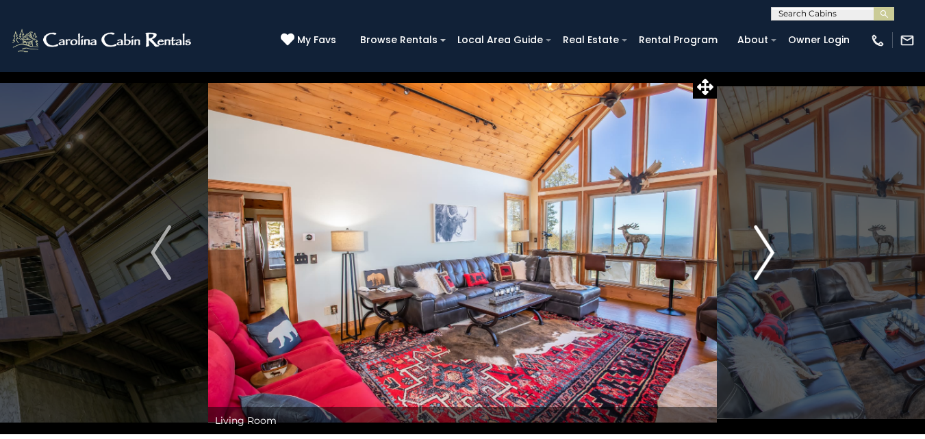
click at [773, 255] on img "Next" at bounding box center [764, 252] width 21 height 55
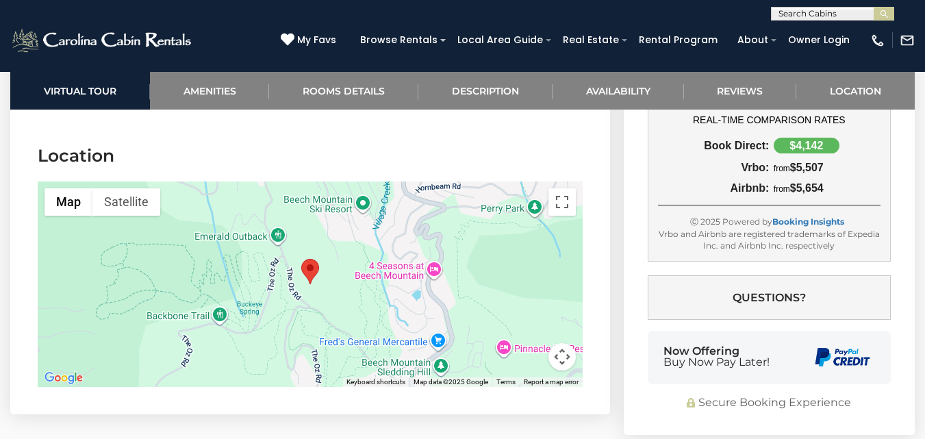
scroll to position [6673, 0]
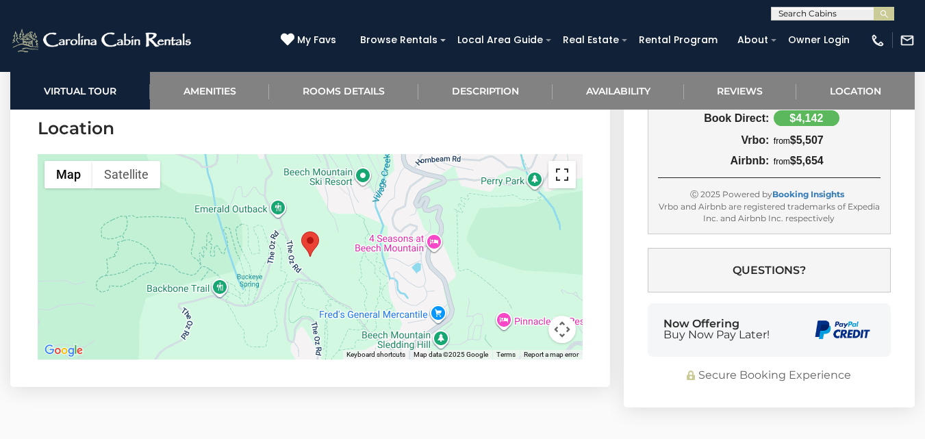
click at [566, 161] on button "Toggle fullscreen view" at bounding box center [562, 174] width 27 height 27
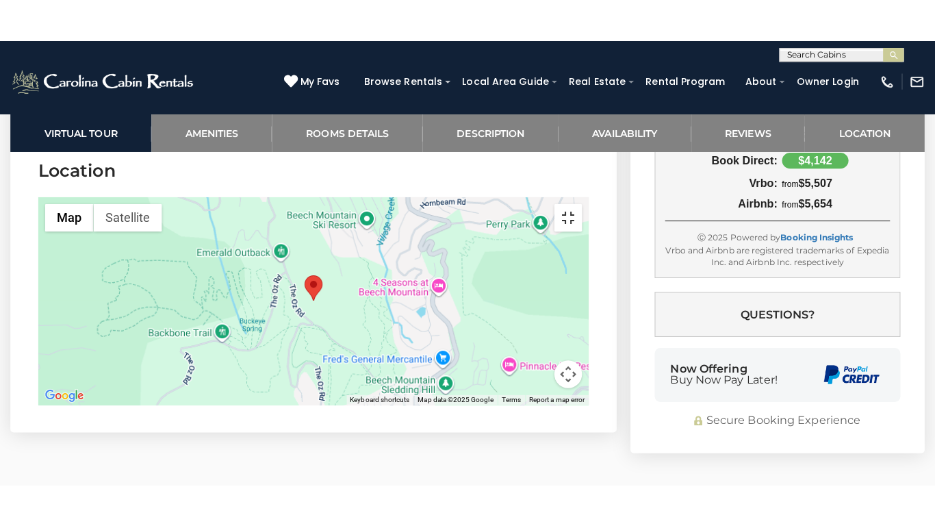
scroll to position [6660, 0]
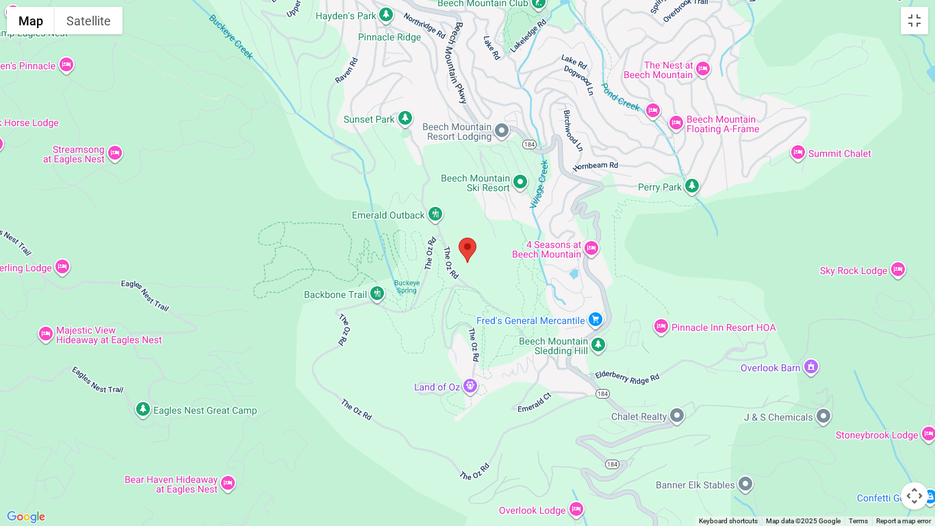
click at [918, 438] on button "Map camera controls" at bounding box center [914, 495] width 27 height 27
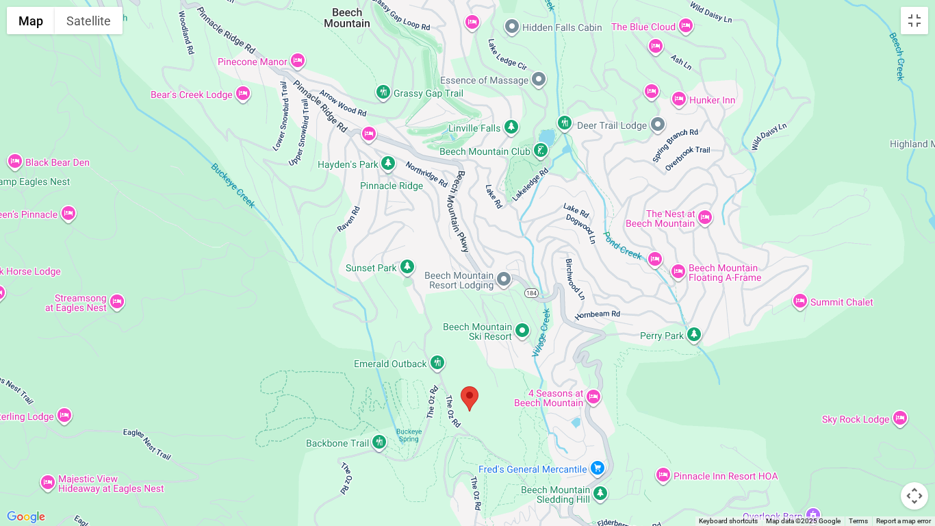
drag, startPoint x: 676, startPoint y: 343, endPoint x: 676, endPoint y: 482, distance: 139.0
click at [676, 438] on div at bounding box center [467, 263] width 935 height 526
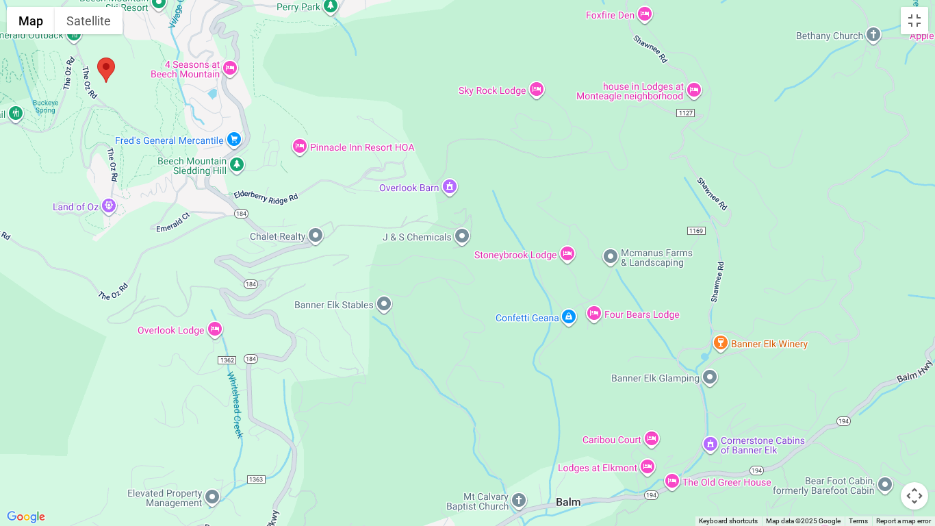
drag, startPoint x: 641, startPoint y: 349, endPoint x: 277, endPoint y: 23, distance: 487.9
click at [277, 23] on div at bounding box center [467, 263] width 935 height 526
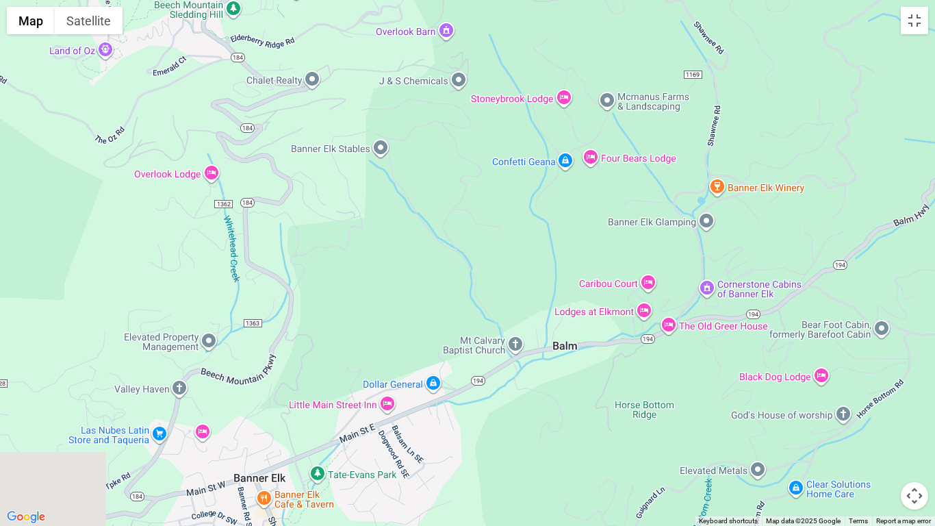
drag, startPoint x: 592, startPoint y: 370, endPoint x: 588, endPoint y: 212, distance: 158.2
click at [588, 212] on div at bounding box center [467, 263] width 935 height 526
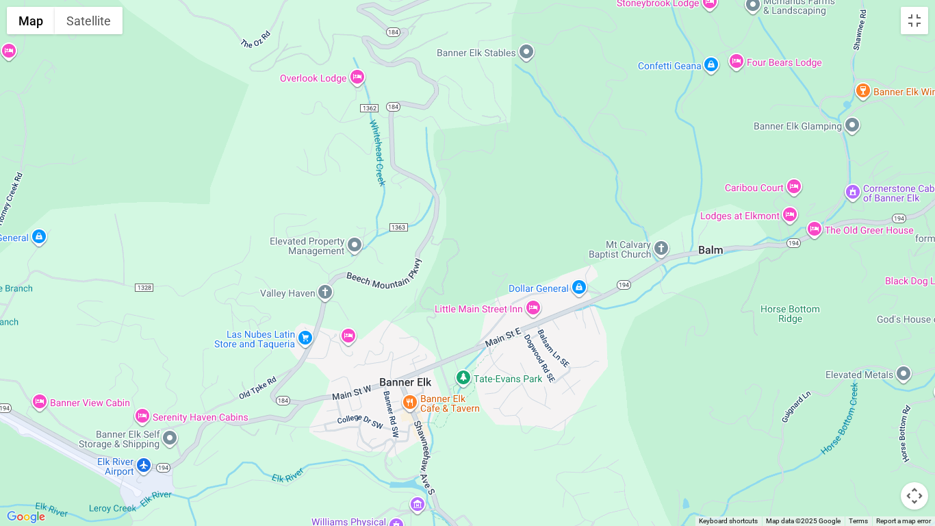
drag, startPoint x: 437, startPoint y: 394, endPoint x: 629, endPoint y: 260, distance: 235.0
click at [629, 260] on div at bounding box center [467, 263] width 935 height 526
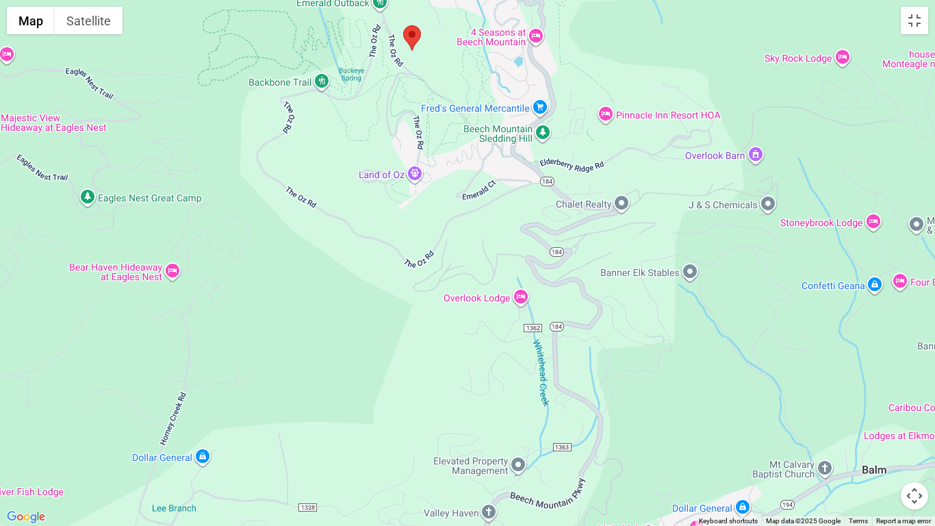
drag, startPoint x: 180, startPoint y: 287, endPoint x: 358, endPoint y: 509, distance: 285.0
click at [358, 438] on div at bounding box center [467, 263] width 935 height 526
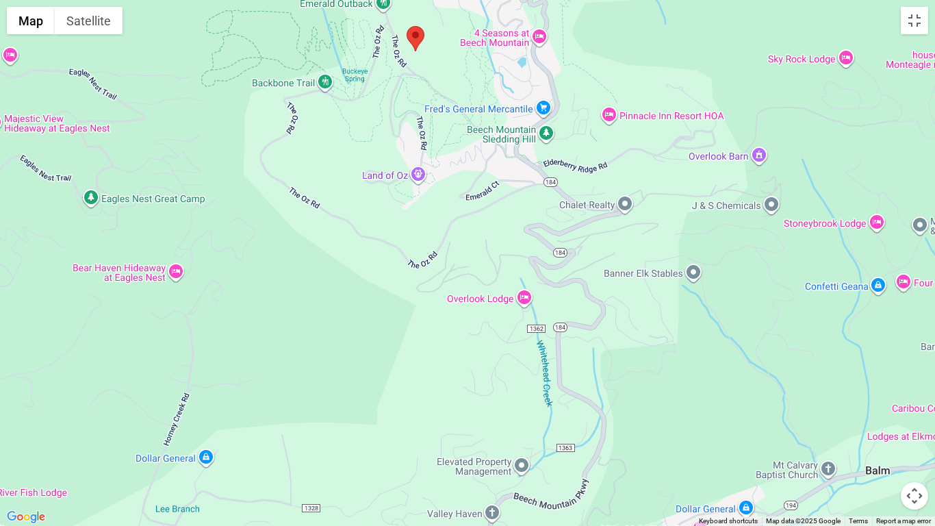
click at [384, 352] on div at bounding box center [467, 263] width 935 height 526
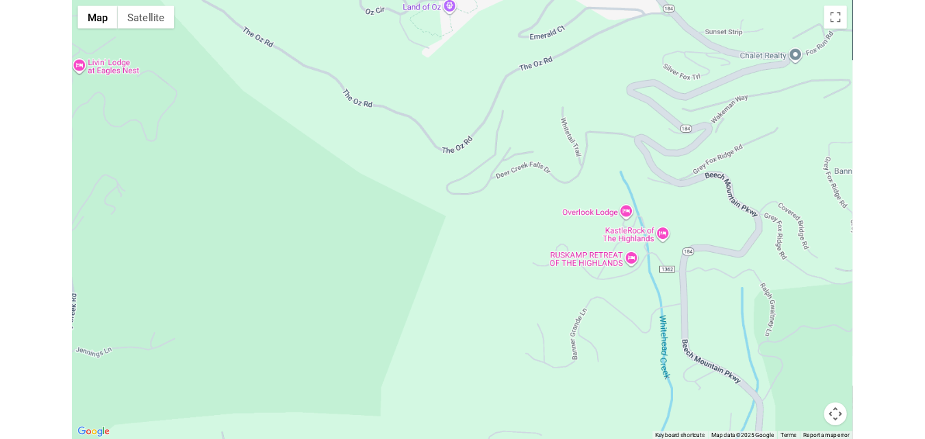
scroll to position [6673, 0]
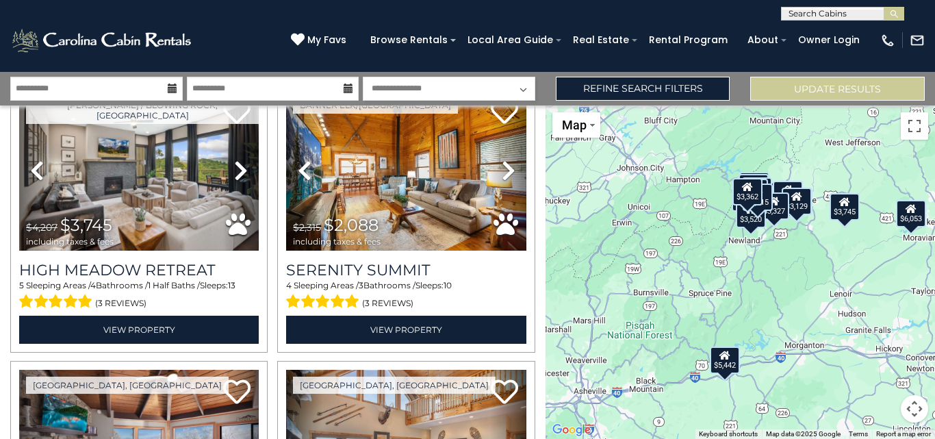
scroll to position [2042, 0]
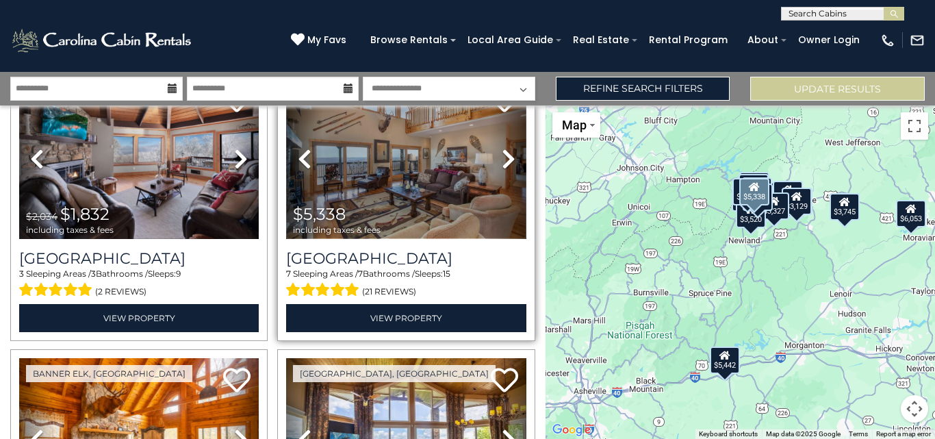
click at [405, 158] on img at bounding box center [406, 158] width 240 height 161
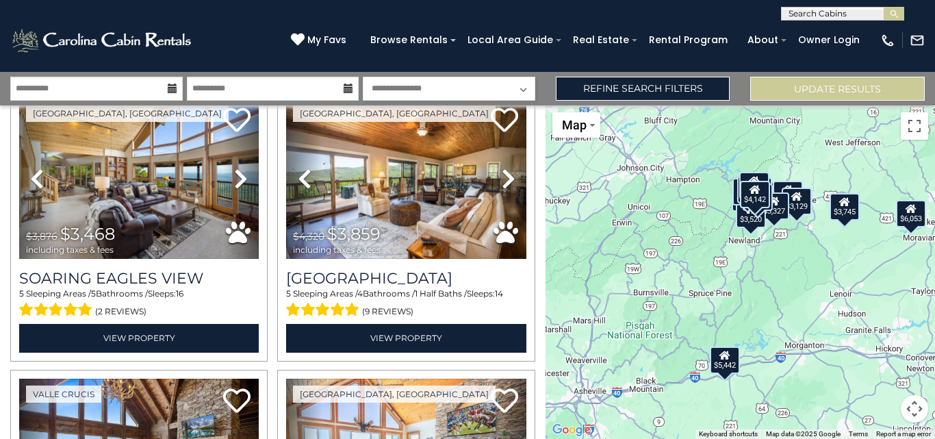
scroll to position [2835, 0]
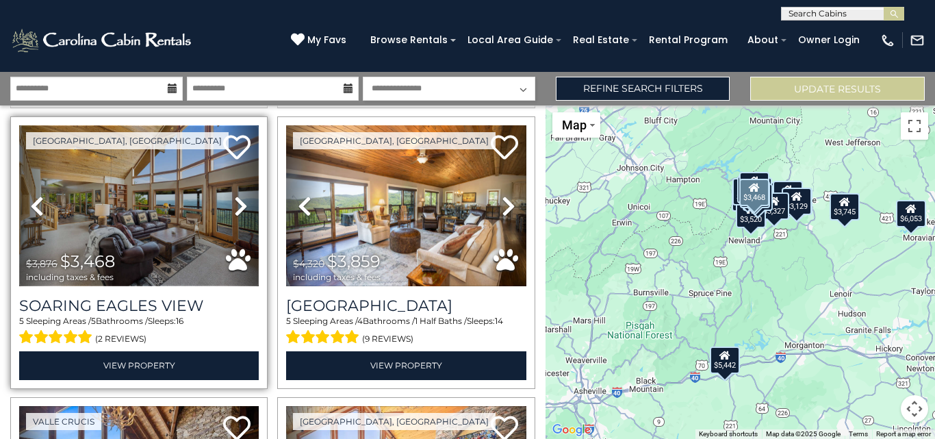
click at [177, 209] on img at bounding box center [139, 205] width 240 height 161
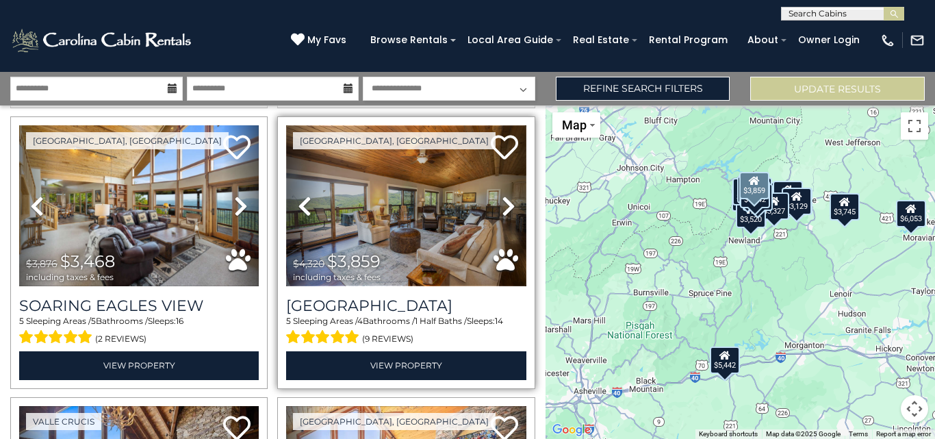
click at [415, 205] on img at bounding box center [406, 205] width 240 height 161
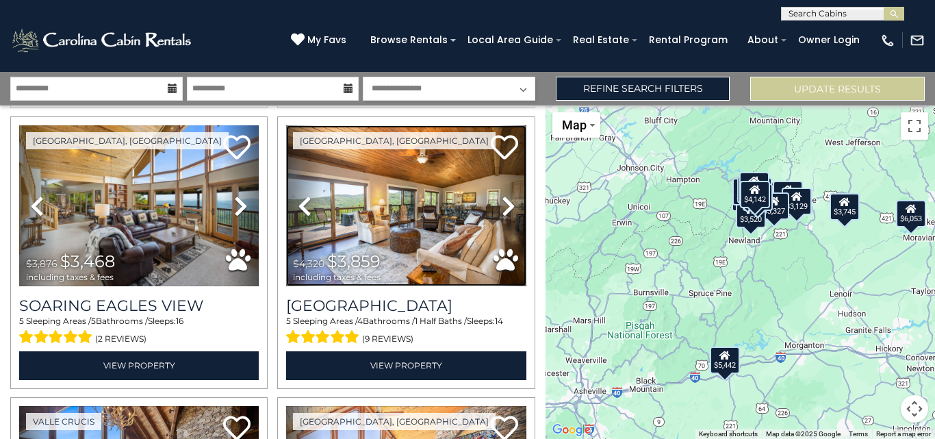
scroll to position [3127, 0]
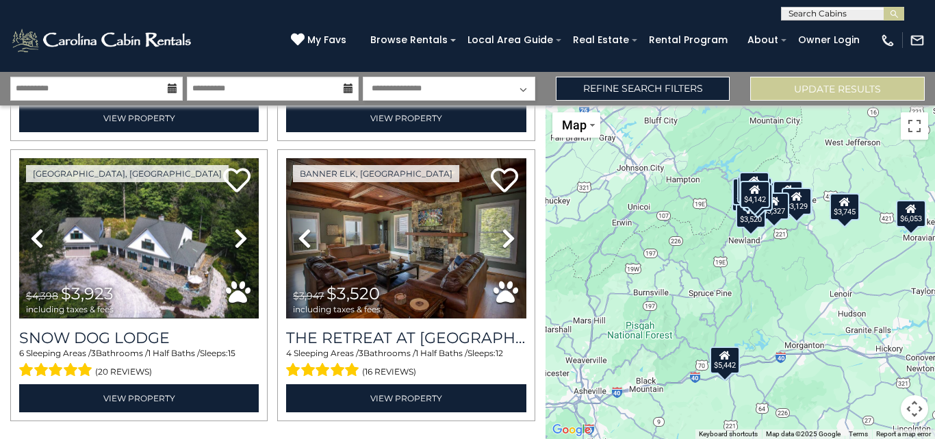
scroll to position [3955, 0]
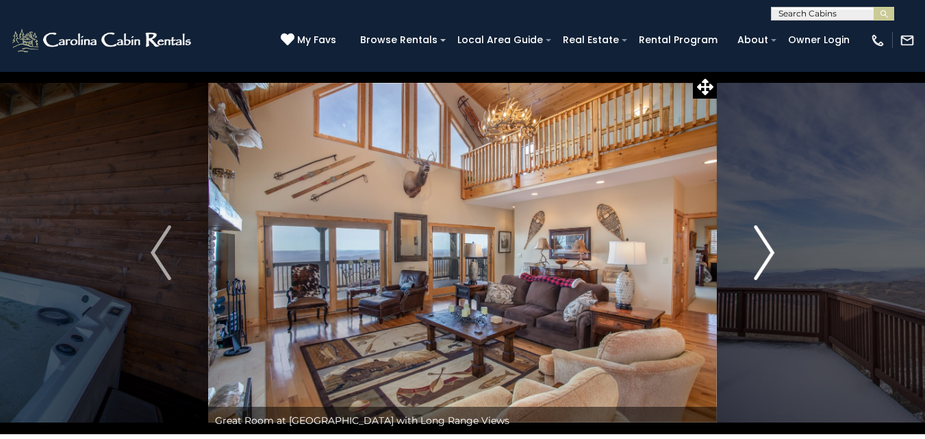
click at [772, 255] on img "Next" at bounding box center [764, 252] width 21 height 55
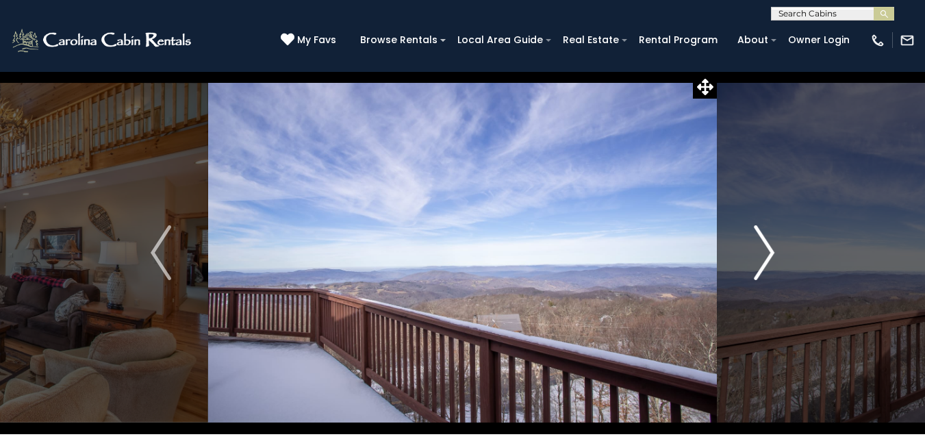
click at [772, 255] on img "Next" at bounding box center [764, 252] width 21 height 55
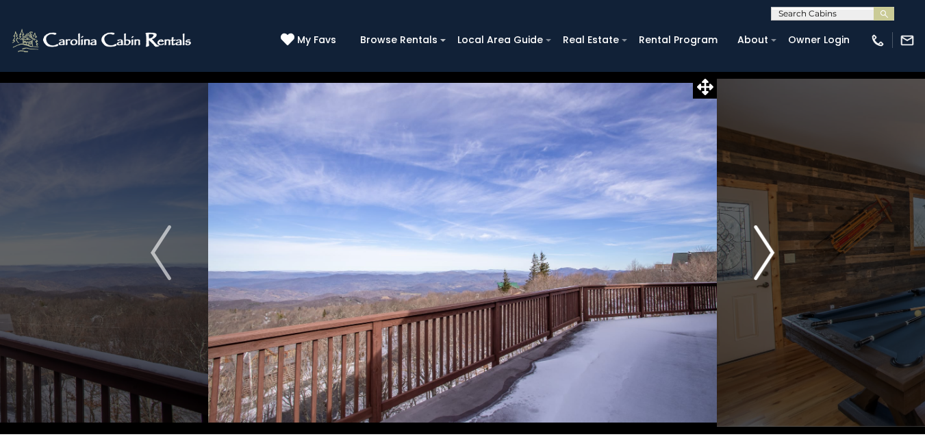
click at [772, 255] on img "Next" at bounding box center [764, 252] width 21 height 55
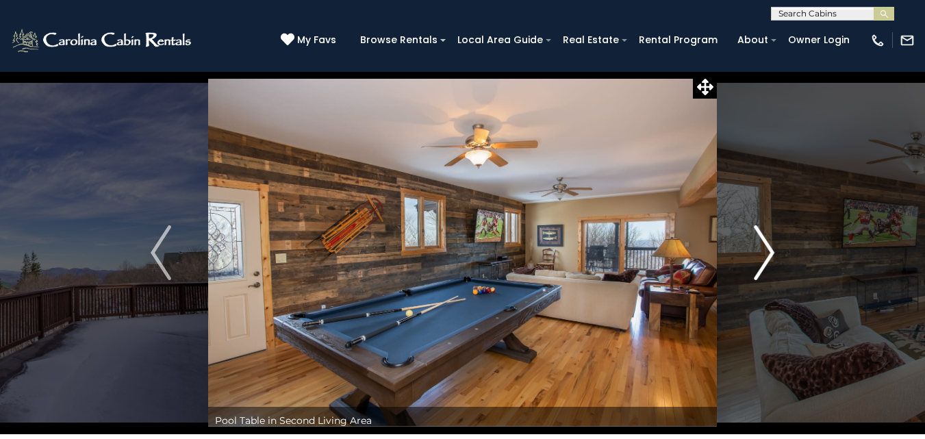
click at [772, 255] on img "Next" at bounding box center [764, 252] width 21 height 55
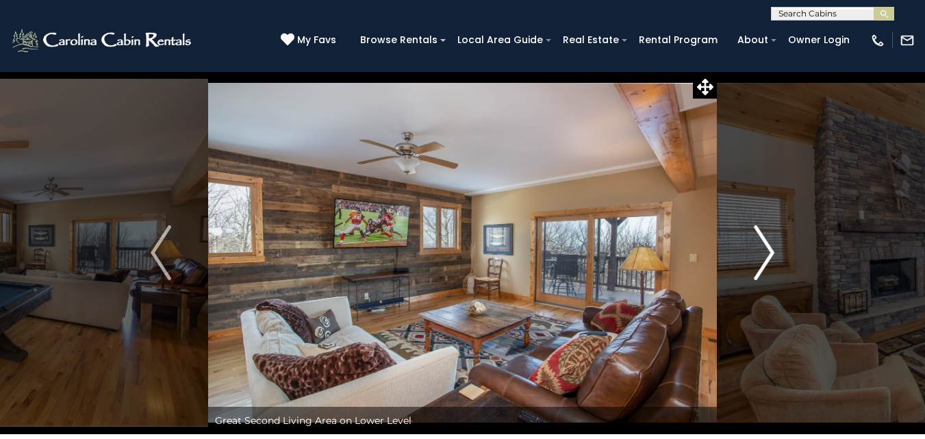
click at [772, 255] on img "Next" at bounding box center [764, 252] width 21 height 55
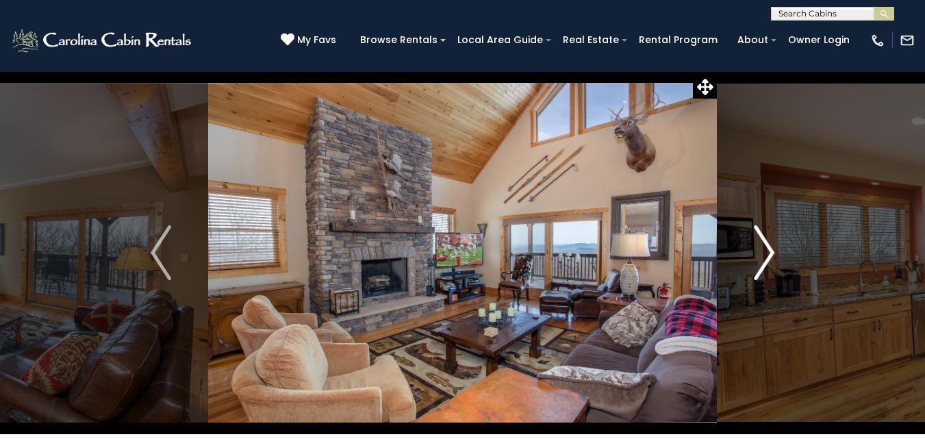
click at [772, 255] on img "Next" at bounding box center [764, 252] width 21 height 55
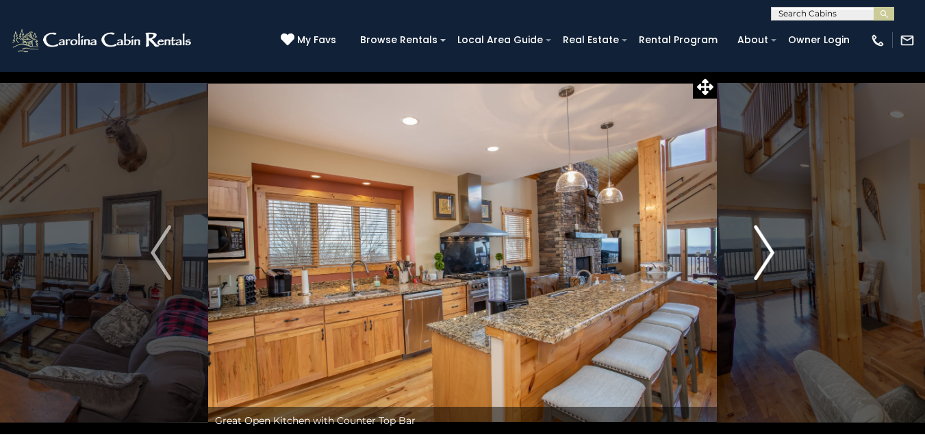
click at [772, 255] on img "Next" at bounding box center [764, 252] width 21 height 55
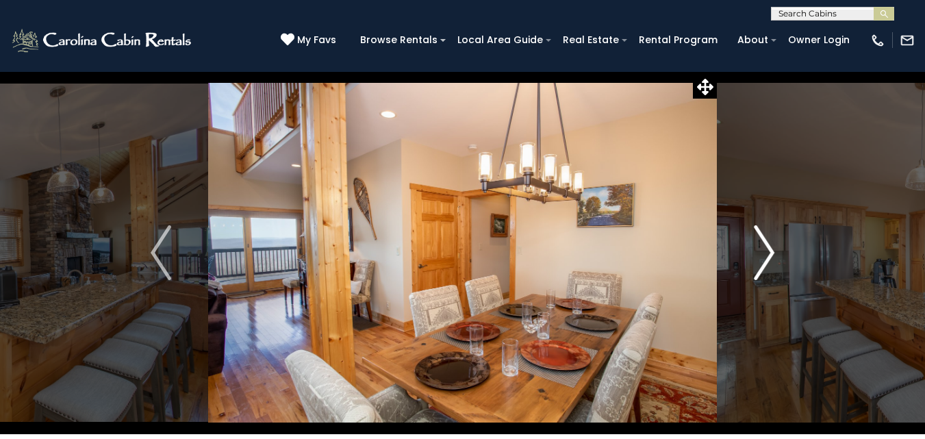
click at [772, 255] on img "Next" at bounding box center [764, 252] width 21 height 55
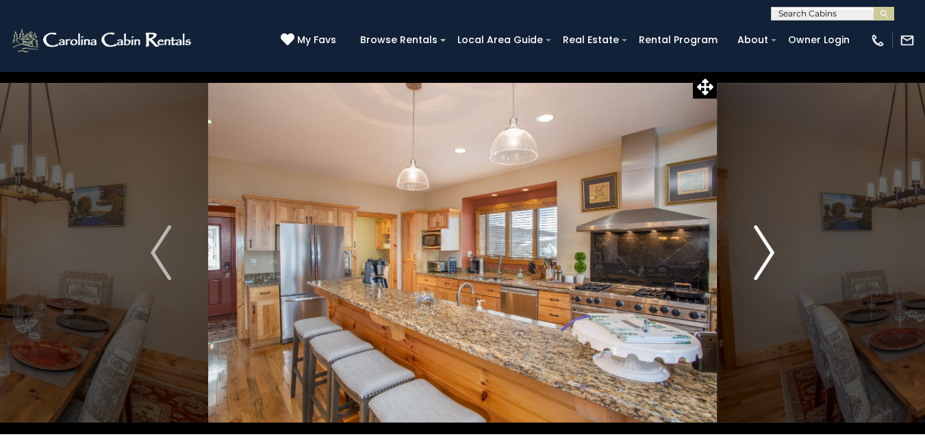
click at [772, 255] on img "Next" at bounding box center [764, 252] width 21 height 55
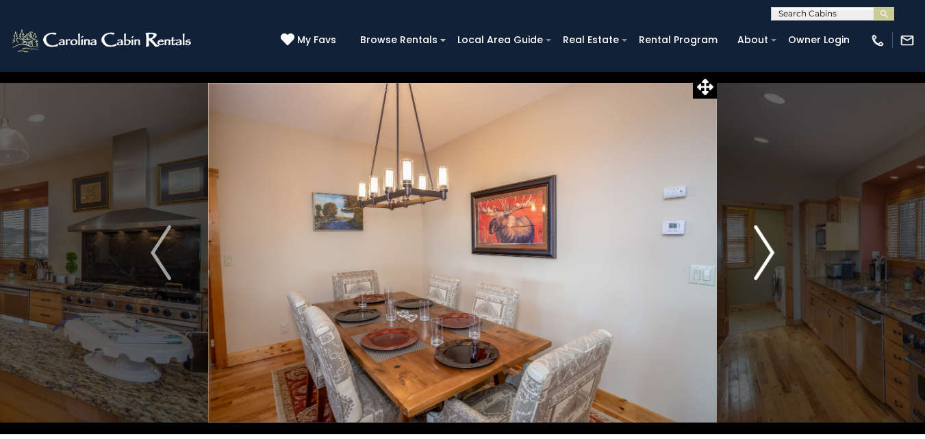
click at [772, 255] on img "Next" at bounding box center [764, 252] width 21 height 55
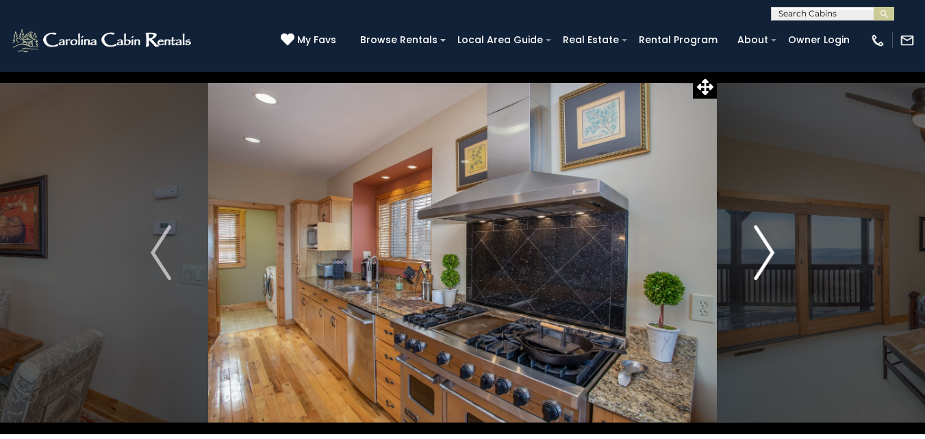
click at [772, 255] on img "Next" at bounding box center [764, 252] width 21 height 55
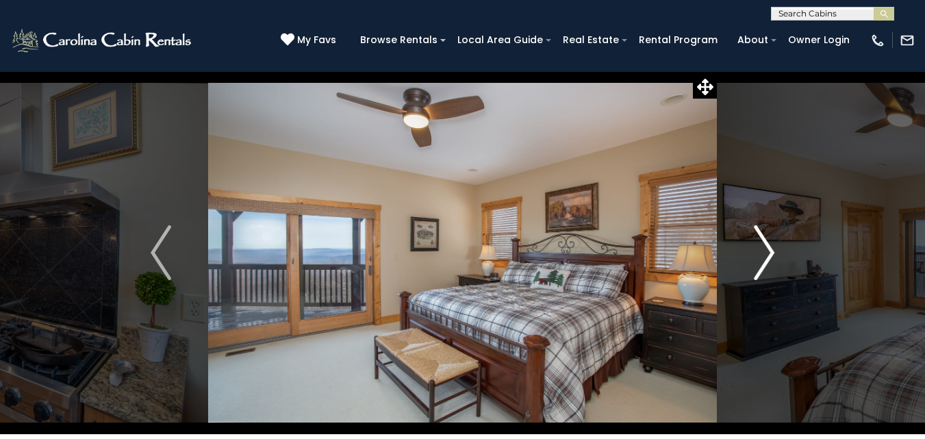
click at [772, 255] on img "Next" at bounding box center [764, 252] width 21 height 55
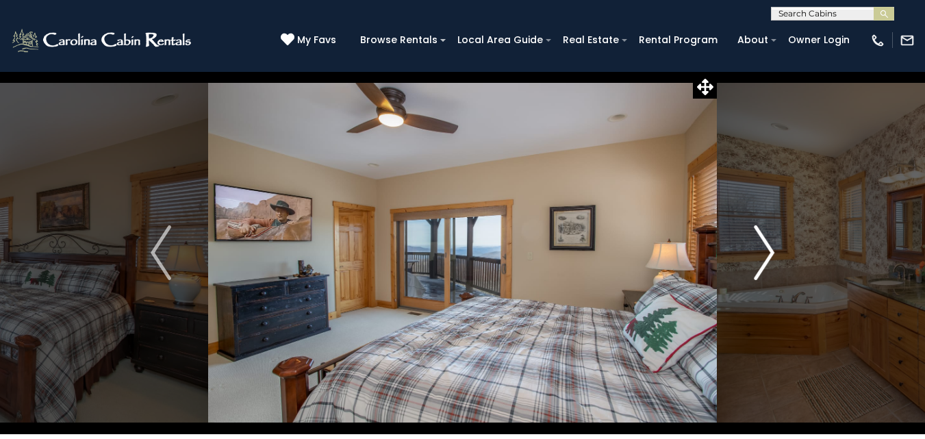
click at [772, 255] on img "Next" at bounding box center [764, 252] width 21 height 55
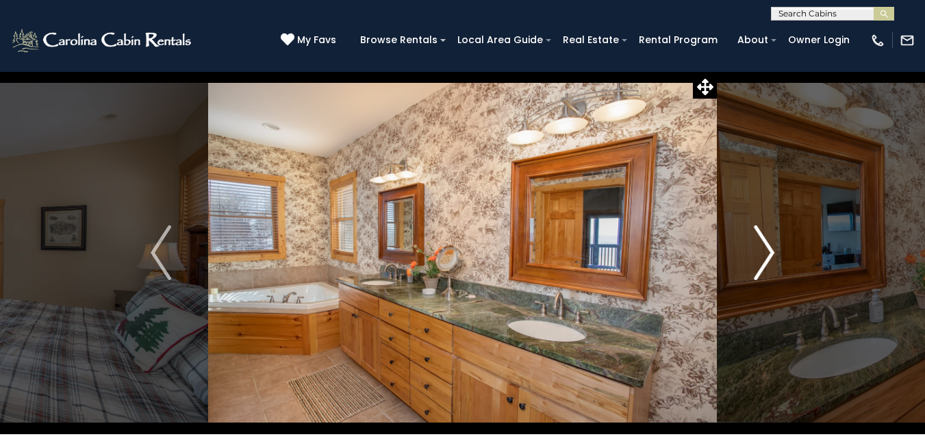
click at [772, 255] on img "Next" at bounding box center [764, 252] width 21 height 55
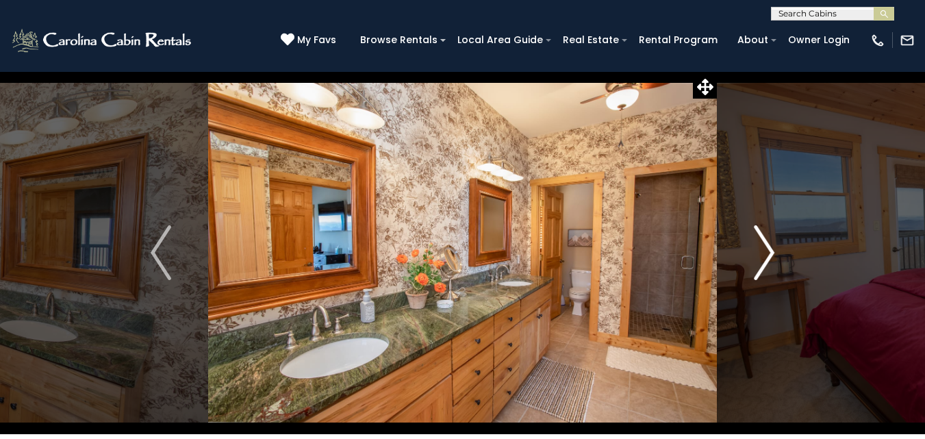
click at [772, 255] on img "Next" at bounding box center [764, 252] width 21 height 55
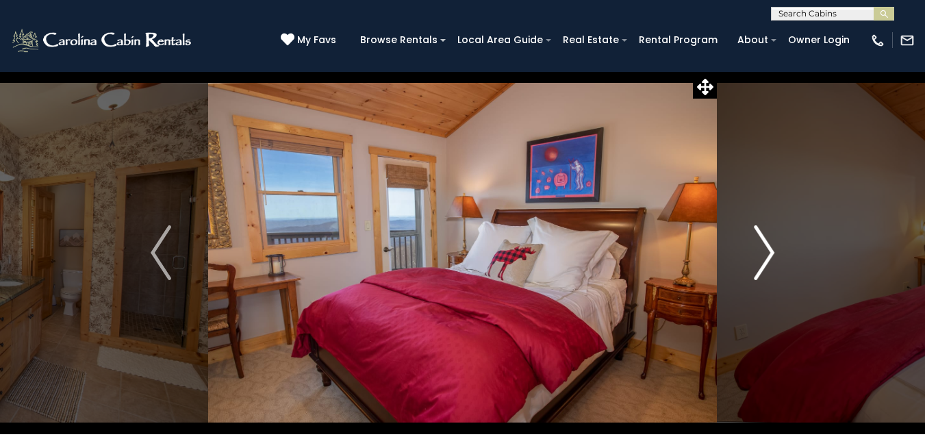
click at [772, 255] on img "Next" at bounding box center [764, 252] width 21 height 55
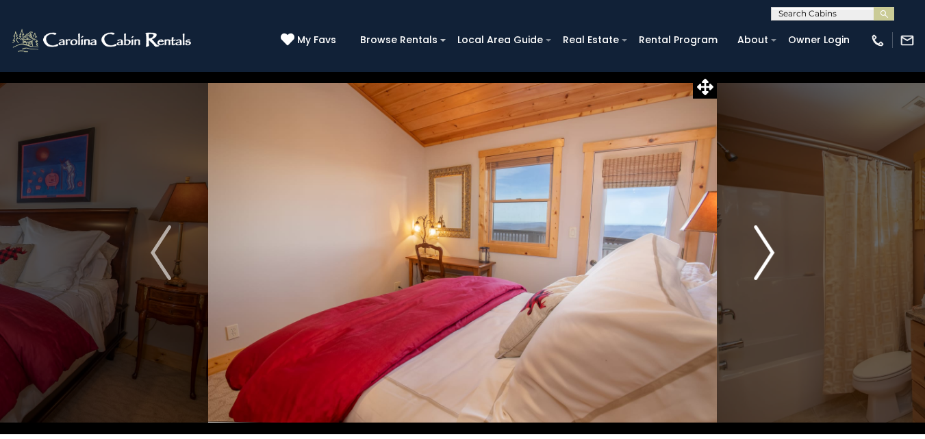
click at [772, 255] on img "Next" at bounding box center [764, 252] width 21 height 55
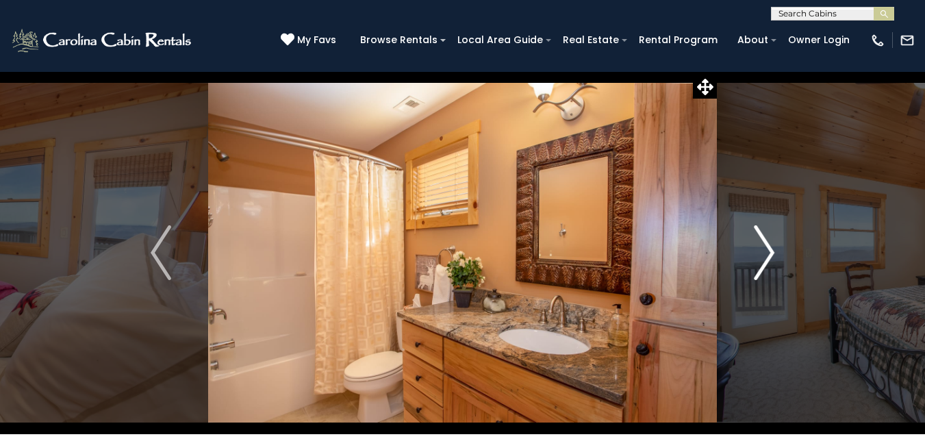
click at [772, 255] on img "Next" at bounding box center [764, 252] width 21 height 55
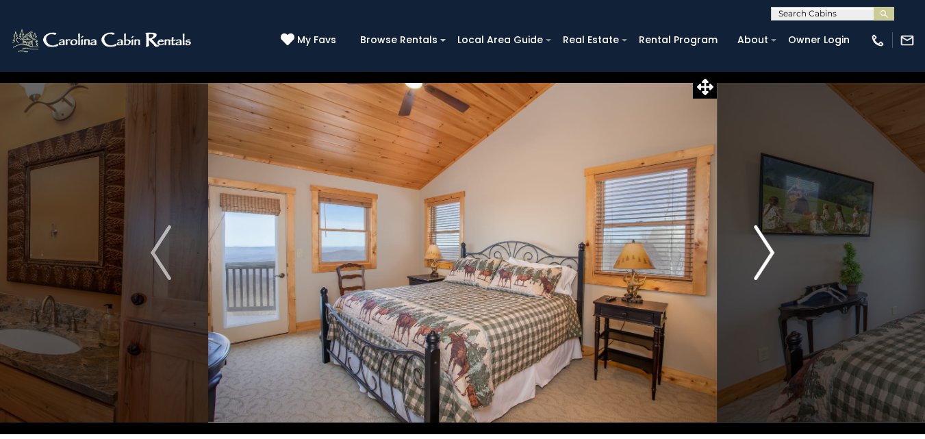
click at [772, 255] on img "Next" at bounding box center [764, 252] width 21 height 55
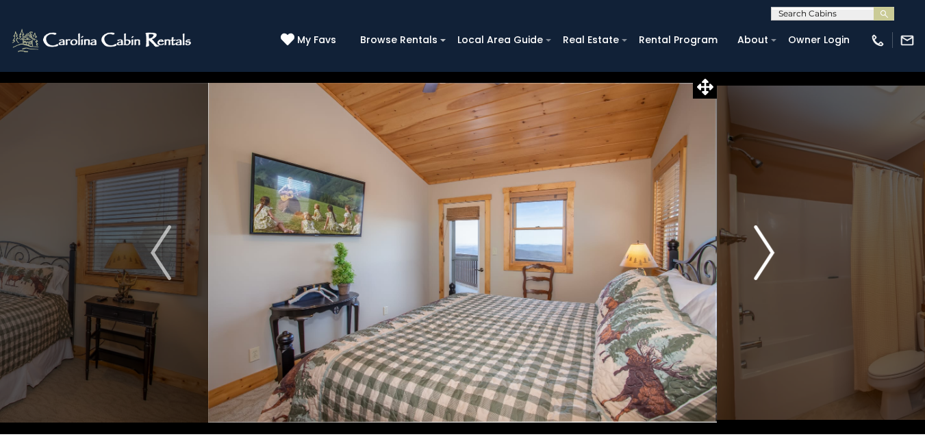
click at [772, 255] on img "Next" at bounding box center [764, 252] width 21 height 55
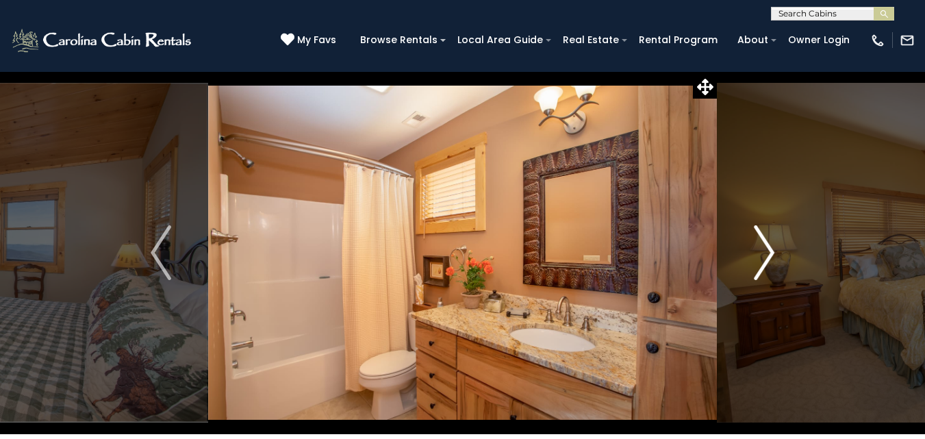
click at [772, 255] on img "Next" at bounding box center [764, 252] width 21 height 55
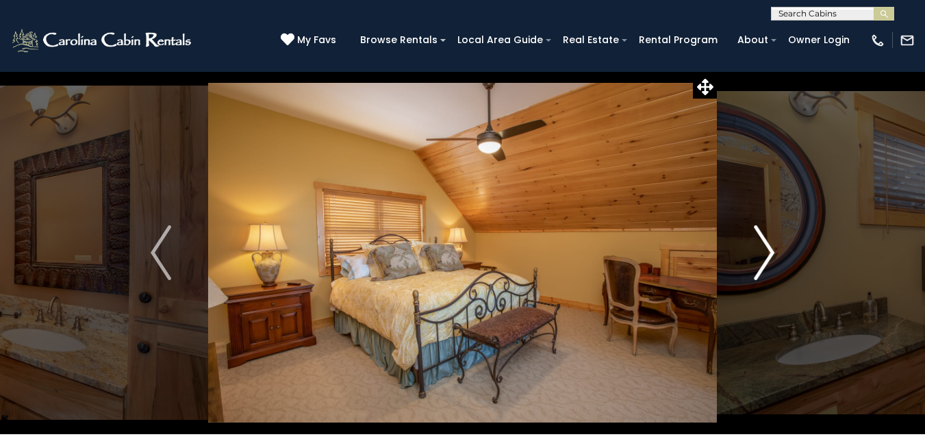
click at [772, 255] on img "Next" at bounding box center [764, 252] width 21 height 55
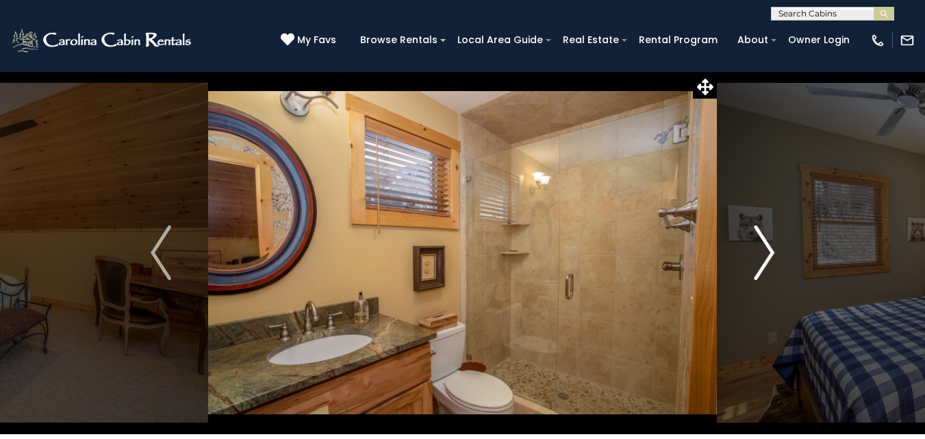
click at [772, 255] on img "Next" at bounding box center [764, 252] width 21 height 55
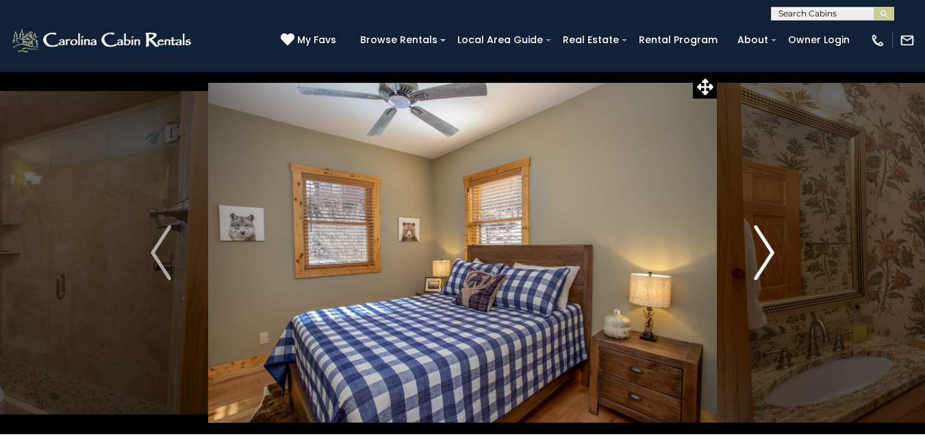
click at [772, 255] on img "Next" at bounding box center [764, 252] width 21 height 55
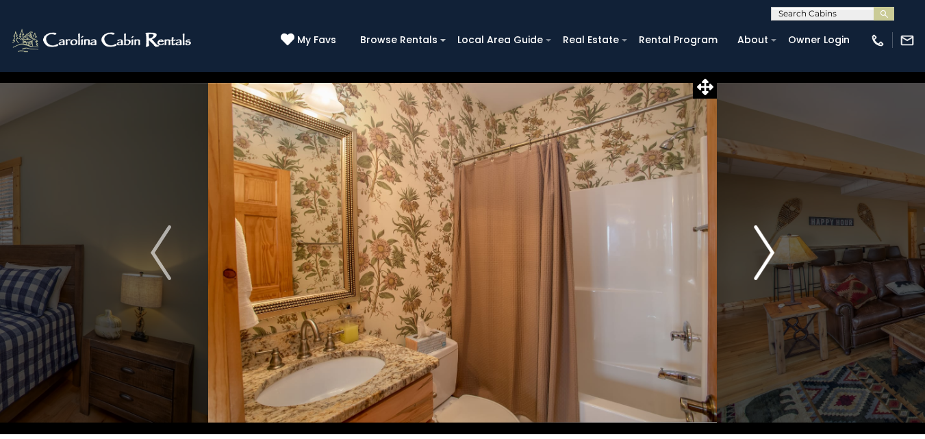
click at [772, 255] on img "Next" at bounding box center [764, 252] width 21 height 55
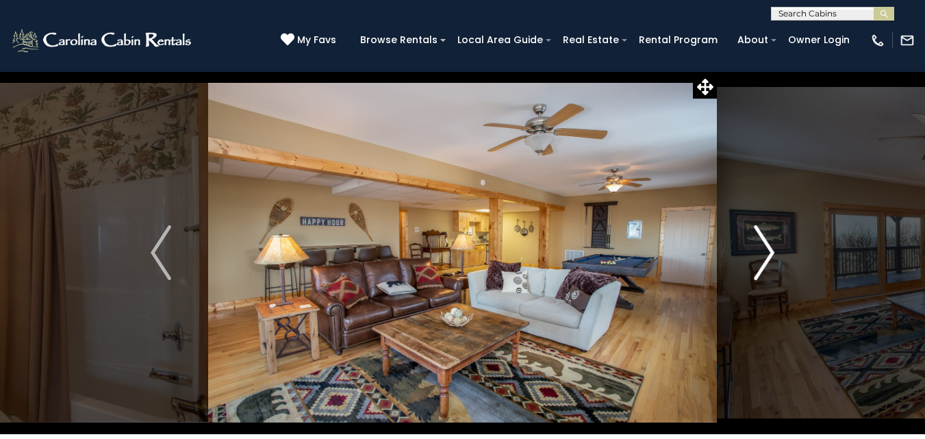
click at [772, 255] on img "Next" at bounding box center [764, 252] width 21 height 55
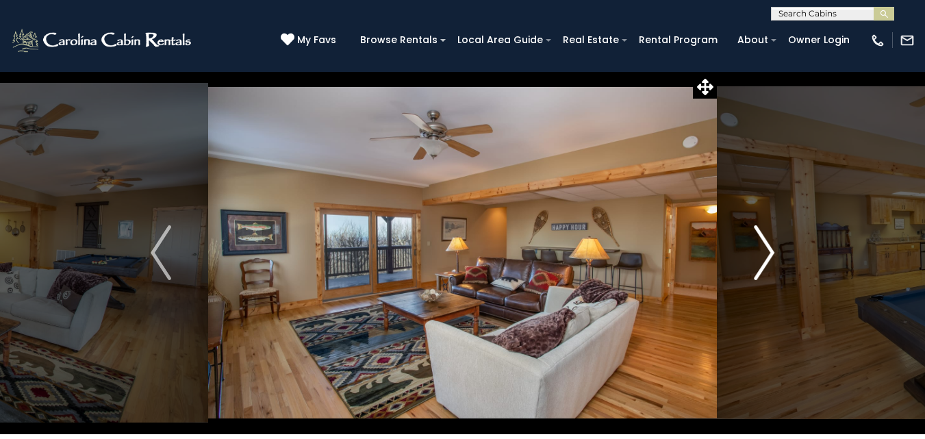
click at [772, 255] on img "Next" at bounding box center [764, 252] width 21 height 55
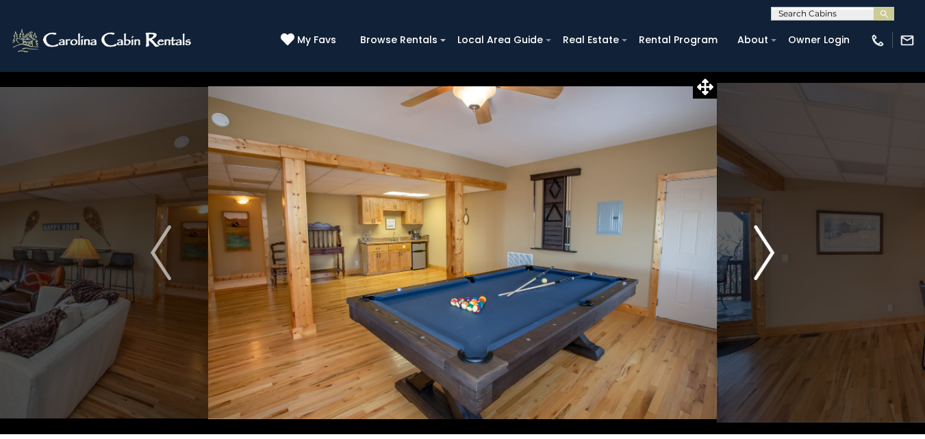
click at [772, 255] on img "Next" at bounding box center [764, 252] width 21 height 55
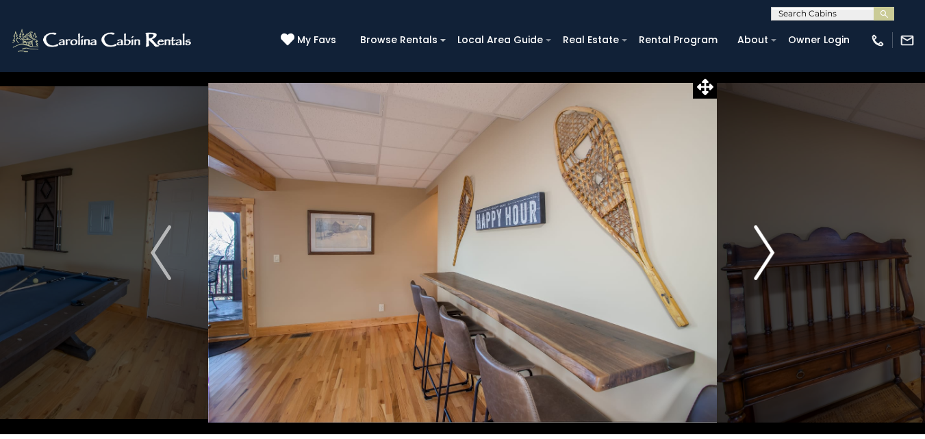
click at [772, 255] on img "Next" at bounding box center [764, 252] width 21 height 55
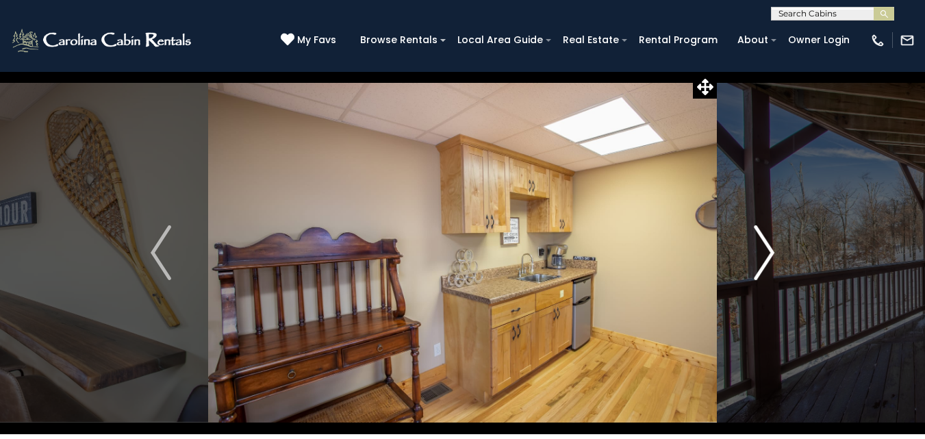
click at [772, 255] on img "Next" at bounding box center [764, 252] width 21 height 55
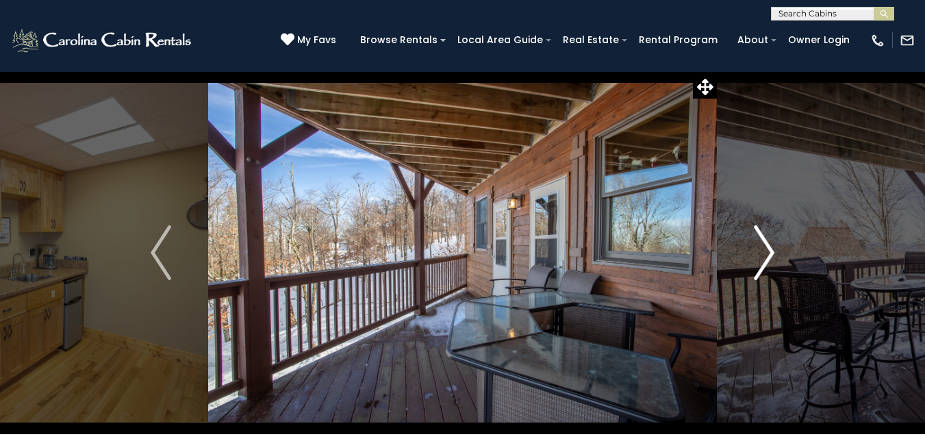
click at [772, 255] on img "Next" at bounding box center [764, 252] width 21 height 55
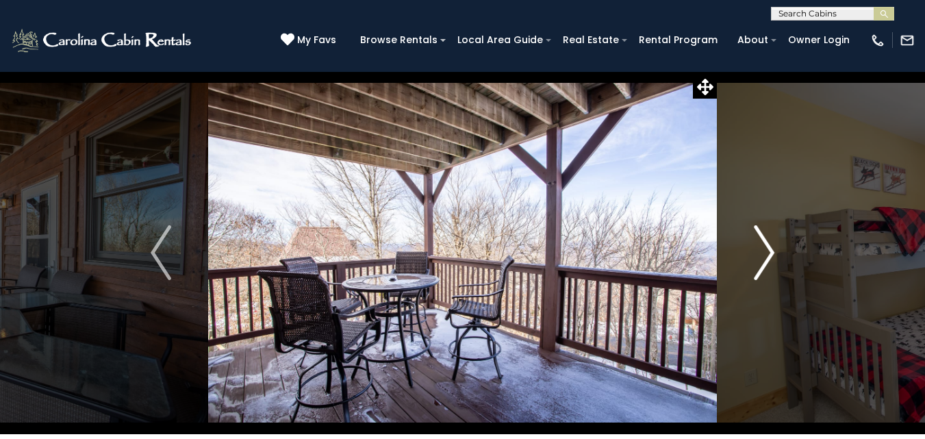
click at [772, 255] on img "Next" at bounding box center [764, 252] width 21 height 55
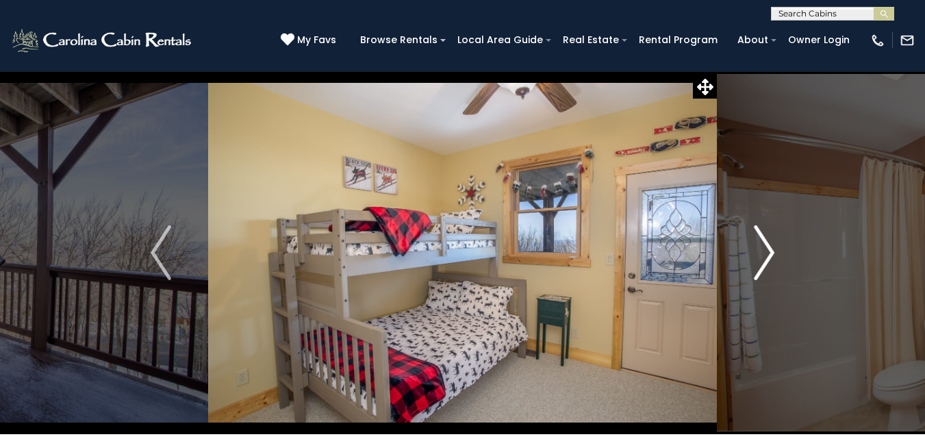
click at [772, 255] on img "Next" at bounding box center [764, 252] width 21 height 55
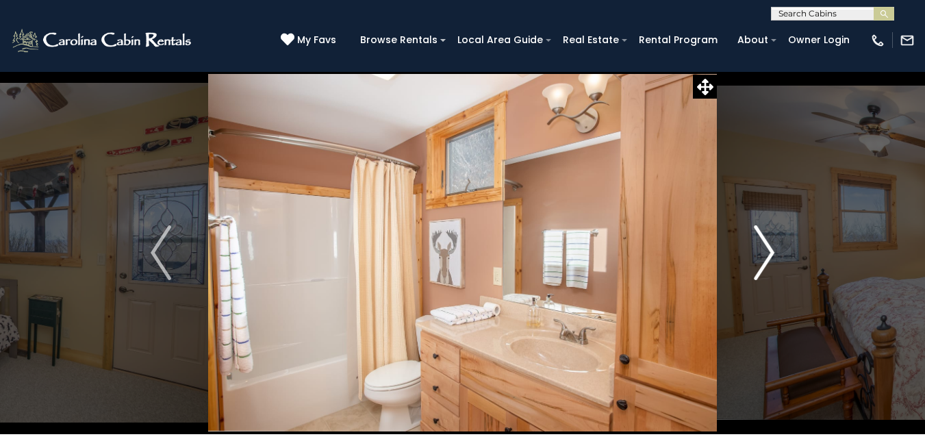
click at [772, 255] on img "Next" at bounding box center [764, 252] width 21 height 55
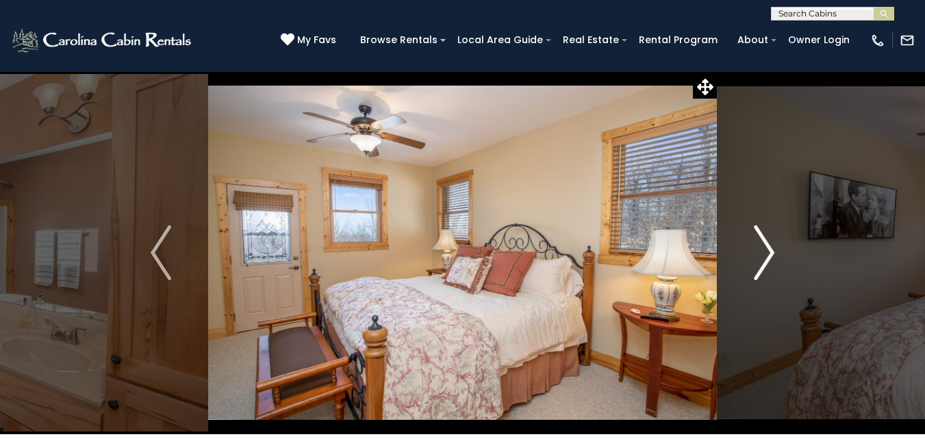
click at [772, 255] on img "Next" at bounding box center [764, 252] width 21 height 55
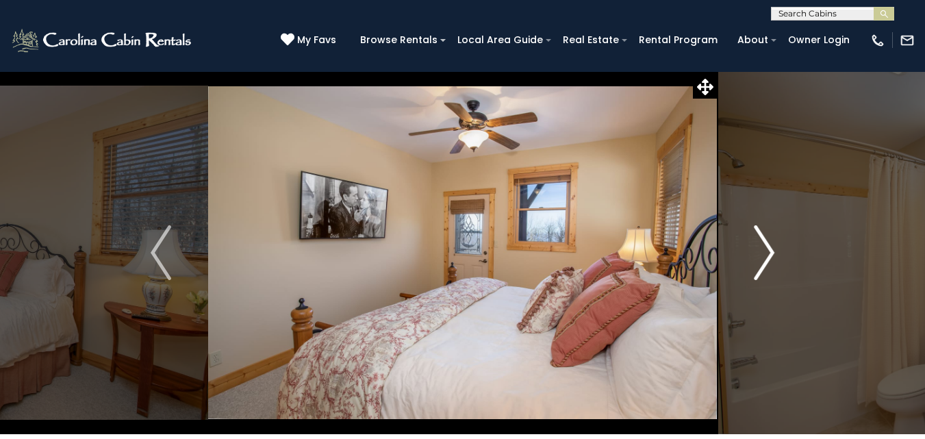
click at [772, 255] on img "Next" at bounding box center [764, 252] width 21 height 55
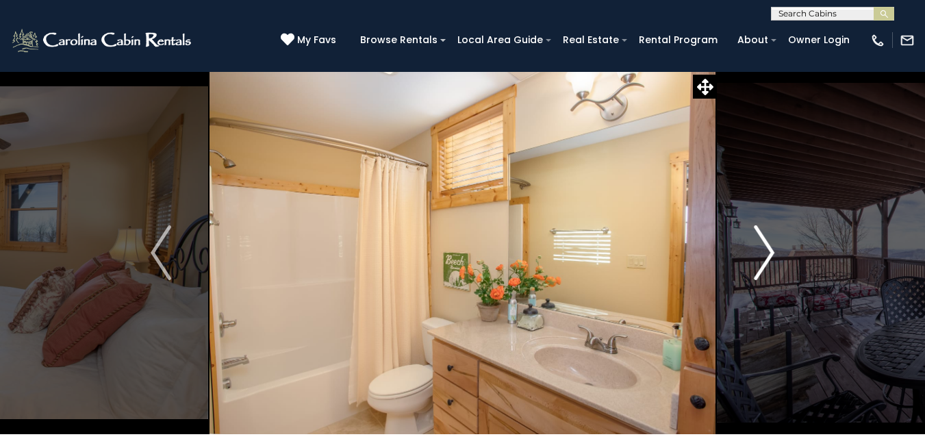
click at [772, 255] on img "Next" at bounding box center [764, 252] width 21 height 55
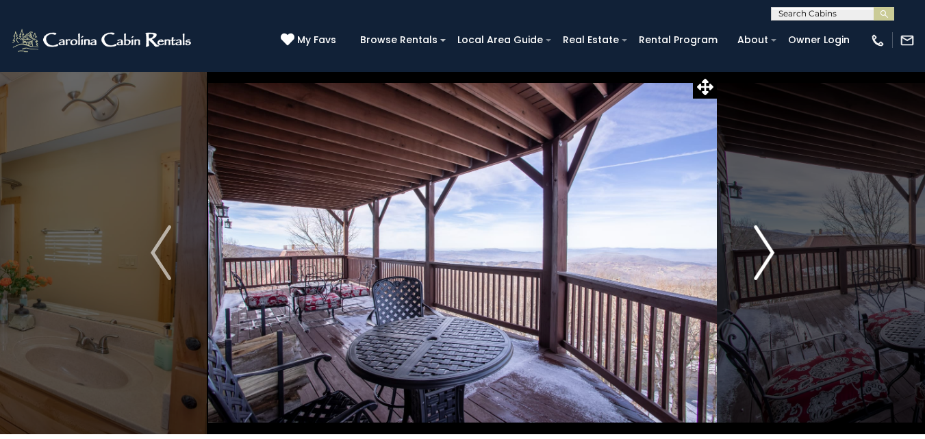
click at [772, 255] on img "Next" at bounding box center [764, 252] width 21 height 55
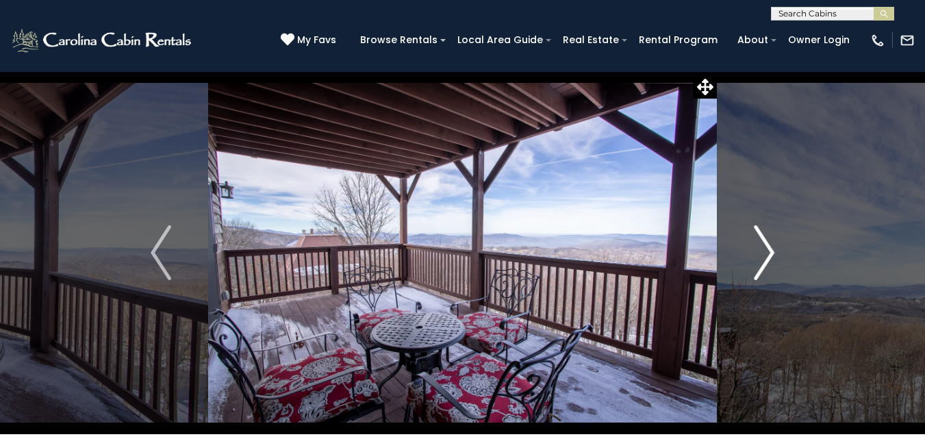
click at [772, 255] on img "Next" at bounding box center [764, 252] width 21 height 55
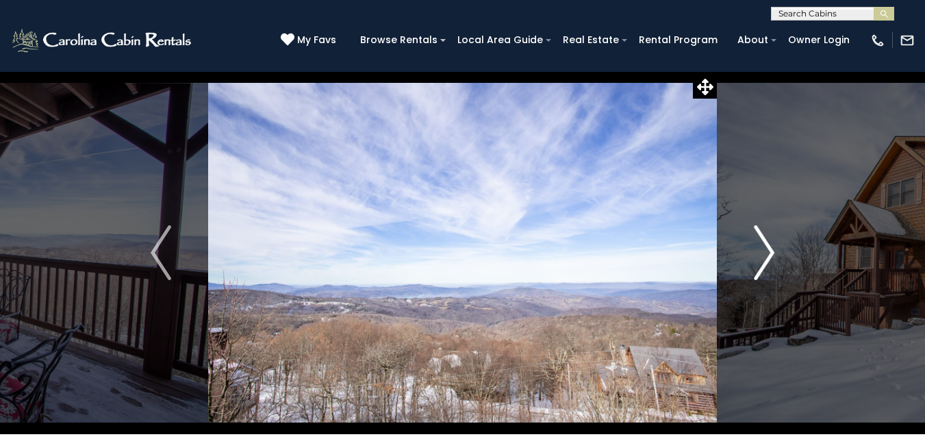
click at [772, 255] on img "Next" at bounding box center [764, 252] width 21 height 55
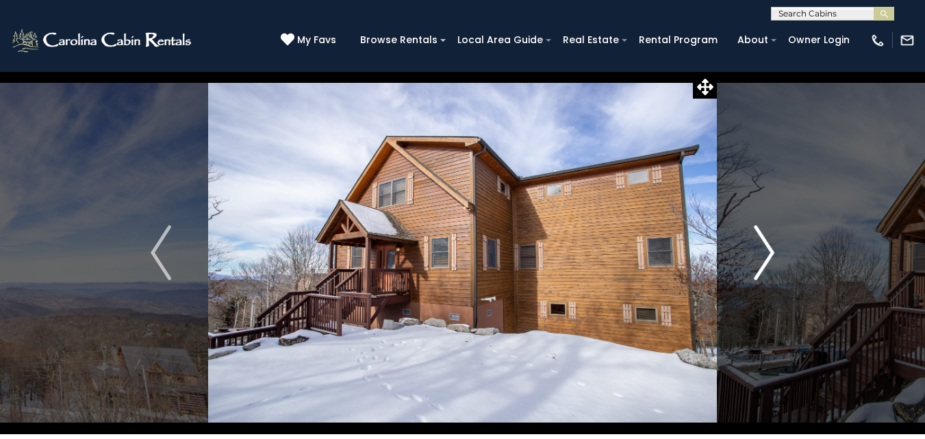
click at [772, 255] on img "Next" at bounding box center [764, 252] width 21 height 55
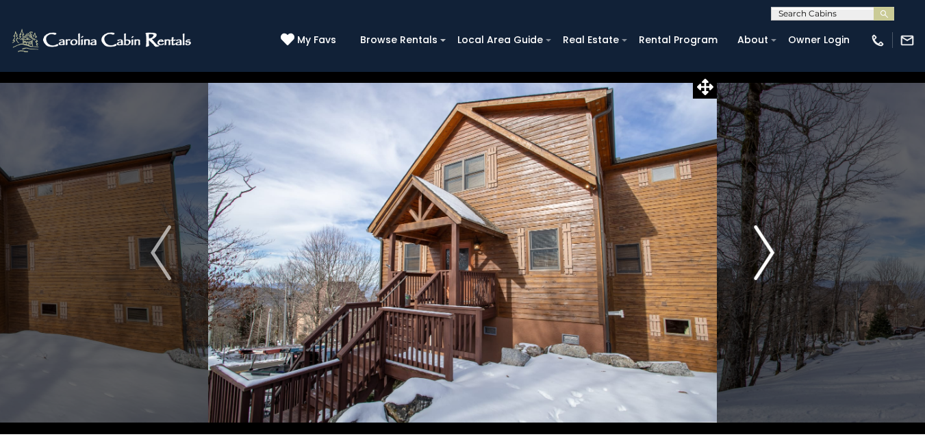
click at [772, 255] on img "Next" at bounding box center [764, 252] width 21 height 55
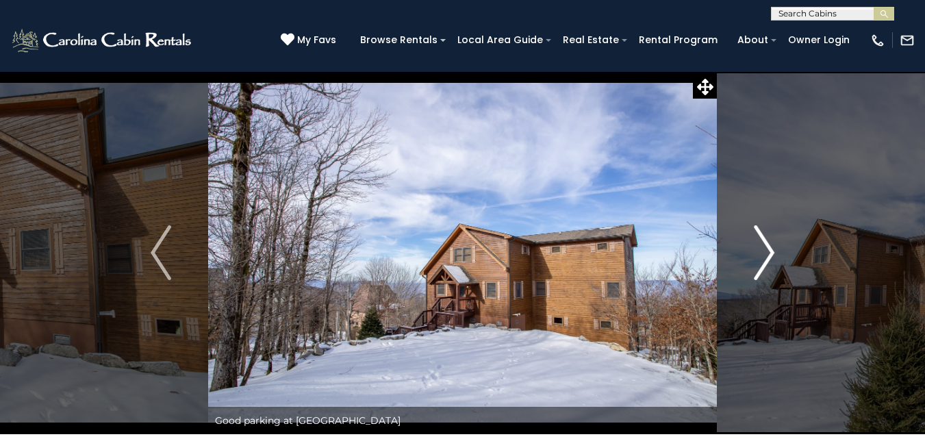
click at [772, 255] on img "Next" at bounding box center [764, 252] width 21 height 55
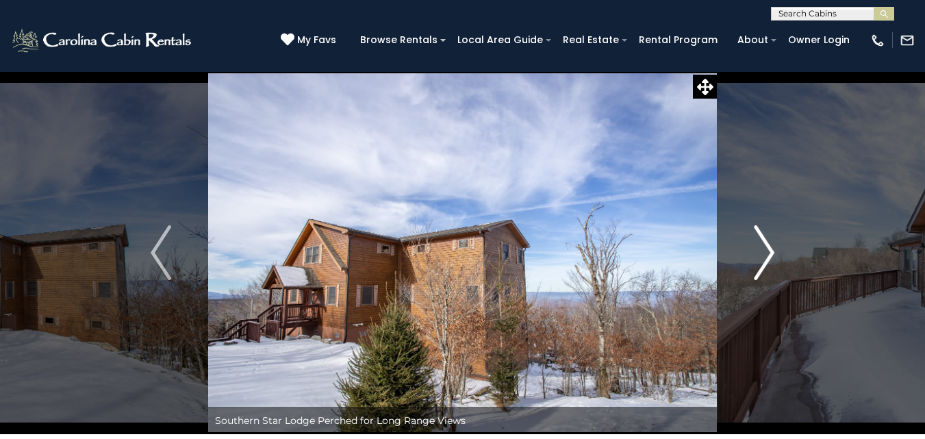
click at [772, 255] on img "Next" at bounding box center [764, 252] width 21 height 55
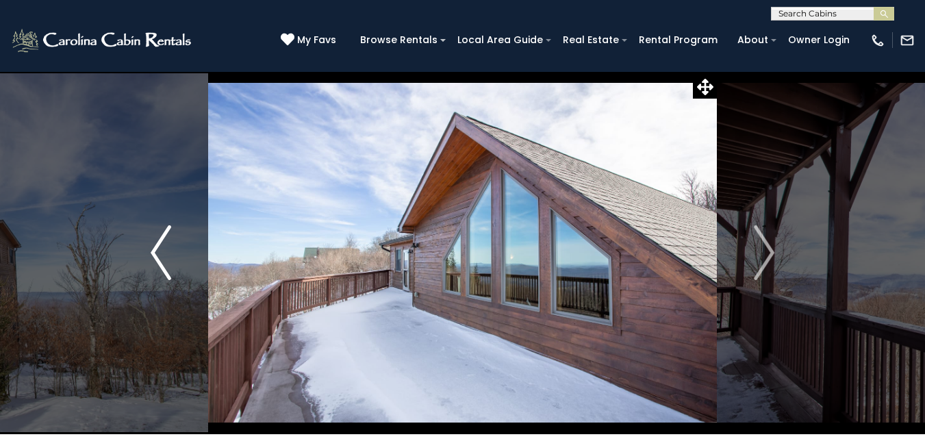
click at [157, 249] on img "Previous" at bounding box center [161, 252] width 21 height 55
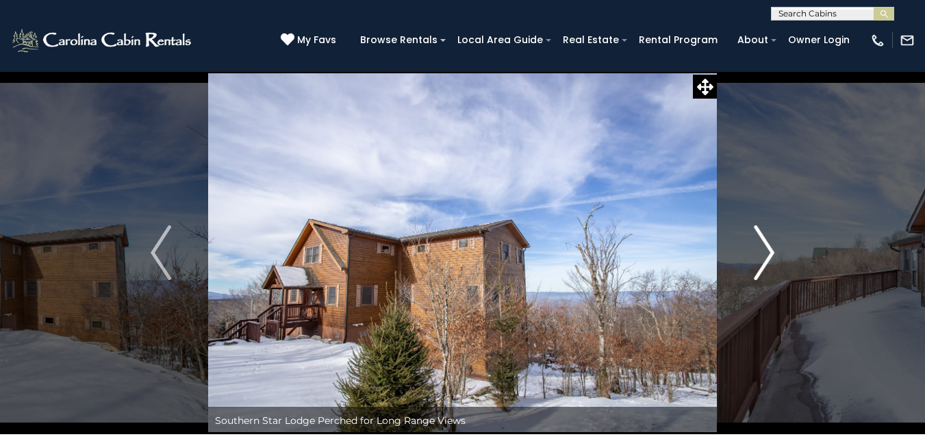
click at [763, 252] on img "Next" at bounding box center [764, 252] width 21 height 55
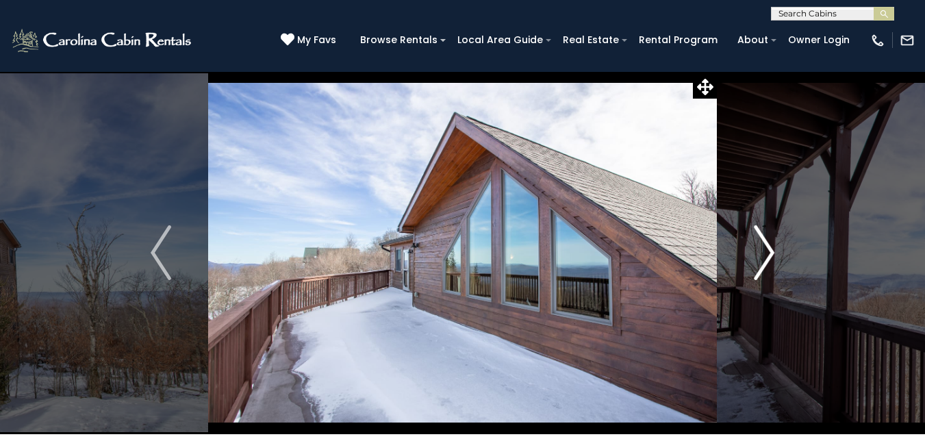
click at [763, 252] on img "Next" at bounding box center [764, 252] width 21 height 55
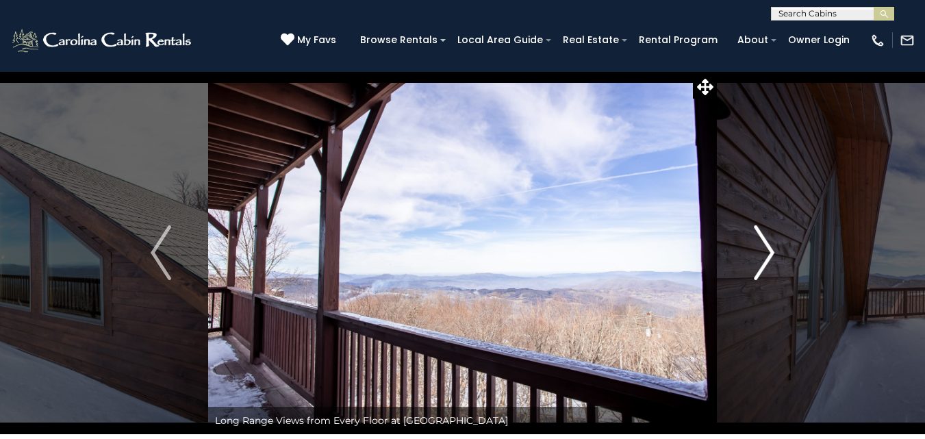
click at [763, 252] on img "Next" at bounding box center [764, 252] width 21 height 55
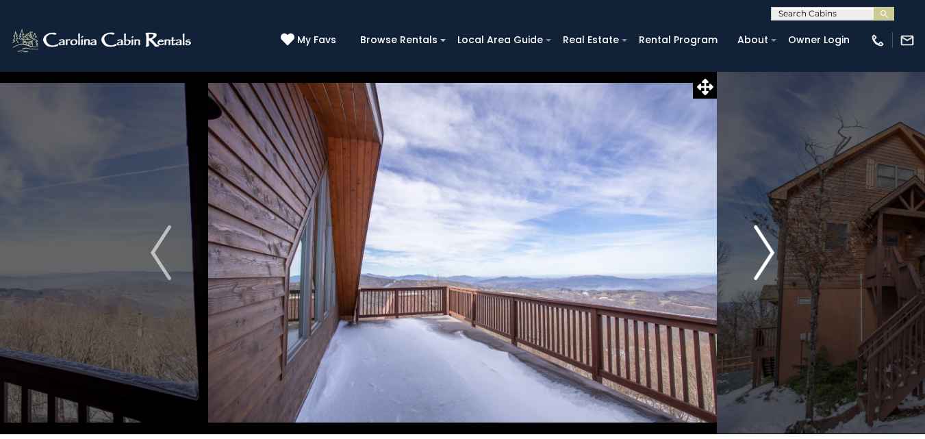
click at [763, 252] on img "Next" at bounding box center [764, 252] width 21 height 55
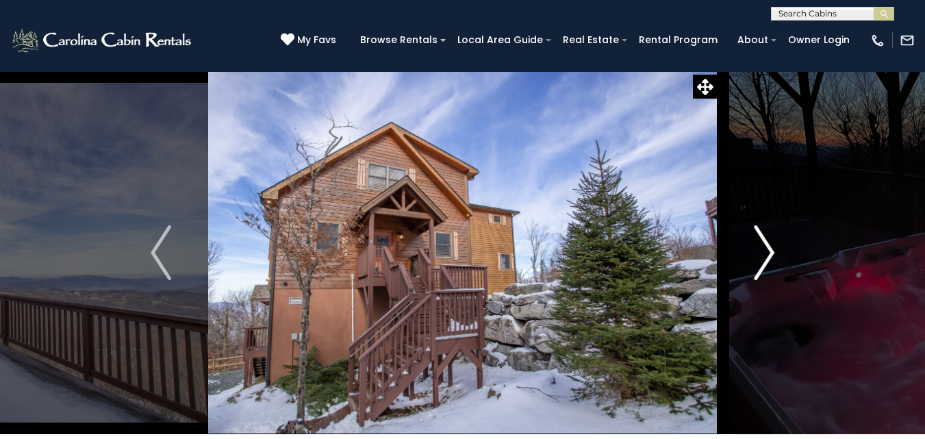
click at [763, 252] on img "Next" at bounding box center [764, 252] width 21 height 55
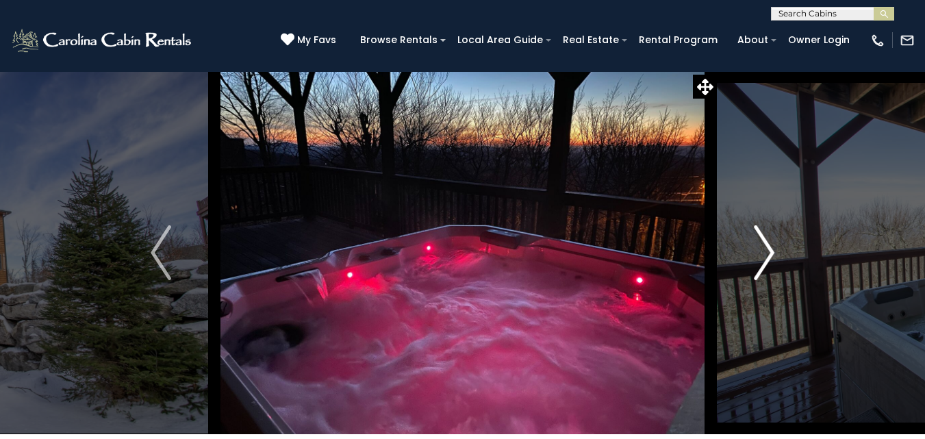
click at [763, 252] on img "Next" at bounding box center [764, 252] width 21 height 55
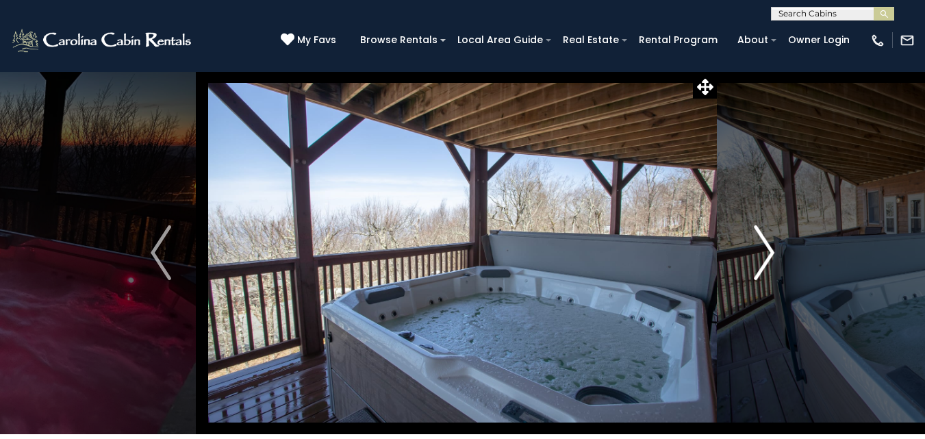
click at [763, 252] on img "Next" at bounding box center [764, 252] width 21 height 55
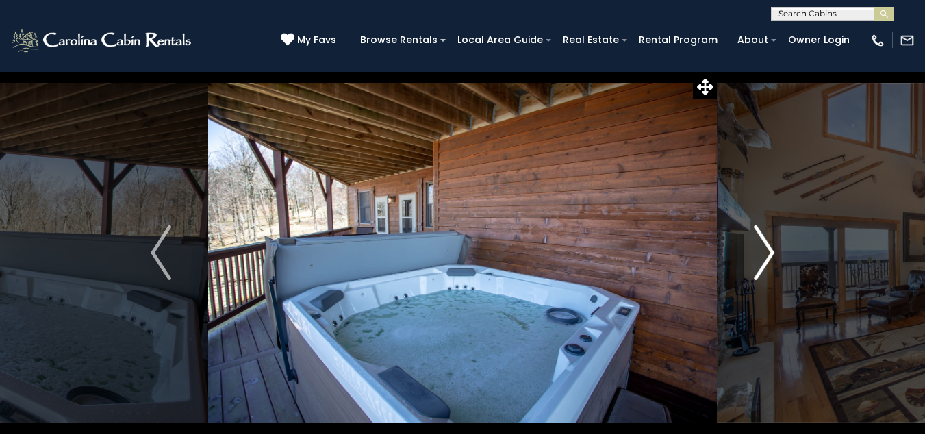
click at [763, 252] on img "Next" at bounding box center [764, 252] width 21 height 55
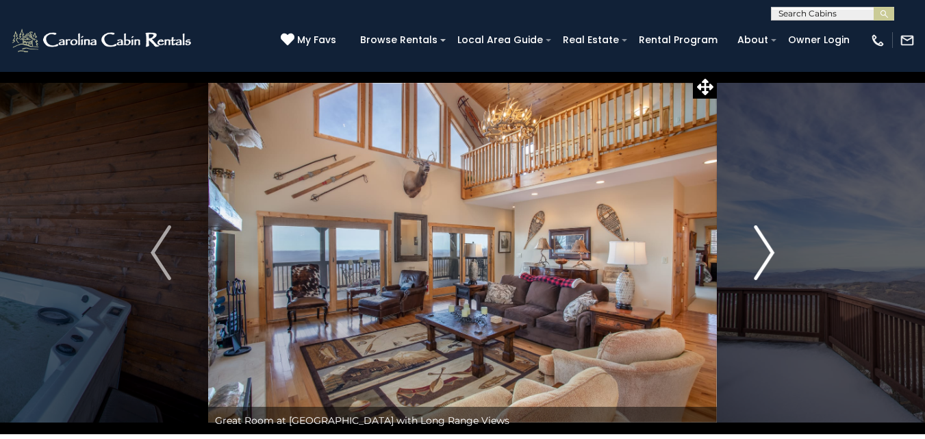
click at [763, 252] on img "Next" at bounding box center [764, 252] width 21 height 55
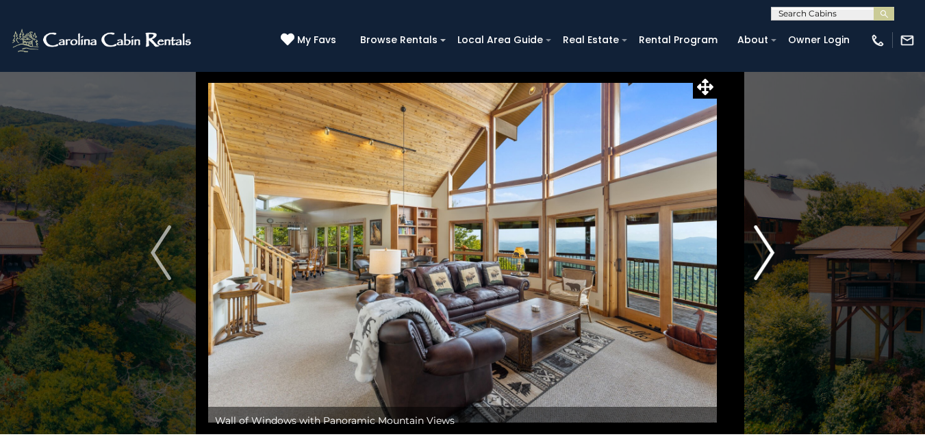
click at [768, 253] on img "Next" at bounding box center [764, 252] width 21 height 55
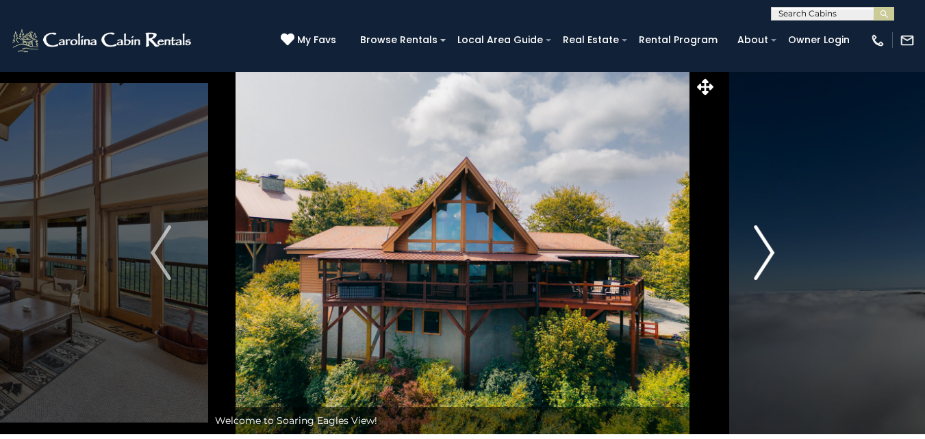
click at [768, 253] on img "Next" at bounding box center [764, 252] width 21 height 55
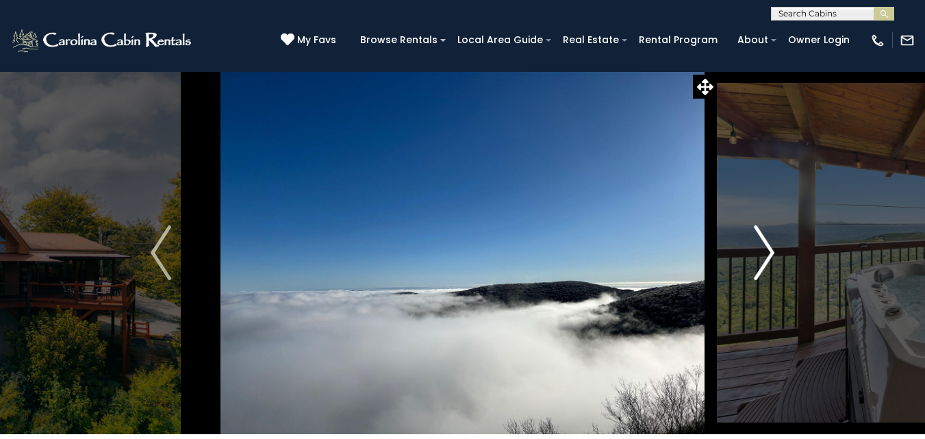
click at [768, 253] on img "Next" at bounding box center [764, 252] width 21 height 55
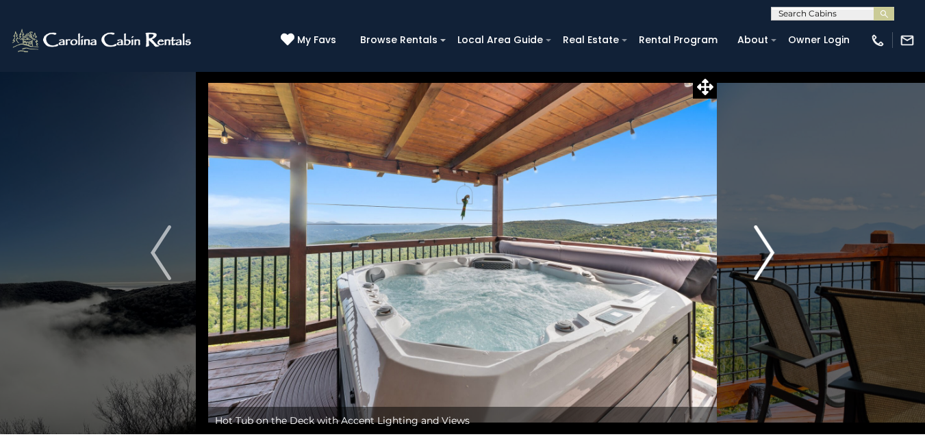
click at [768, 253] on img "Next" at bounding box center [764, 252] width 21 height 55
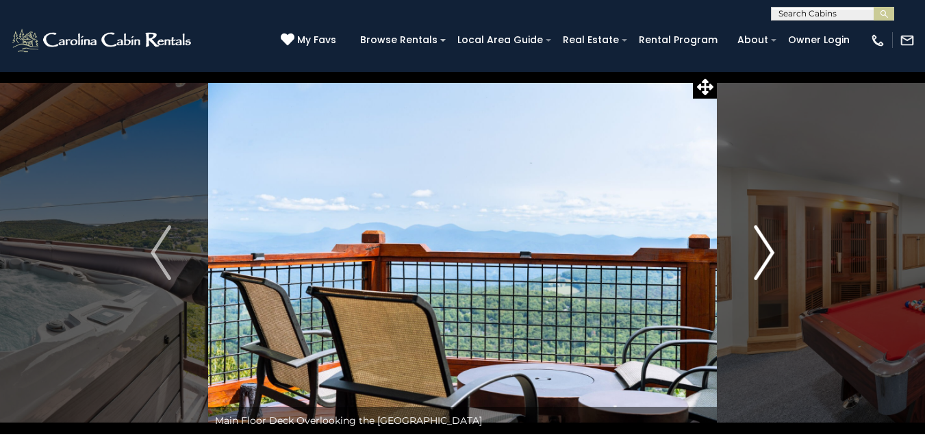
click at [768, 253] on img "Next" at bounding box center [764, 252] width 21 height 55
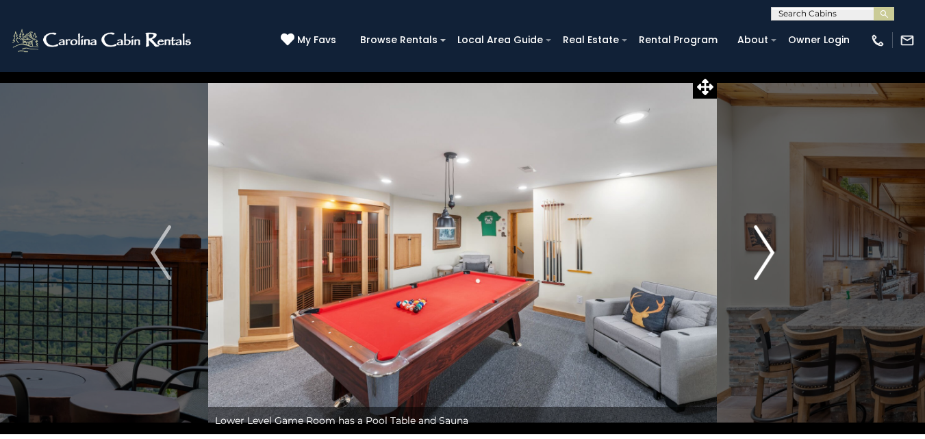
click at [768, 253] on img "Next" at bounding box center [764, 252] width 21 height 55
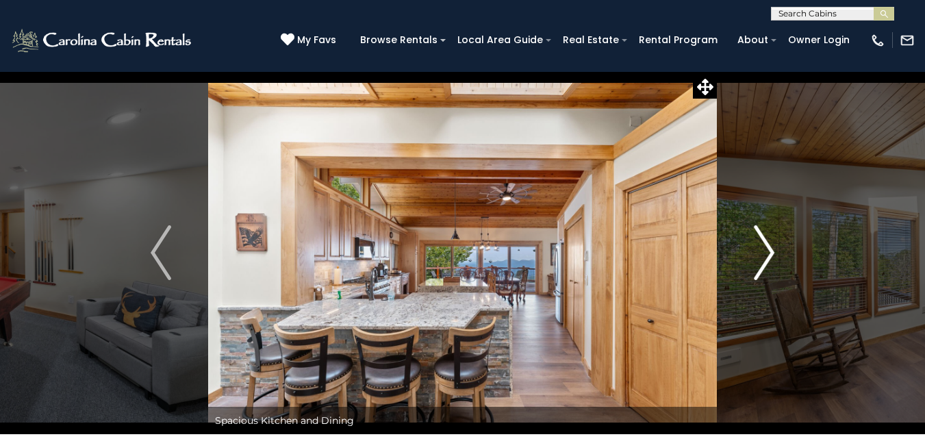
click at [768, 253] on img "Next" at bounding box center [764, 252] width 21 height 55
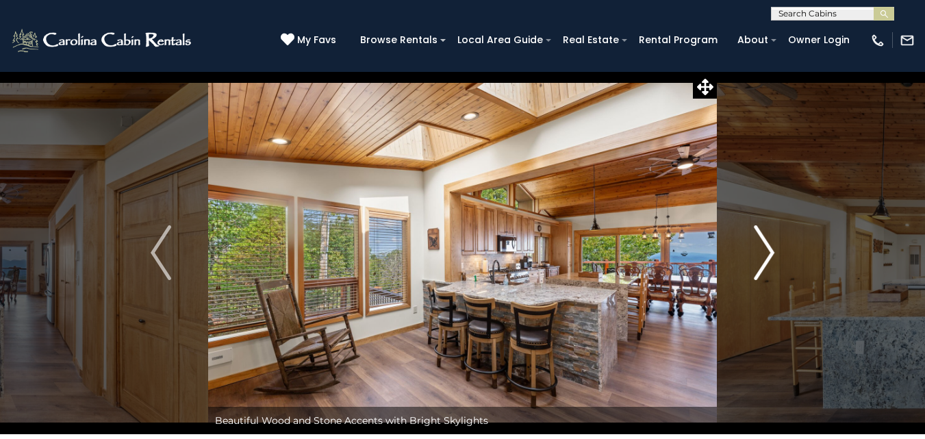
click at [768, 253] on img "Next" at bounding box center [764, 252] width 21 height 55
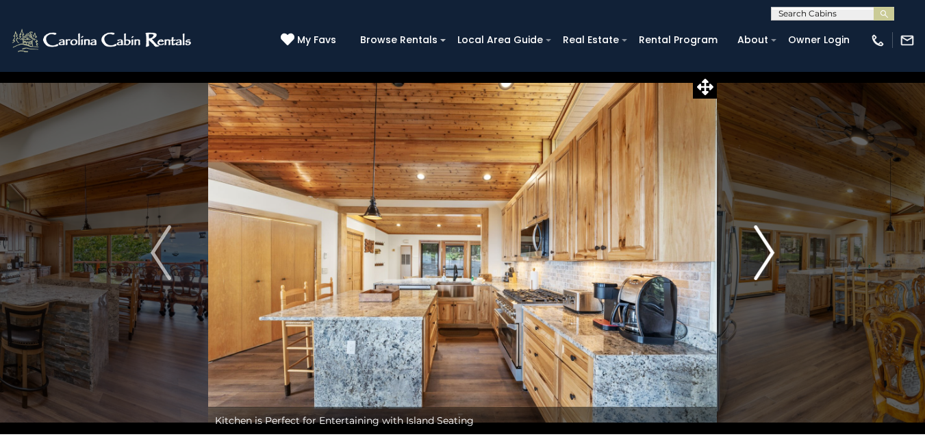
click at [768, 253] on img "Next" at bounding box center [764, 252] width 21 height 55
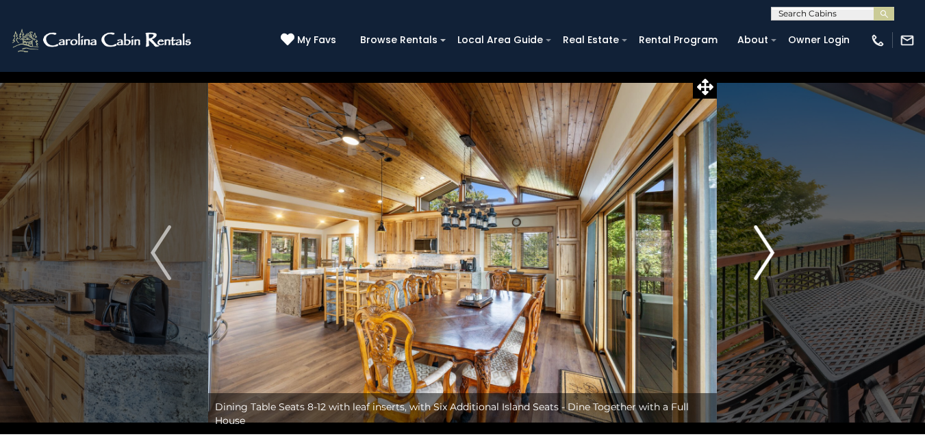
click at [768, 253] on img "Next" at bounding box center [764, 252] width 21 height 55
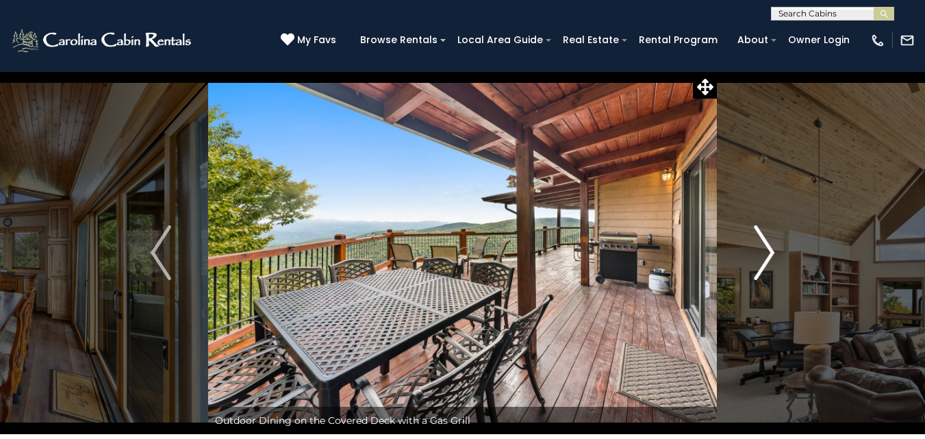
click at [768, 253] on img "Next" at bounding box center [764, 252] width 21 height 55
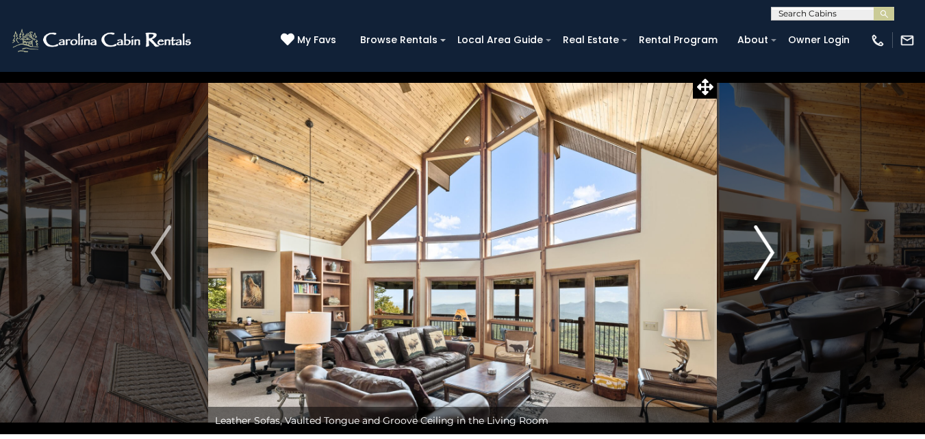
click at [768, 253] on img "Next" at bounding box center [764, 252] width 21 height 55
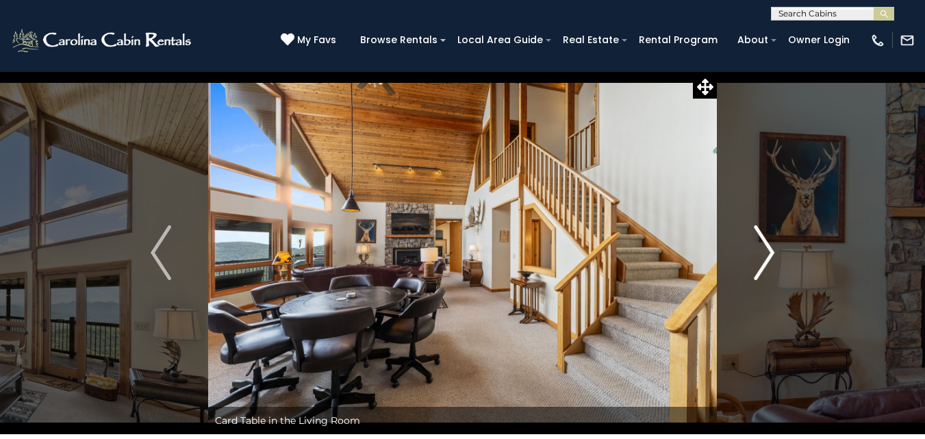
click at [768, 253] on img "Next" at bounding box center [764, 252] width 21 height 55
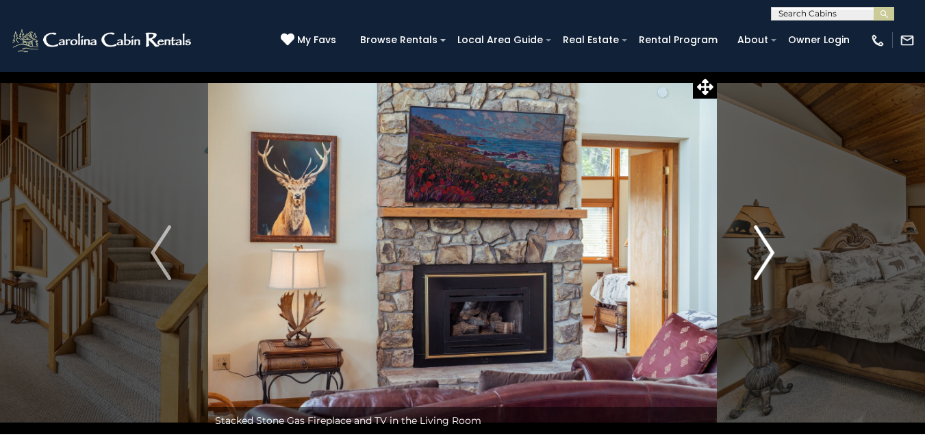
click at [768, 253] on img "Next" at bounding box center [764, 252] width 21 height 55
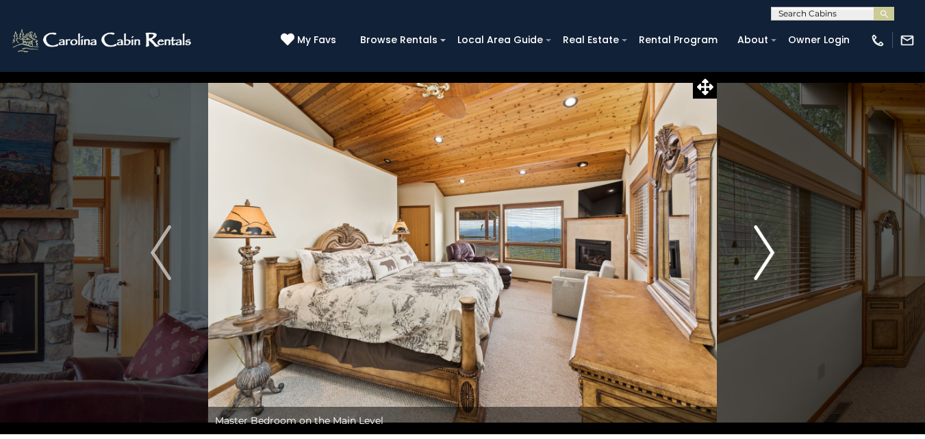
click at [768, 253] on img "Next" at bounding box center [764, 252] width 21 height 55
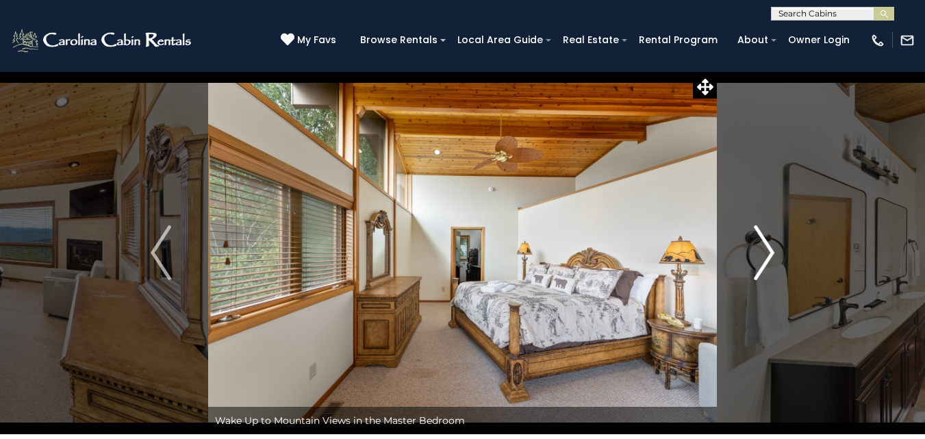
click at [768, 253] on img "Next" at bounding box center [764, 252] width 21 height 55
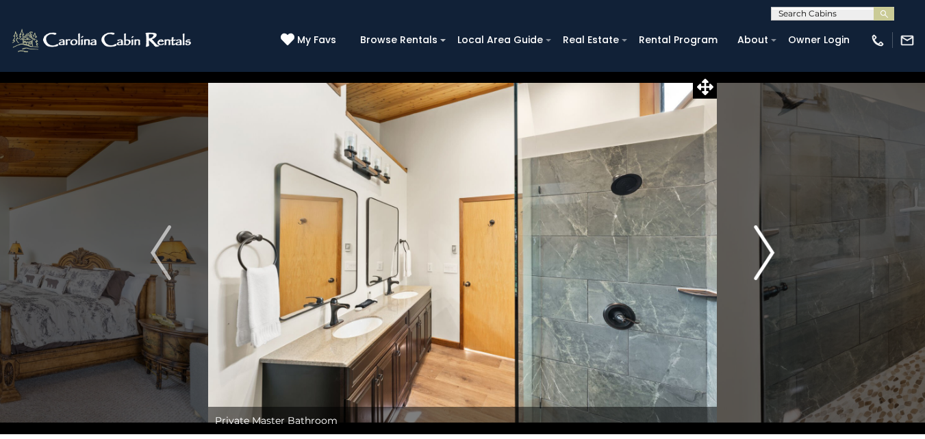
click at [768, 253] on img "Next" at bounding box center [764, 252] width 21 height 55
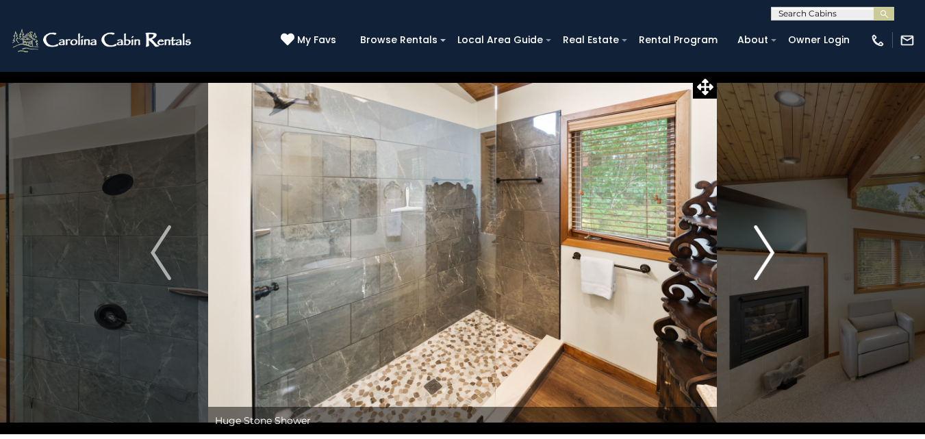
click at [768, 253] on img "Next" at bounding box center [764, 252] width 21 height 55
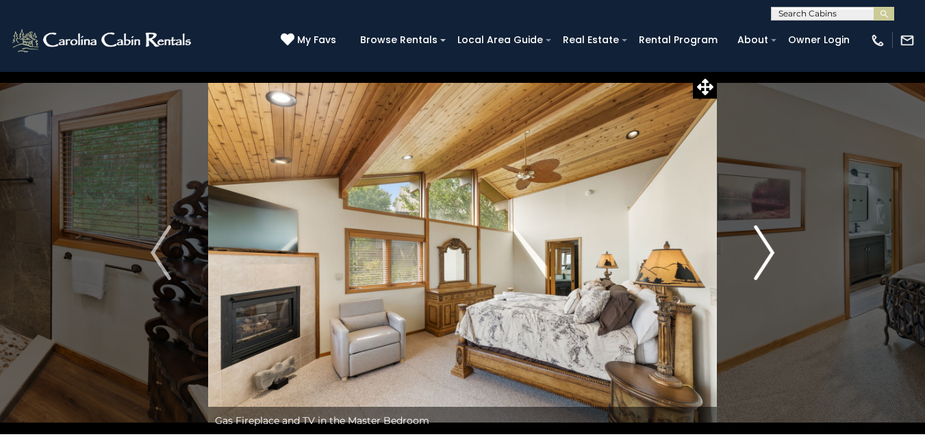
click at [768, 253] on img "Next" at bounding box center [764, 252] width 21 height 55
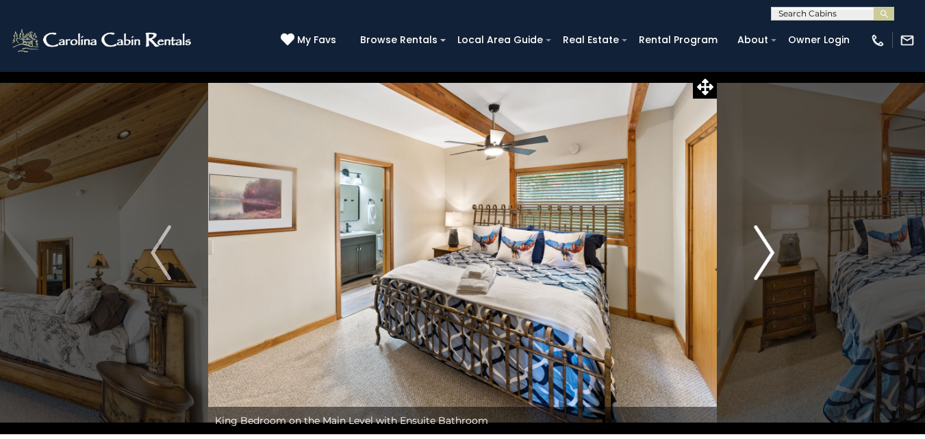
click at [768, 253] on img "Next" at bounding box center [764, 252] width 21 height 55
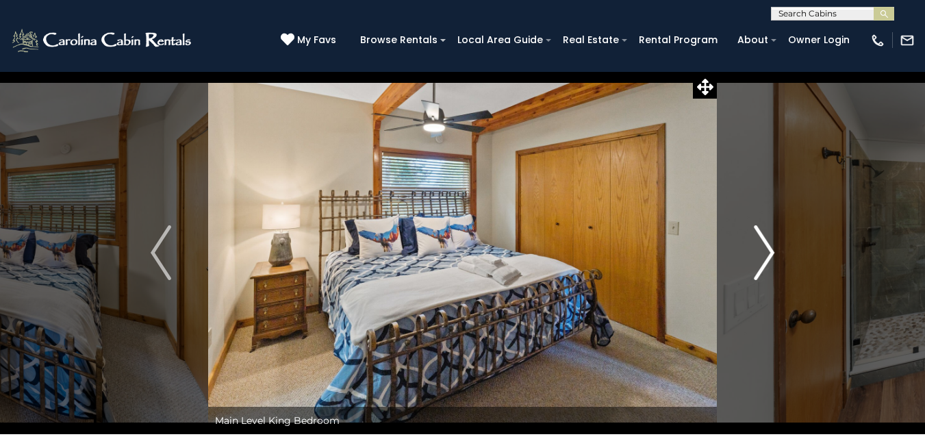
click at [768, 253] on img "Next" at bounding box center [764, 252] width 21 height 55
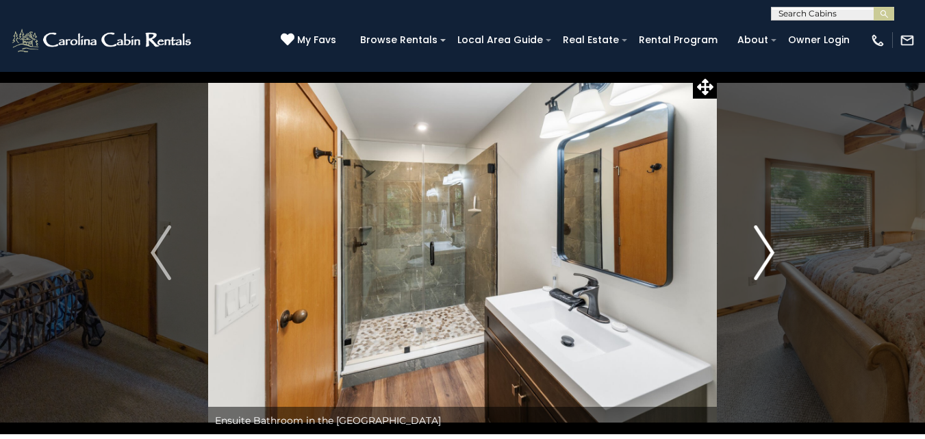
click at [768, 253] on img "Next" at bounding box center [764, 252] width 21 height 55
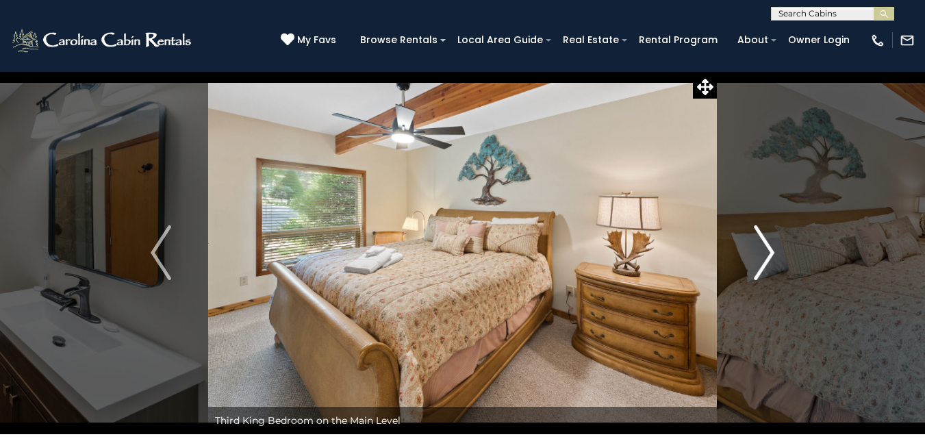
click at [768, 253] on img "Next" at bounding box center [764, 252] width 21 height 55
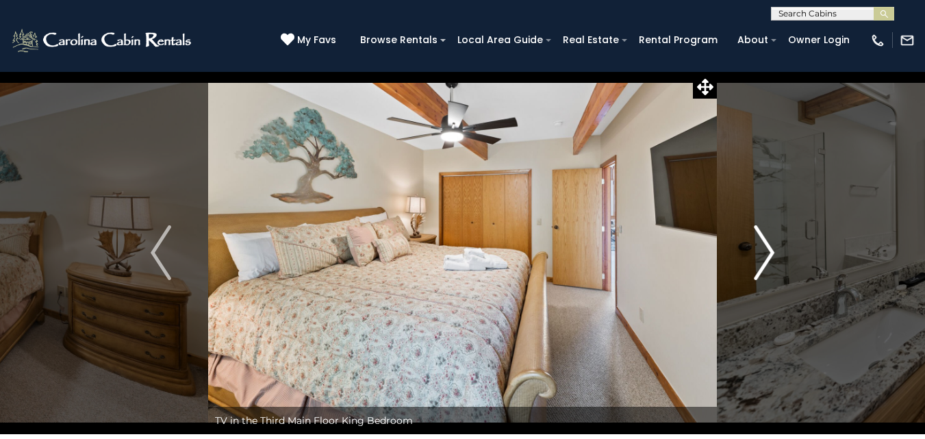
click at [768, 253] on img "Next" at bounding box center [764, 252] width 21 height 55
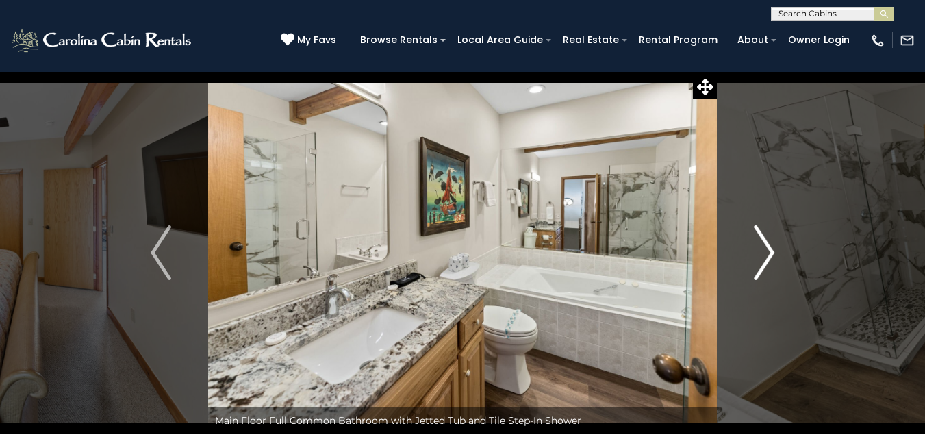
click at [768, 253] on img "Next" at bounding box center [764, 252] width 21 height 55
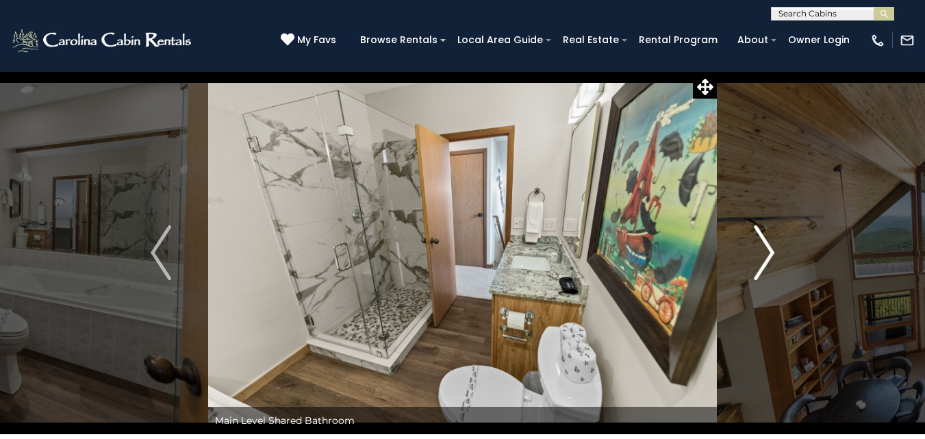
click at [768, 253] on img "Next" at bounding box center [764, 252] width 21 height 55
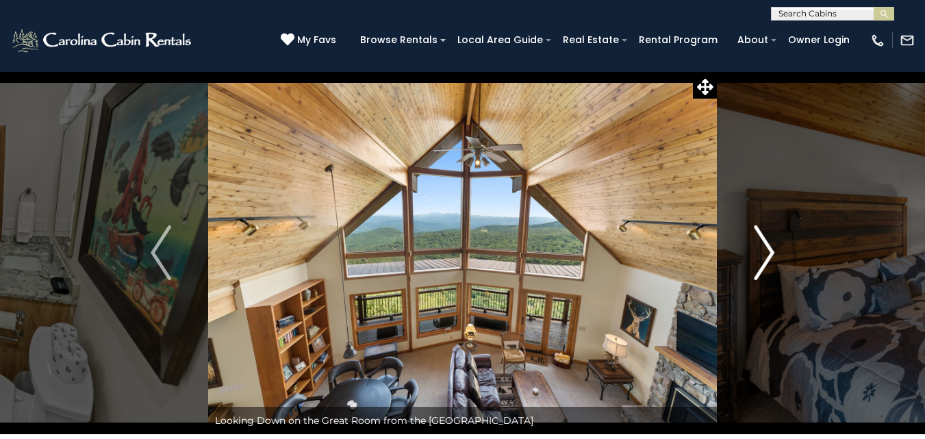
click at [768, 253] on img "Next" at bounding box center [764, 252] width 21 height 55
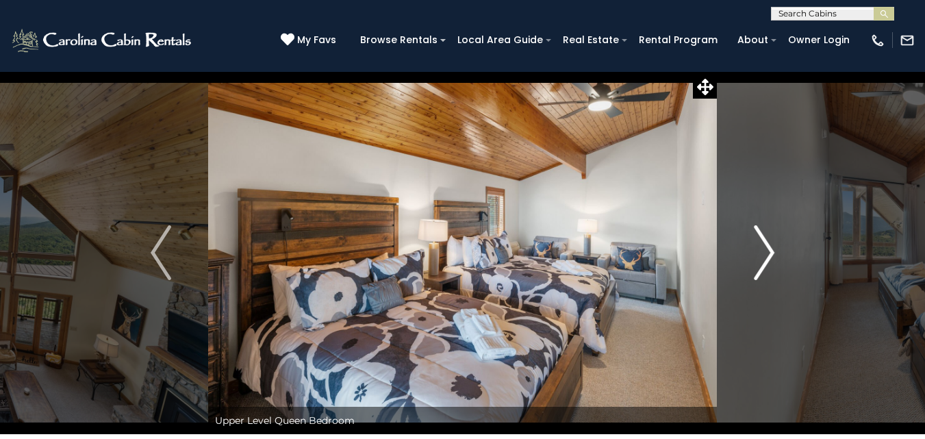
click at [768, 253] on img "Next" at bounding box center [764, 252] width 21 height 55
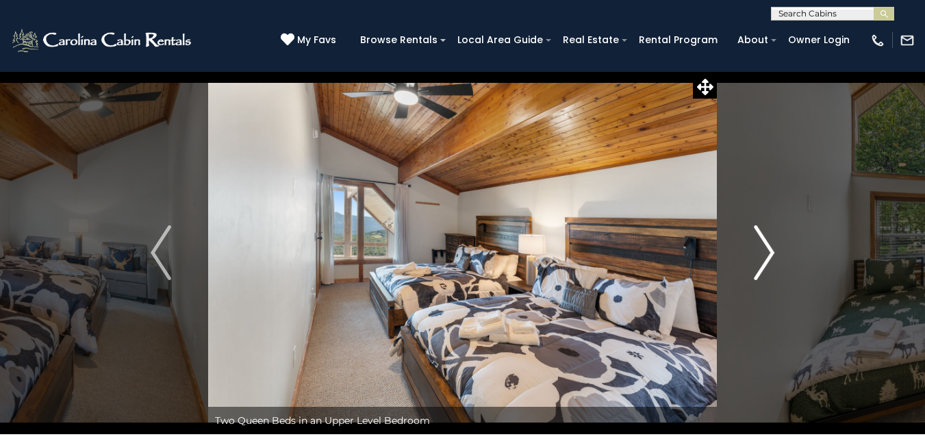
click at [768, 253] on img "Next" at bounding box center [764, 252] width 21 height 55
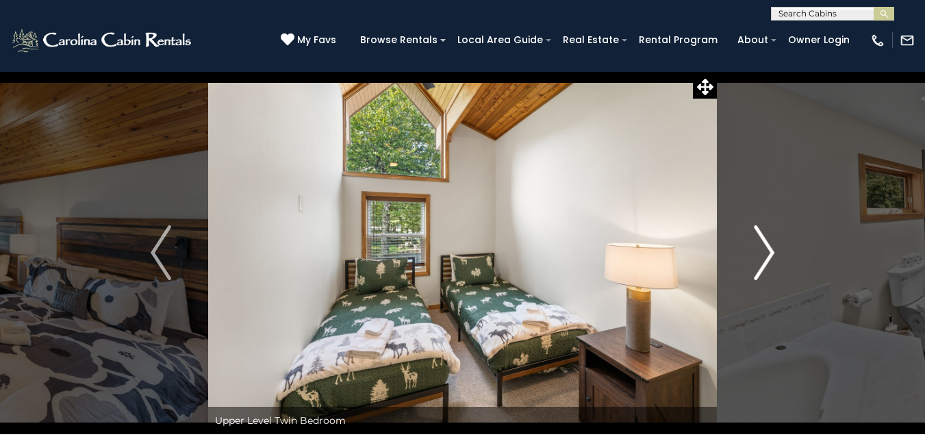
click at [768, 253] on img "Next" at bounding box center [764, 252] width 21 height 55
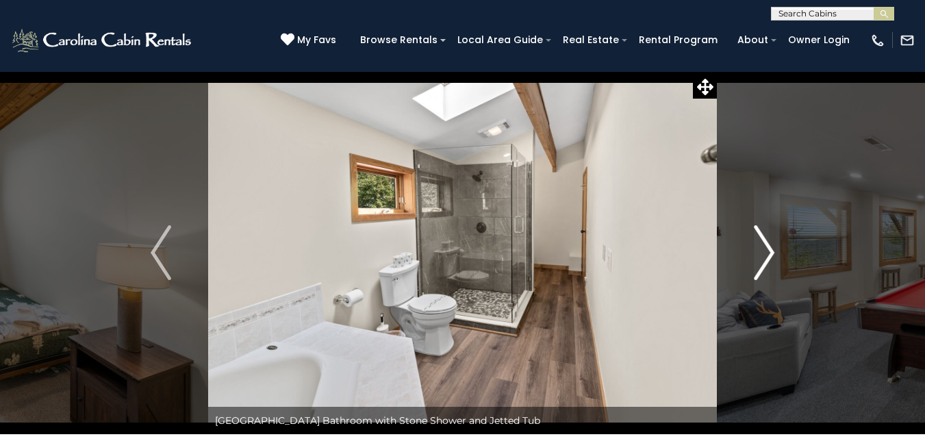
click at [768, 253] on img "Next" at bounding box center [764, 252] width 21 height 55
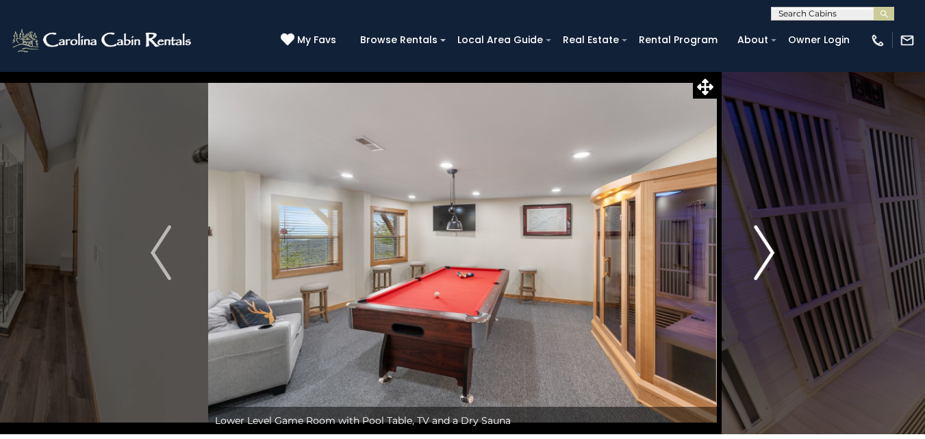
click at [768, 253] on img "Next" at bounding box center [764, 252] width 21 height 55
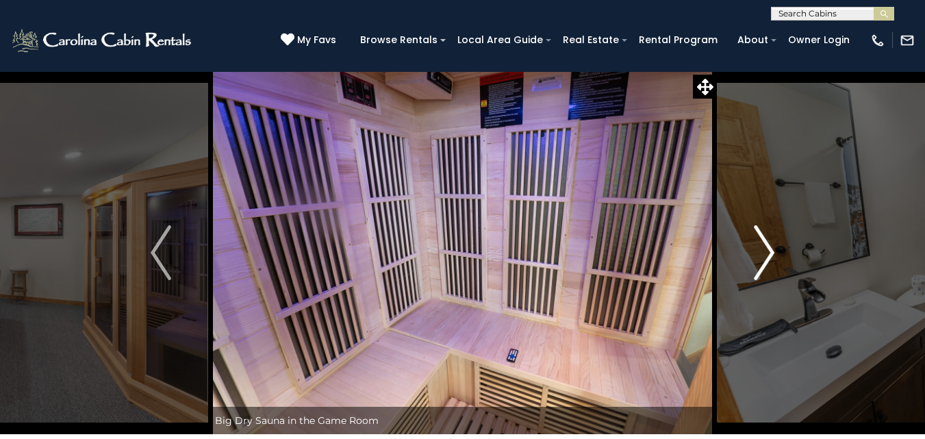
click at [768, 253] on img "Next" at bounding box center [764, 252] width 21 height 55
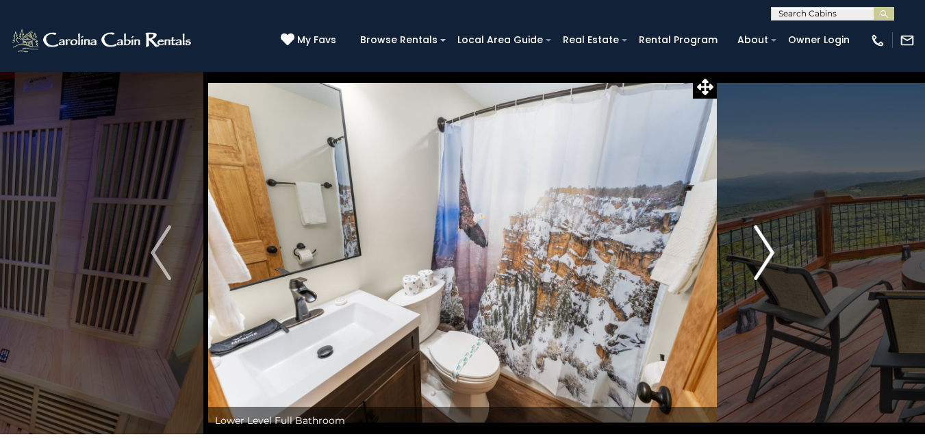
click at [768, 253] on img "Next" at bounding box center [764, 252] width 21 height 55
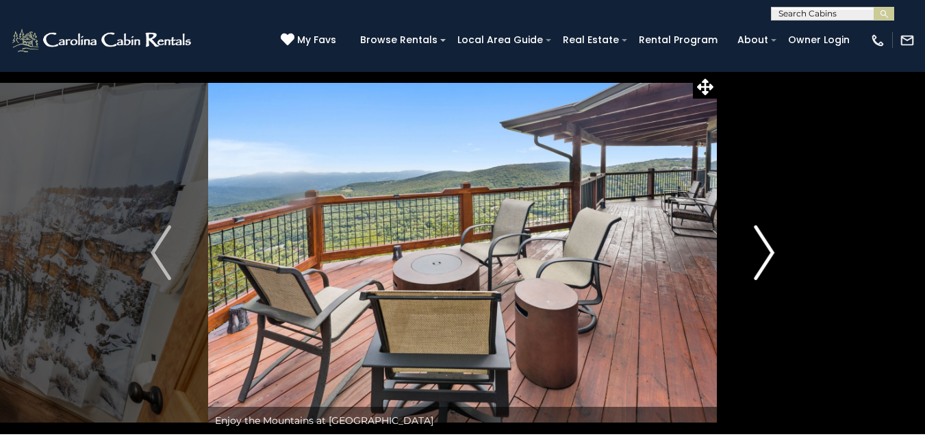
click at [768, 253] on img "Next" at bounding box center [764, 252] width 21 height 55
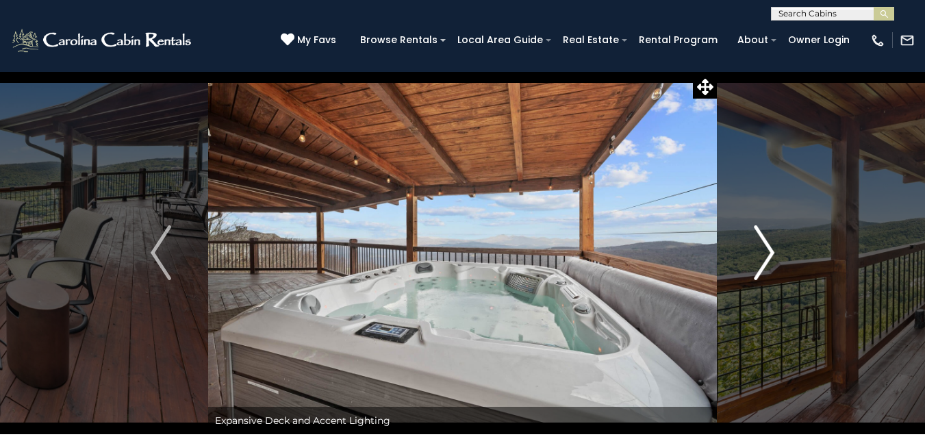
click at [768, 253] on img "Next" at bounding box center [764, 252] width 21 height 55
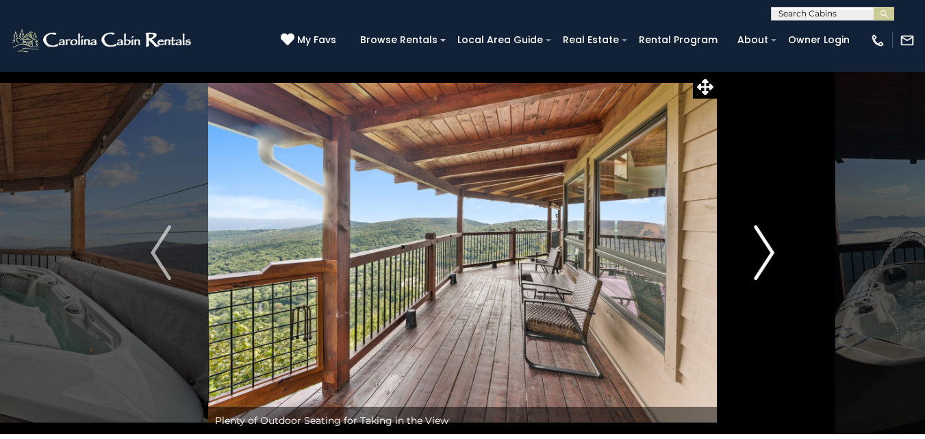
click at [768, 253] on img "Next" at bounding box center [764, 252] width 21 height 55
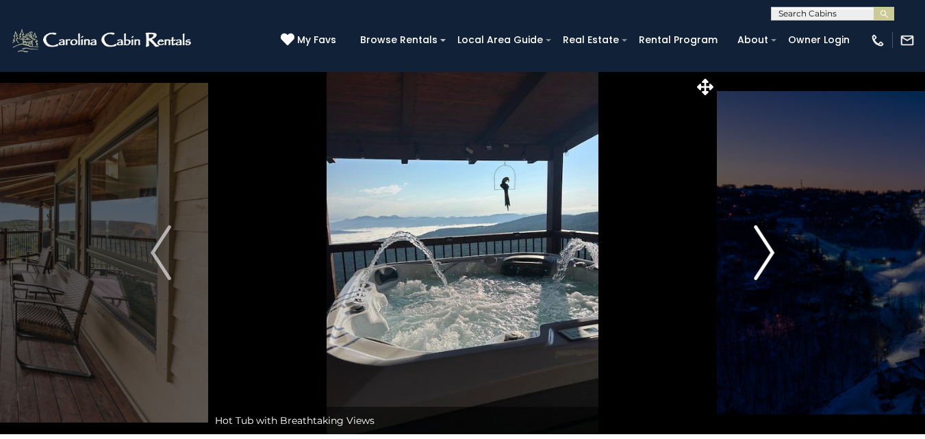
click at [768, 253] on img "Next" at bounding box center [764, 252] width 21 height 55
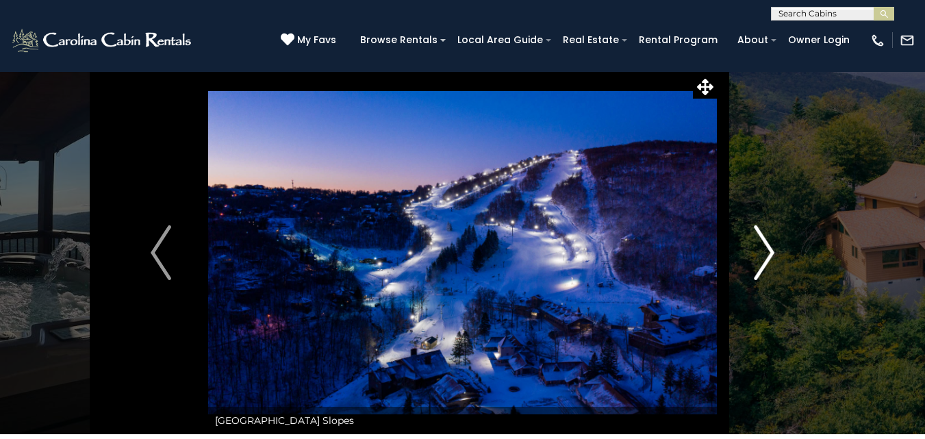
click at [768, 253] on img "Next" at bounding box center [764, 252] width 21 height 55
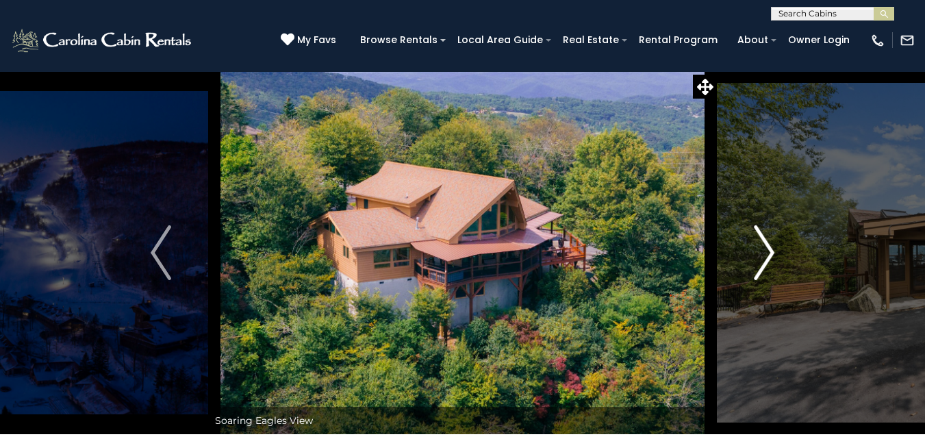
click at [768, 253] on img "Next" at bounding box center [764, 252] width 21 height 55
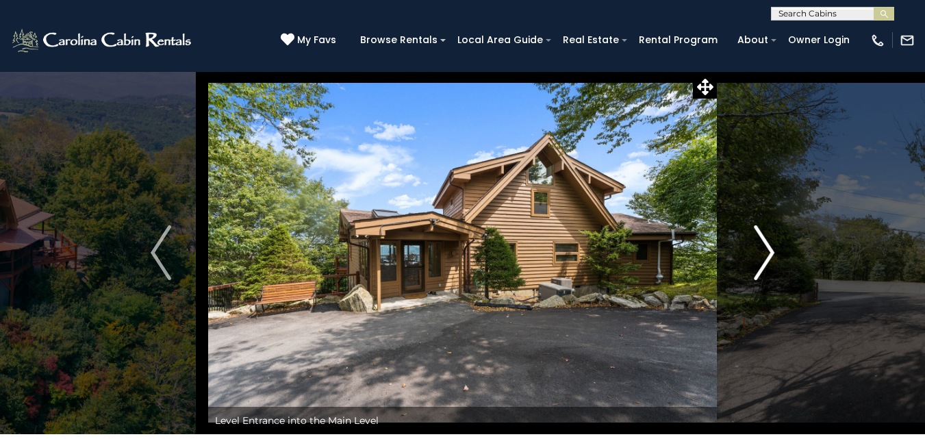
click at [768, 253] on img "Next" at bounding box center [764, 252] width 21 height 55
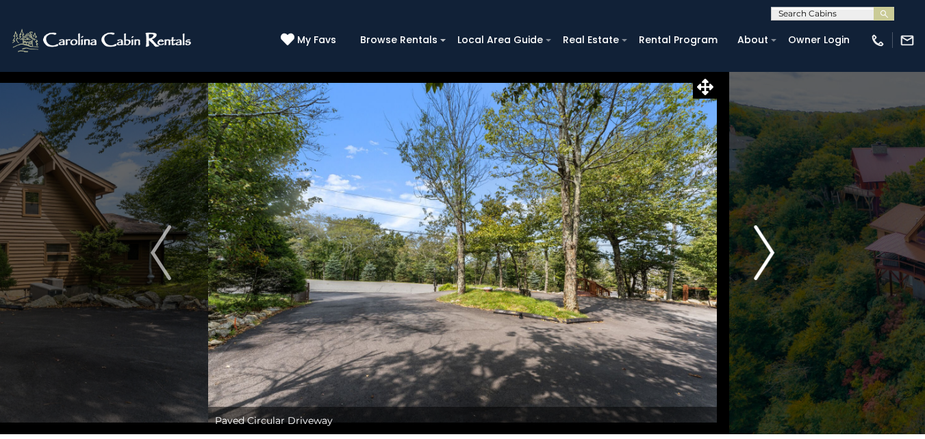
click at [768, 253] on img "Next" at bounding box center [764, 252] width 21 height 55
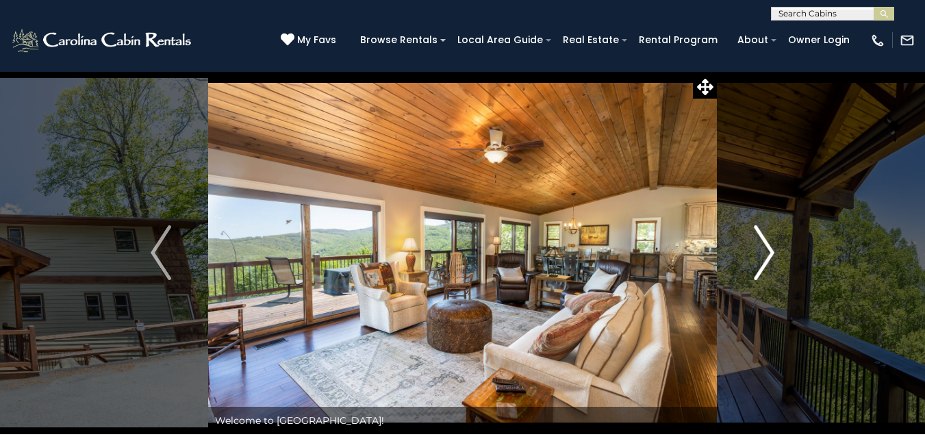
click at [771, 253] on img "Next" at bounding box center [764, 252] width 21 height 55
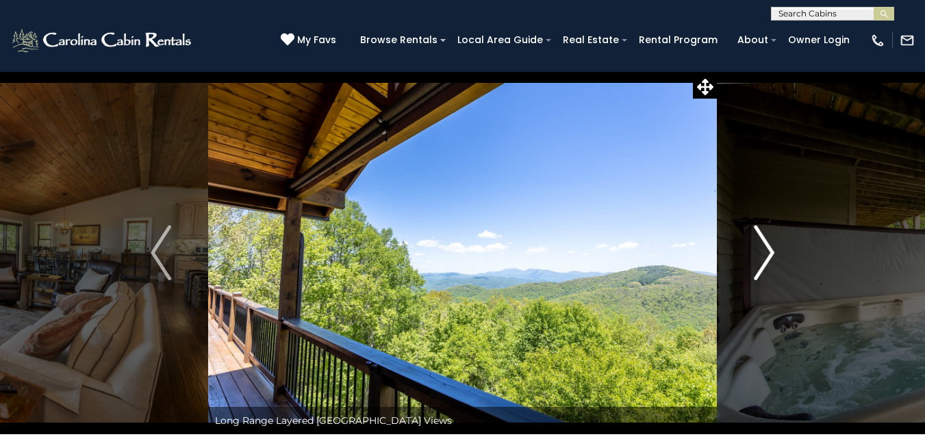
click at [771, 253] on img "Next" at bounding box center [764, 252] width 21 height 55
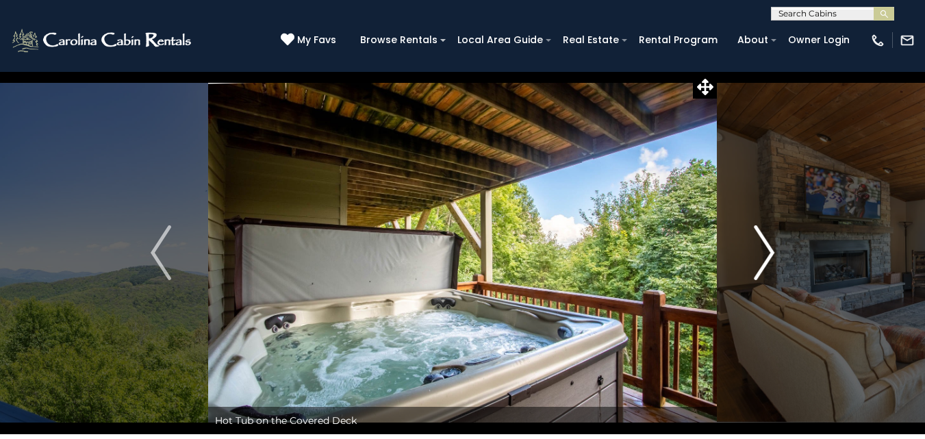
click at [771, 253] on img "Next" at bounding box center [764, 252] width 21 height 55
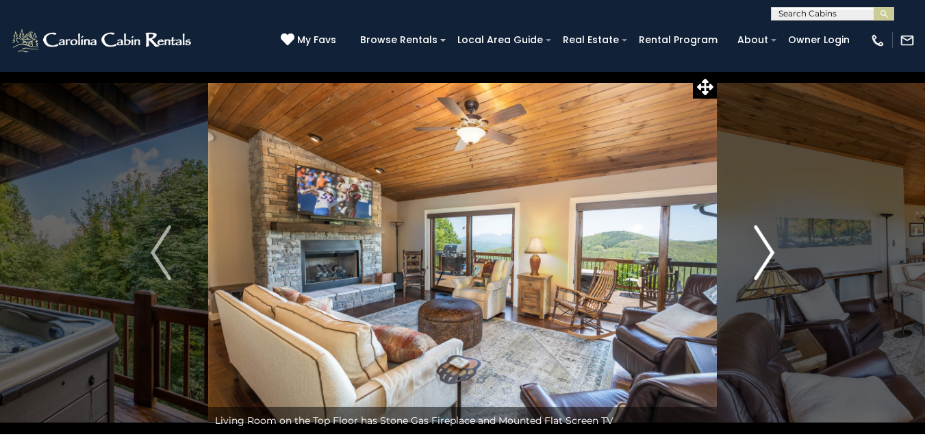
click at [771, 253] on img "Next" at bounding box center [764, 252] width 21 height 55
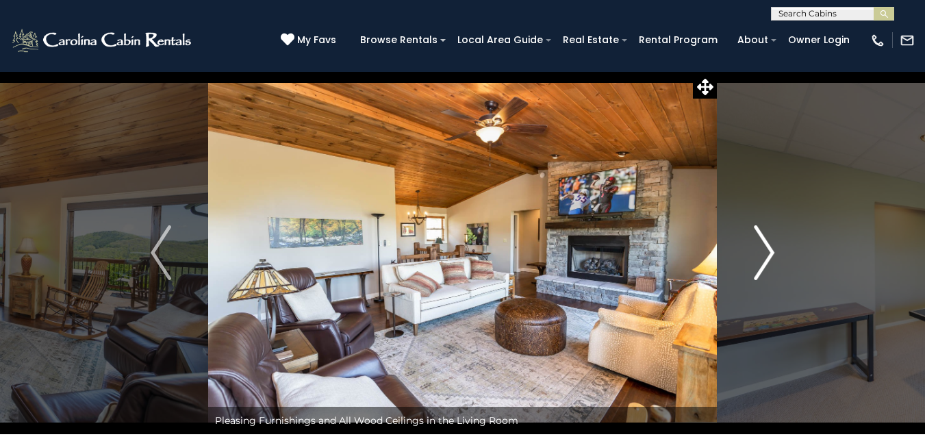
click at [771, 253] on img "Next" at bounding box center [764, 252] width 21 height 55
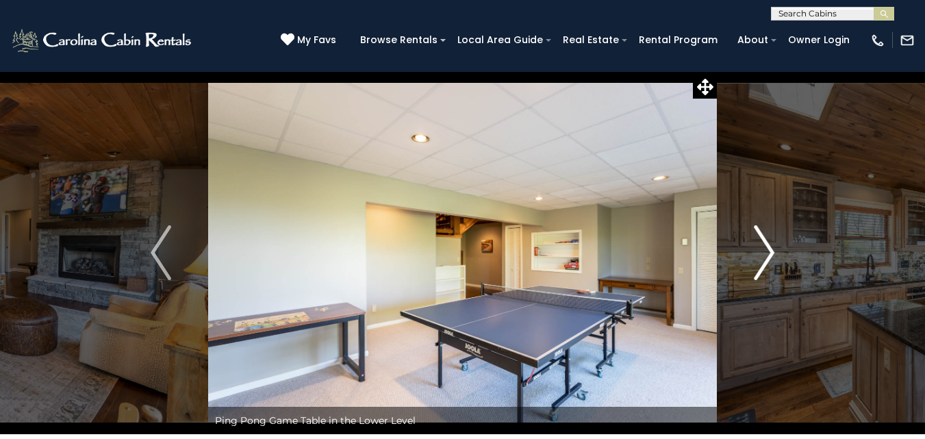
click at [771, 253] on img "Next" at bounding box center [764, 252] width 21 height 55
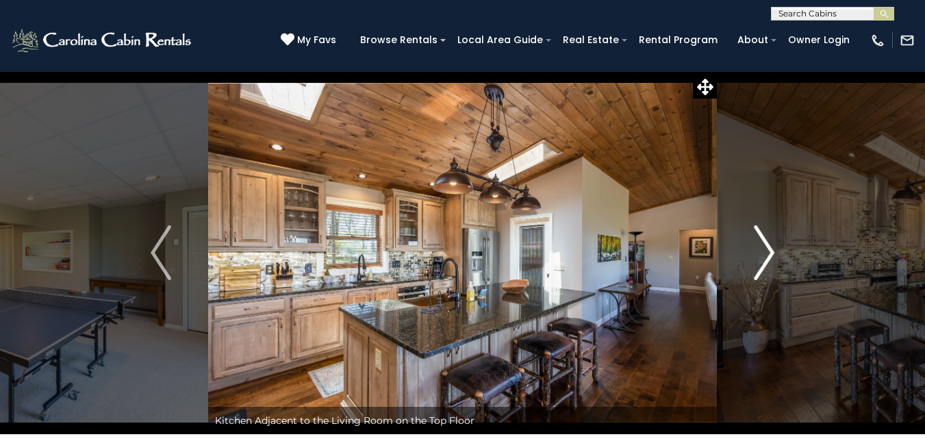
click at [771, 253] on img "Next" at bounding box center [764, 252] width 21 height 55
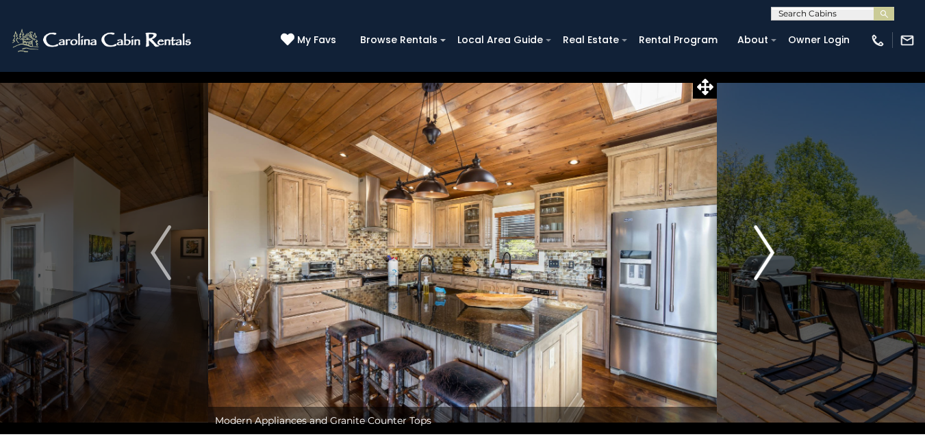
click at [771, 253] on img "Next" at bounding box center [764, 252] width 21 height 55
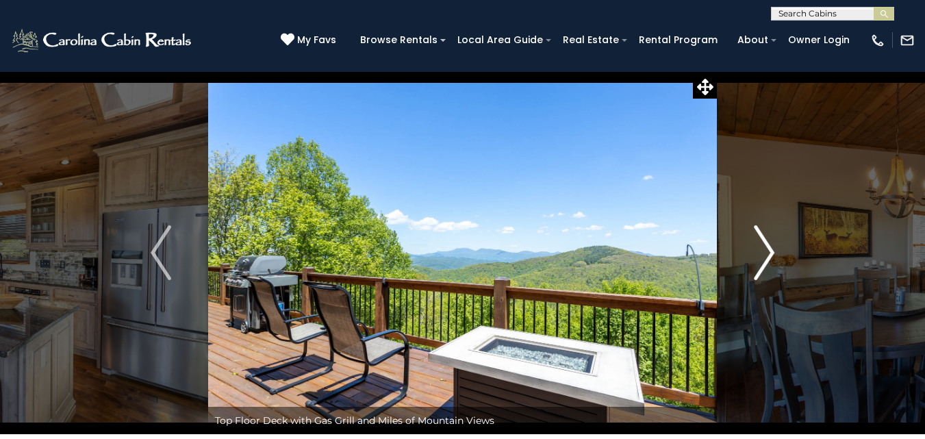
click at [771, 253] on img "Next" at bounding box center [764, 252] width 21 height 55
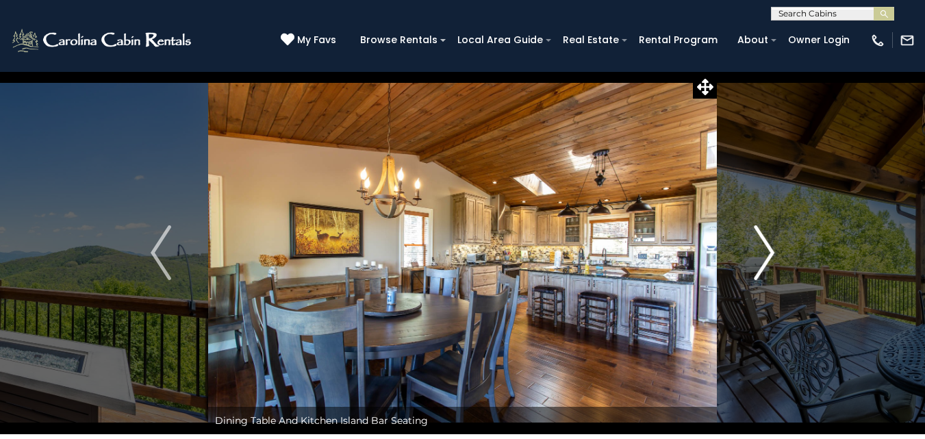
click at [771, 253] on img "Next" at bounding box center [764, 252] width 21 height 55
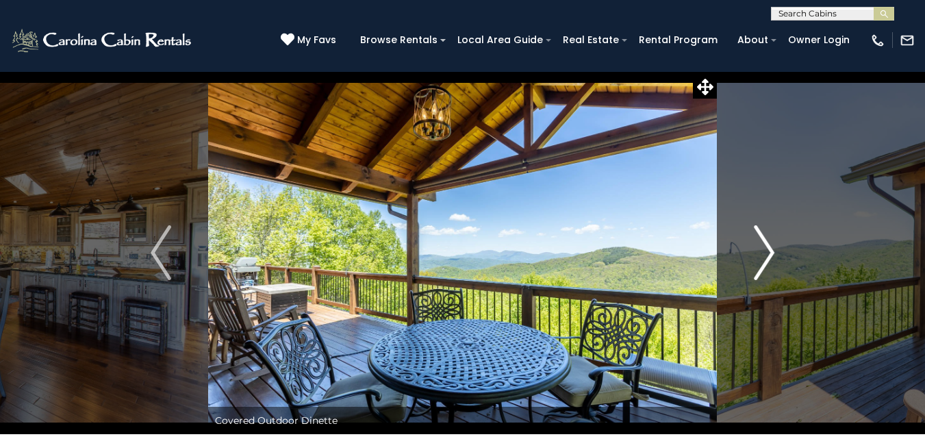
click at [771, 253] on img "Next" at bounding box center [764, 252] width 21 height 55
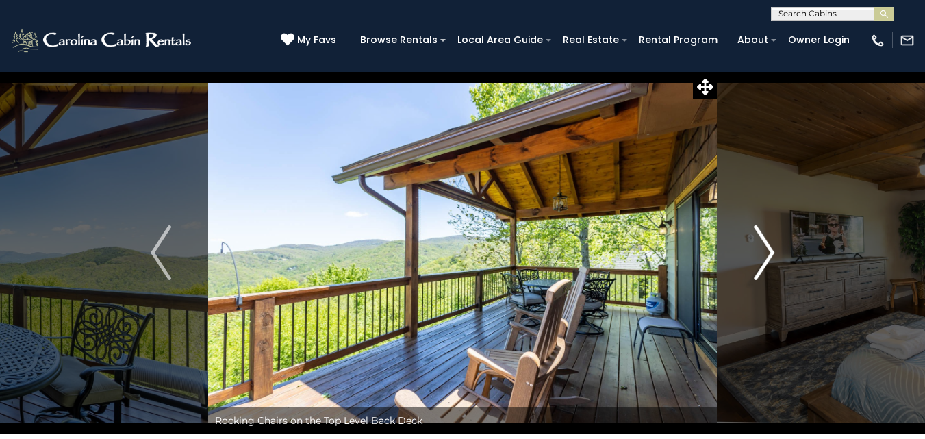
click at [771, 253] on img "Next" at bounding box center [764, 252] width 21 height 55
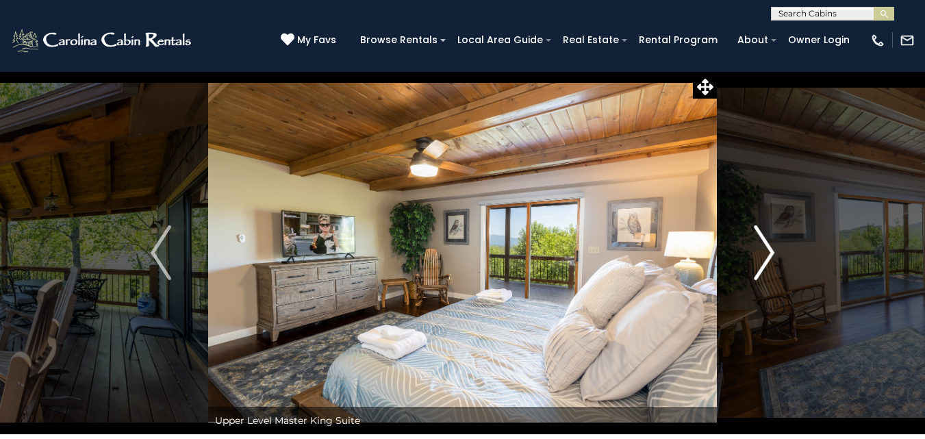
click at [771, 253] on img "Next" at bounding box center [764, 252] width 21 height 55
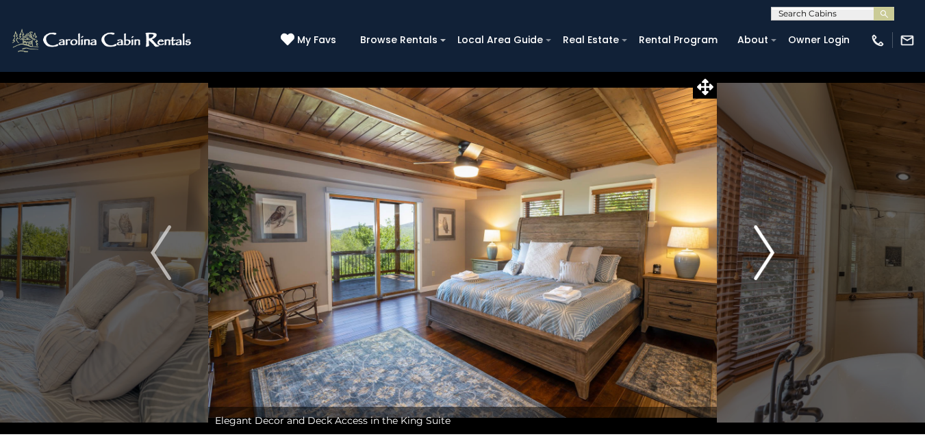
click at [771, 253] on img "Next" at bounding box center [764, 252] width 21 height 55
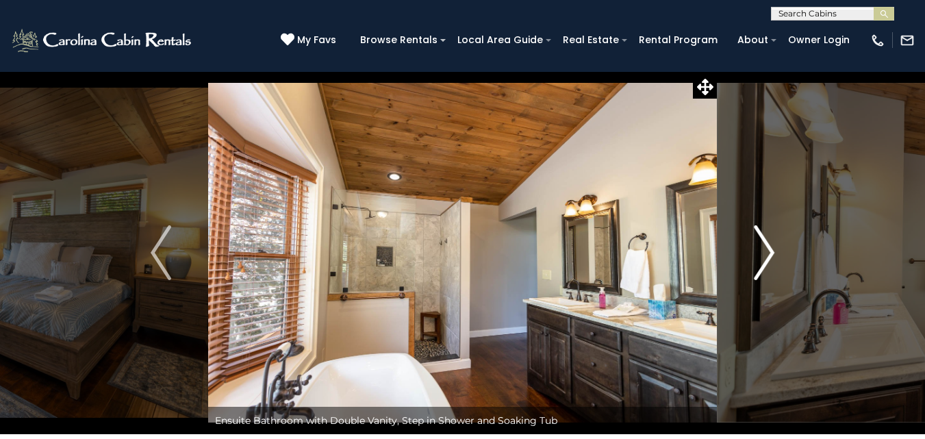
click at [771, 253] on img "Next" at bounding box center [764, 252] width 21 height 55
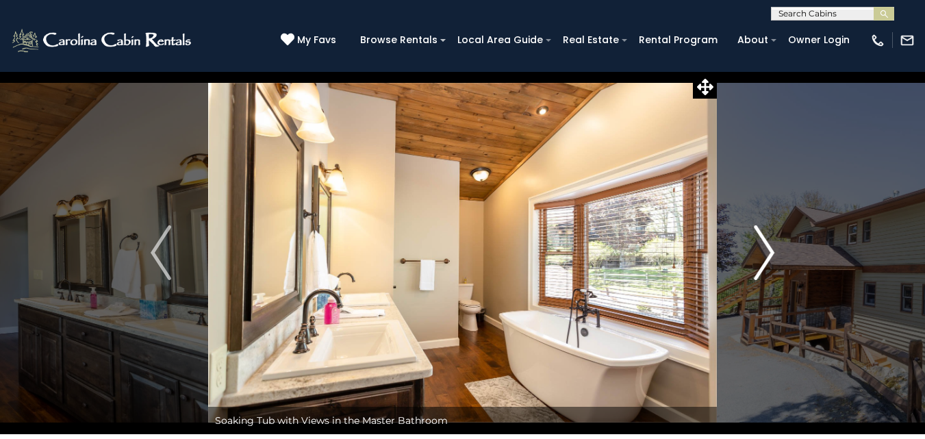
click at [771, 253] on img "Next" at bounding box center [764, 252] width 21 height 55
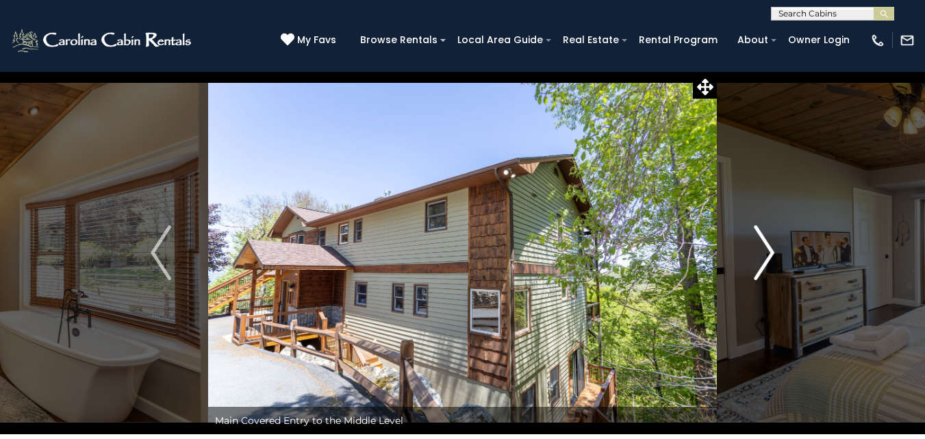
click at [771, 253] on img "Next" at bounding box center [764, 252] width 21 height 55
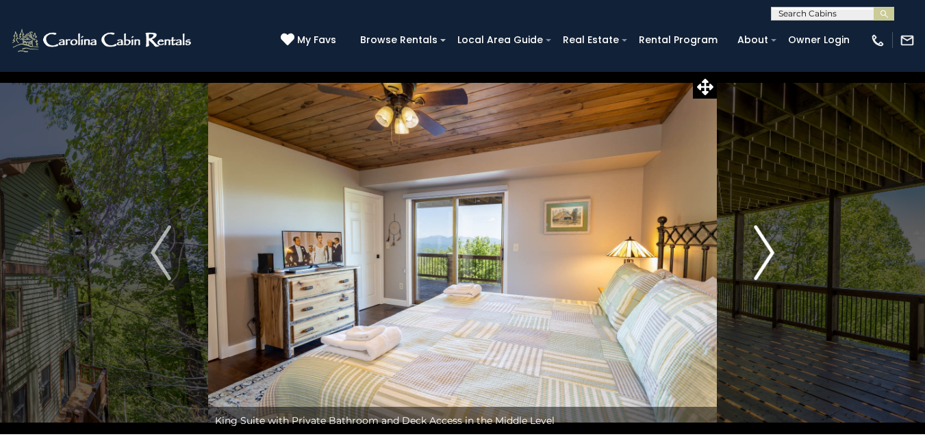
click at [771, 253] on img "Next" at bounding box center [764, 252] width 21 height 55
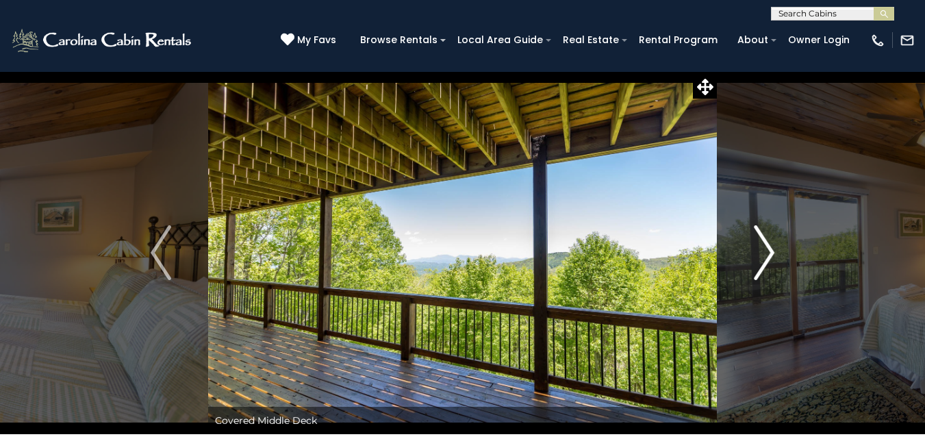
click at [771, 253] on img "Next" at bounding box center [764, 252] width 21 height 55
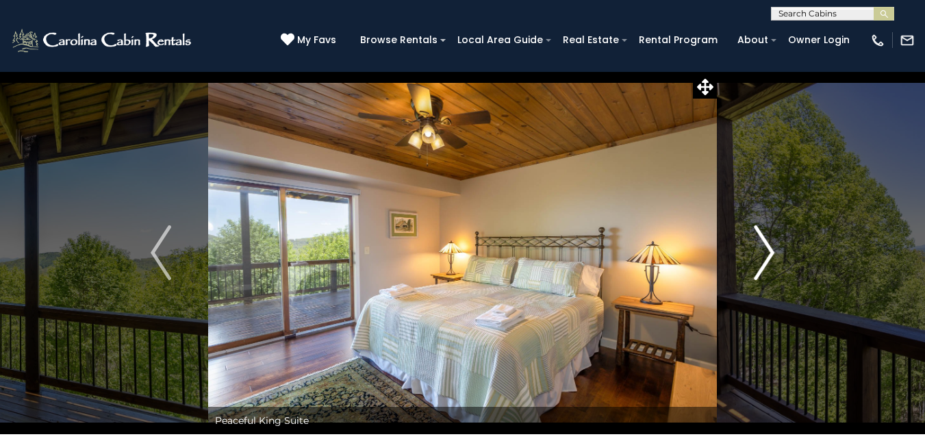
click at [771, 253] on img "Next" at bounding box center [764, 252] width 21 height 55
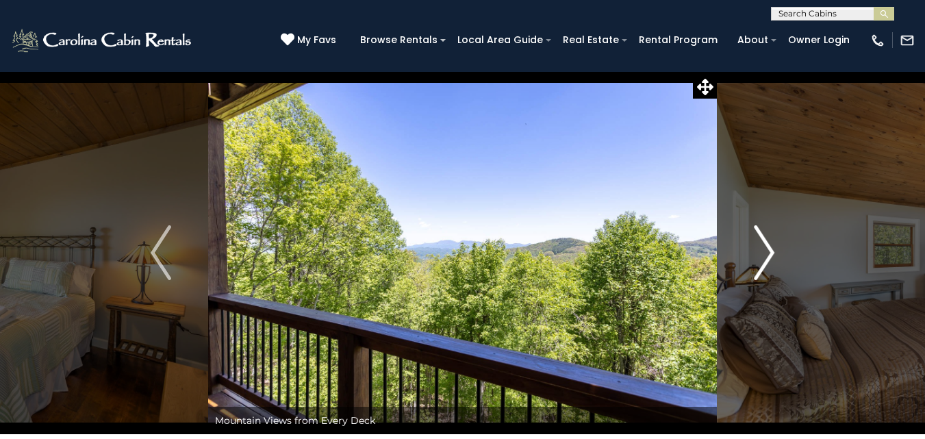
click at [771, 253] on img "Next" at bounding box center [764, 252] width 21 height 55
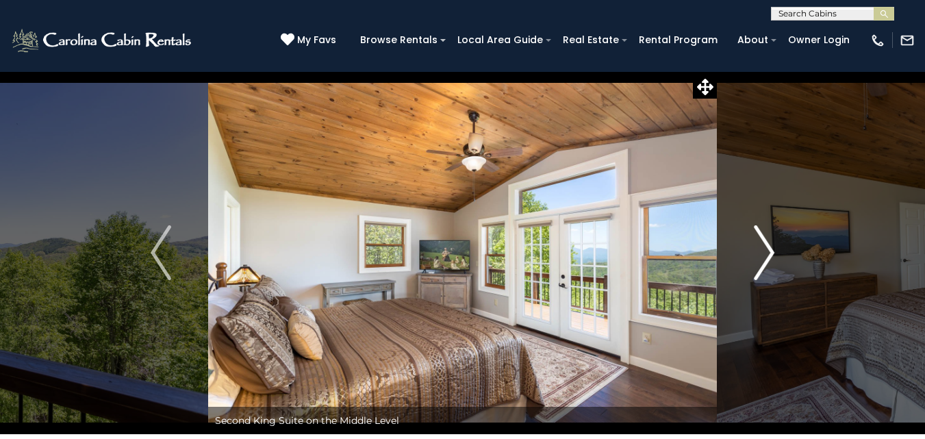
click at [771, 253] on img "Next" at bounding box center [764, 252] width 21 height 55
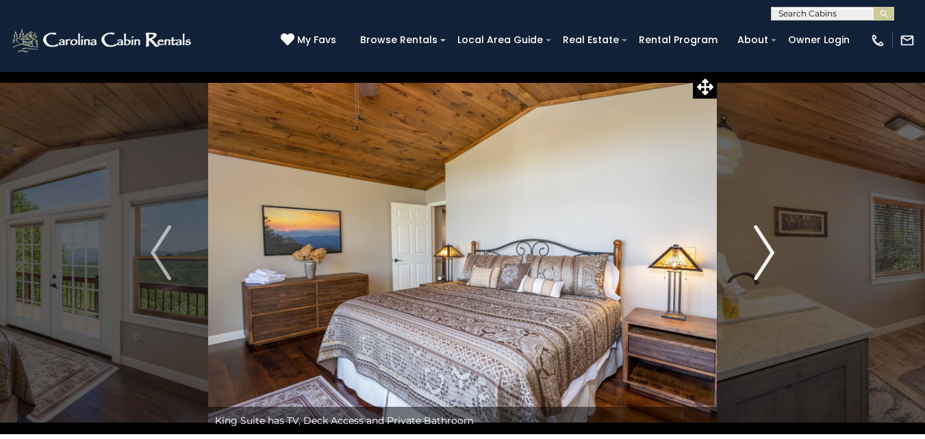
click at [771, 253] on img "Next" at bounding box center [764, 252] width 21 height 55
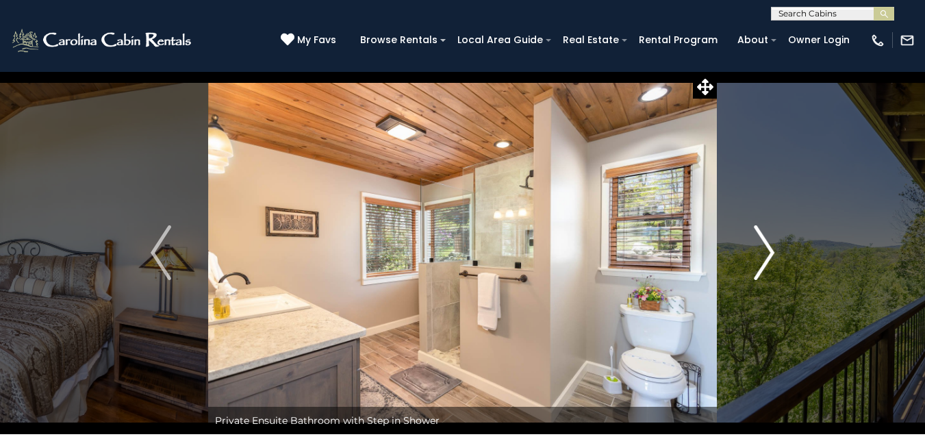
click at [771, 253] on img "Next" at bounding box center [764, 252] width 21 height 55
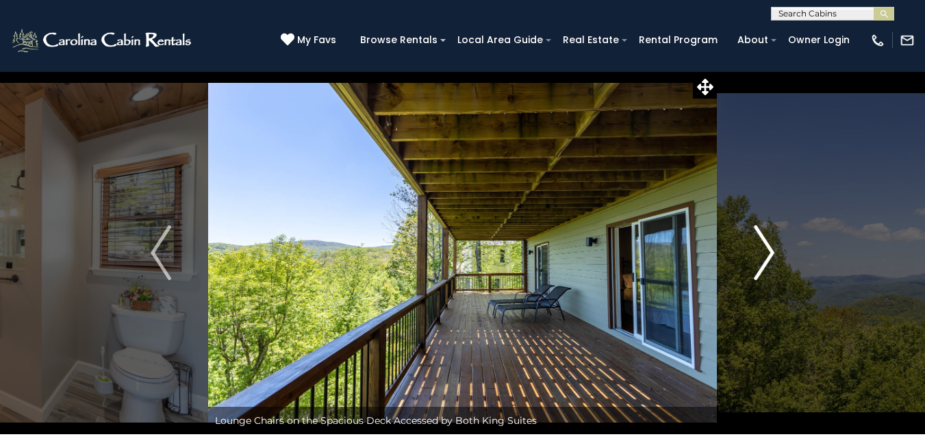
click at [771, 253] on img "Next" at bounding box center [764, 252] width 21 height 55
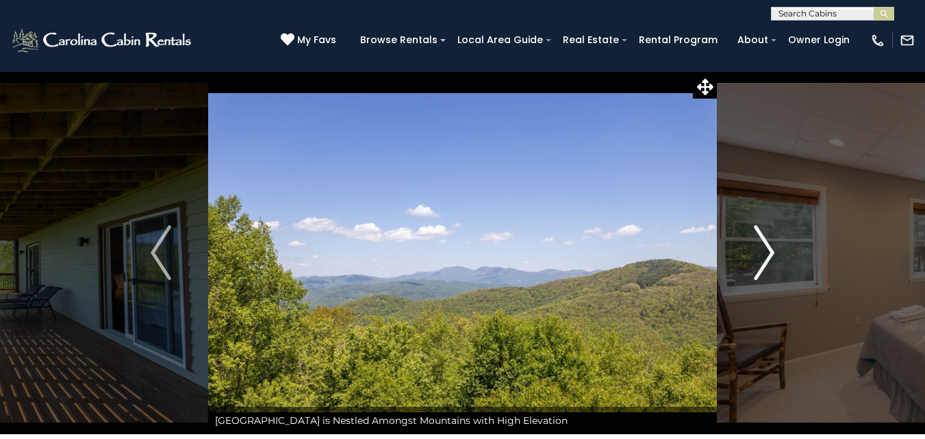
click at [771, 253] on img "Next" at bounding box center [764, 252] width 21 height 55
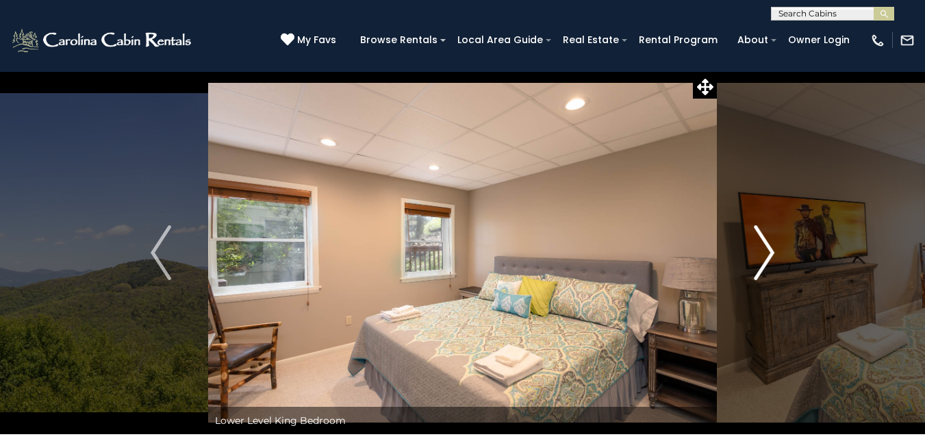
click at [771, 253] on img "Next" at bounding box center [764, 252] width 21 height 55
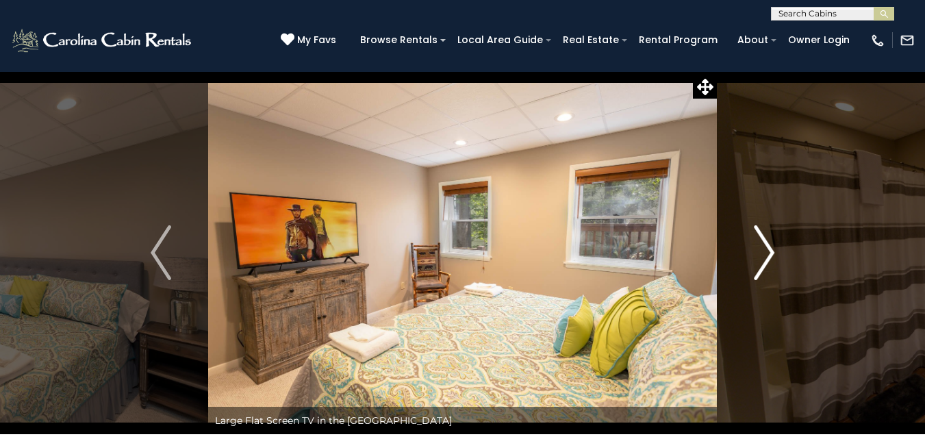
click at [771, 253] on img "Next" at bounding box center [764, 252] width 21 height 55
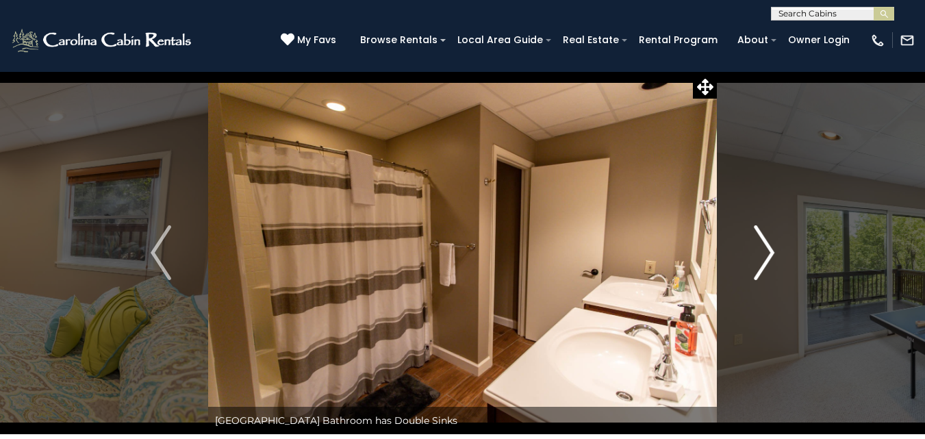
click at [771, 253] on img "Next" at bounding box center [764, 252] width 21 height 55
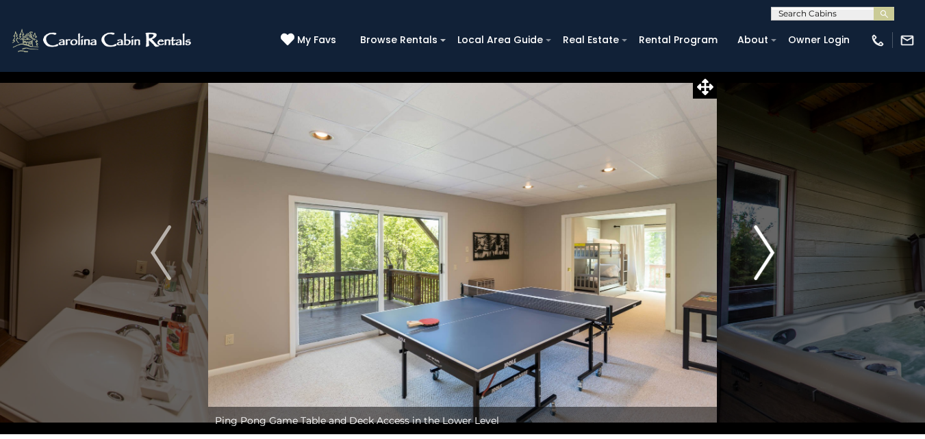
click at [771, 253] on img "Next" at bounding box center [764, 252] width 21 height 55
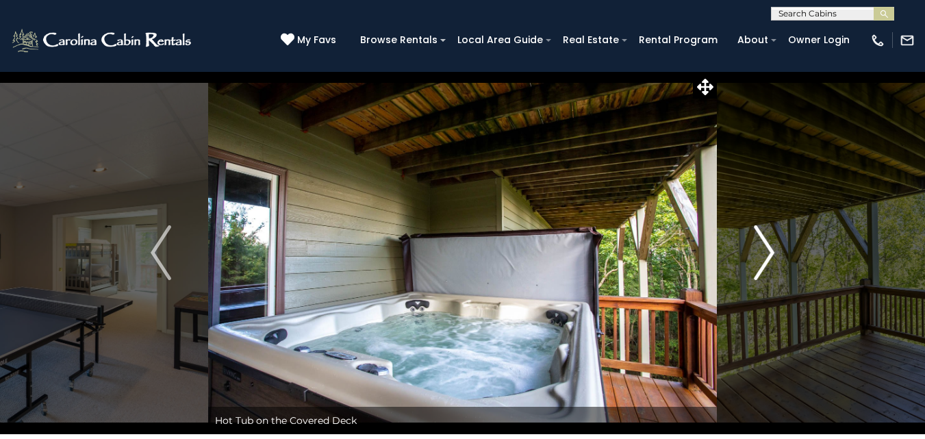
click at [771, 253] on img "Next" at bounding box center [764, 252] width 21 height 55
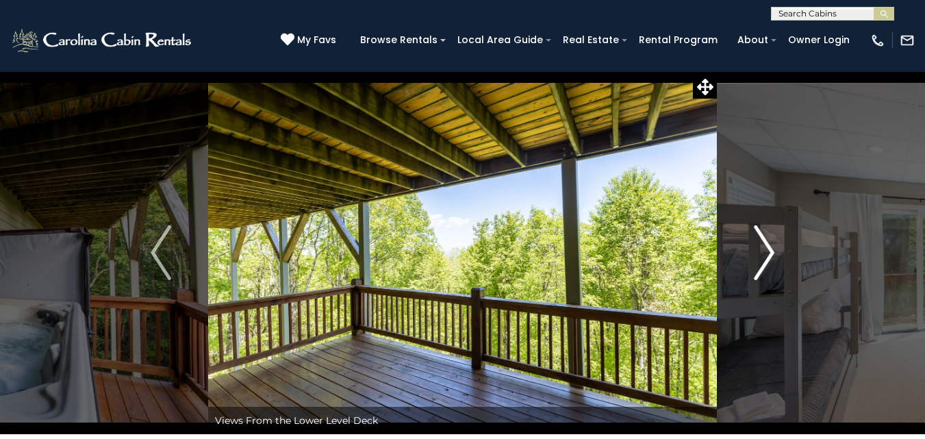
click at [771, 253] on img "Next" at bounding box center [764, 252] width 21 height 55
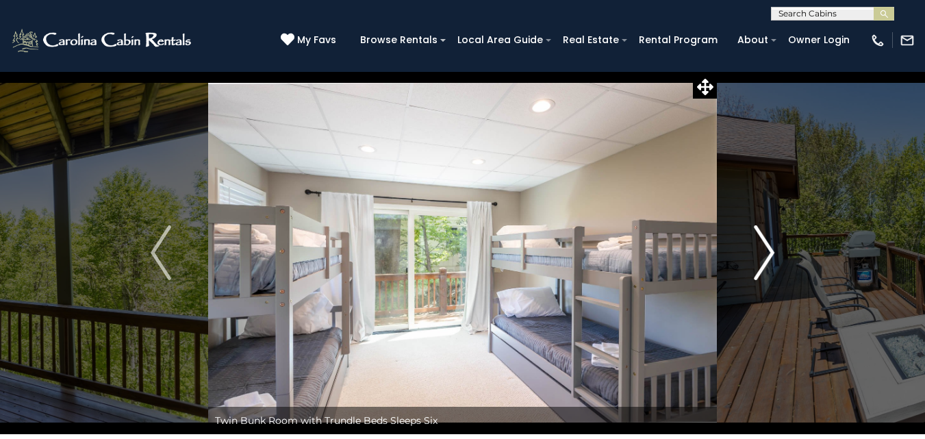
click at [771, 253] on img "Next" at bounding box center [764, 252] width 21 height 55
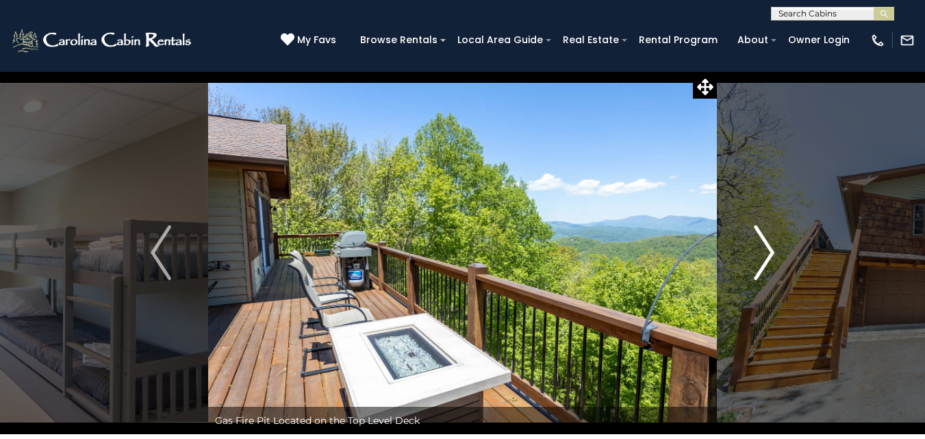
click at [771, 253] on img "Next" at bounding box center [764, 252] width 21 height 55
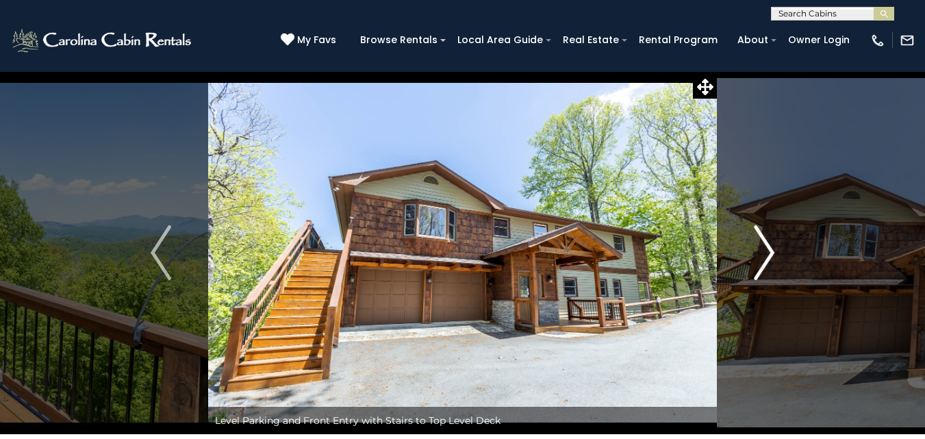
click at [771, 253] on img "Next" at bounding box center [764, 252] width 21 height 55
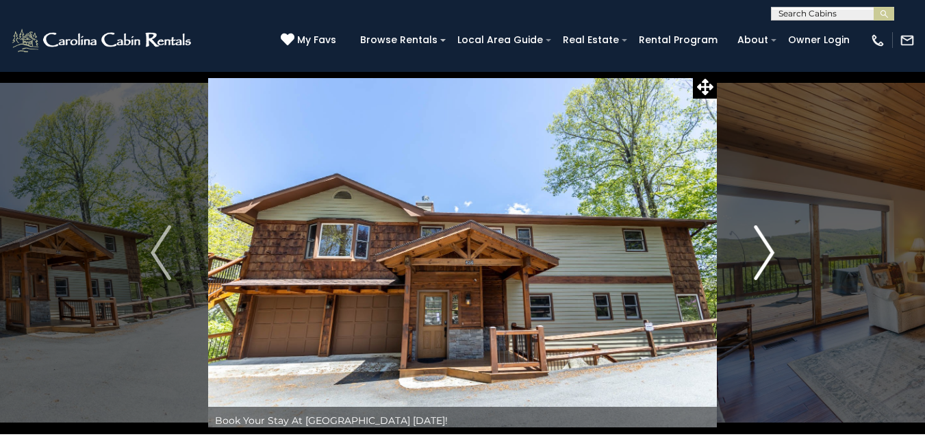
click at [771, 253] on img "Next" at bounding box center [764, 252] width 21 height 55
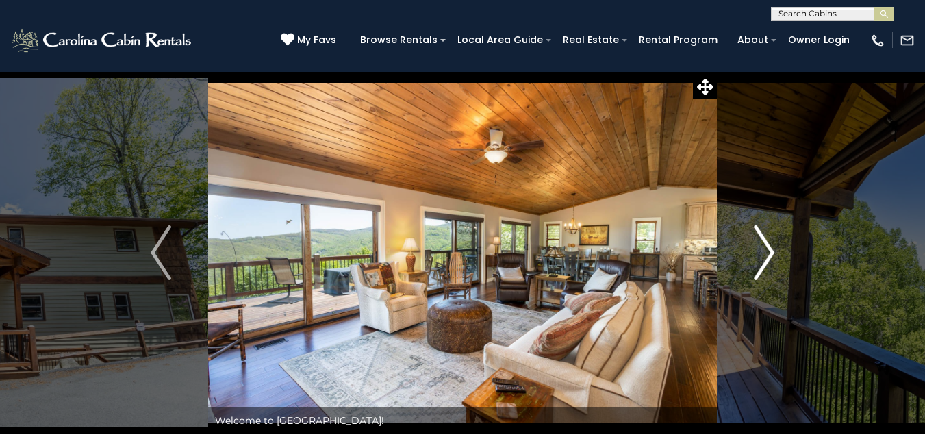
click at [771, 253] on img "Next" at bounding box center [764, 252] width 21 height 55
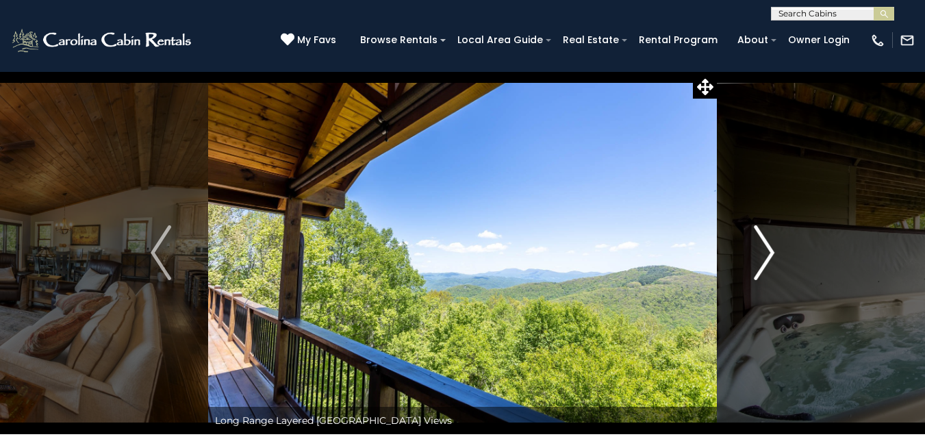
click at [771, 253] on img "Next" at bounding box center [764, 252] width 21 height 55
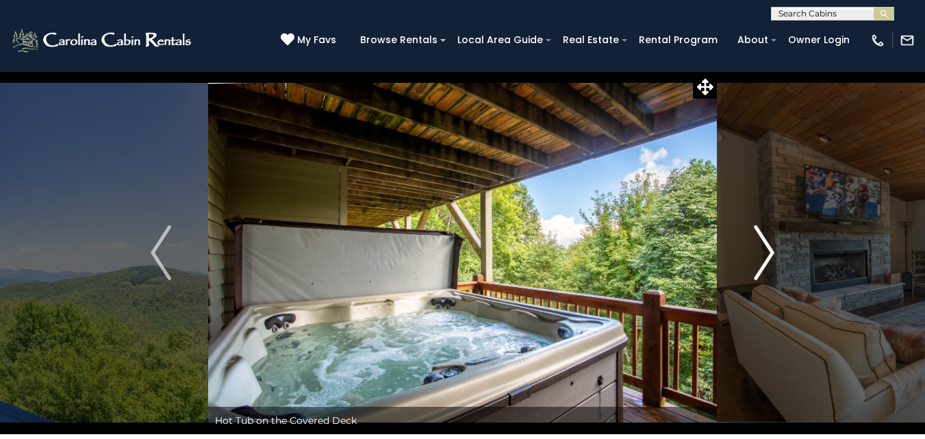
click at [771, 253] on img "Next" at bounding box center [764, 252] width 21 height 55
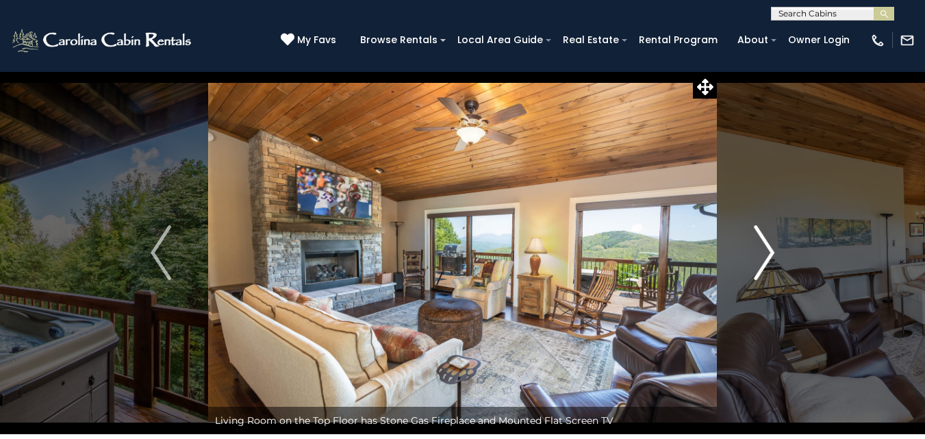
click at [771, 253] on img "Next" at bounding box center [764, 252] width 21 height 55
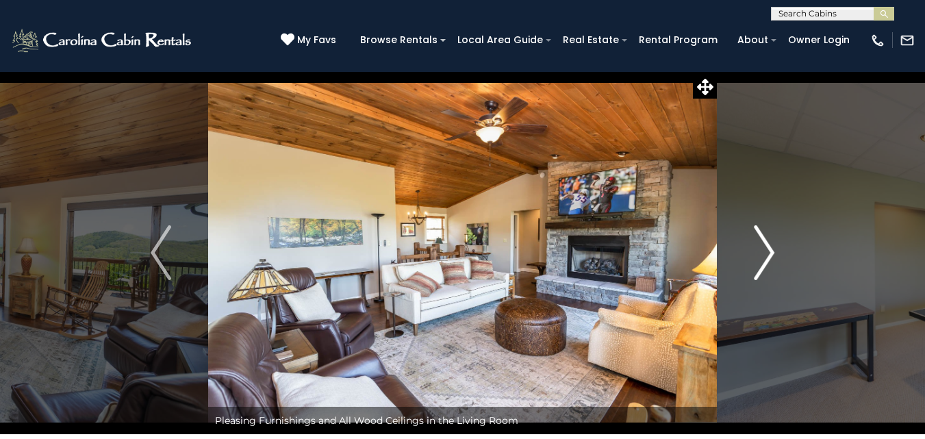
click at [771, 253] on img "Next" at bounding box center [764, 252] width 21 height 55
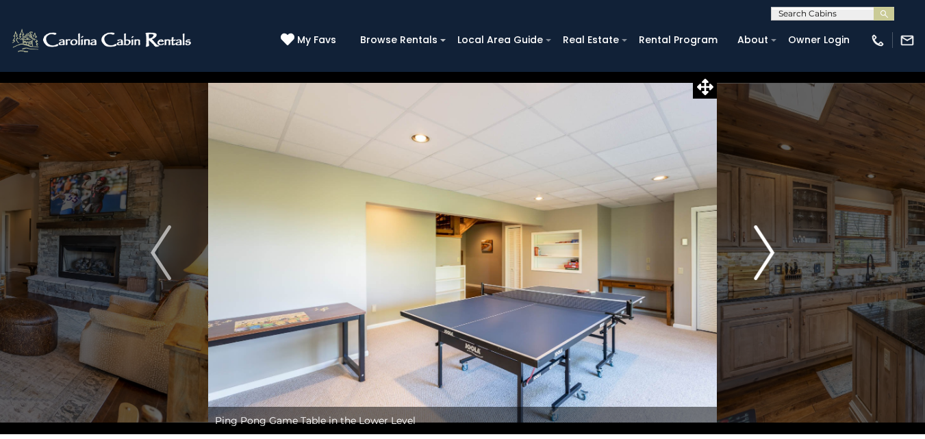
click at [771, 253] on img "Next" at bounding box center [764, 252] width 21 height 55
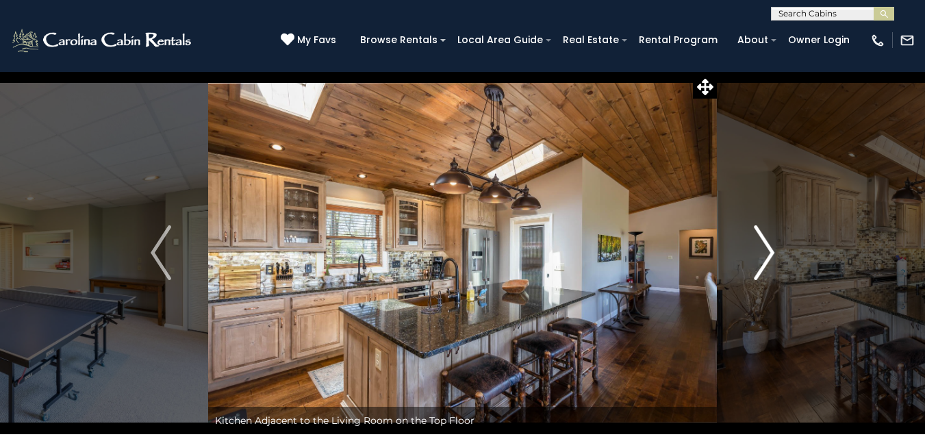
click at [771, 253] on img "Next" at bounding box center [764, 252] width 21 height 55
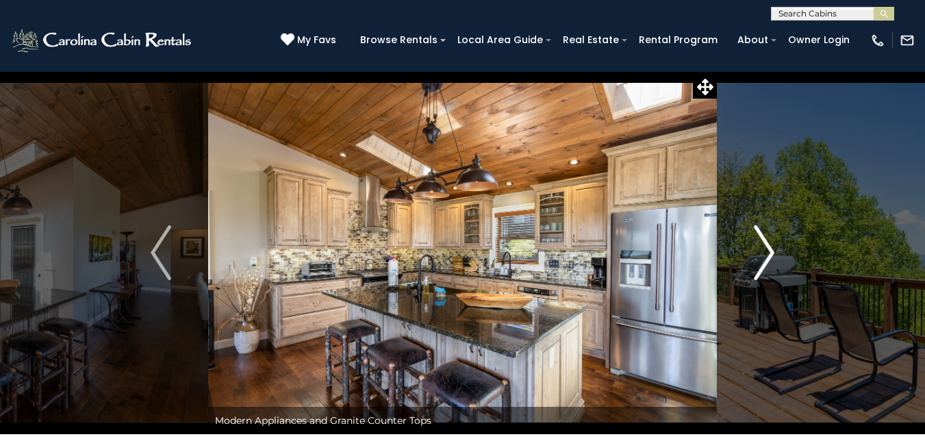
click at [771, 253] on img "Next" at bounding box center [764, 252] width 21 height 55
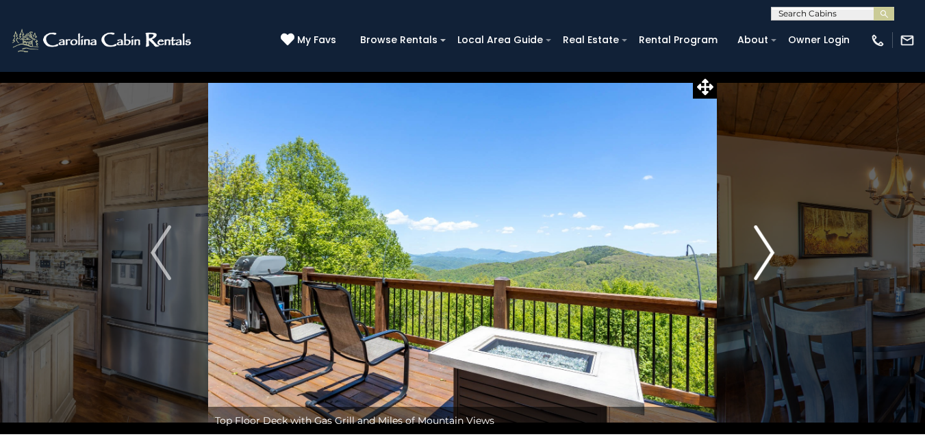
click at [771, 253] on img "Next" at bounding box center [764, 252] width 21 height 55
